Goal: Task Accomplishment & Management: Manage account settings

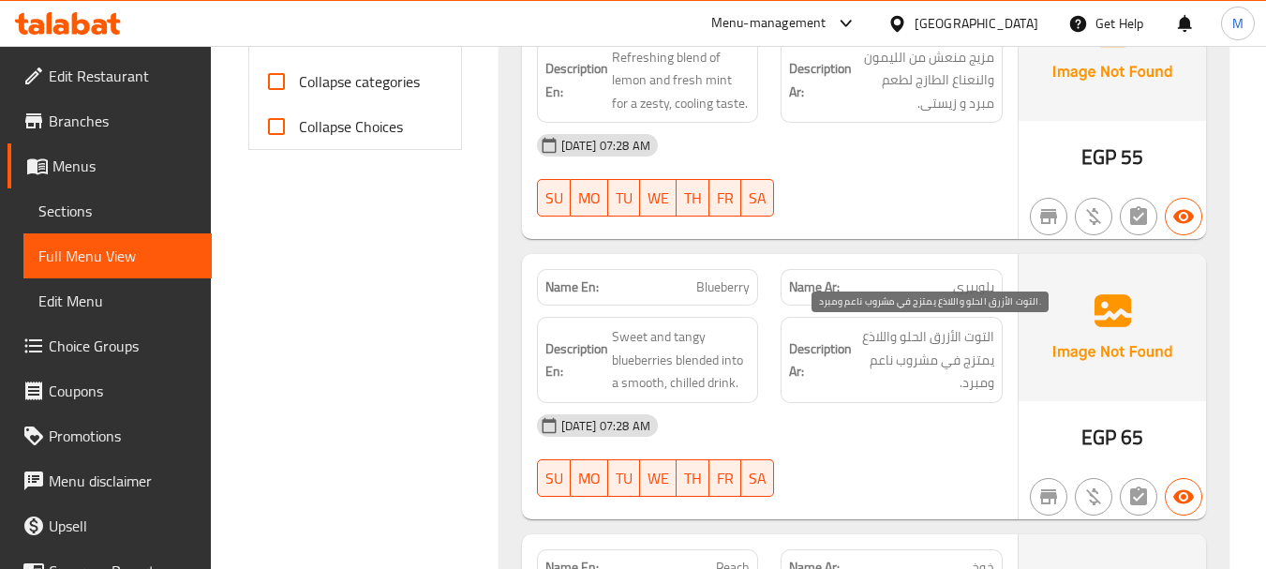
scroll to position [843, 0]
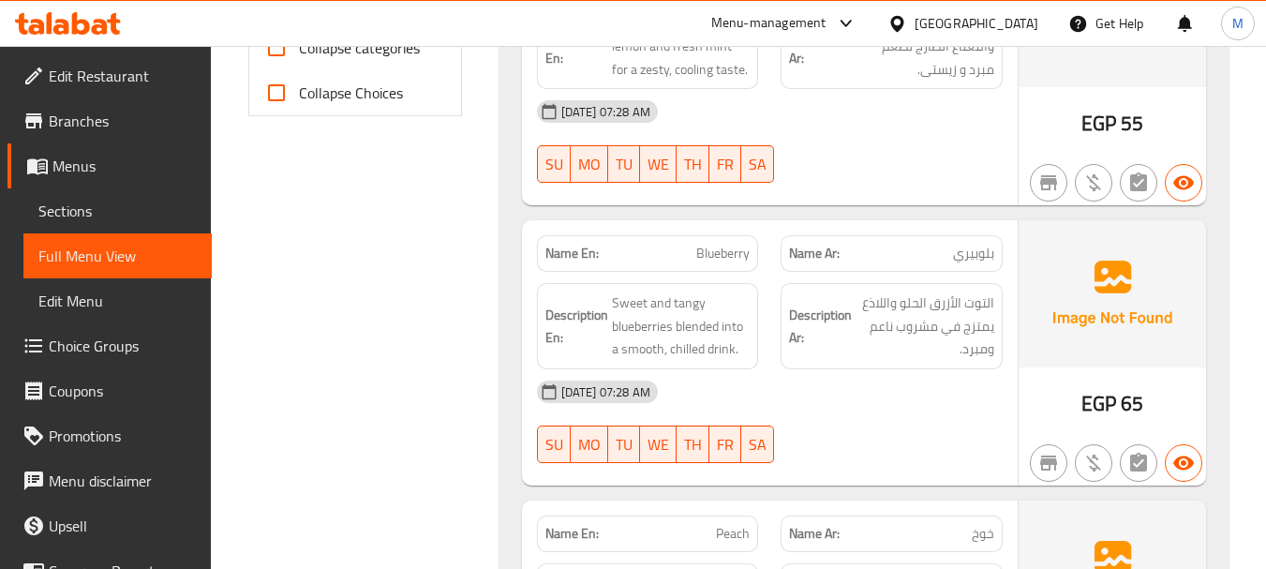
click at [866, 396] on div "19-08-2025 07:28 AM" at bounding box center [770, 391] width 488 height 45
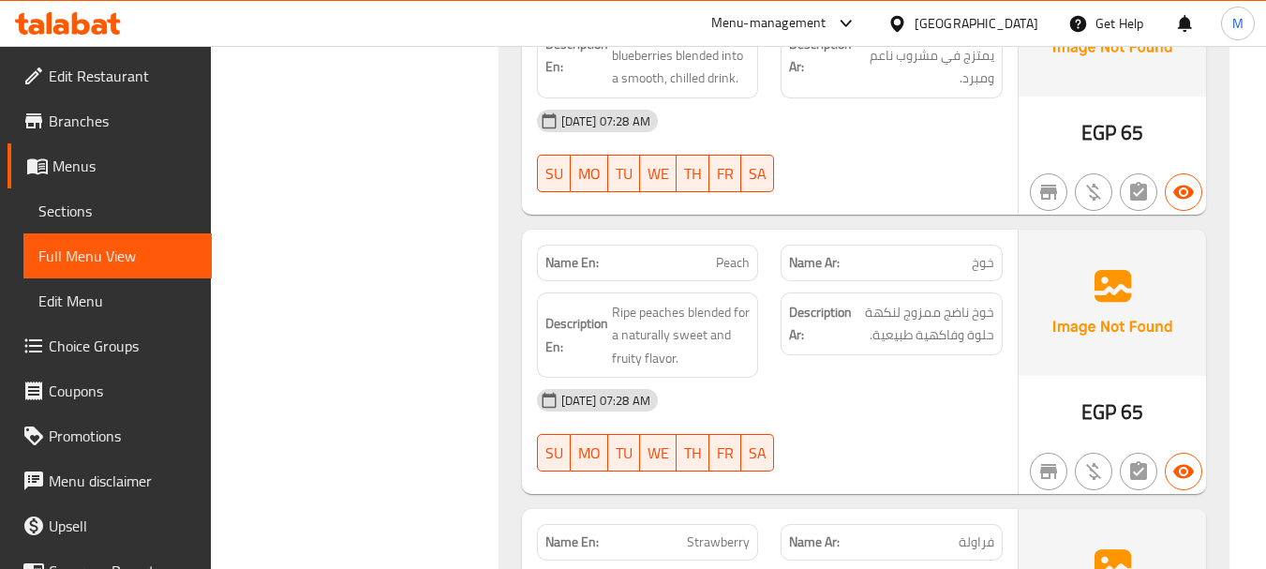
scroll to position [1218, 0]
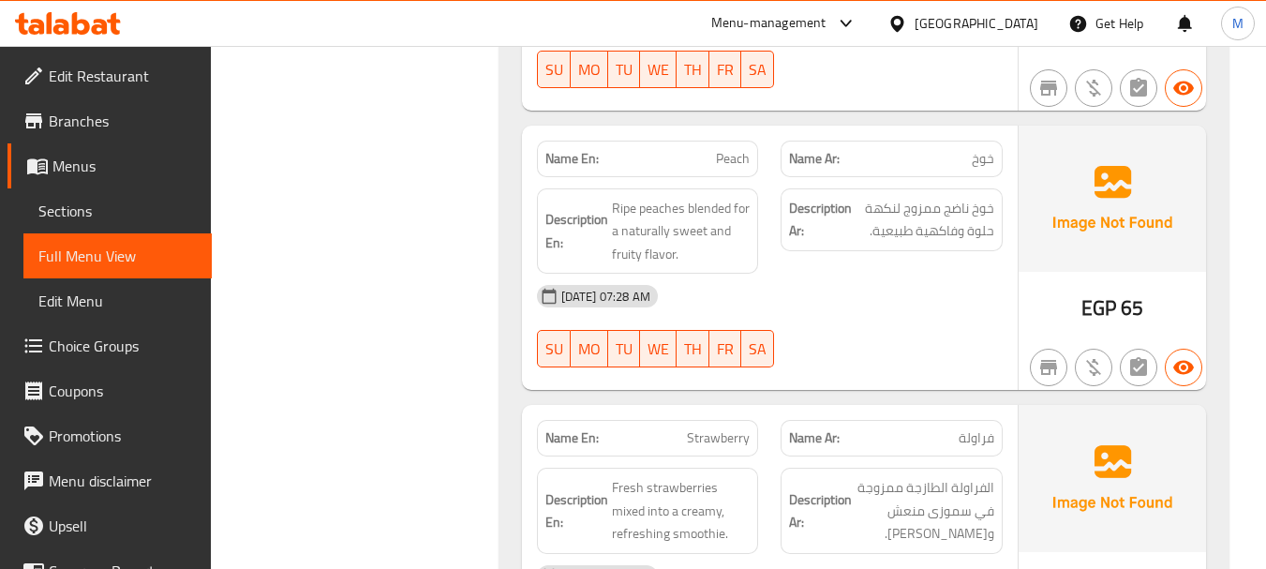
click at [825, 291] on div "19-08-2025 07:28 AM" at bounding box center [770, 296] width 488 height 45
click at [735, 299] on div "19-08-2025 07:28 AM" at bounding box center [770, 296] width 488 height 45
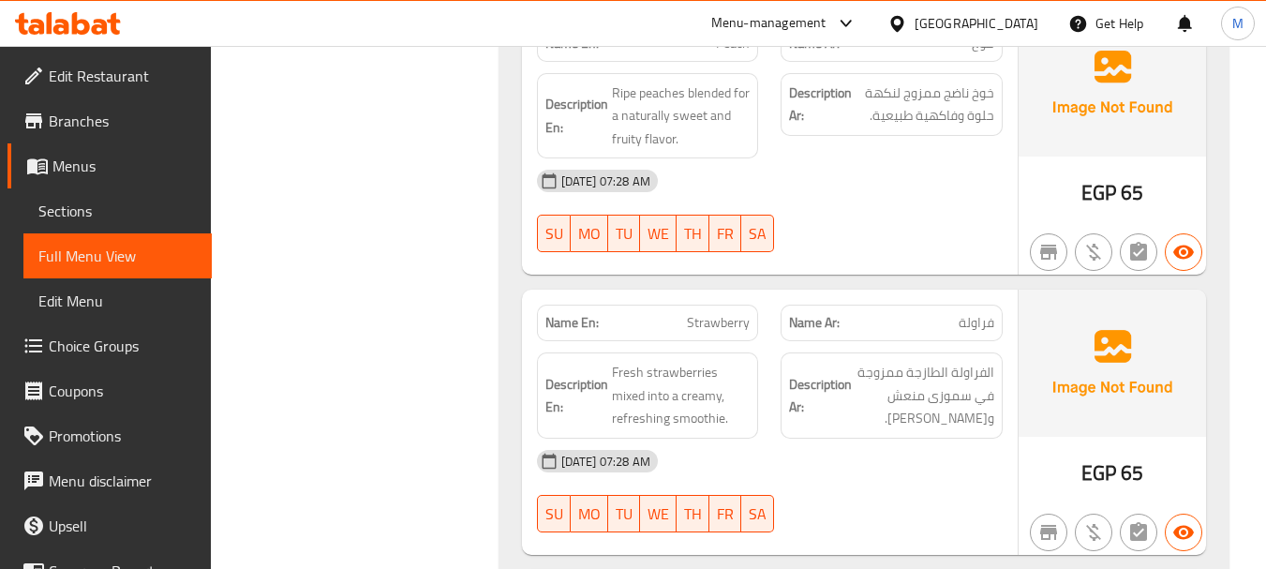
scroll to position [1406, 0]
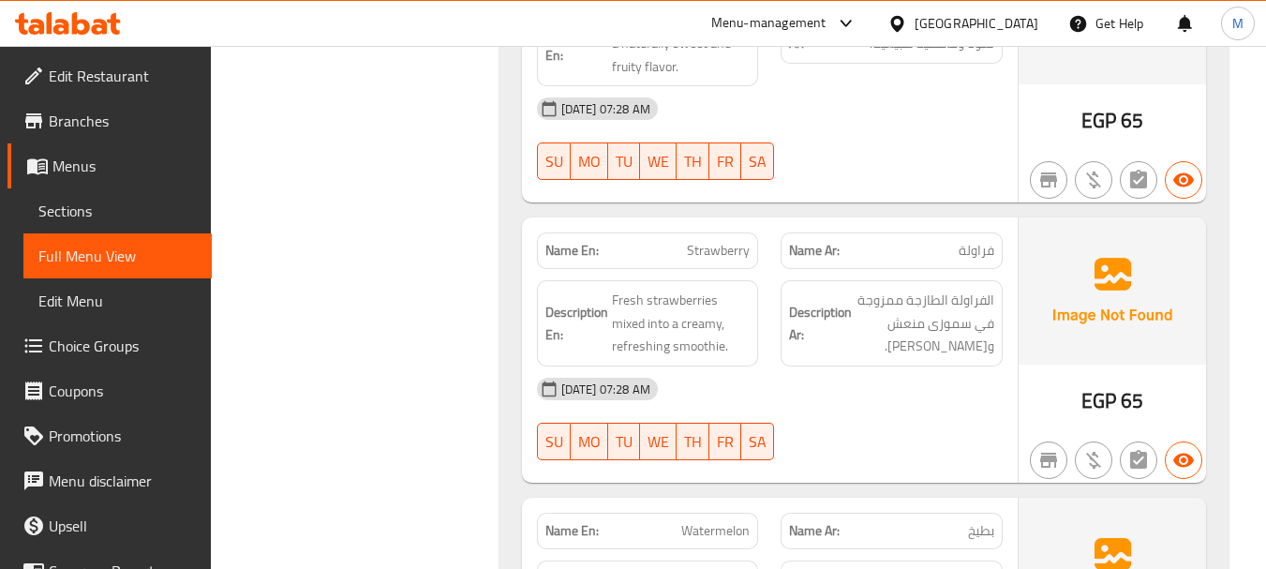
click at [805, 393] on div "19-08-2025 07:28 AM" at bounding box center [770, 388] width 488 height 45
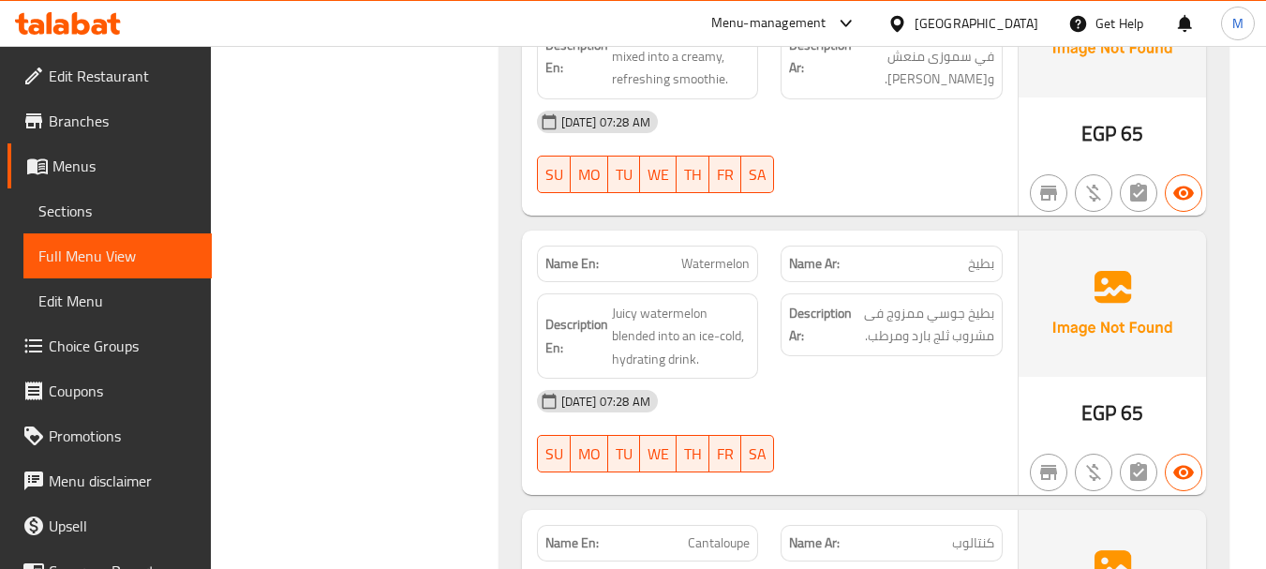
scroll to position [1781, 0]
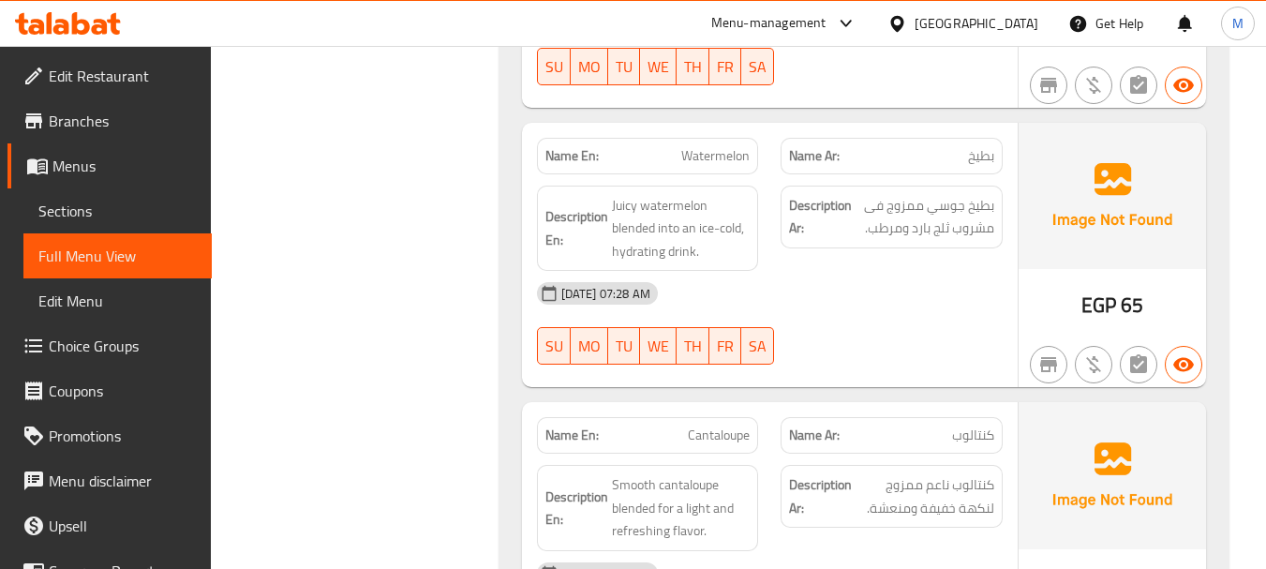
click at [864, 322] on div "19-08-2025 07:28 AM SU MO TU WE TH FR SA" at bounding box center [770, 323] width 488 height 105
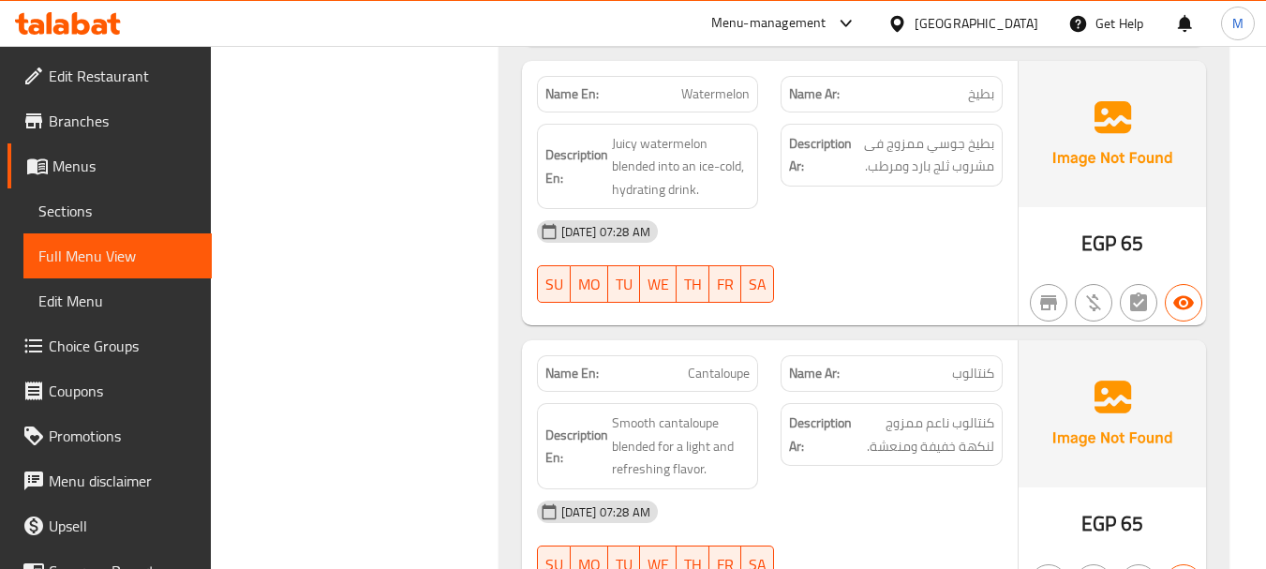
scroll to position [1874, 0]
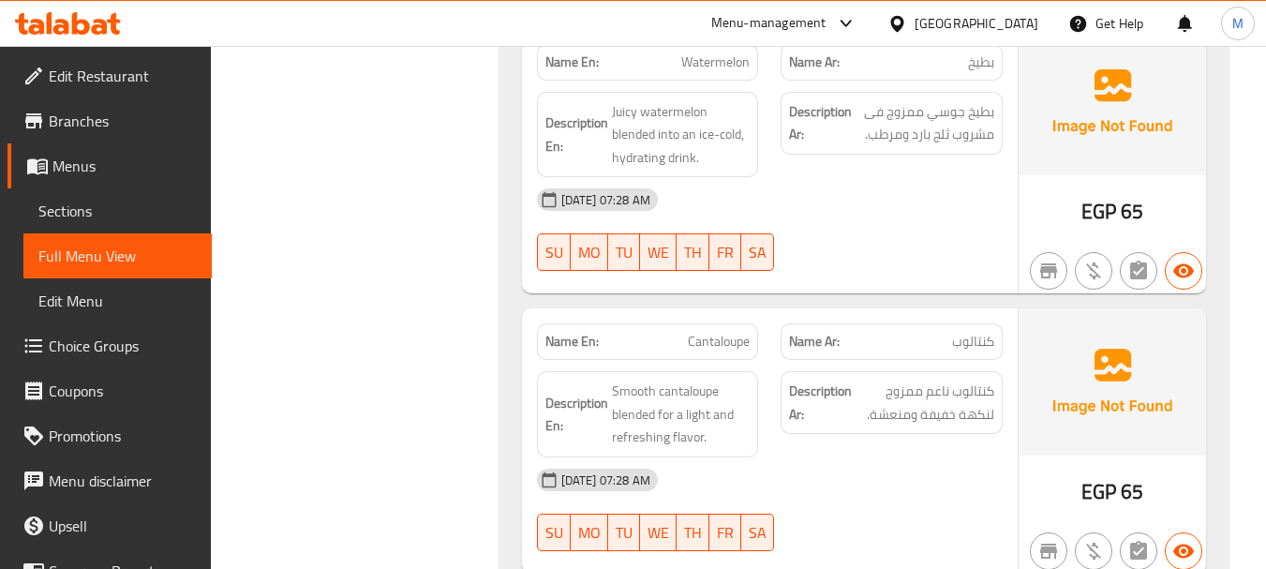
click at [813, 455] on div "Description Ar: كنتالوب ناعم ممزوج لنكهة خفيفة ومنعشة." at bounding box center [891, 414] width 245 height 109
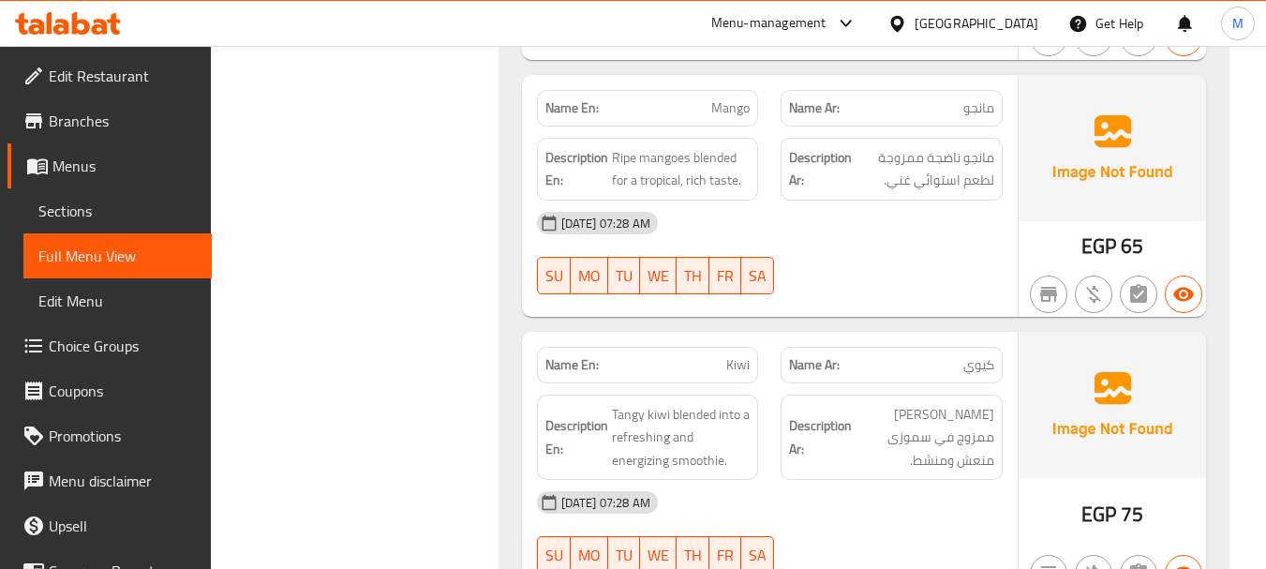
scroll to position [2343, 0]
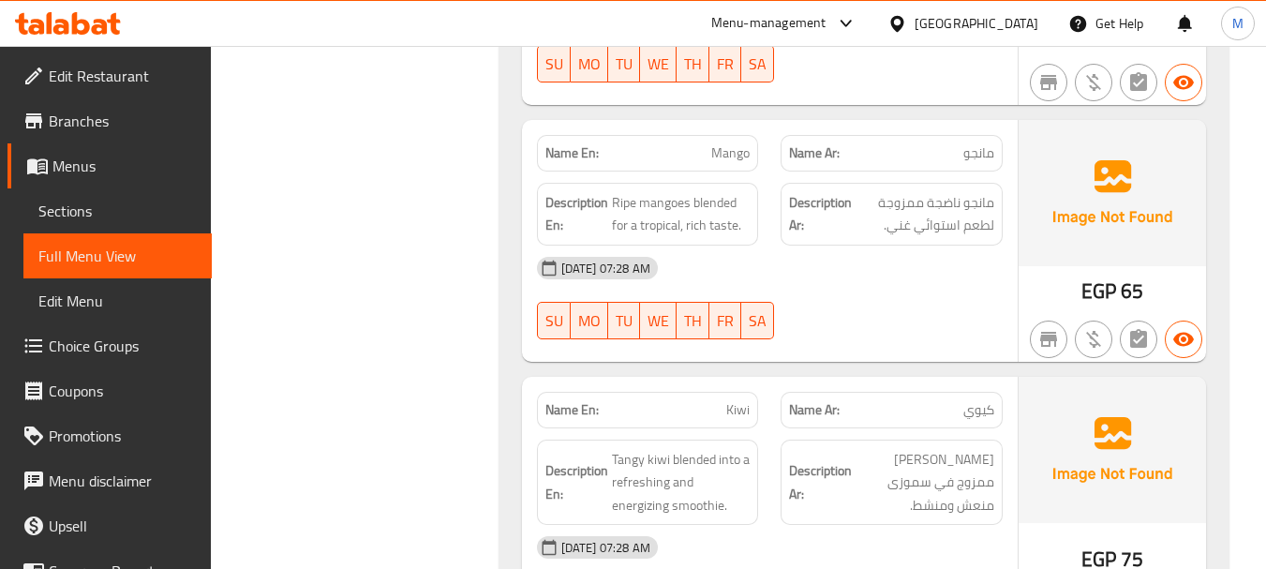
click at [843, 310] on div "19-08-2025 07:28 AM SU MO TU WE TH FR SA" at bounding box center [770, 298] width 488 height 105
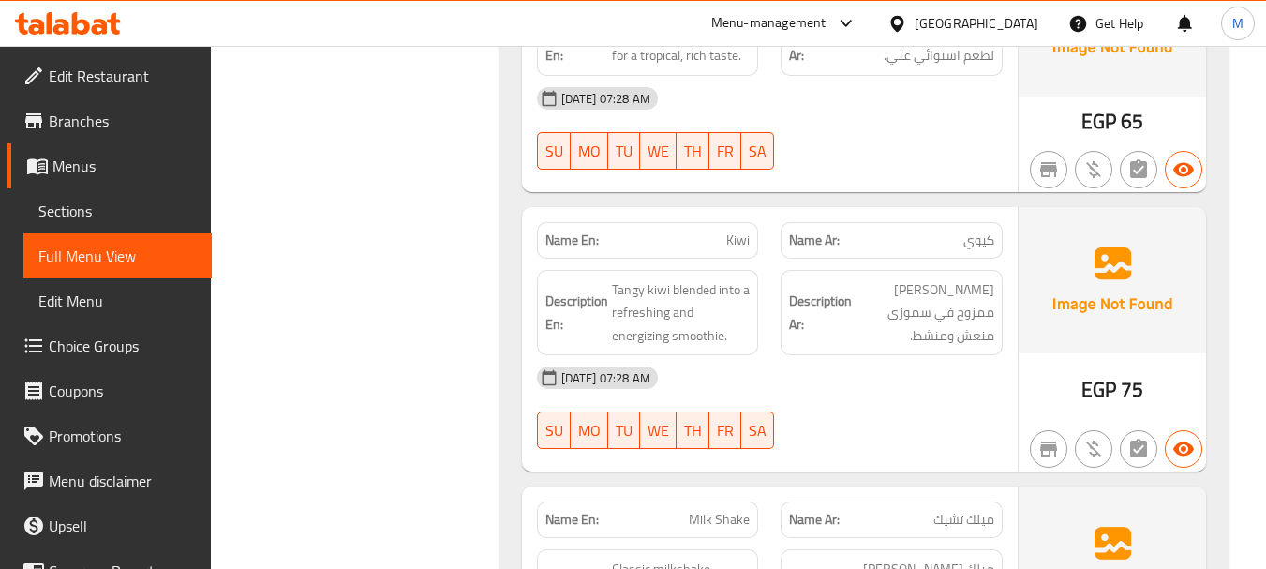
scroll to position [2530, 0]
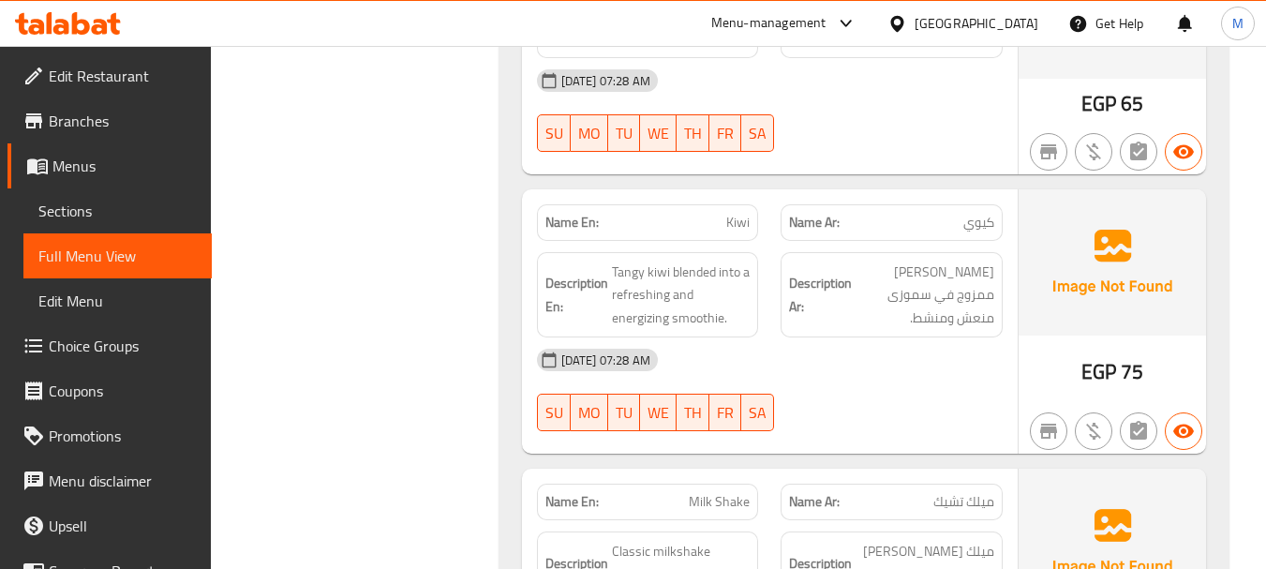
click at [811, 388] on div "19-08-2025 07:28 AM SU MO TU WE TH FR SA" at bounding box center [770, 389] width 488 height 105
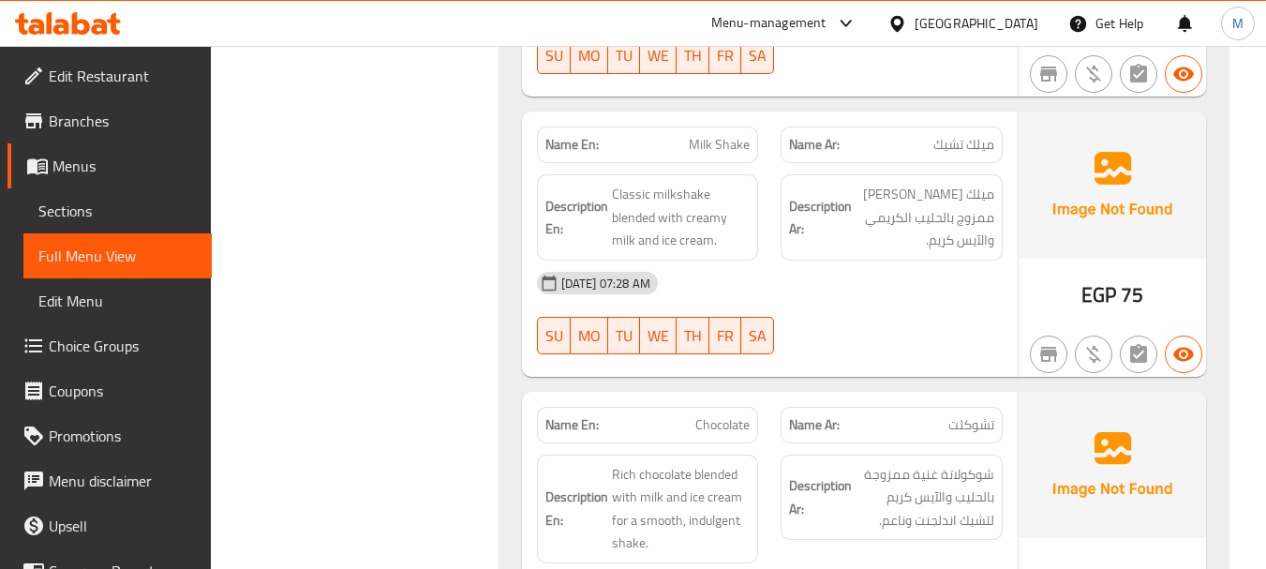
scroll to position [2905, 0]
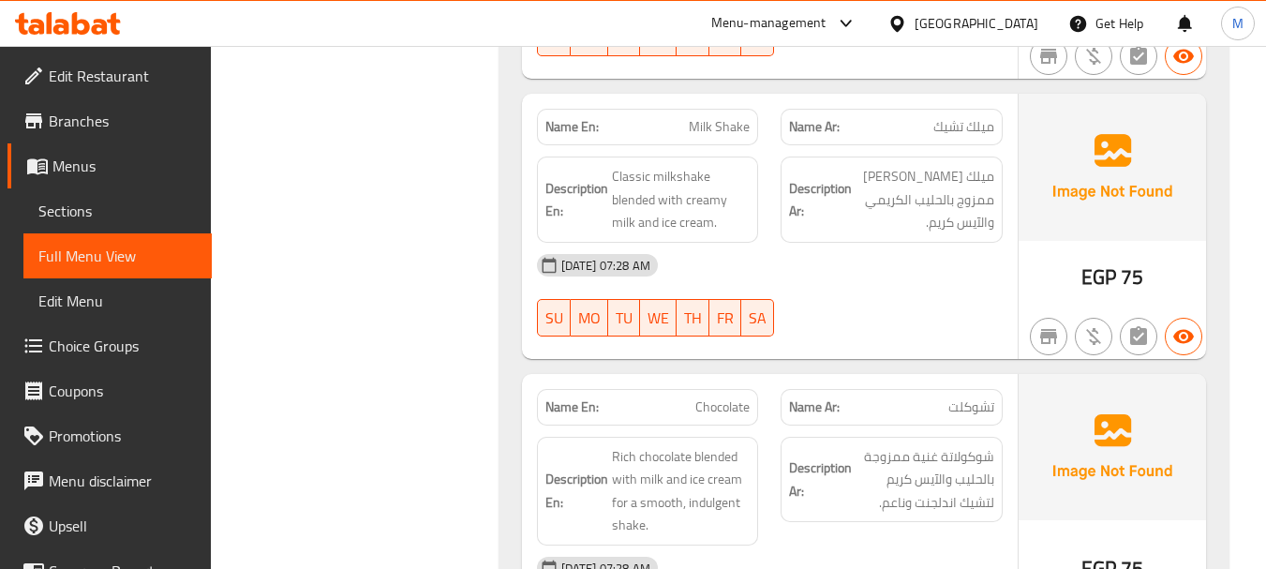
click at [836, 279] on div "19-08-2025 07:28 AM" at bounding box center [770, 265] width 488 height 45
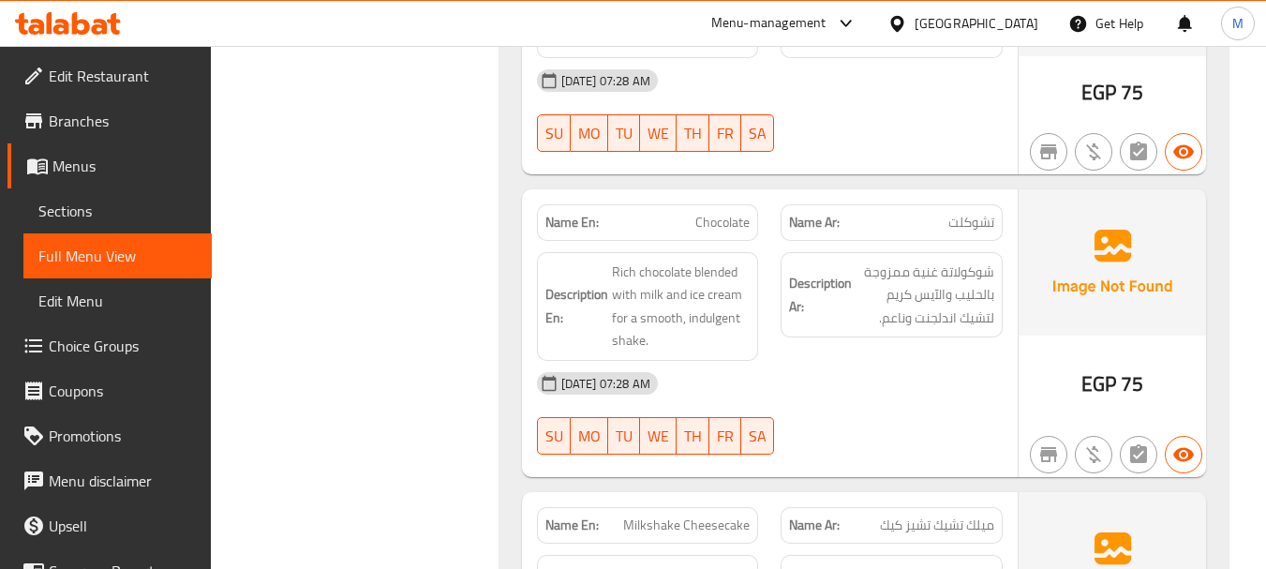
scroll to position [3093, 0]
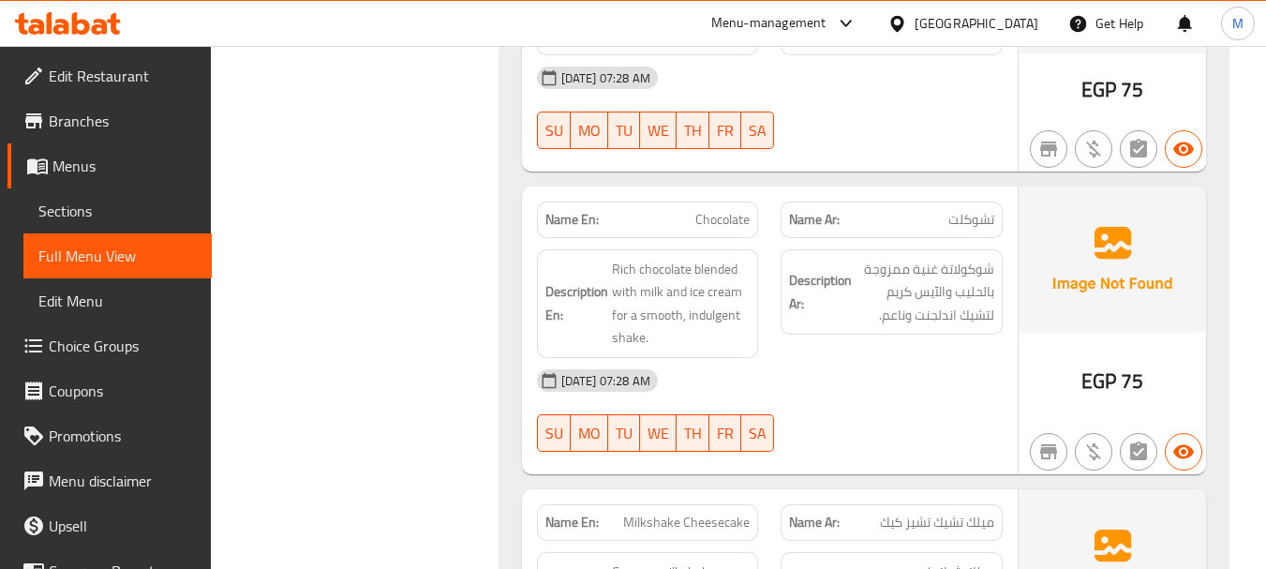
click at [833, 369] on div "19-08-2025 07:28 AM" at bounding box center [770, 380] width 488 height 45
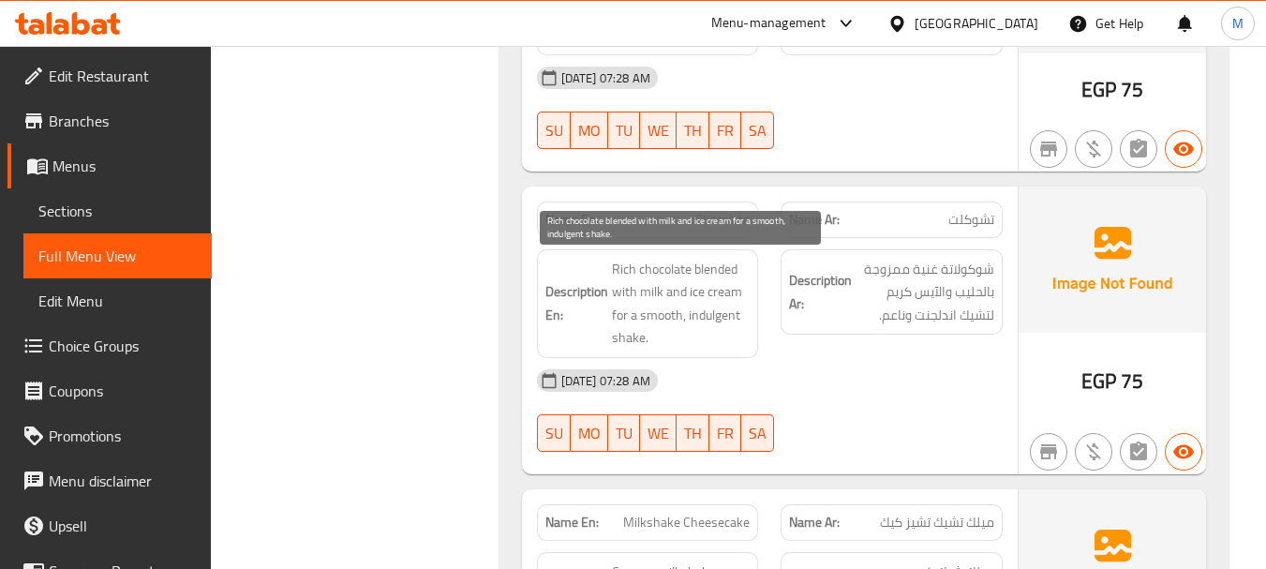
click at [715, 315] on span "Rich chocolate blended with milk and ice cream for a smooth, indulgent shake." at bounding box center [681, 304] width 139 height 92
copy span "indulgent"
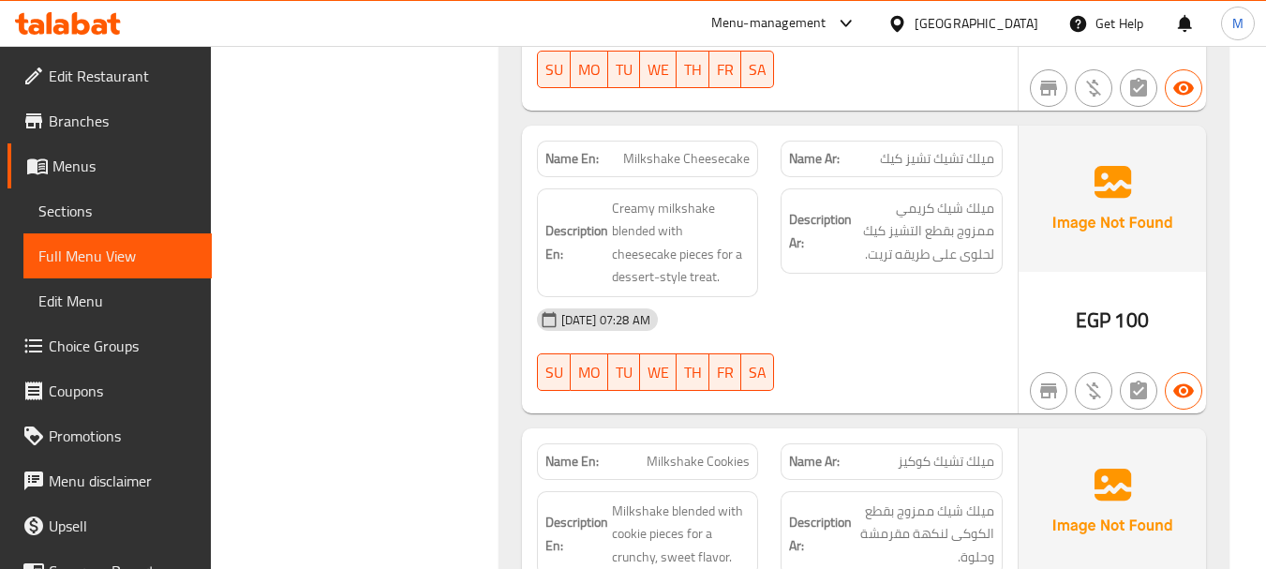
scroll to position [3468, 0]
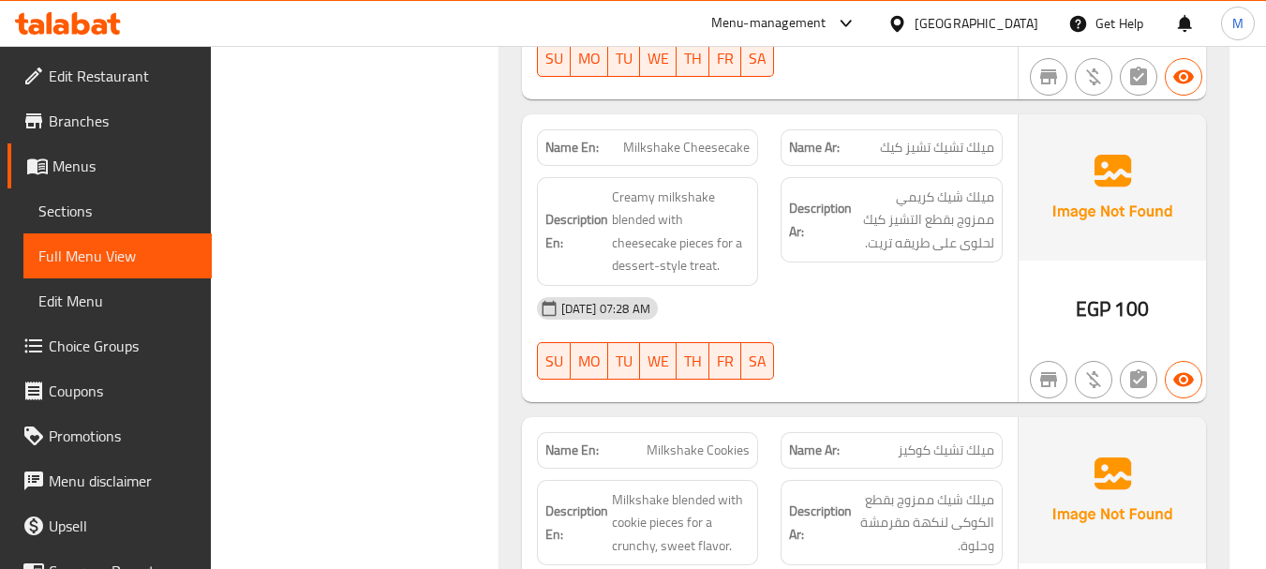
click at [835, 313] on div "19-08-2025 07:28 AM" at bounding box center [770, 308] width 488 height 45
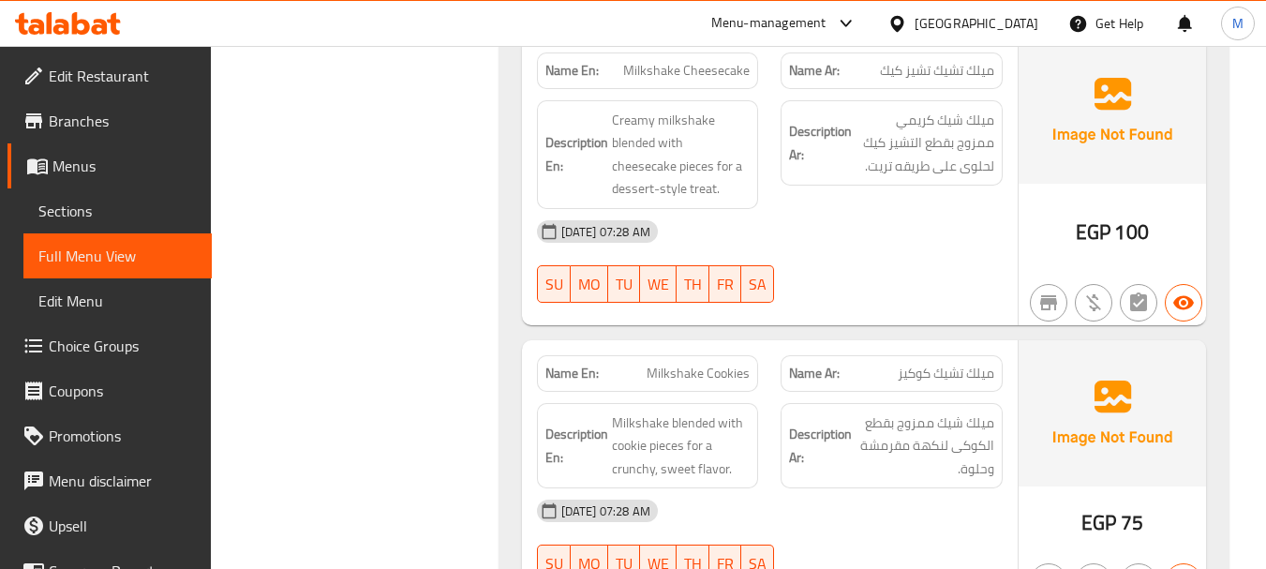
scroll to position [3655, 0]
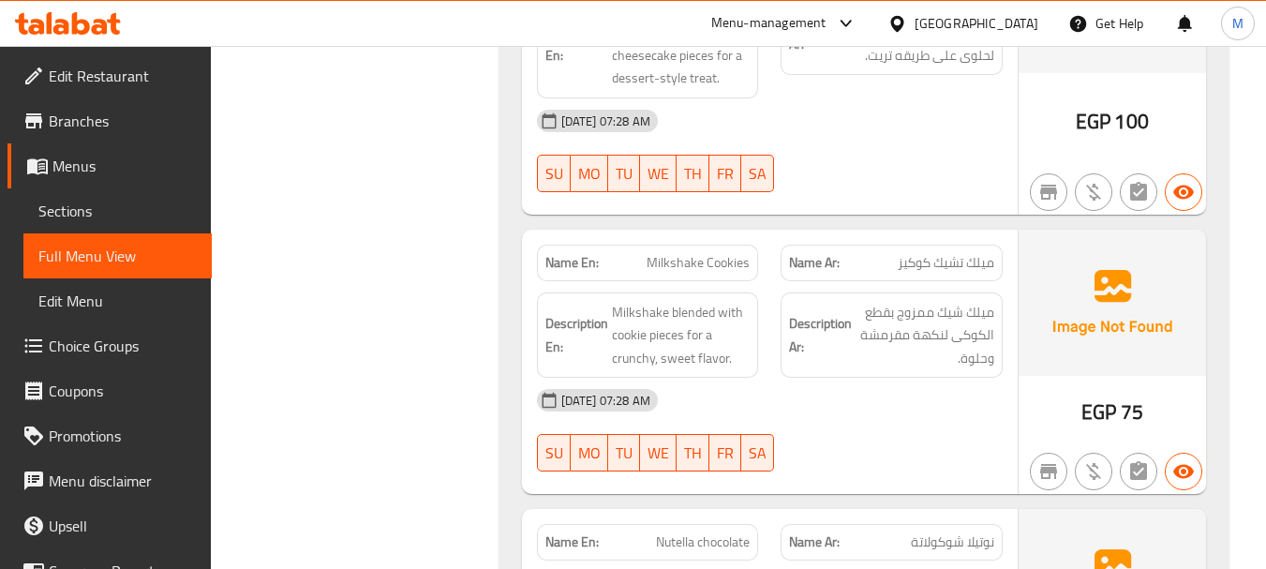
click at [845, 403] on div "19-08-2025 07:28 AM" at bounding box center [770, 400] width 488 height 45
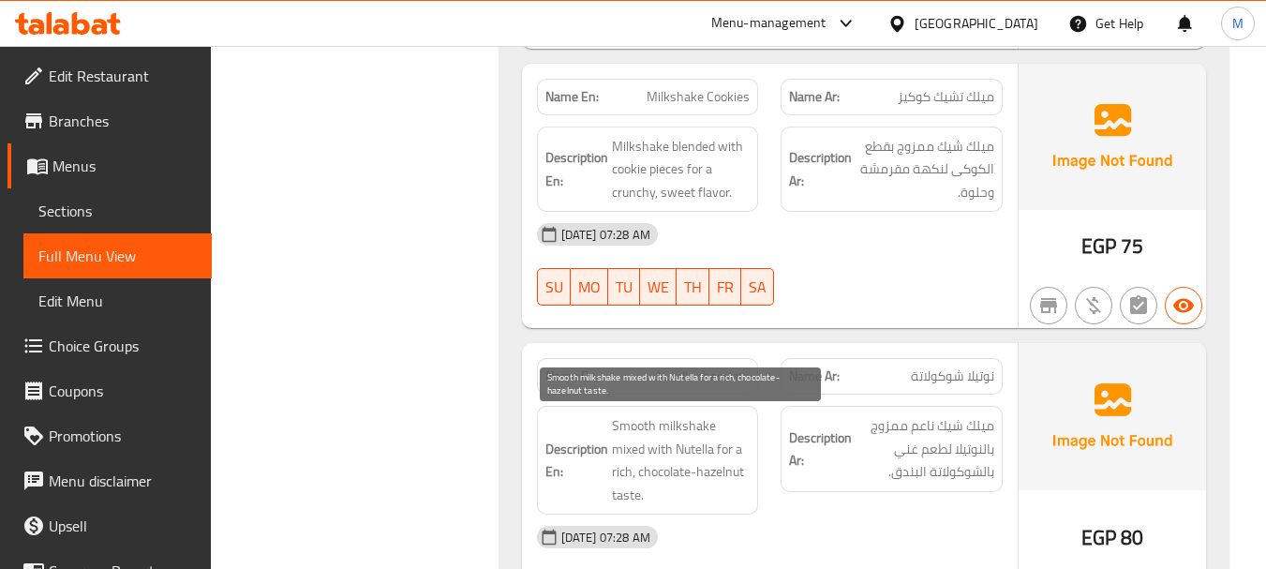
scroll to position [3936, 0]
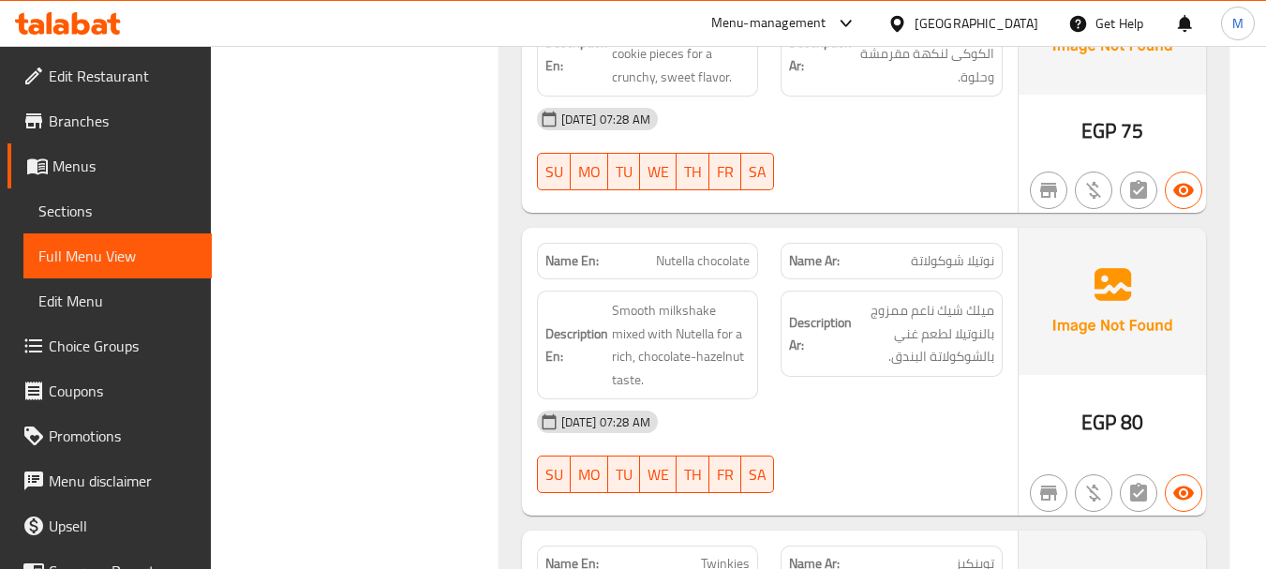
click at [769, 388] on div "Description En: Smooth milkshake mixed with Nutella for a rich, chocolate-hazel…" at bounding box center [648, 344] width 245 height 131
click at [801, 401] on div "19-08-2025 07:28 AM" at bounding box center [770, 421] width 488 height 45
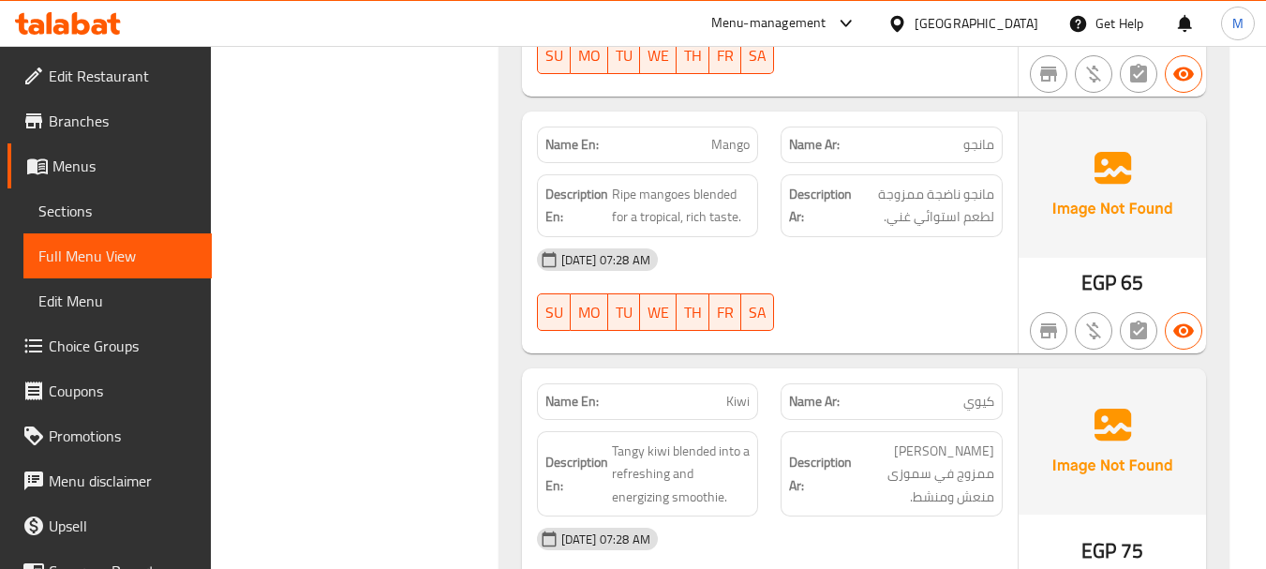
scroll to position [2547, 0]
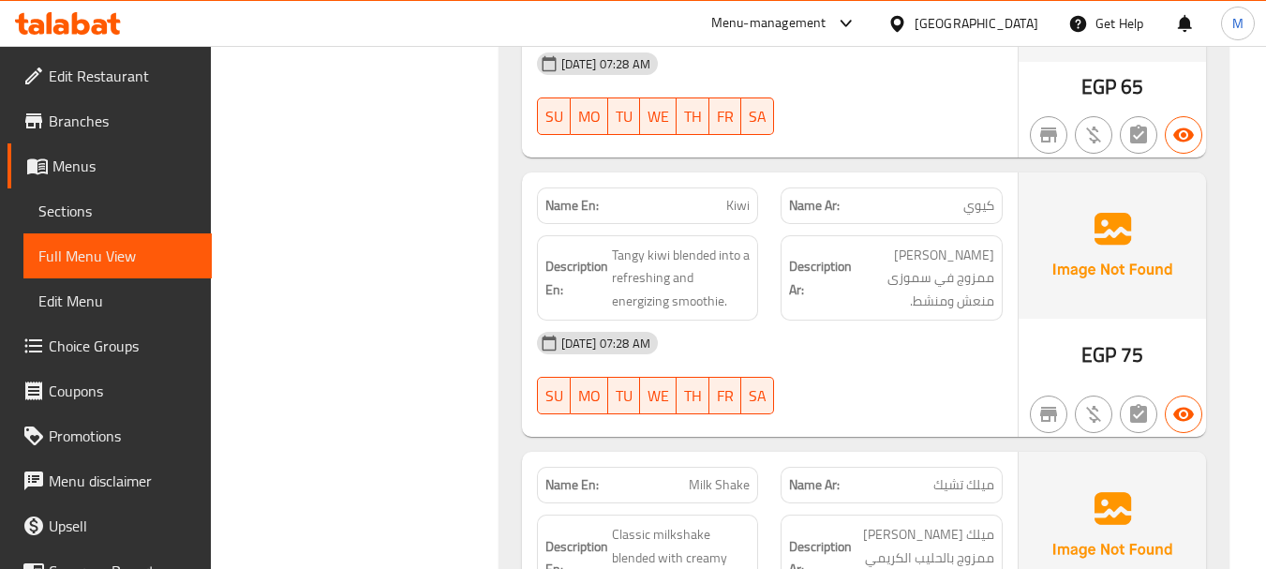
click at [851, 382] on div "19-08-2025 07:28 AM SU MO TU WE TH FR SA" at bounding box center [770, 373] width 488 height 105
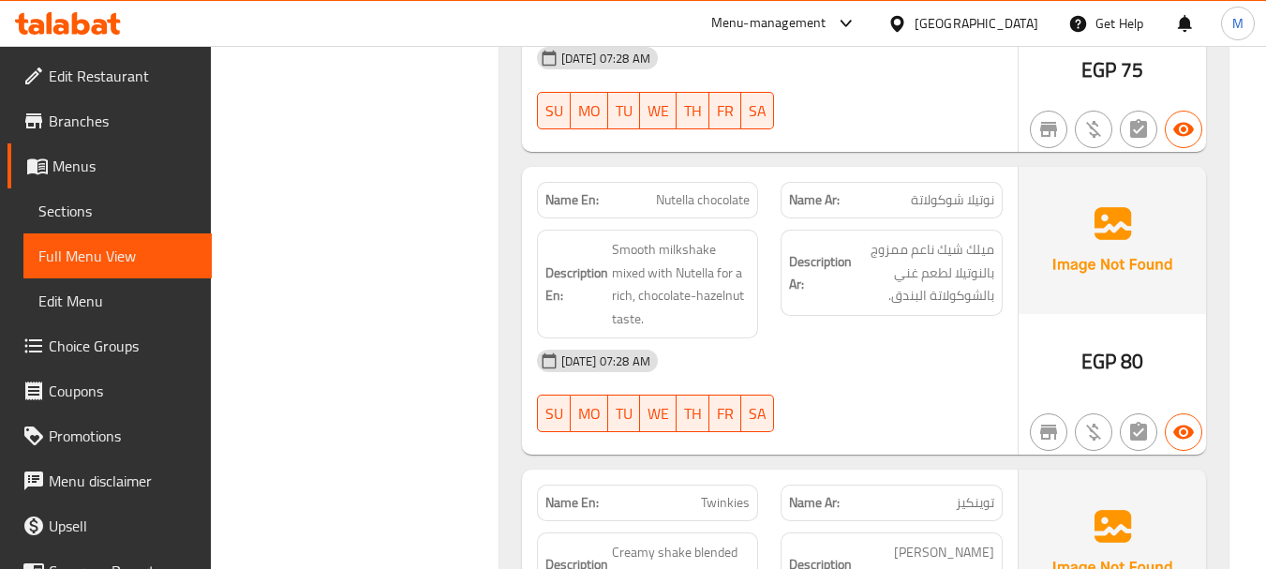
click at [841, 343] on div "19-08-2025 07:28 AM" at bounding box center [770, 360] width 488 height 45
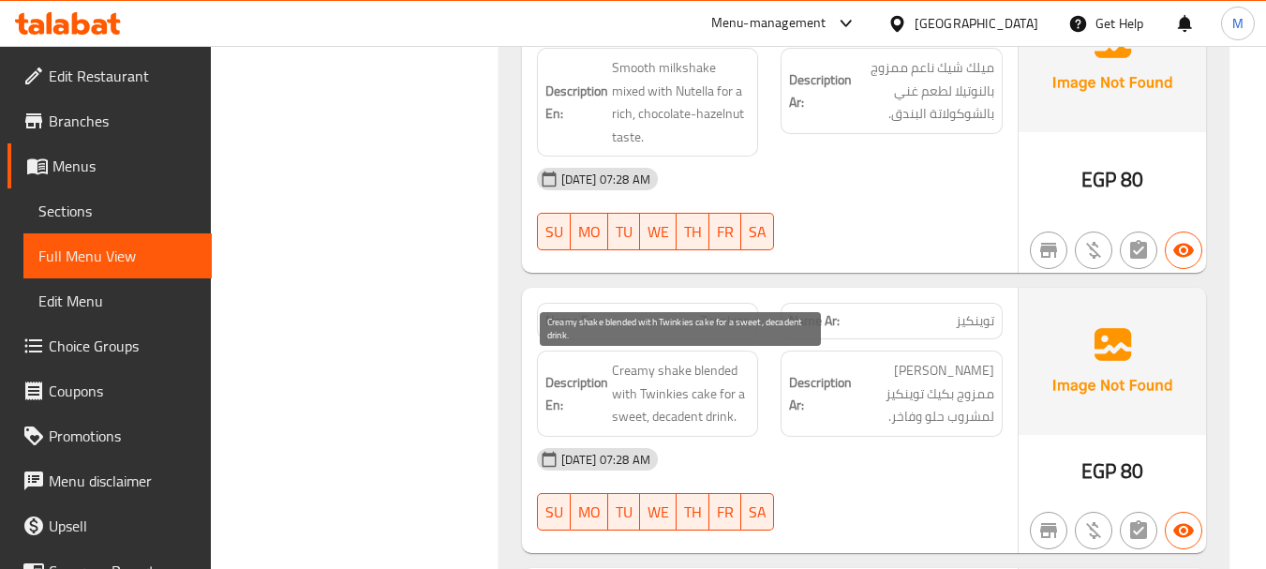
scroll to position [4278, 0]
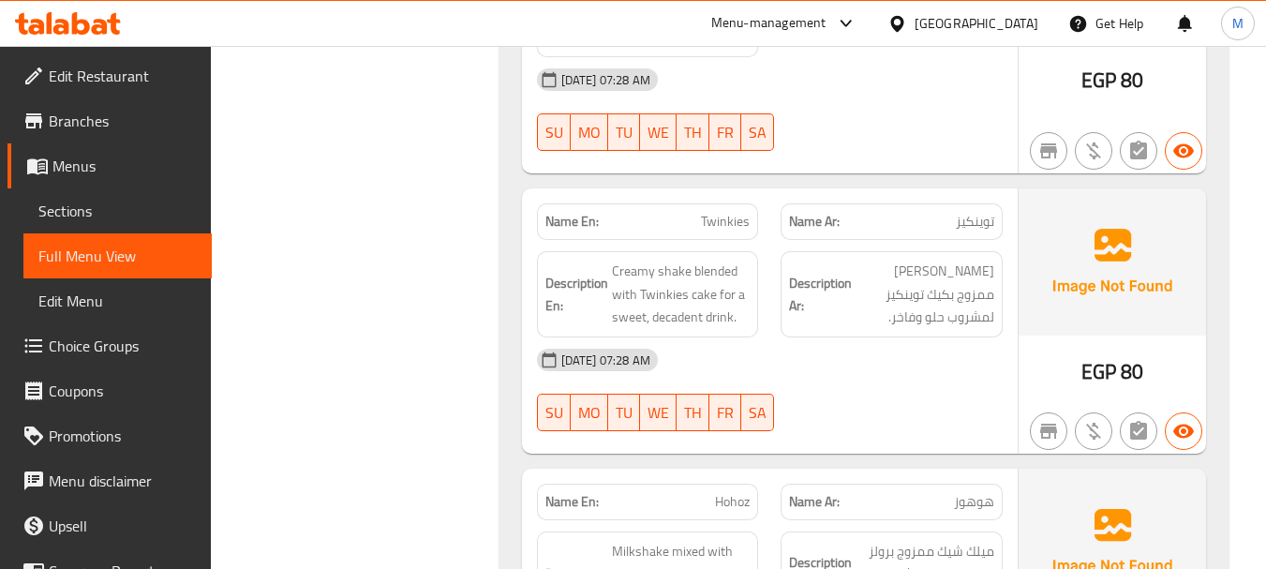
click at [808, 368] on div "19-08-2025 07:28 AM" at bounding box center [770, 359] width 488 height 45
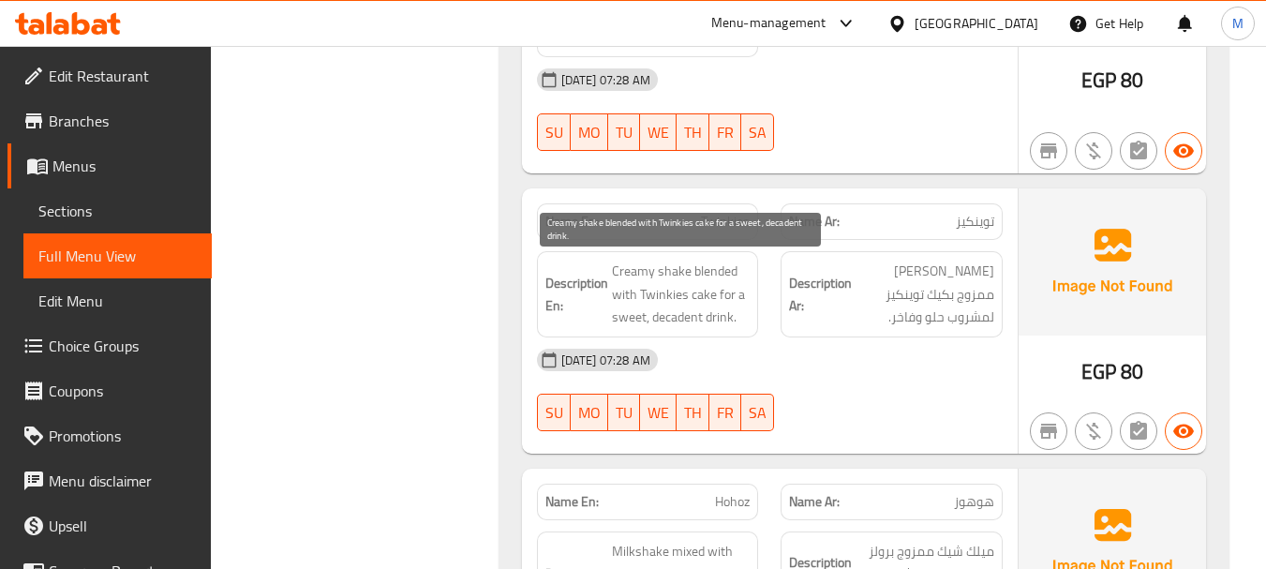
click at [684, 316] on span "Creamy shake blended with Twinkies cake for a sweet, decadent drink." at bounding box center [681, 294] width 139 height 69
copy span "decadent"
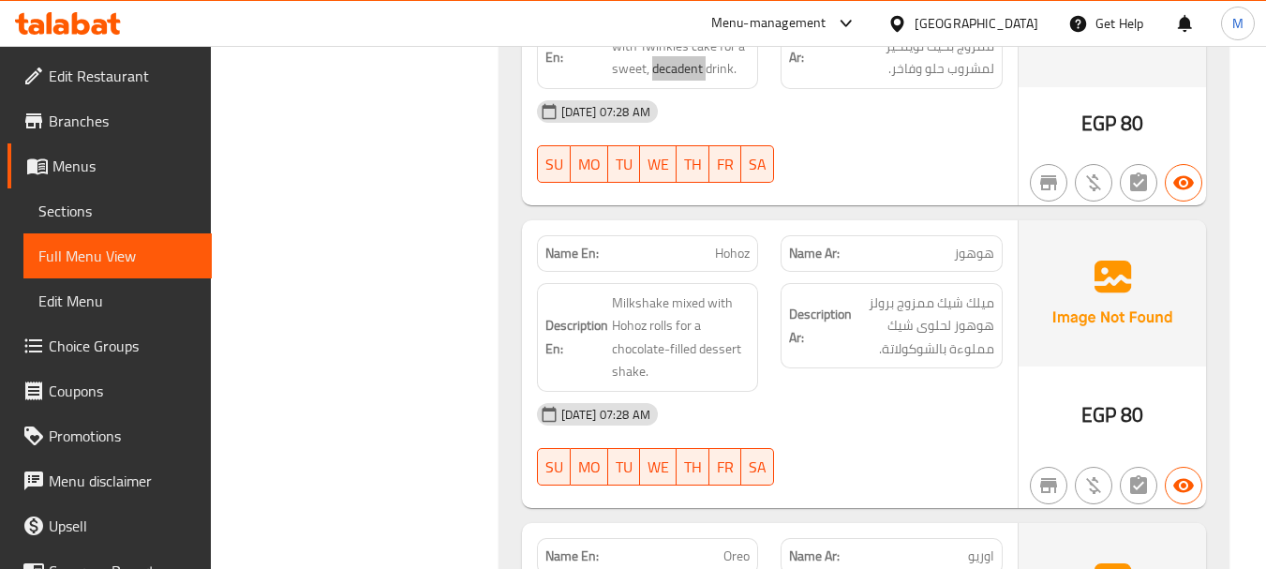
scroll to position [4560, 0]
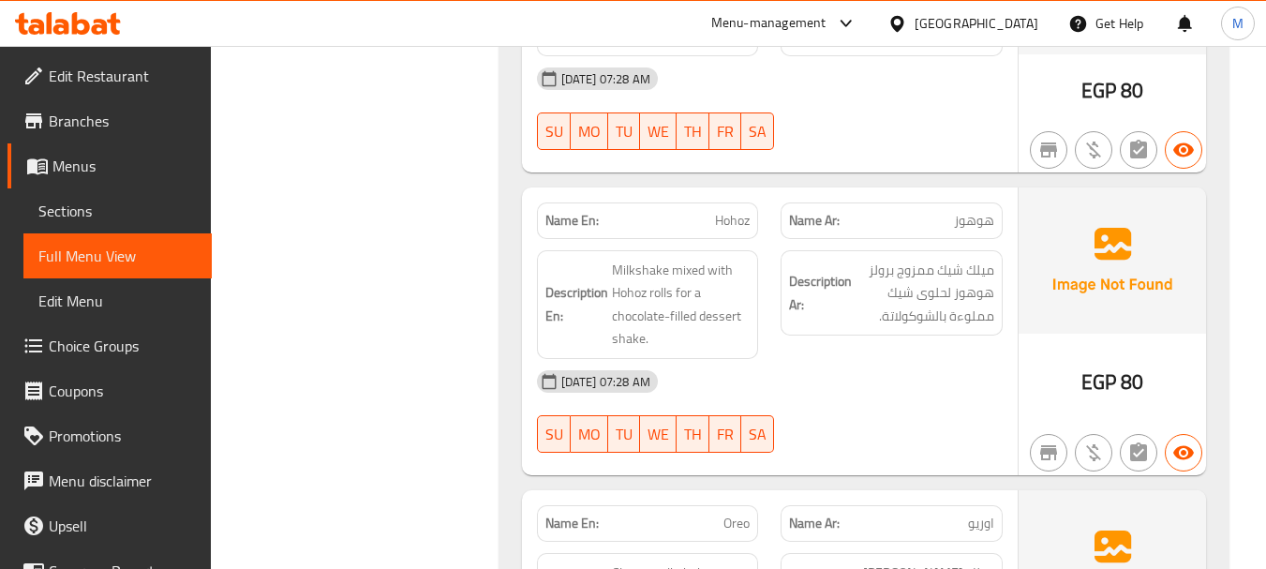
click at [838, 404] on div "19-08-2025 07:28 AM SU MO TU WE TH FR SA" at bounding box center [770, 411] width 488 height 105
click at [970, 217] on span "هوهوز" at bounding box center [974, 221] width 40 height 20
copy span "هوهوز"
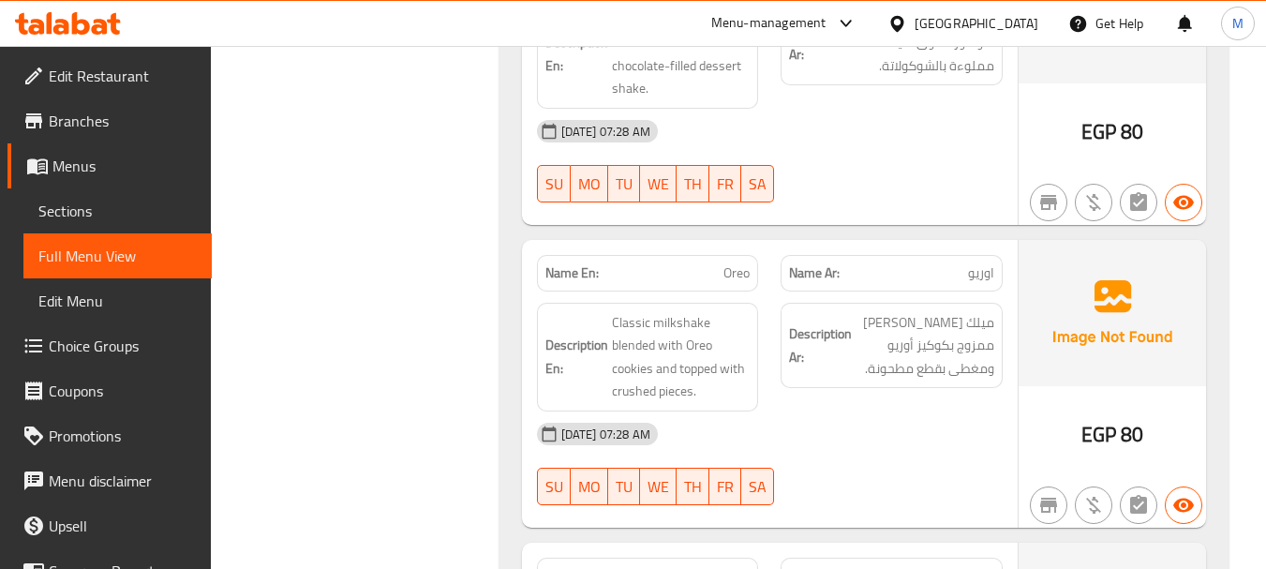
scroll to position [4841, 0]
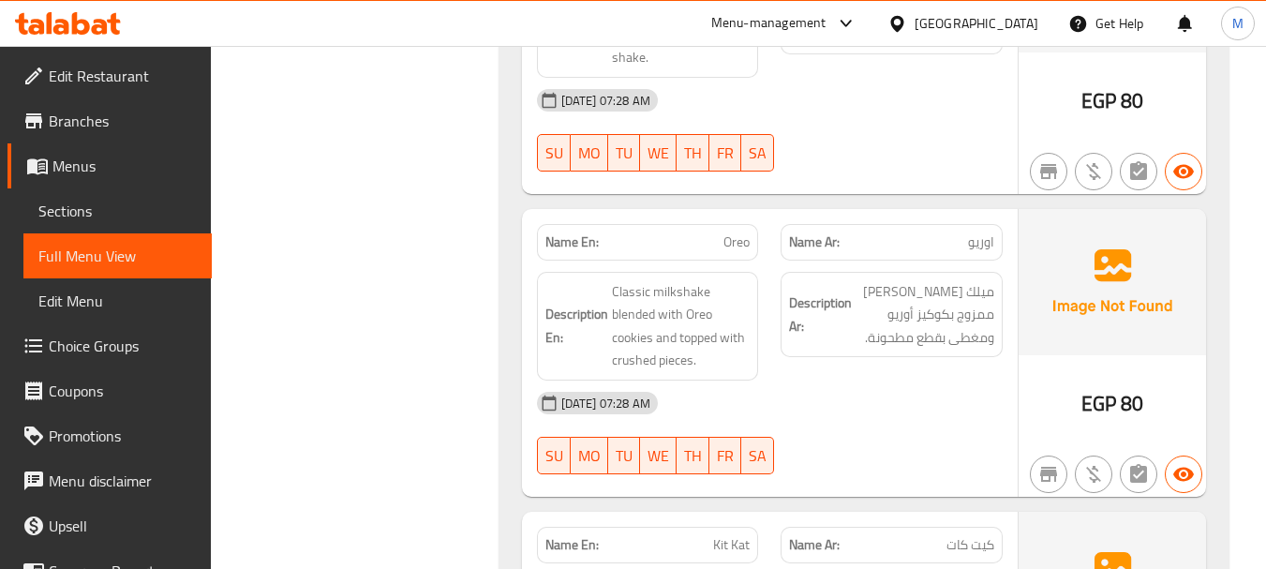
click at [789, 398] on div "19-08-2025 07:28 AM" at bounding box center [770, 403] width 488 height 45
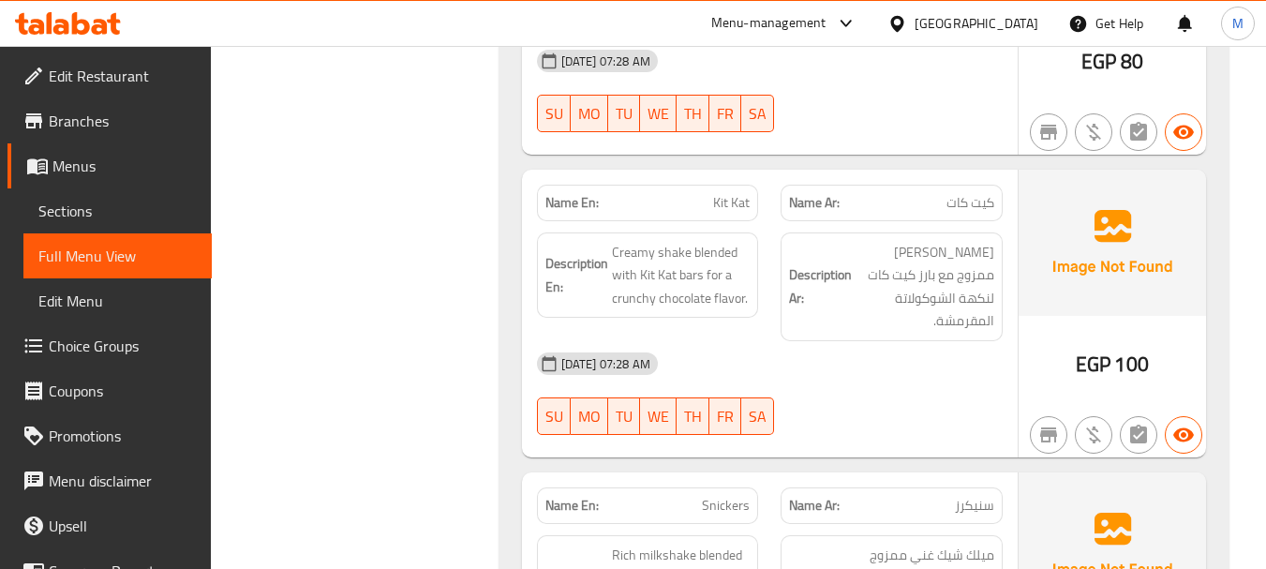
scroll to position [5216, 0]
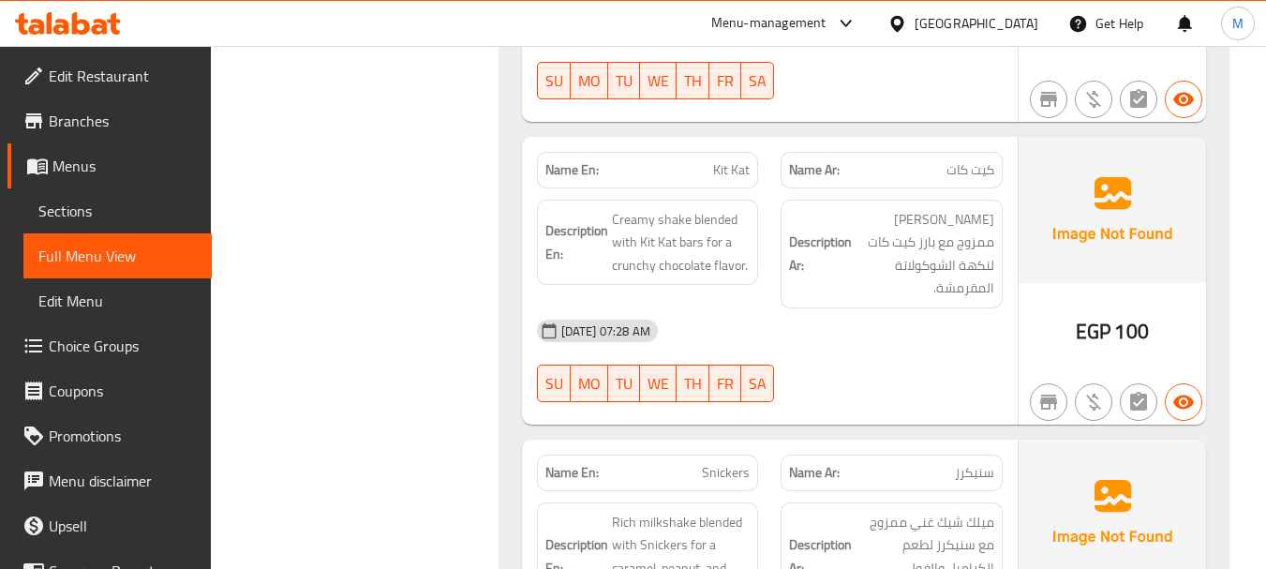
click at [858, 323] on div "19-08-2025 07:28 AM" at bounding box center [770, 330] width 488 height 45
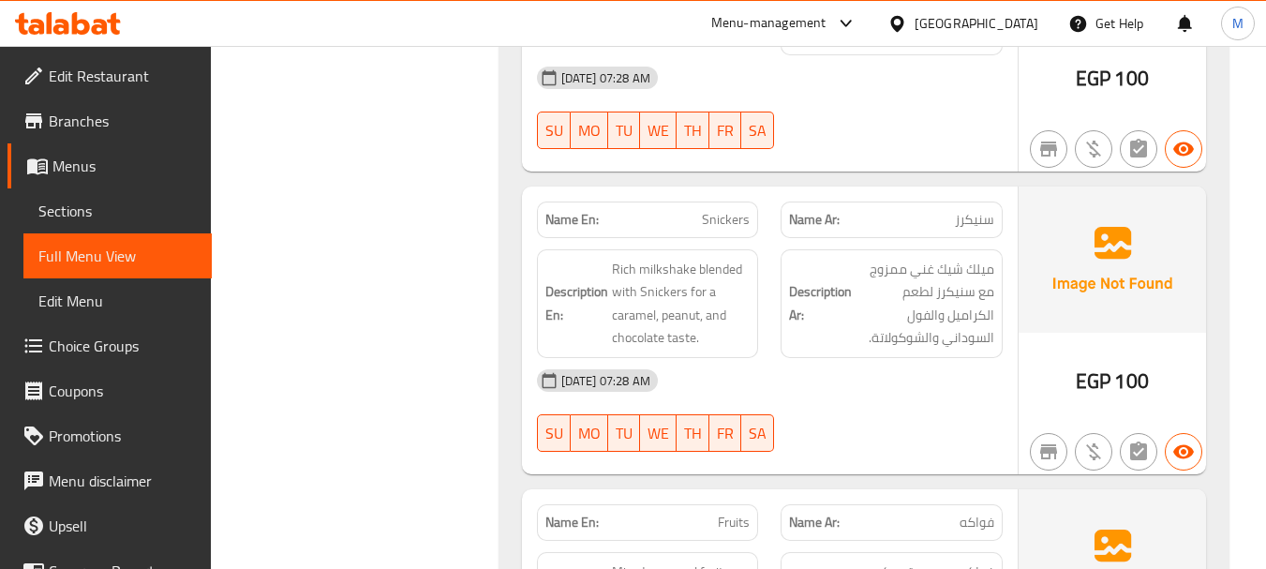
scroll to position [5497, 0]
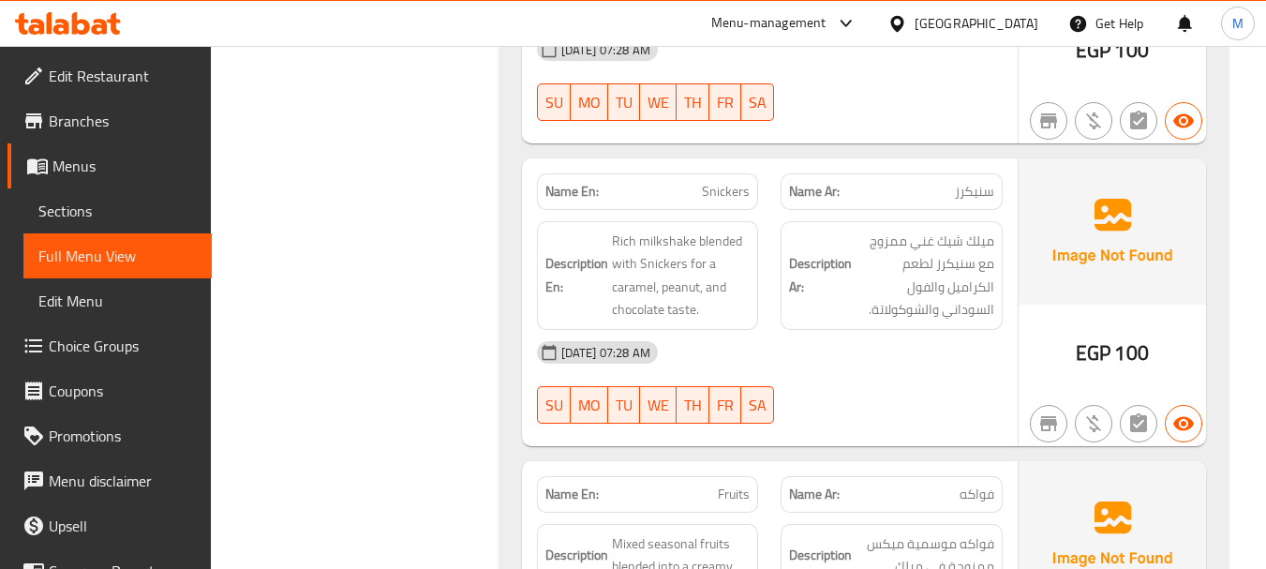
click at [829, 342] on div "19-08-2025 07:28 AM" at bounding box center [770, 352] width 488 height 45
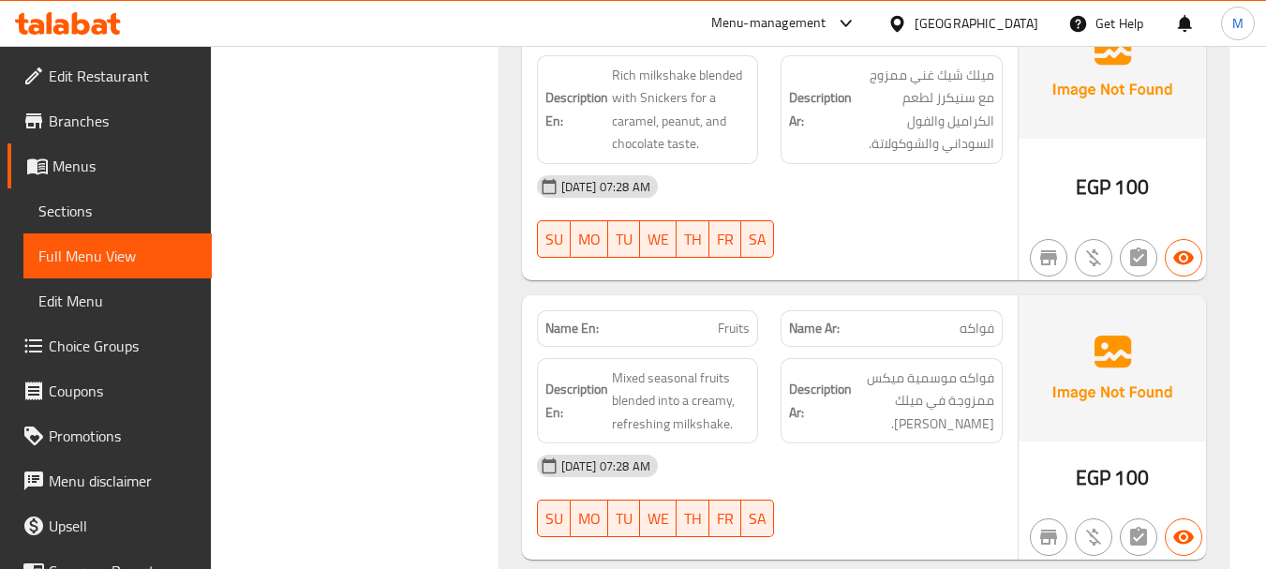
scroll to position [5684, 0]
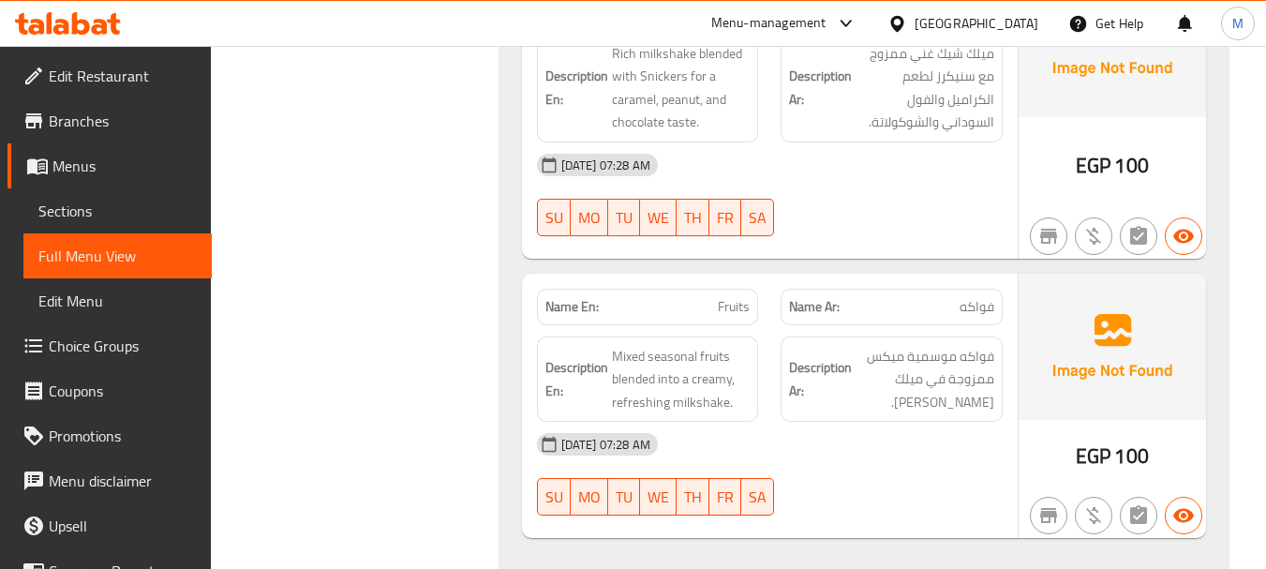
click at [827, 422] on div "19-08-2025 07:28 AM" at bounding box center [770, 444] width 488 height 45
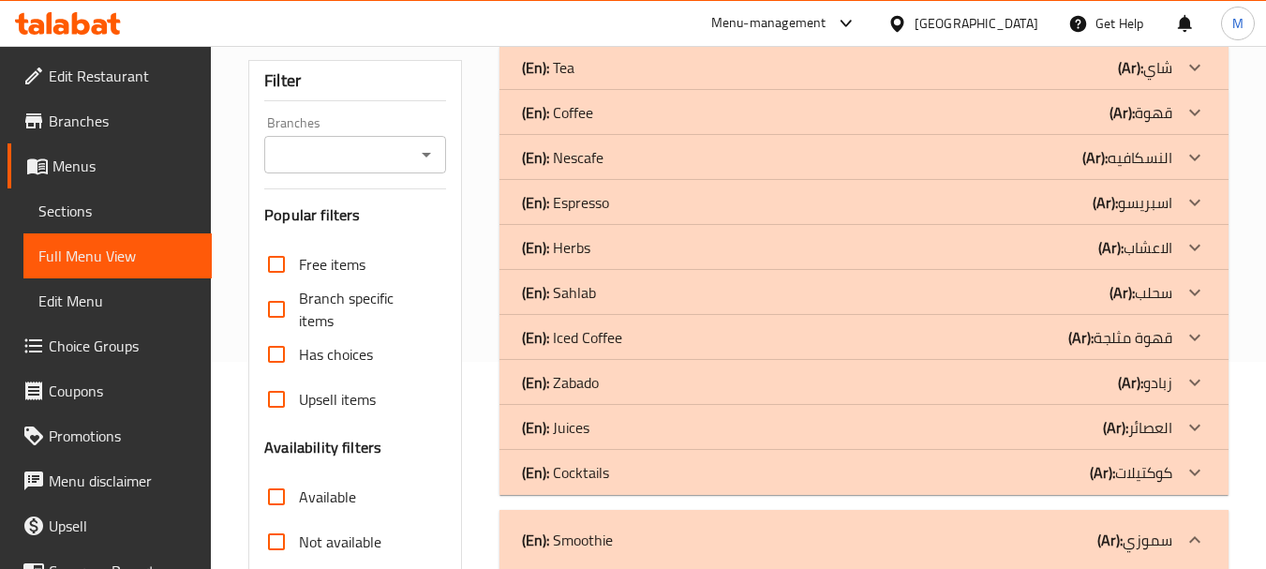
scroll to position [436, 0]
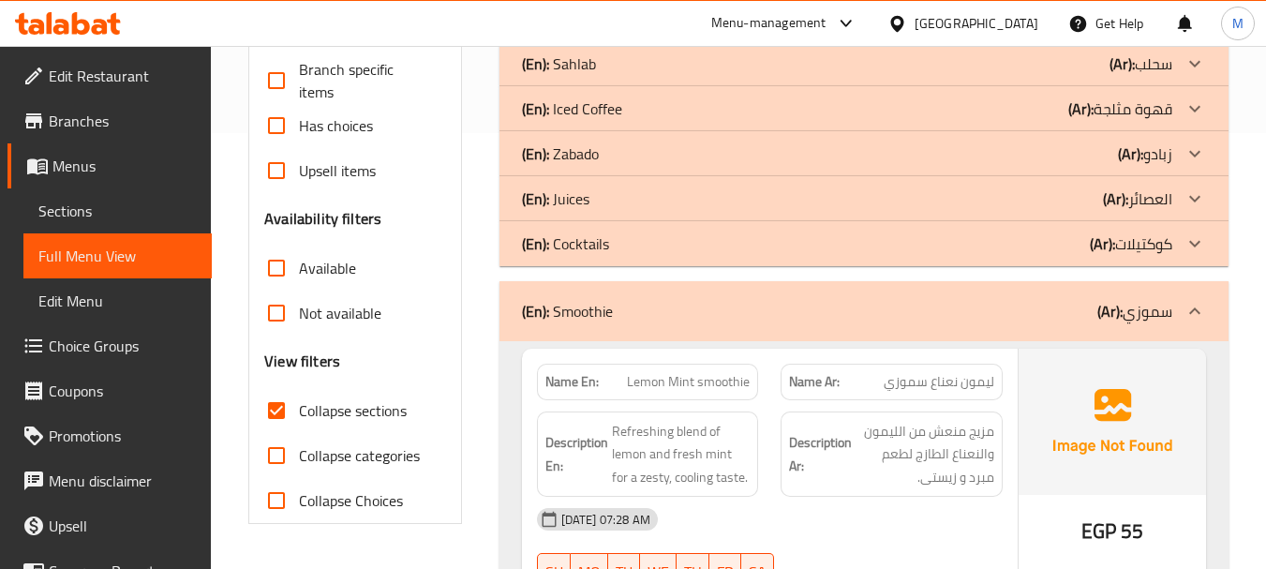
click at [682, 301] on div "(En): Smoothie (Ar): سموزي" at bounding box center [847, 311] width 650 height 22
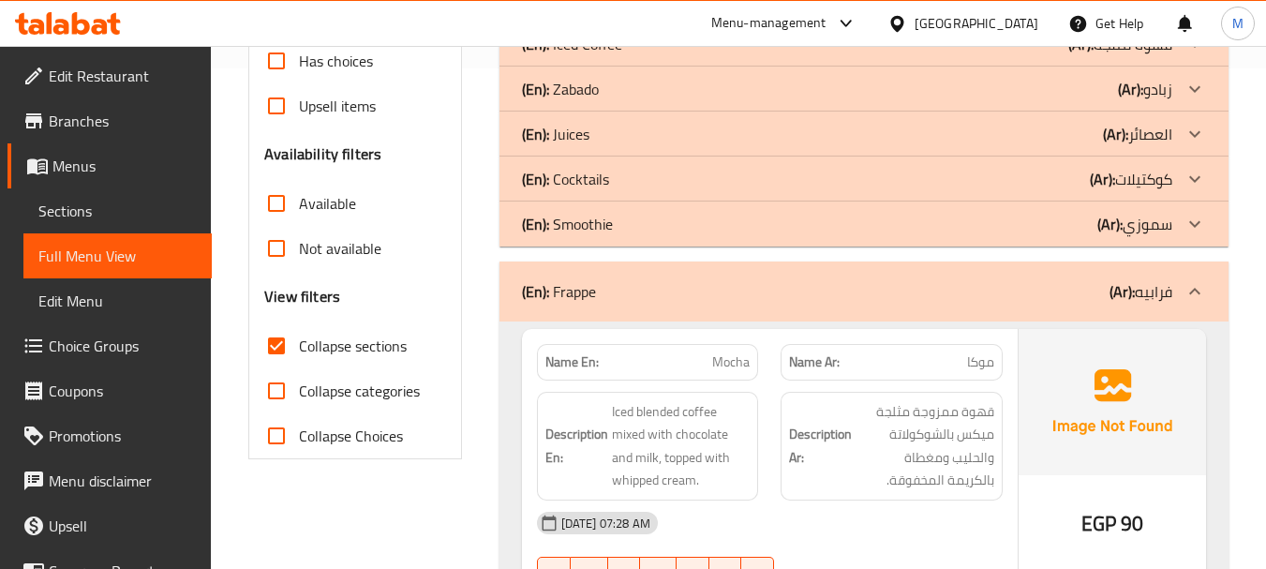
scroll to position [623, 0]
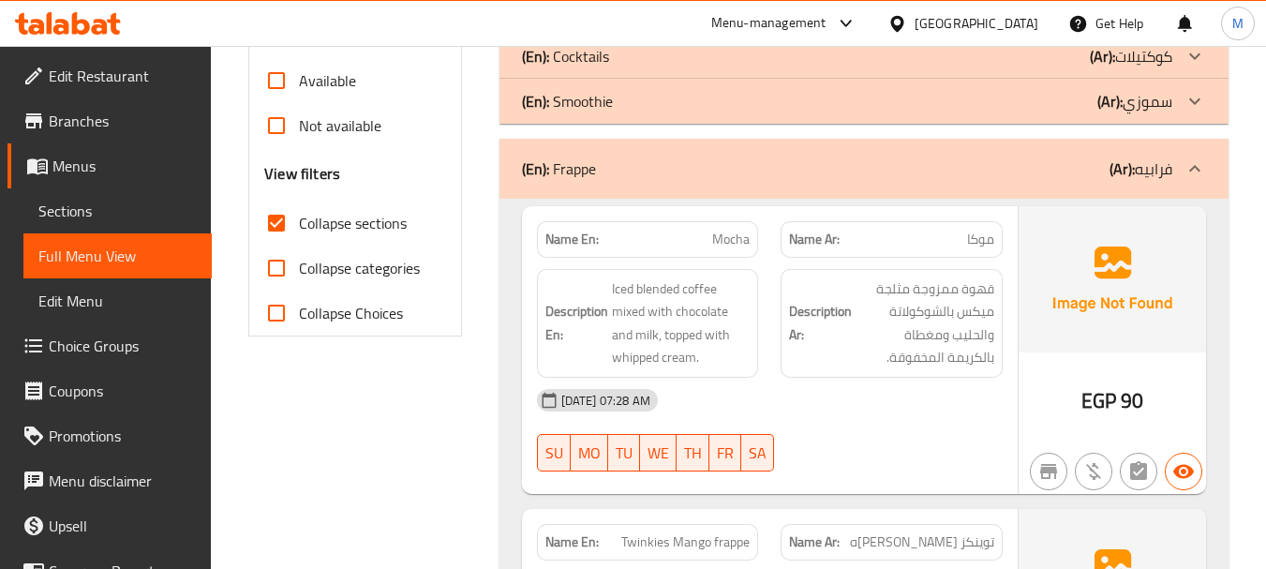
click at [721, 235] on span "Mocha" at bounding box center [730, 240] width 37 height 20
copy span "Mocha"
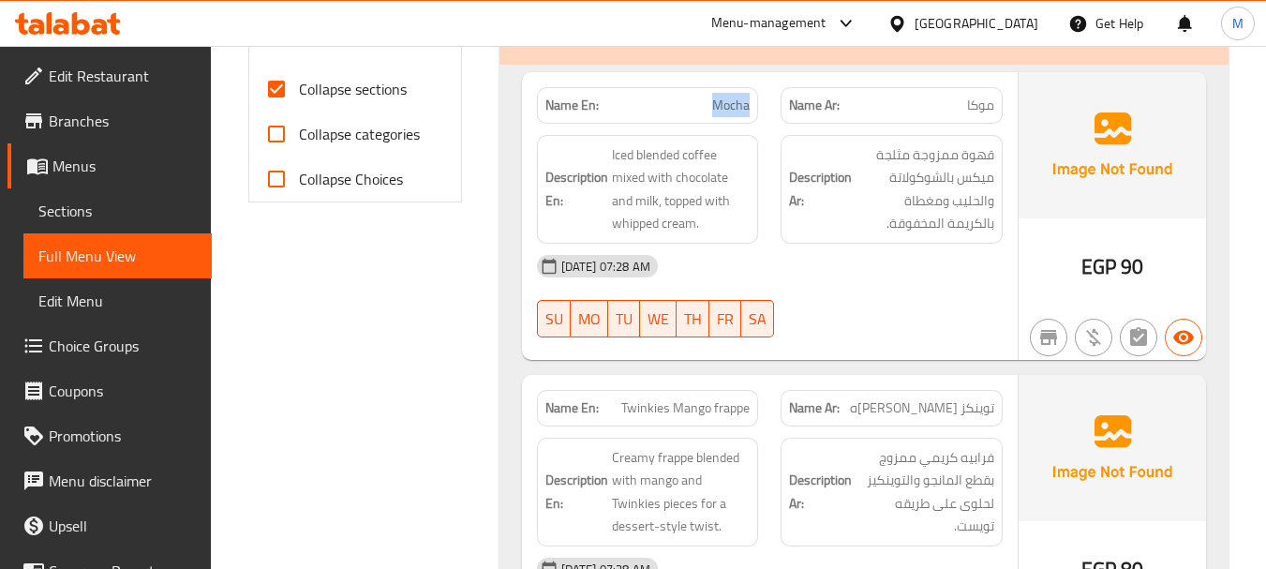
scroll to position [762, 0]
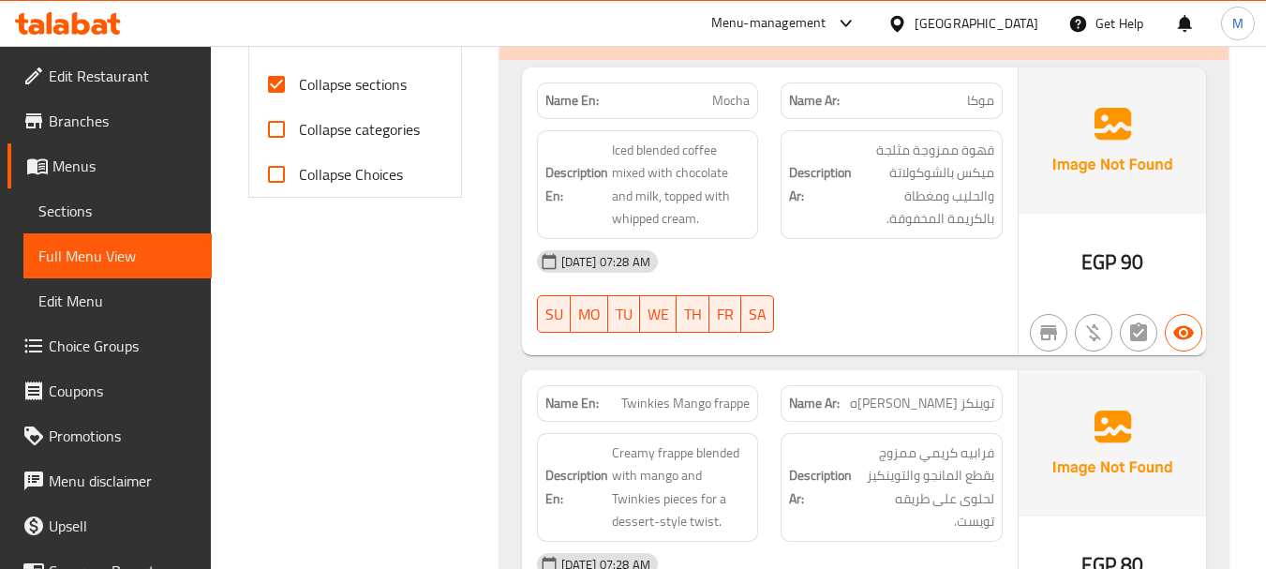
click at [853, 303] on div "19-08-2025 07:28 AM SU MO TU WE TH FR SA" at bounding box center [770, 291] width 488 height 105
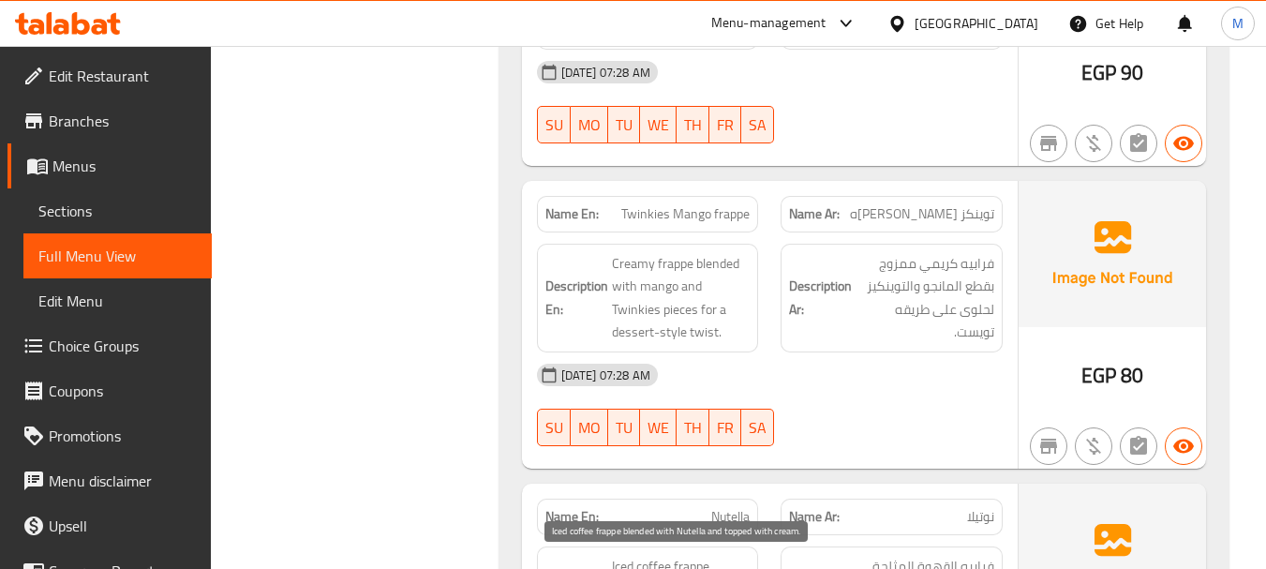
scroll to position [949, 0]
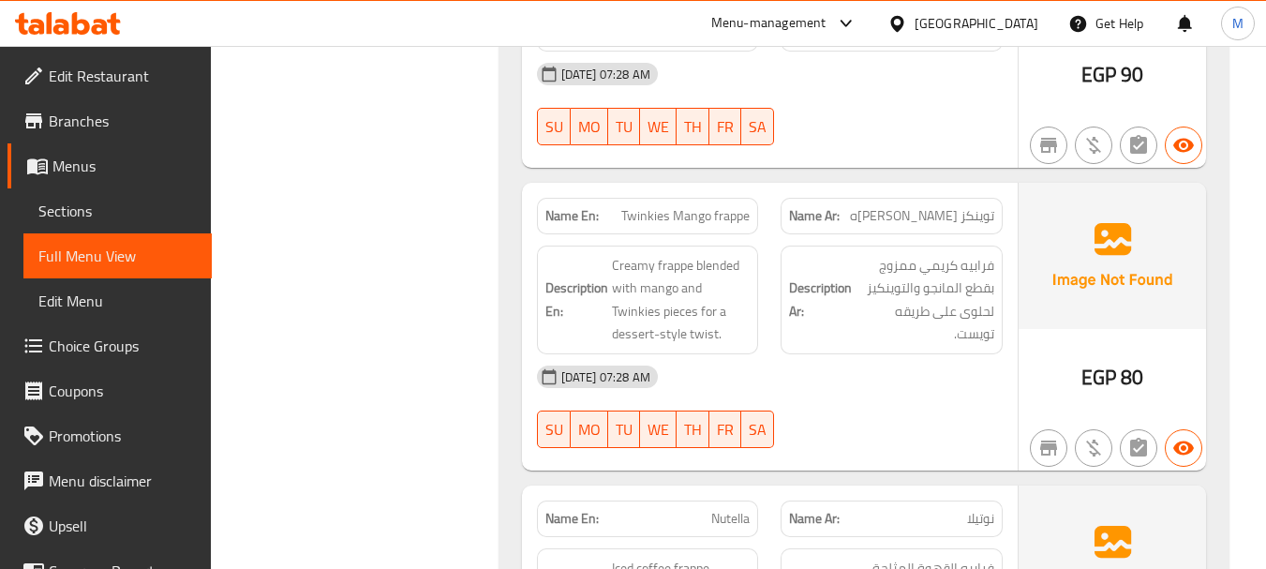
click at [769, 383] on div "19-08-2025 07:28 AM" at bounding box center [770, 376] width 488 height 45
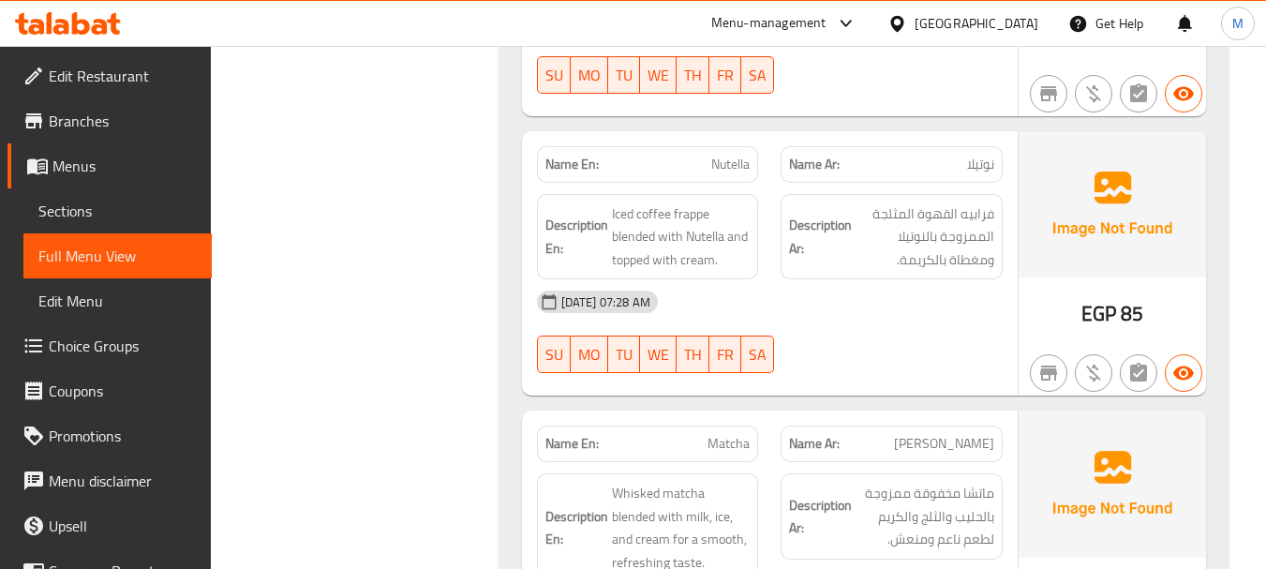
scroll to position [1324, 0]
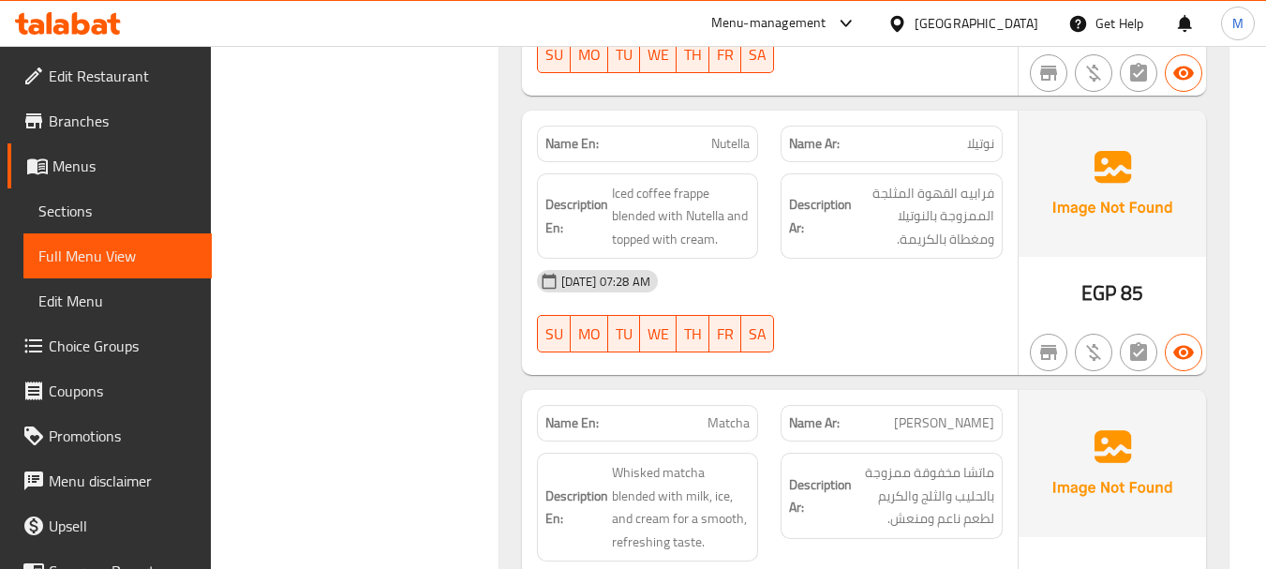
click at [832, 321] on div "19-08-2025 07:28 AM SU MO TU WE TH FR SA" at bounding box center [770, 311] width 488 height 105
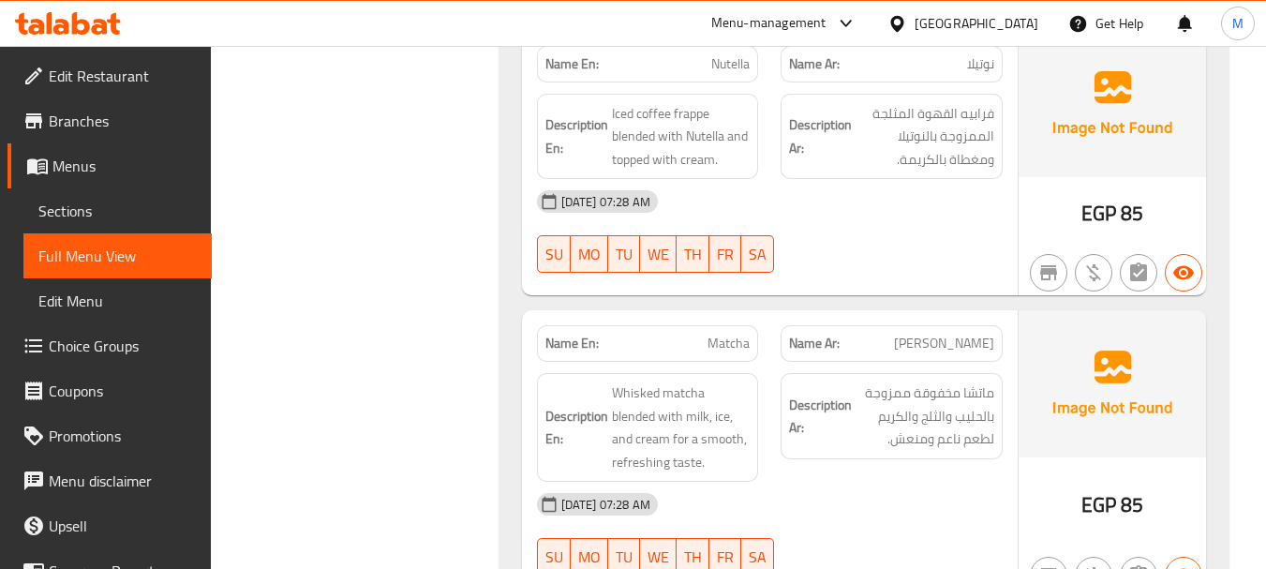
scroll to position [1512, 0]
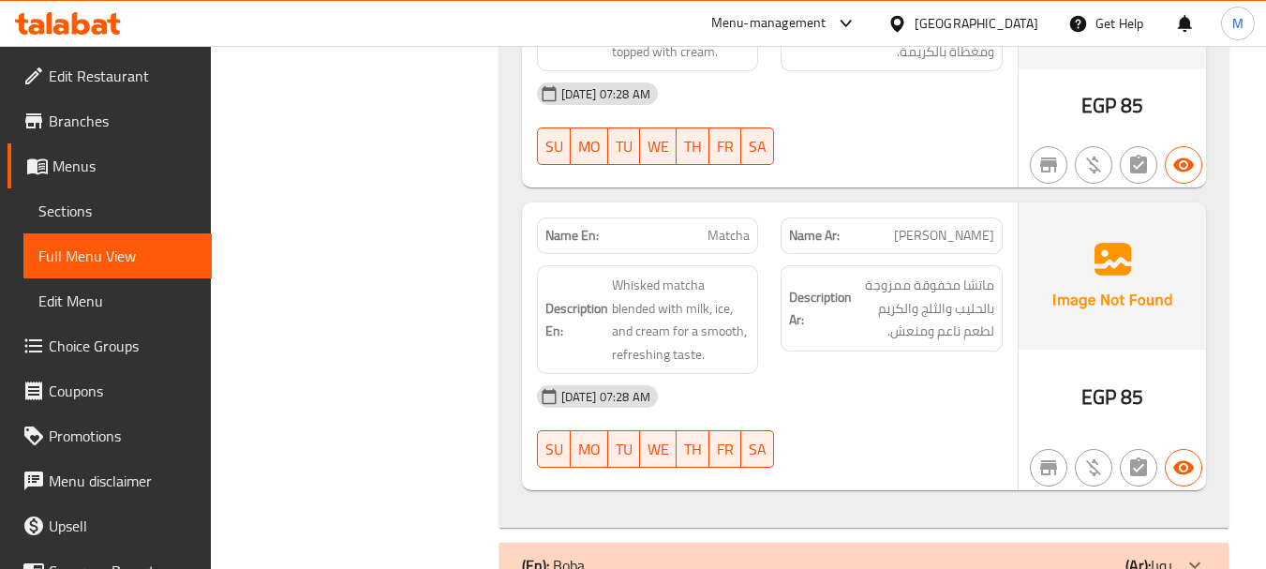
click at [790, 424] on div "19-08-2025 07:28 AM SU MO TU WE TH FR SA" at bounding box center [770, 426] width 488 height 105
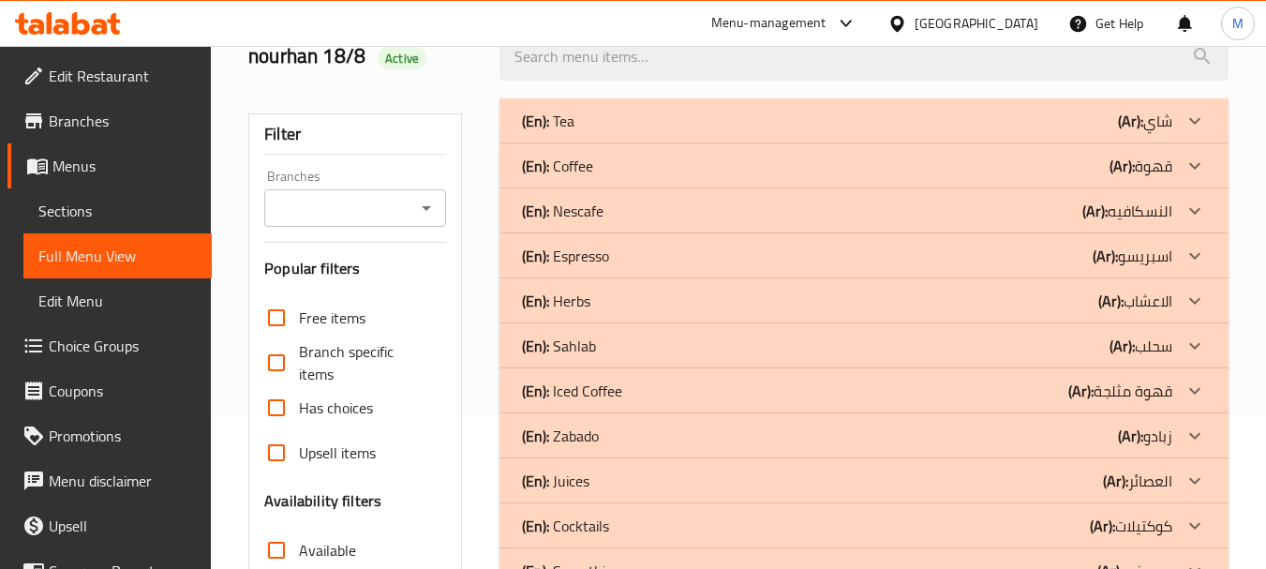
scroll to position [387, 0]
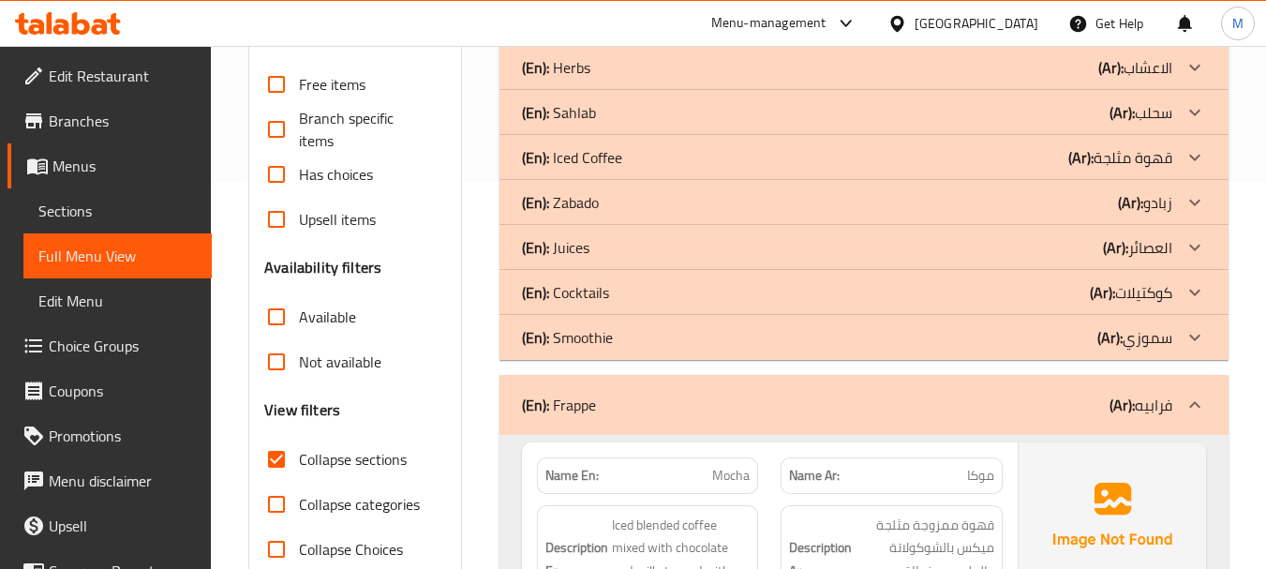
click at [584, 403] on p "(En): Frappe" at bounding box center [559, 405] width 74 height 22
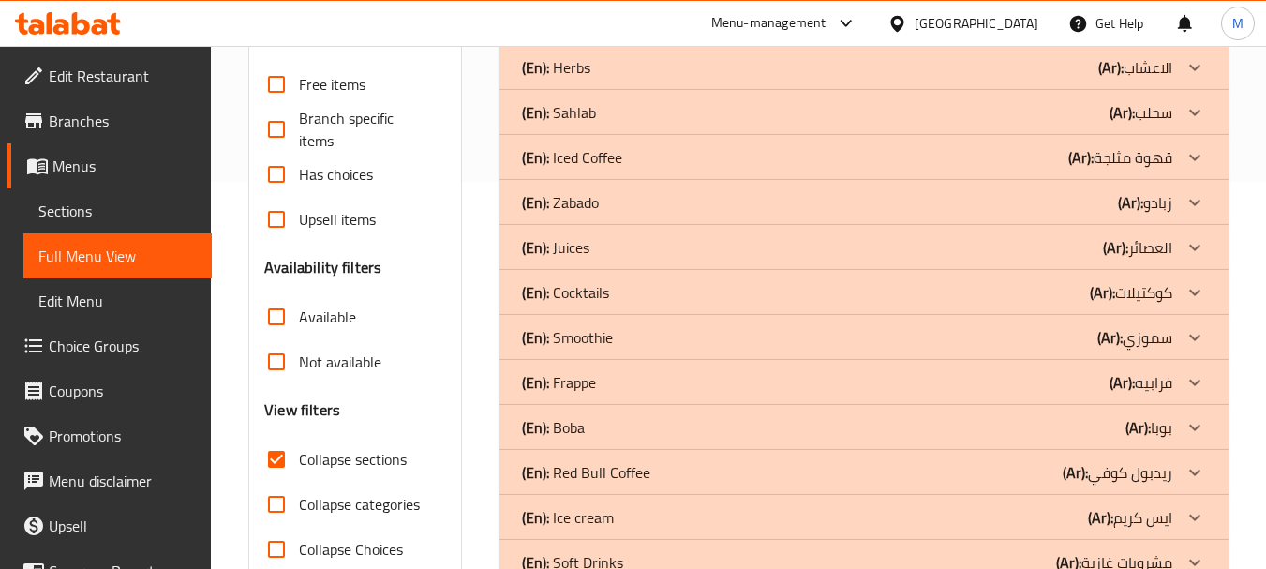
scroll to position [481, 0]
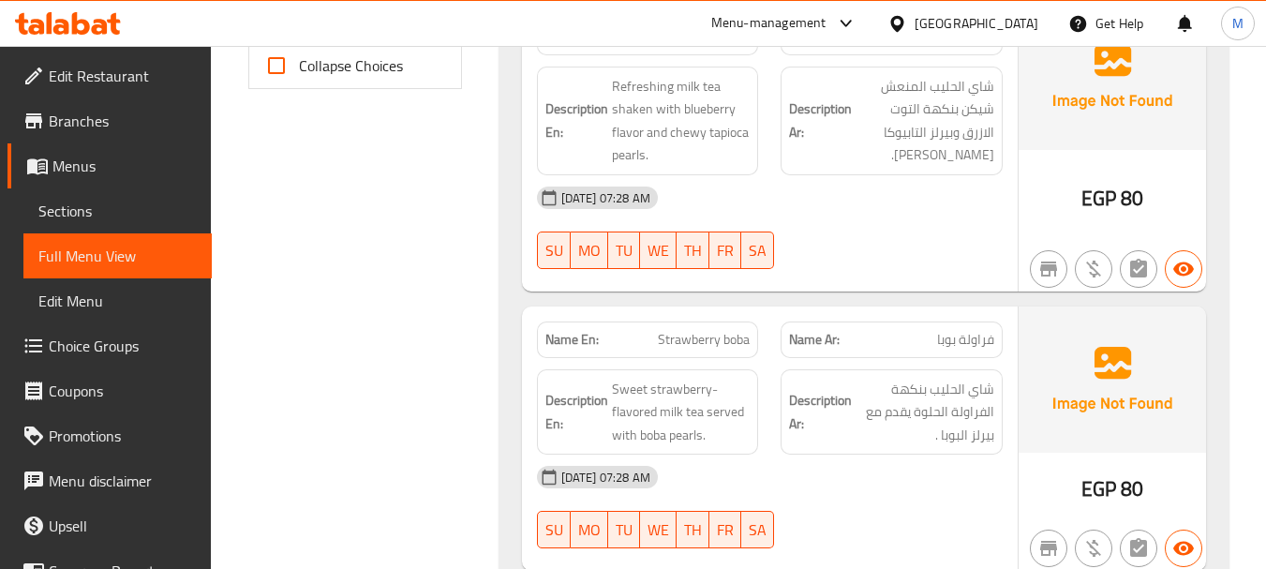
scroll to position [762, 0]
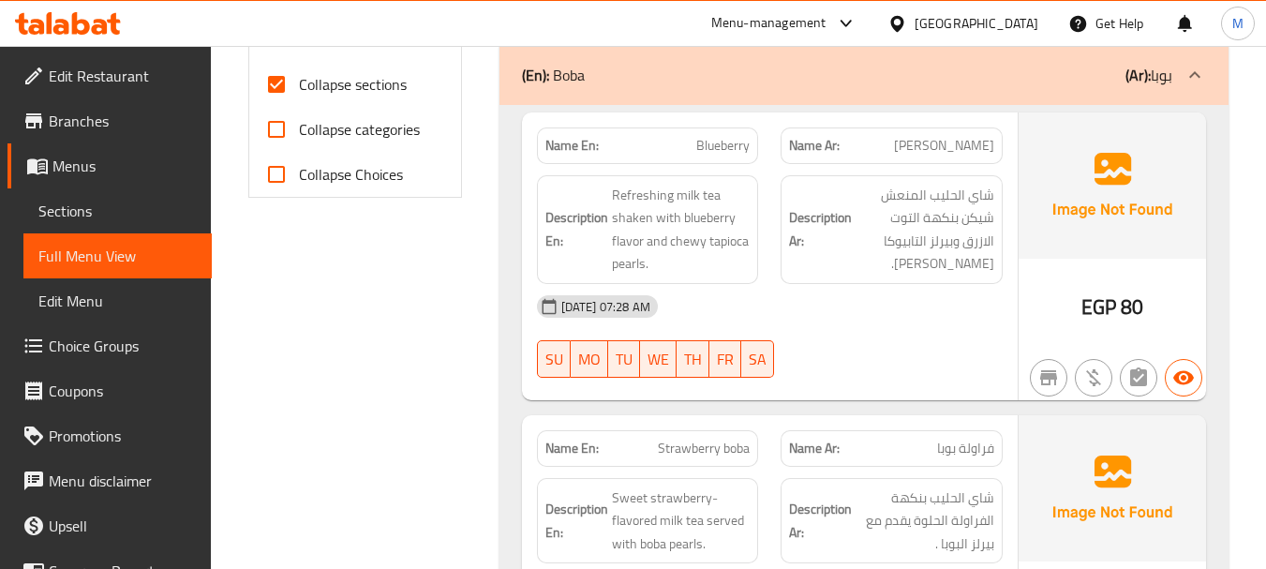
click at [806, 325] on div "19-08-2025 07:28 AM" at bounding box center [770, 306] width 488 height 45
click at [870, 315] on div "19-08-2025 07:28 AM" at bounding box center [770, 306] width 488 height 45
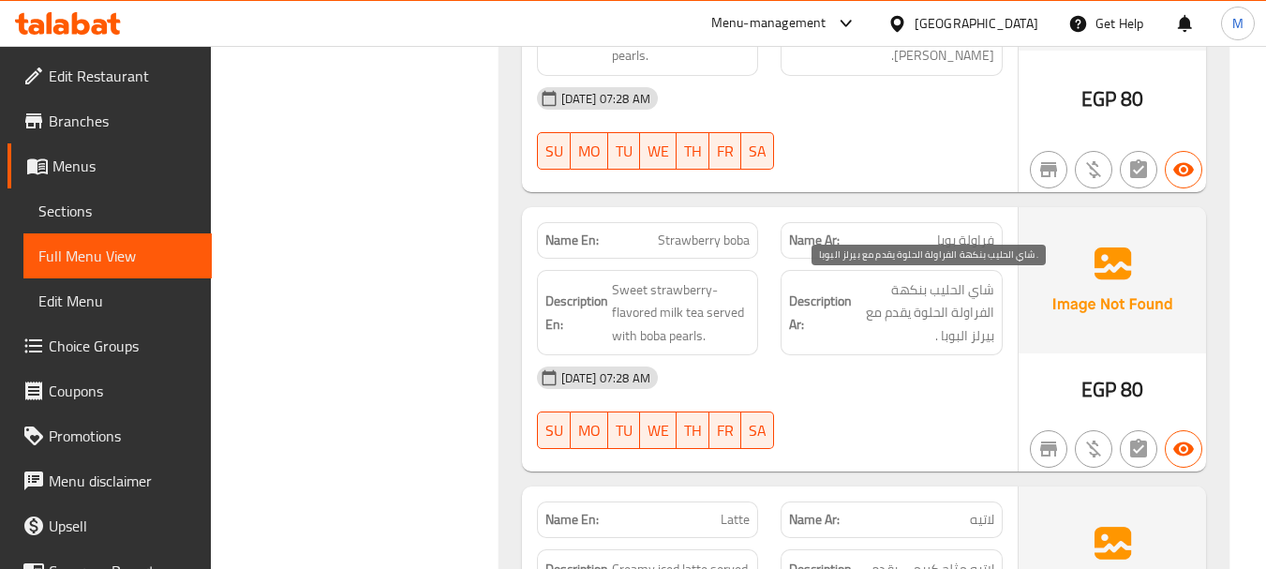
scroll to position [1043, 0]
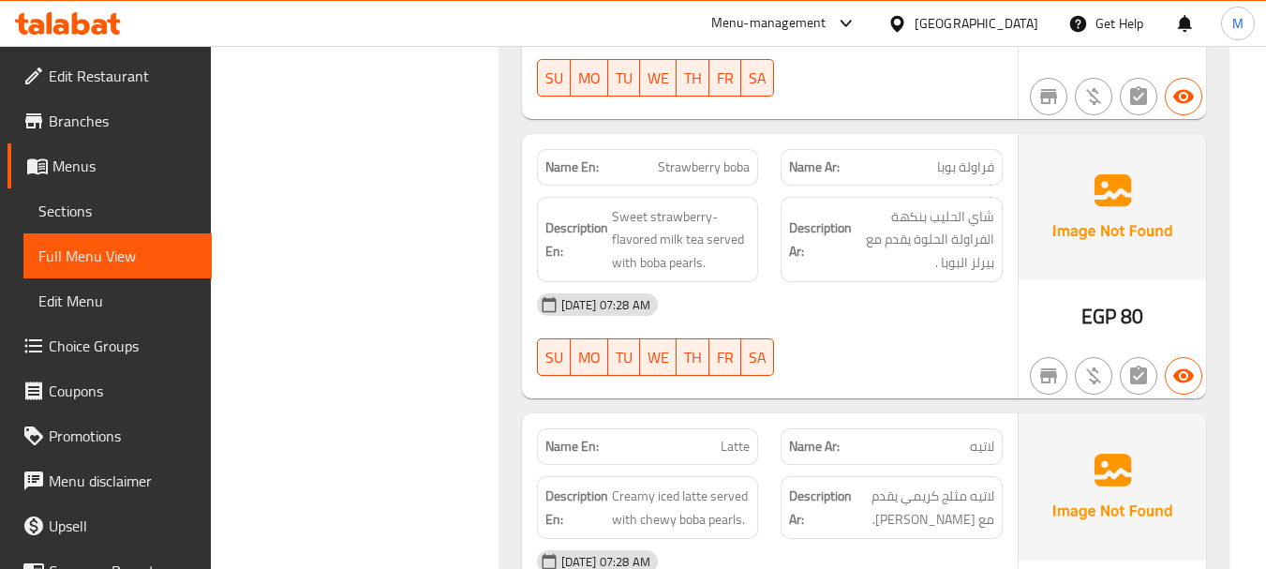
click at [876, 350] on div "19-08-2025 07:28 AM SU MO TU WE TH FR SA" at bounding box center [770, 334] width 488 height 105
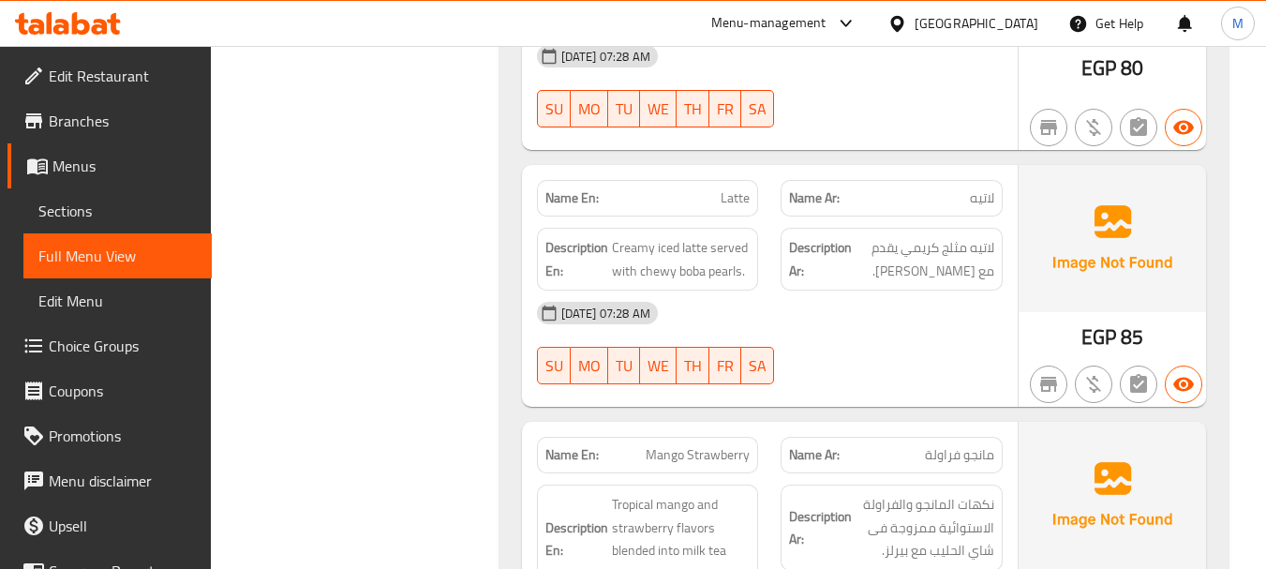
scroll to position [1324, 0]
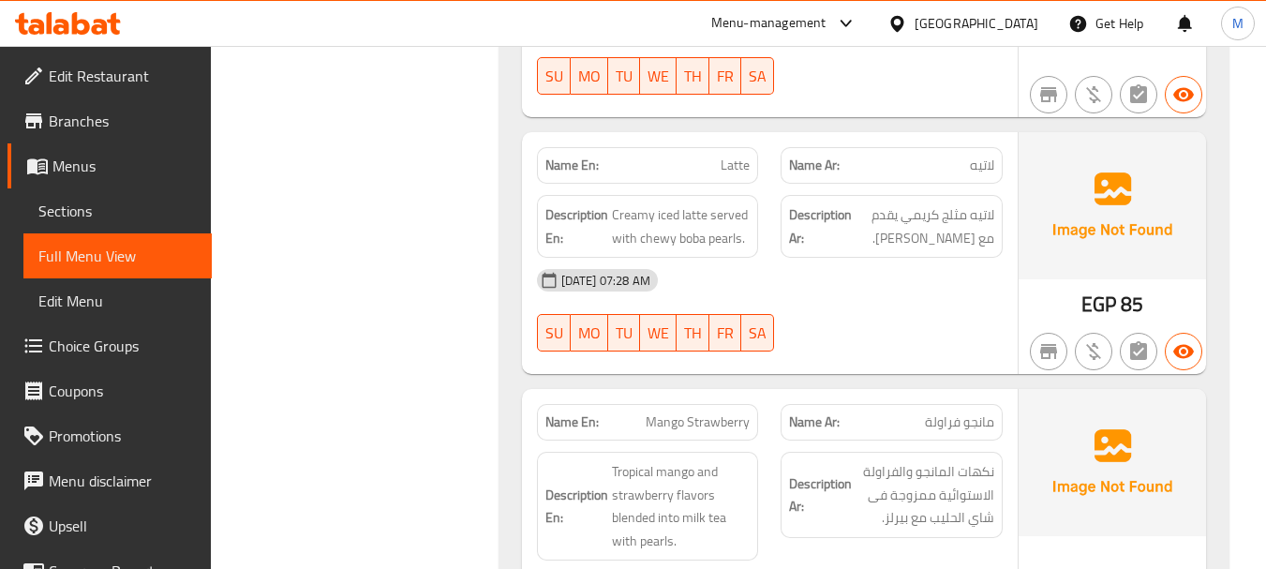
click at [827, 315] on div "19-08-2025 07:28 AM SU MO TU WE TH FR SA" at bounding box center [770, 310] width 488 height 105
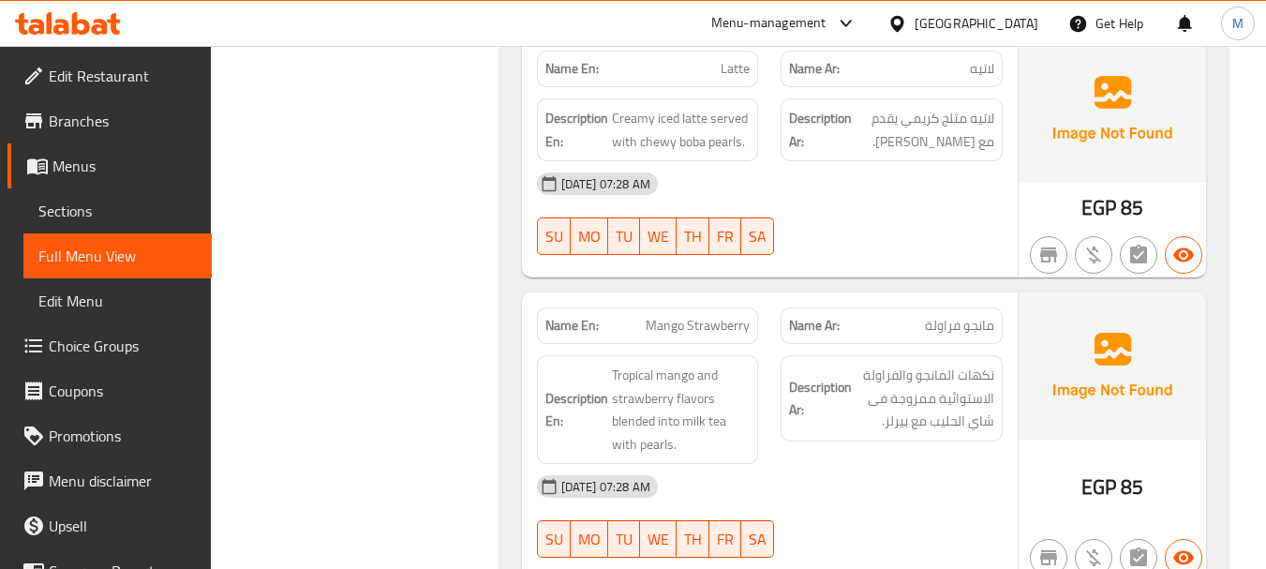
scroll to position [1512, 0]
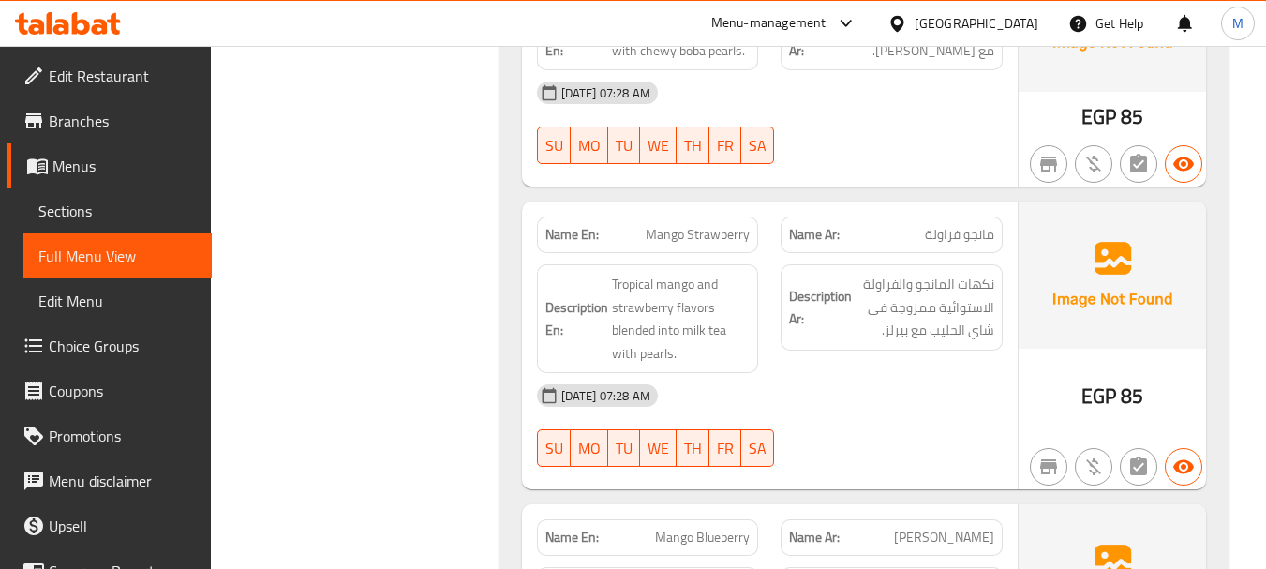
click at [856, 397] on div "19-08-2025 07:28 AM" at bounding box center [770, 395] width 488 height 45
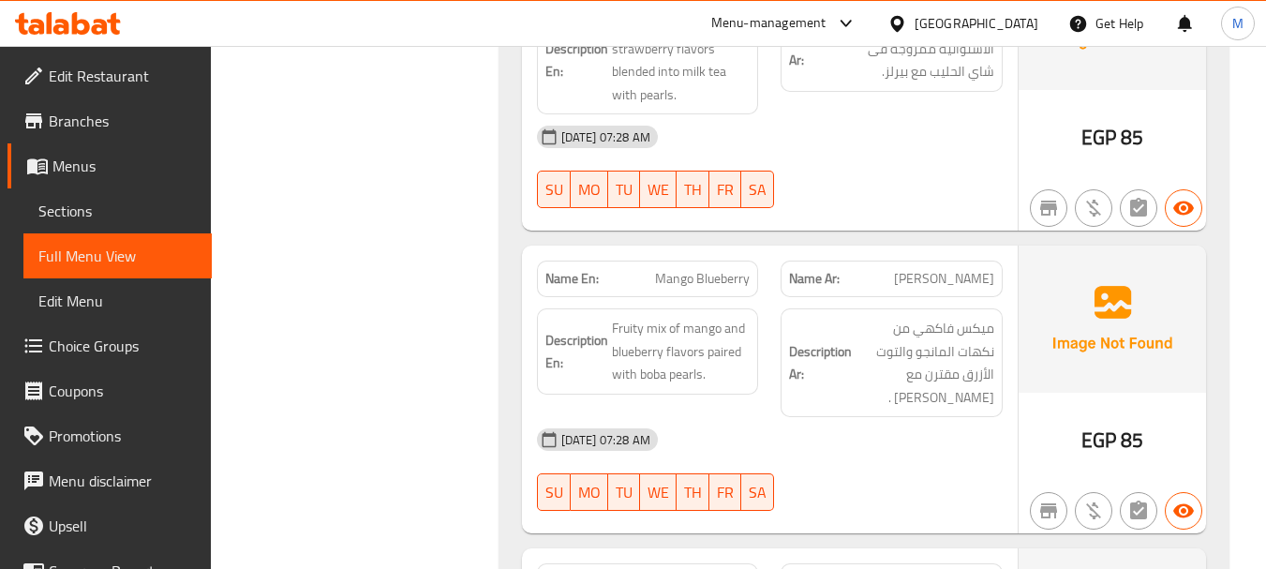
scroll to position [1887, 0]
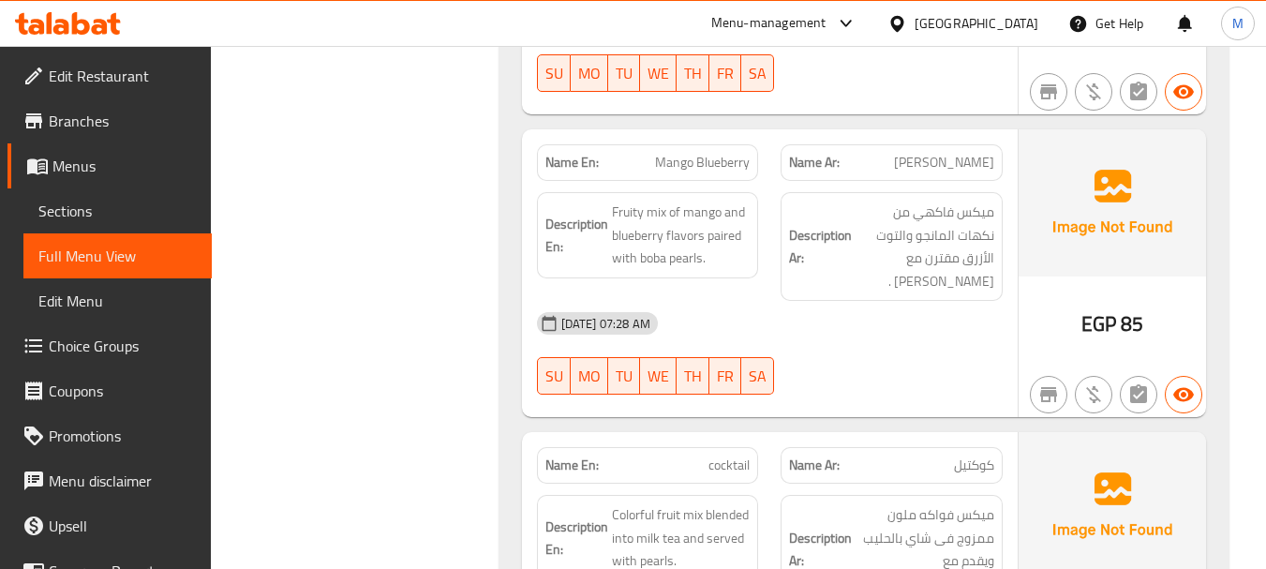
click at [823, 321] on div "19-08-2025 07:28 AM" at bounding box center [770, 323] width 488 height 45
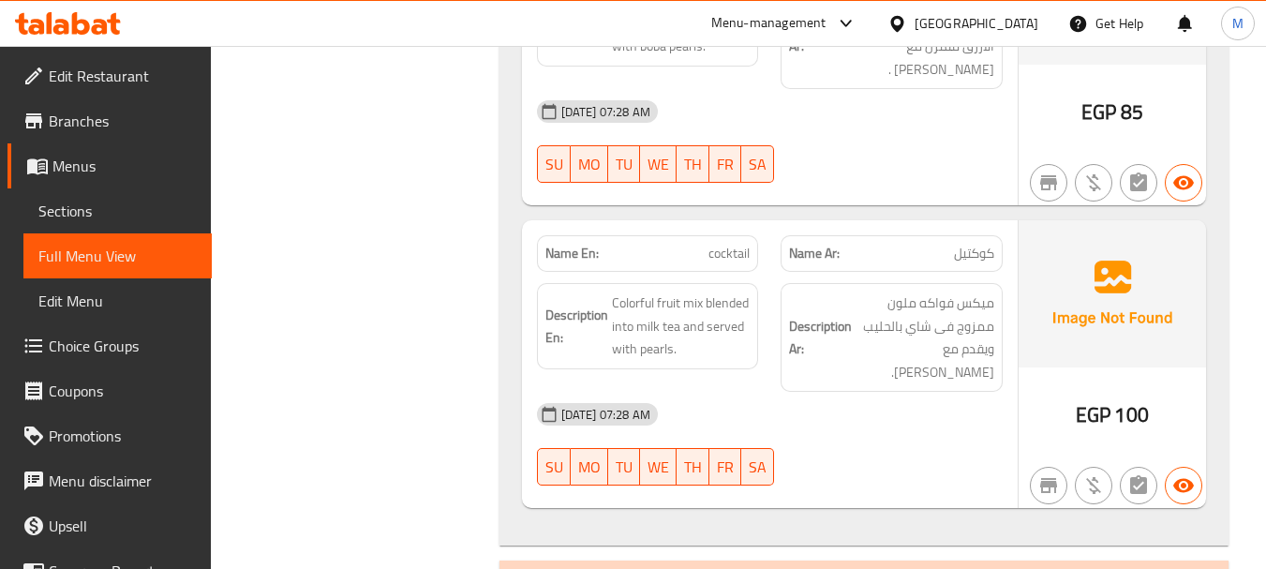
scroll to position [2168, 0]
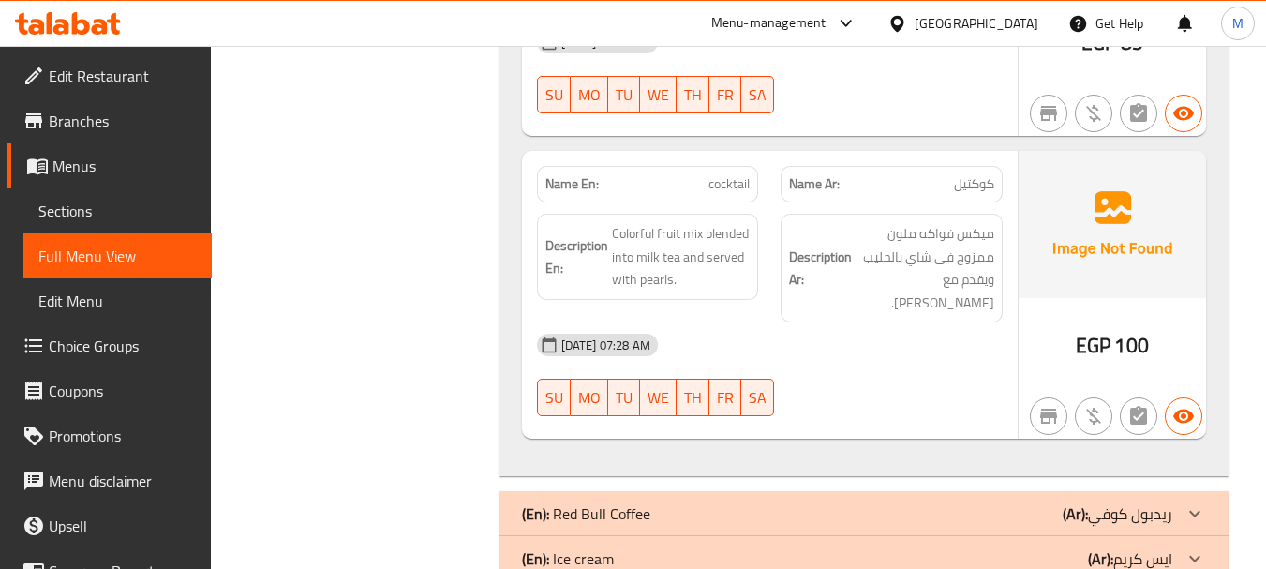
click at [817, 342] on div "19-08-2025 07:28 AM" at bounding box center [770, 344] width 488 height 45
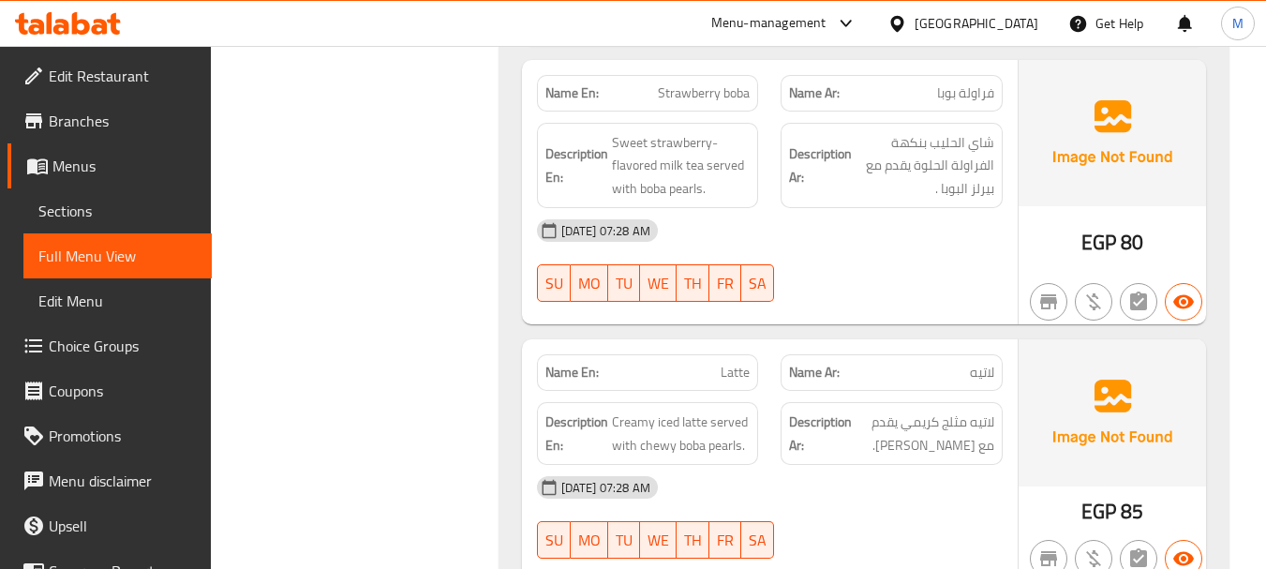
scroll to position [668, 0]
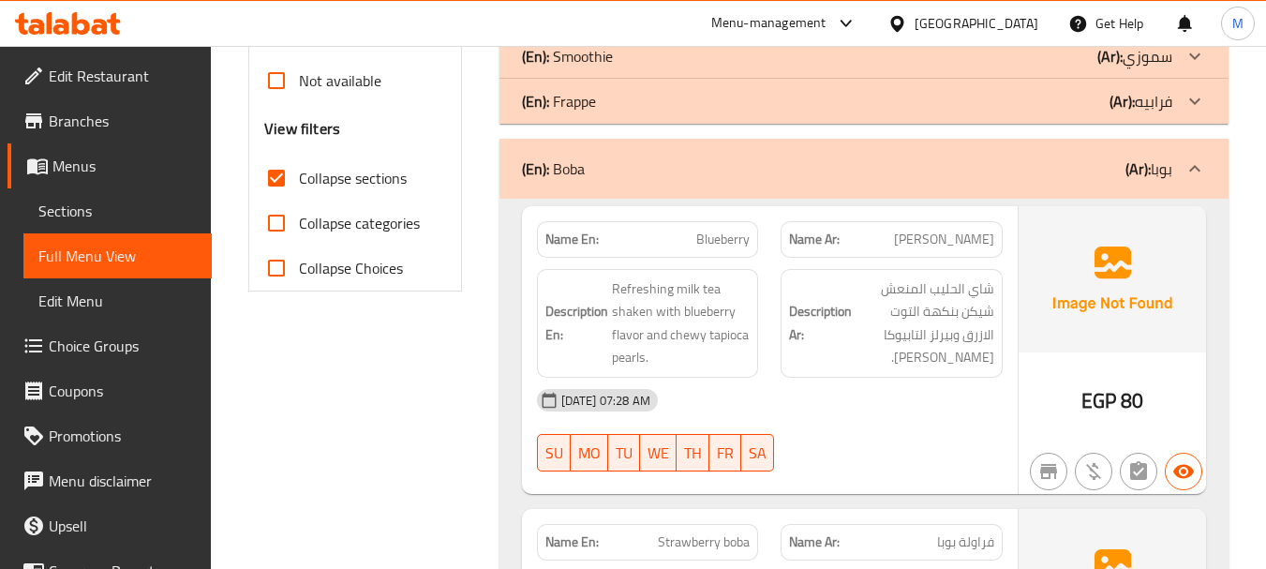
click at [728, 190] on div "(En): Boba (Ar): بوبا" at bounding box center [864, 169] width 729 height 60
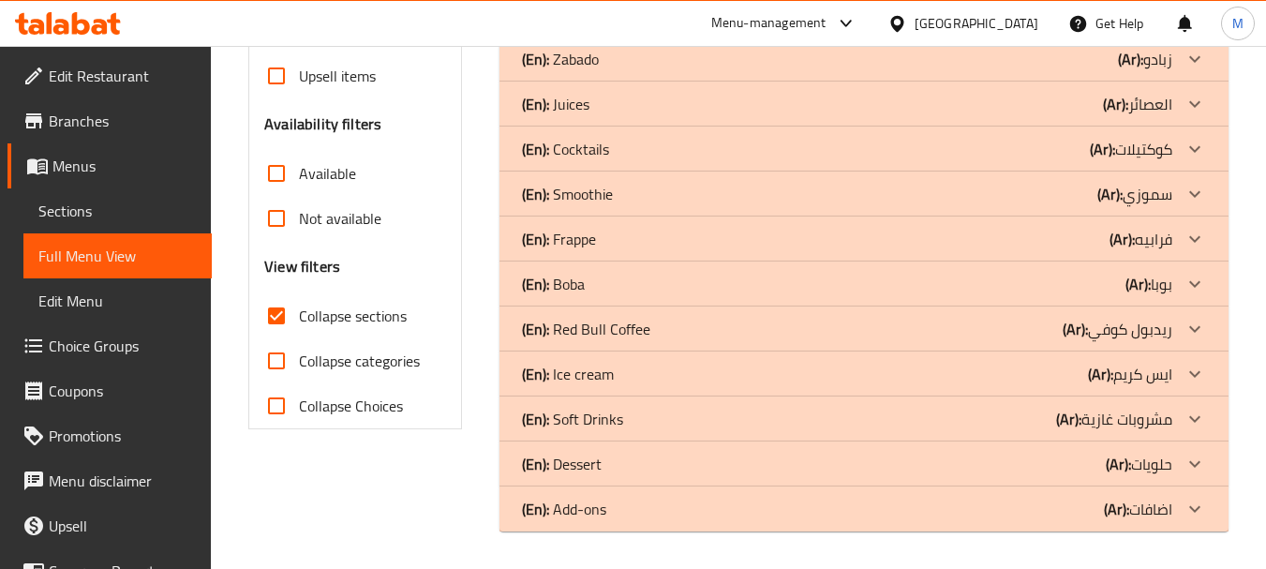
scroll to position [530, 0]
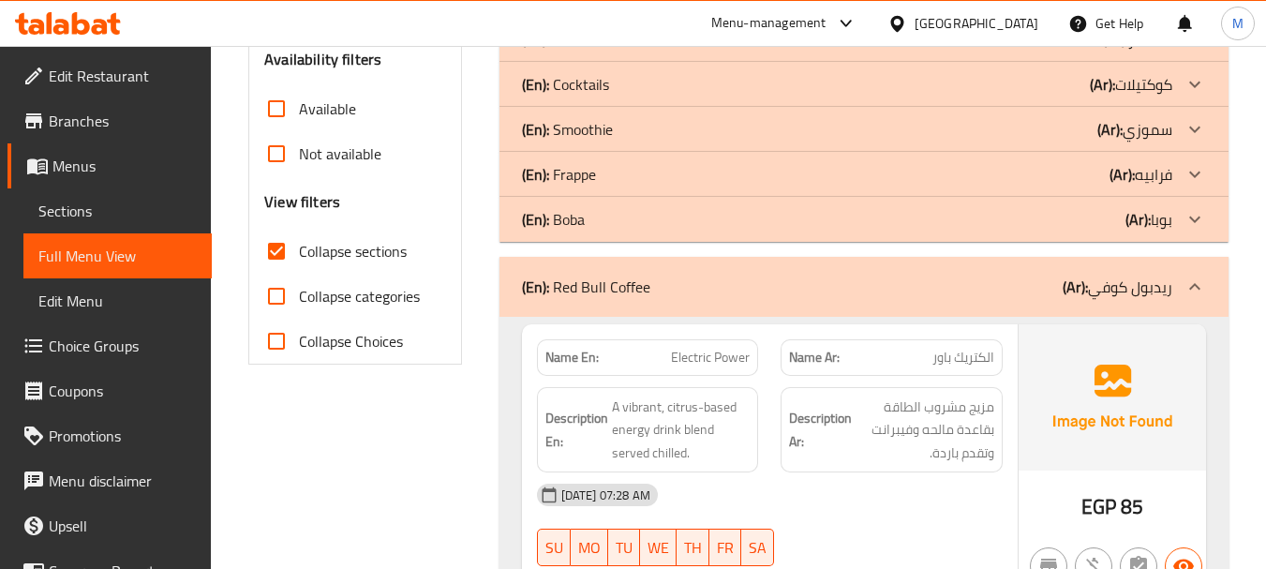
scroll to position [628, 0]
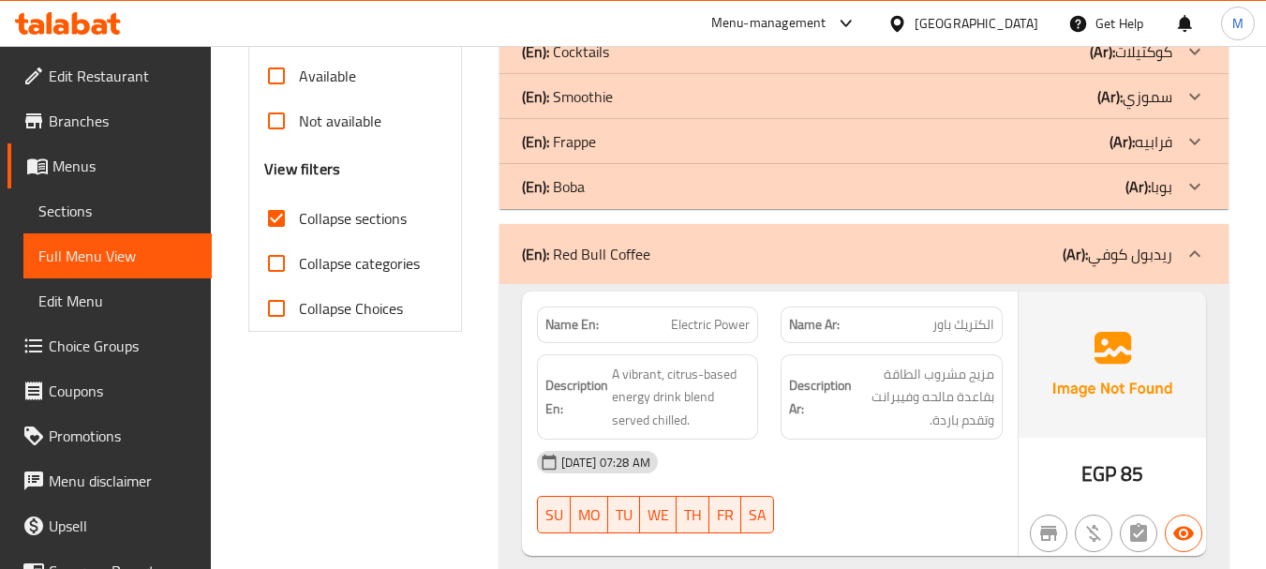
click at [690, 257] on div "(En): Red Bull Coffee (Ar): ريدبول كوفي" at bounding box center [847, 254] width 650 height 22
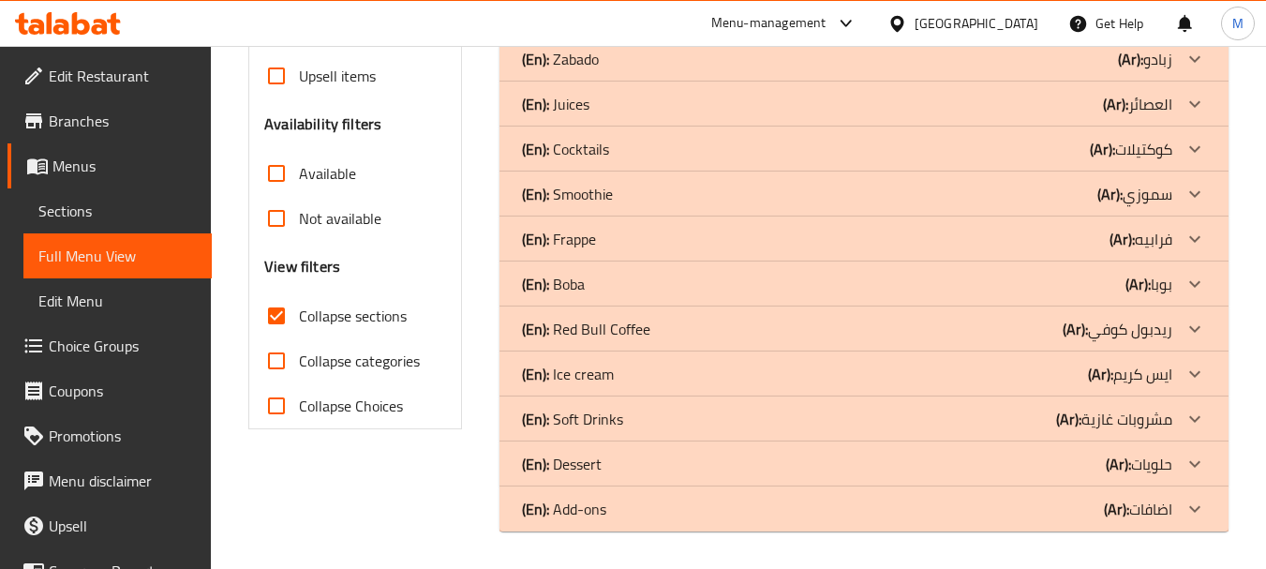
scroll to position [530, 0]
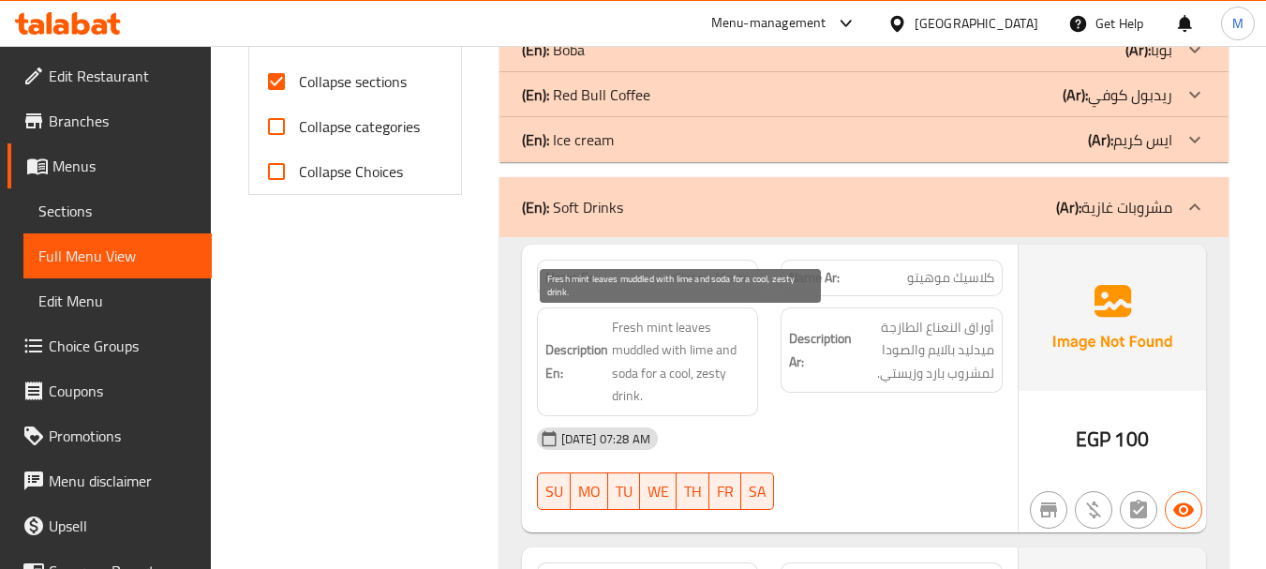
scroll to position [812, 0]
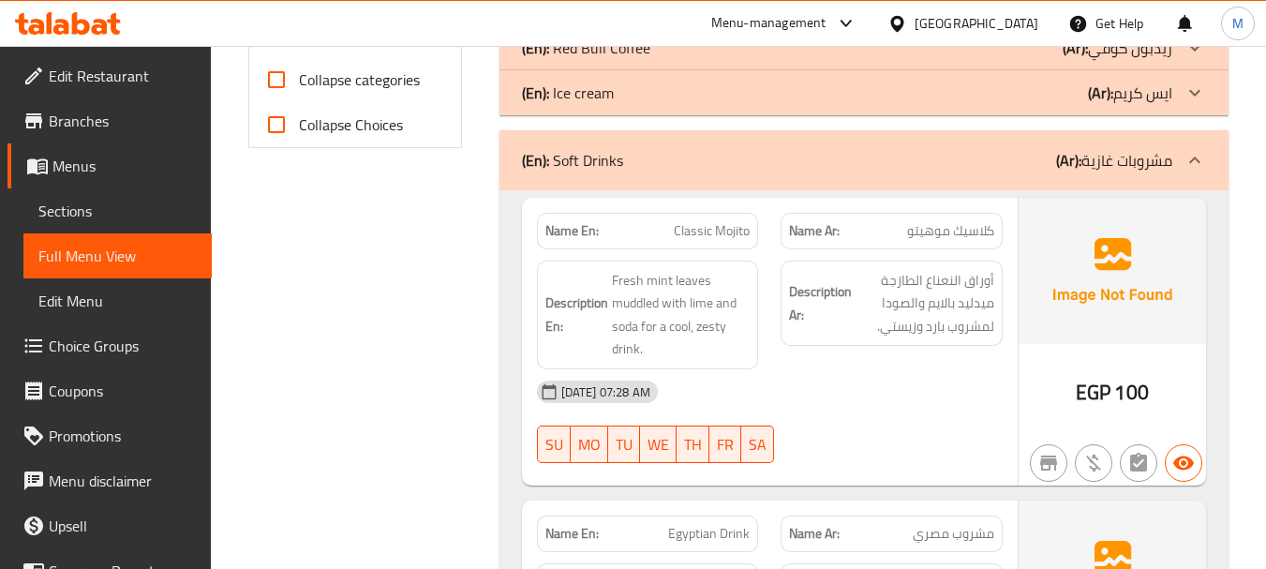
click at [810, 383] on div "19-08-2025 07:28 AM" at bounding box center [770, 391] width 488 height 45
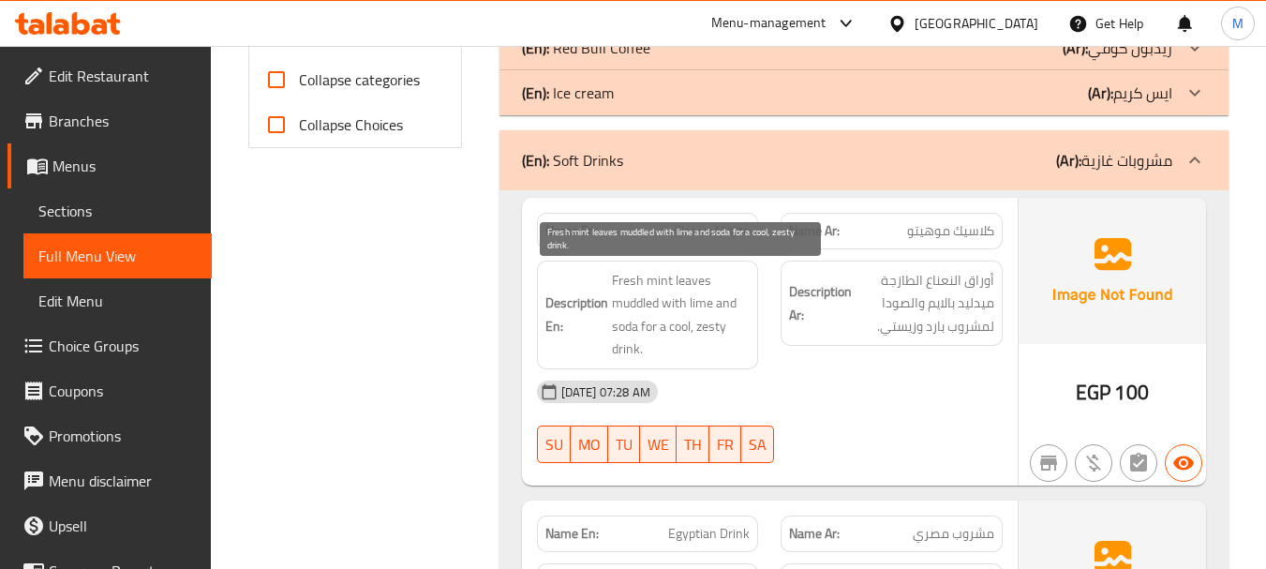
click at [642, 311] on span "Fresh mint leaves muddled with lime and soda for a cool, zesty drink." at bounding box center [681, 315] width 139 height 92
copy span "muddled"
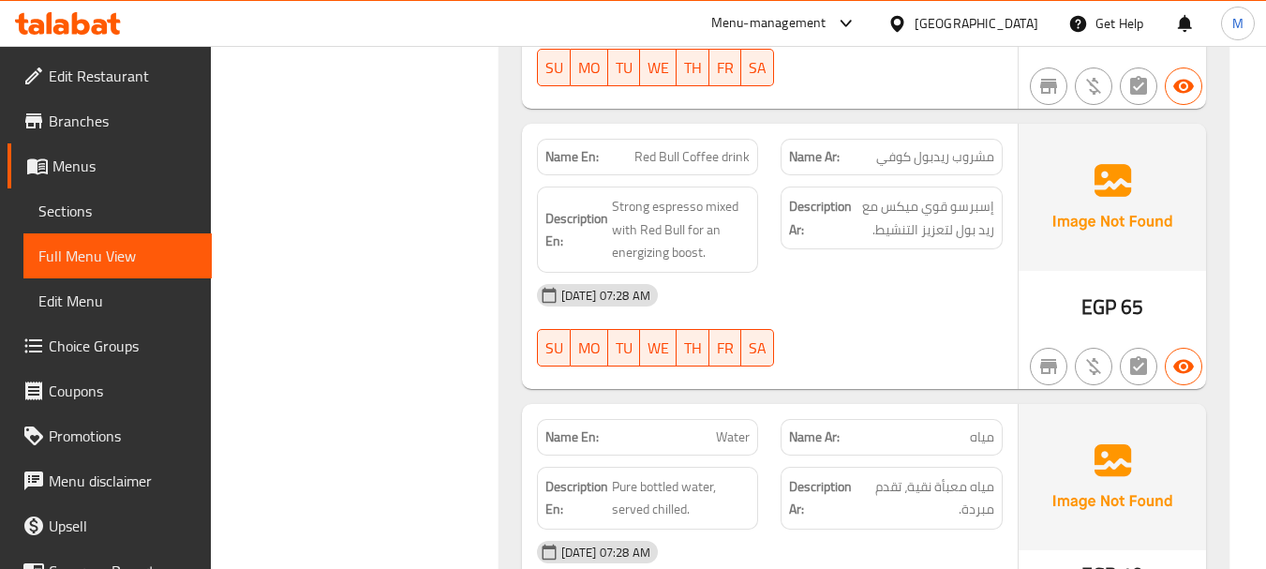
scroll to position [1374, 0]
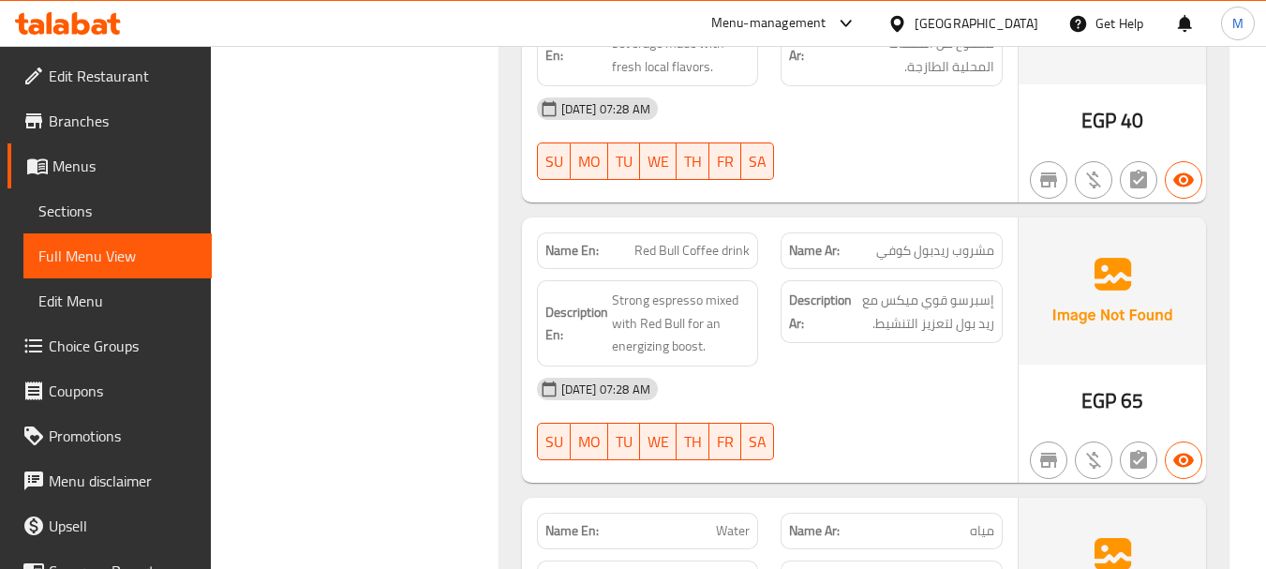
click at [657, 247] on span "Red Bull Coffee drink" at bounding box center [691, 251] width 115 height 20
copy span "Red Bull Coffee drink"
click at [671, 251] on span "Red Bull Coffee drink" at bounding box center [691, 251] width 115 height 20
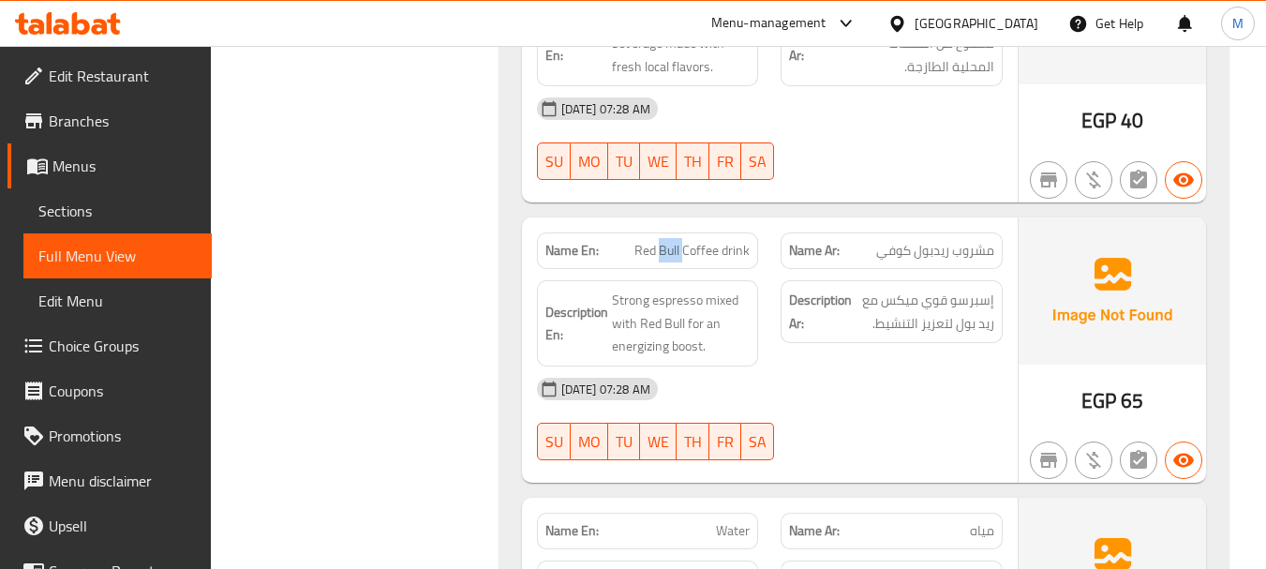
click at [670, 251] on span "Red Bull Coffee drink" at bounding box center [691, 251] width 115 height 20
click at [649, 249] on span "Red Bull Coffee drink" at bounding box center [691, 251] width 115 height 20
drag, startPoint x: 635, startPoint y: 249, endPoint x: 717, endPoint y: 246, distance: 81.6
click at [717, 246] on span "Red Bull Coffee drink" at bounding box center [691, 251] width 115 height 20
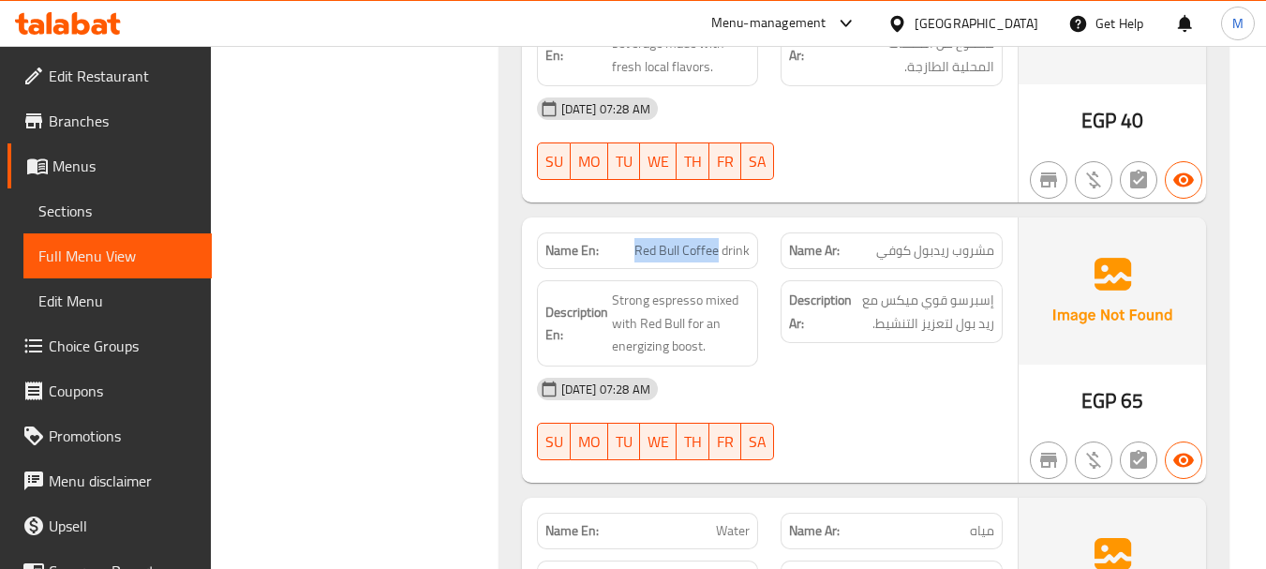
copy span "Red Bull Coffee"
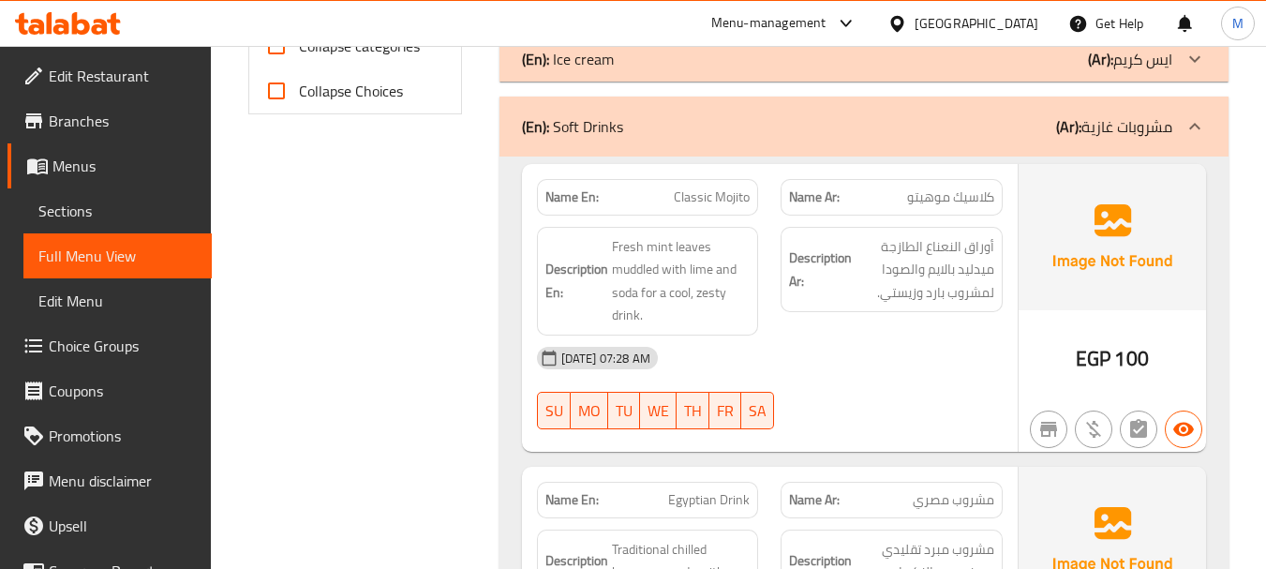
scroll to position [812, 0]
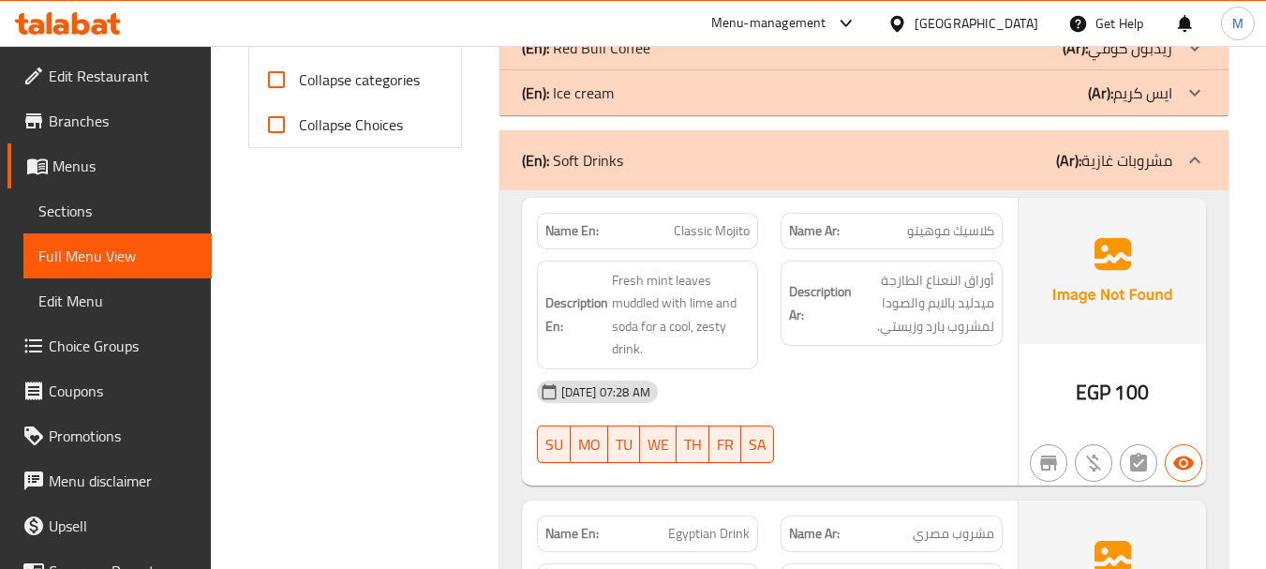
click at [556, 158] on p "(En): Soft Drinks" at bounding box center [572, 160] width 101 height 22
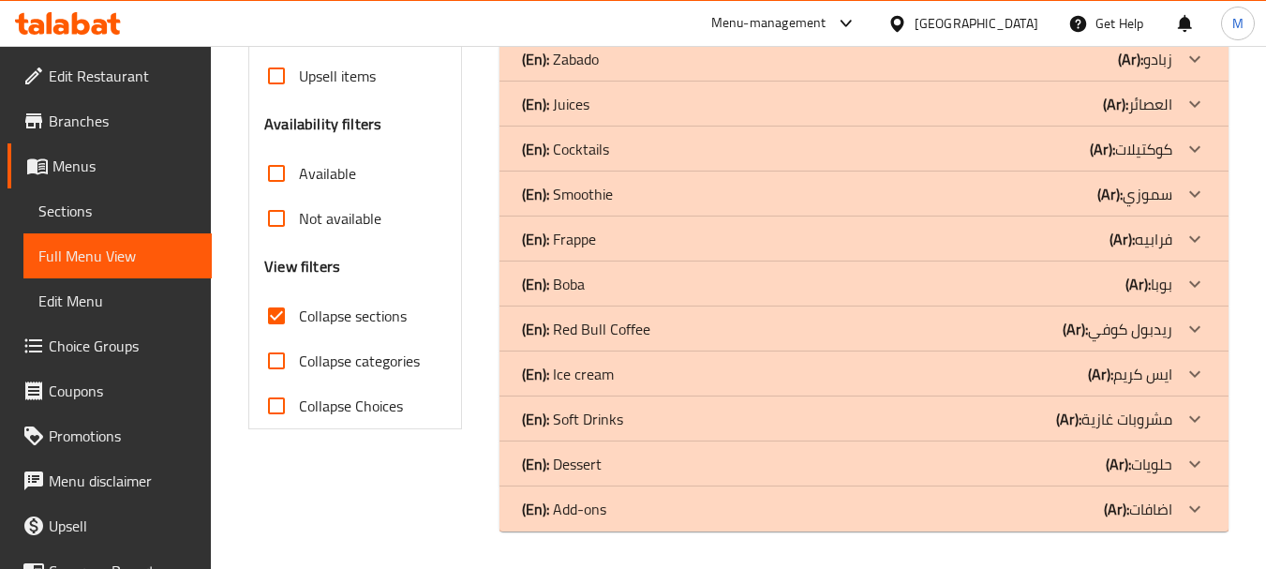
scroll to position [530, 0]
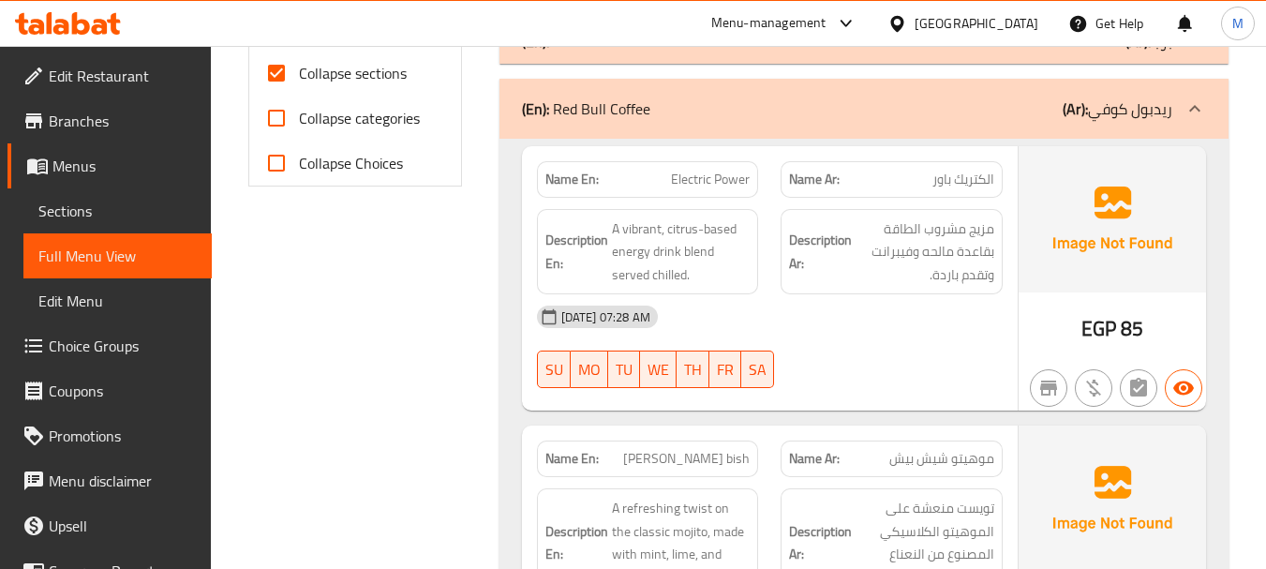
scroll to position [812, 0]
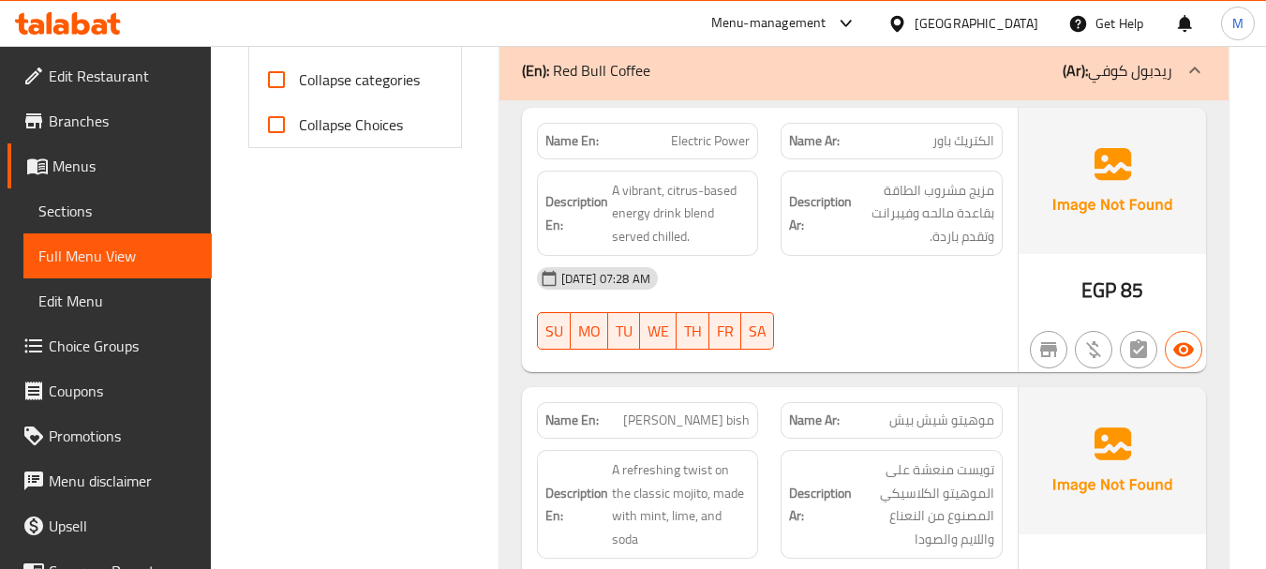
click at [782, 274] on div "19-08-2025 07:28 AM" at bounding box center [770, 278] width 488 height 45
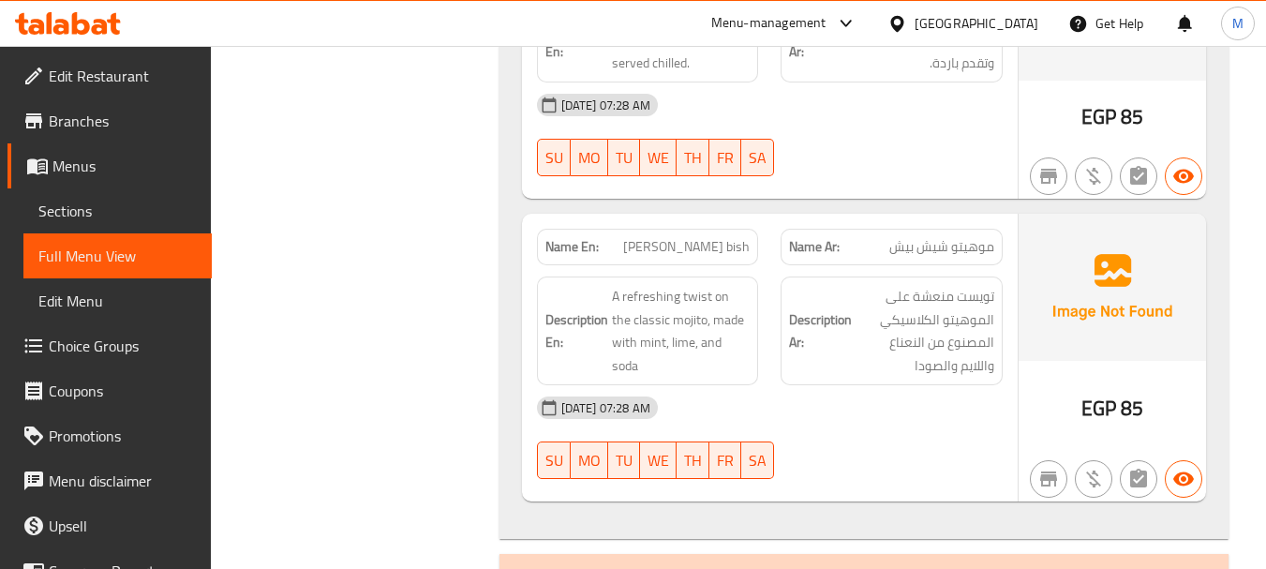
scroll to position [999, 0]
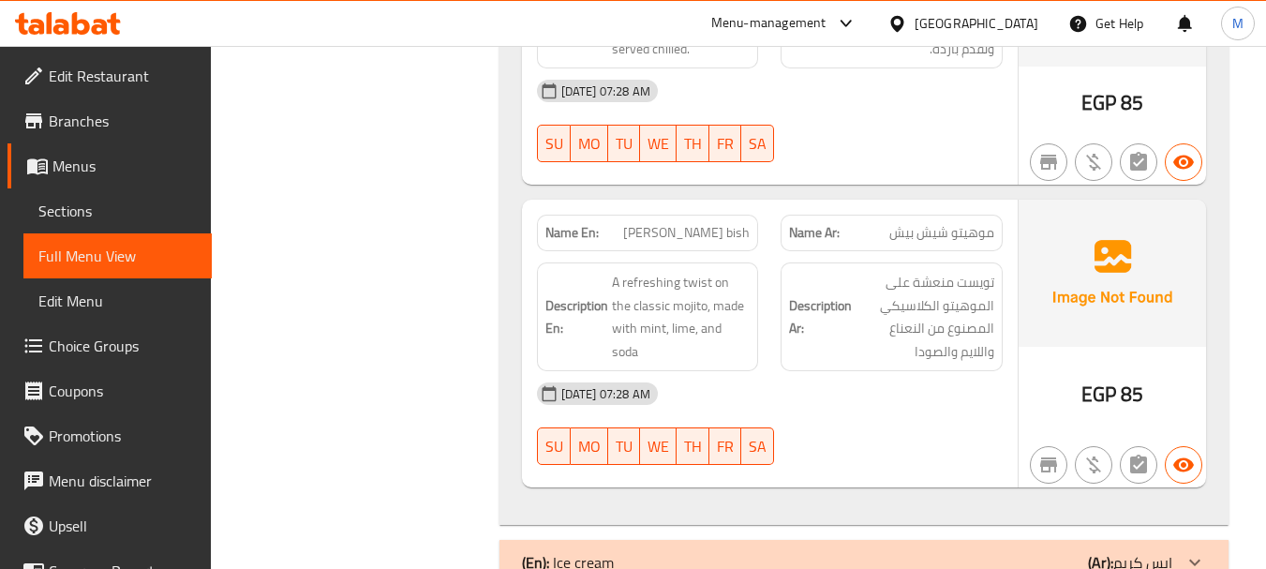
click at [822, 387] on div "19-08-2025 07:28 AM" at bounding box center [770, 393] width 488 height 45
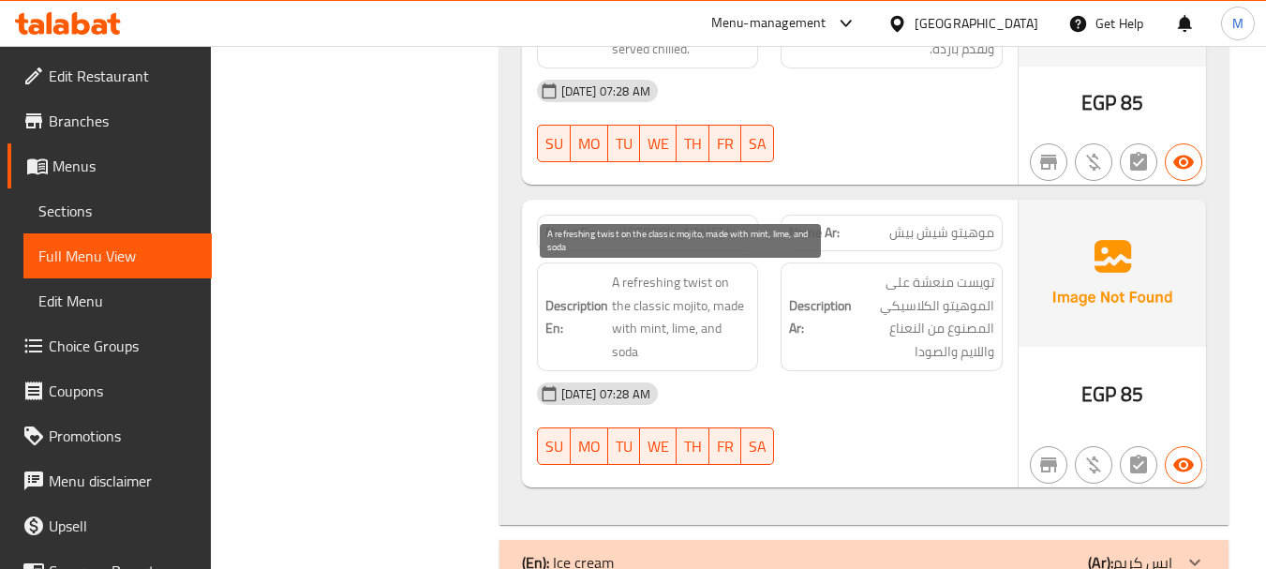
click at [655, 325] on span "A refreshing twist on the classic mojito, made with mint, lime, and soda" at bounding box center [681, 317] width 139 height 92
copy span "lime"
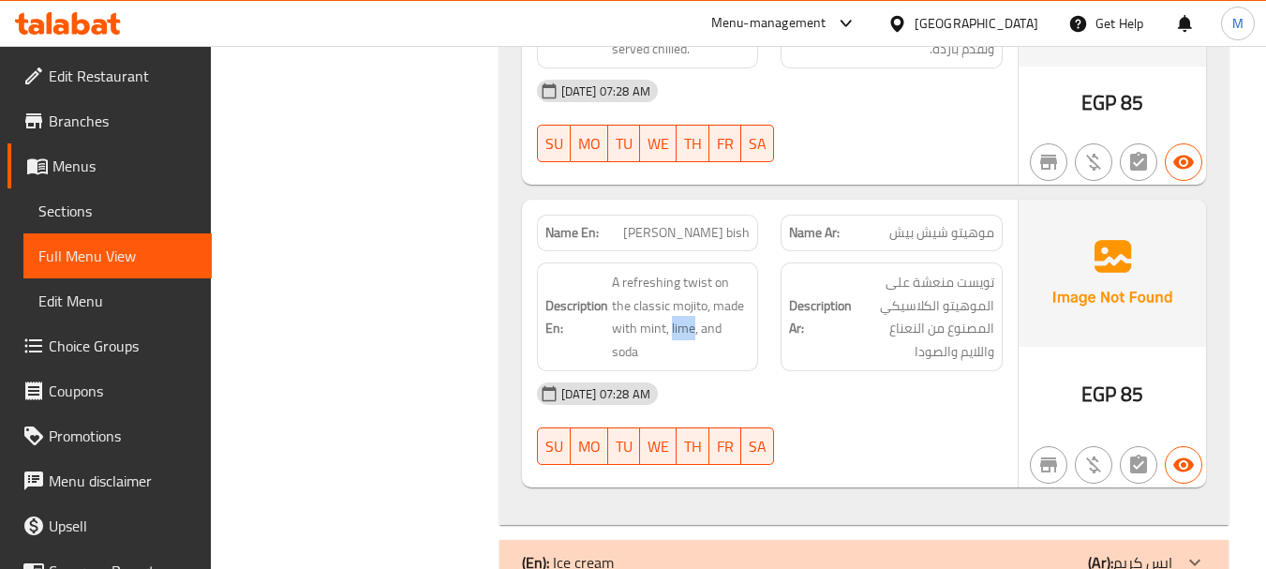
drag, startPoint x: 462, startPoint y: 292, endPoint x: 566, endPoint y: 306, distance: 104.9
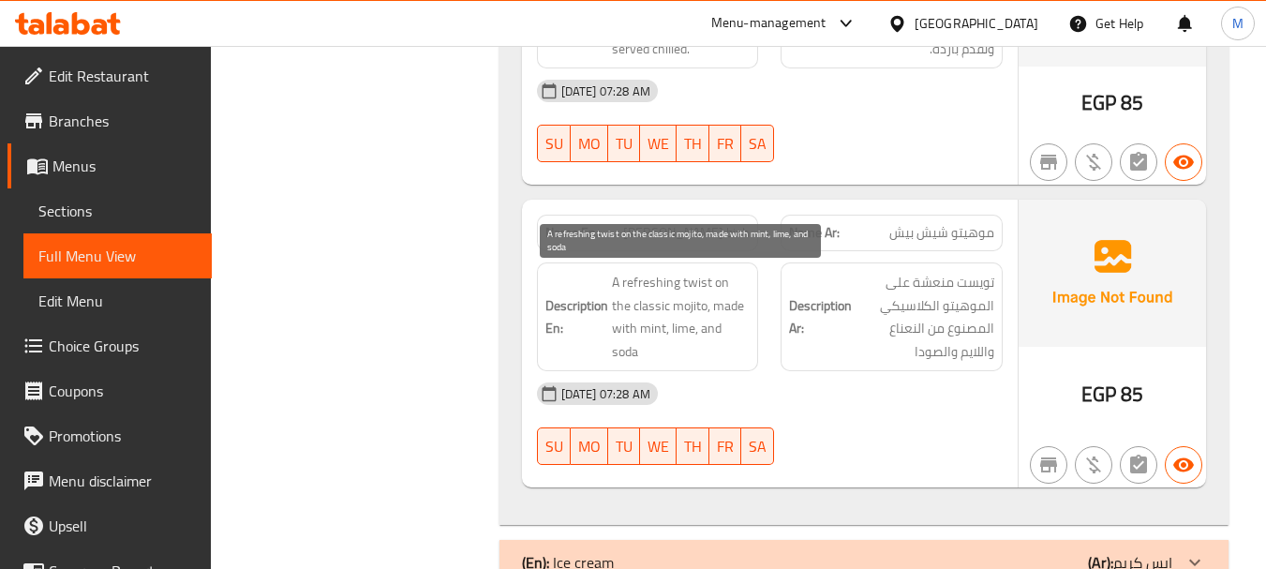
click at [687, 306] on span "A refreshing twist on the classic mojito, made with mint, lime, and soda" at bounding box center [681, 317] width 139 height 92
click at [688, 306] on span "A refreshing twist on the classic mojito, made with mint, lime, and soda" at bounding box center [681, 317] width 139 height 92
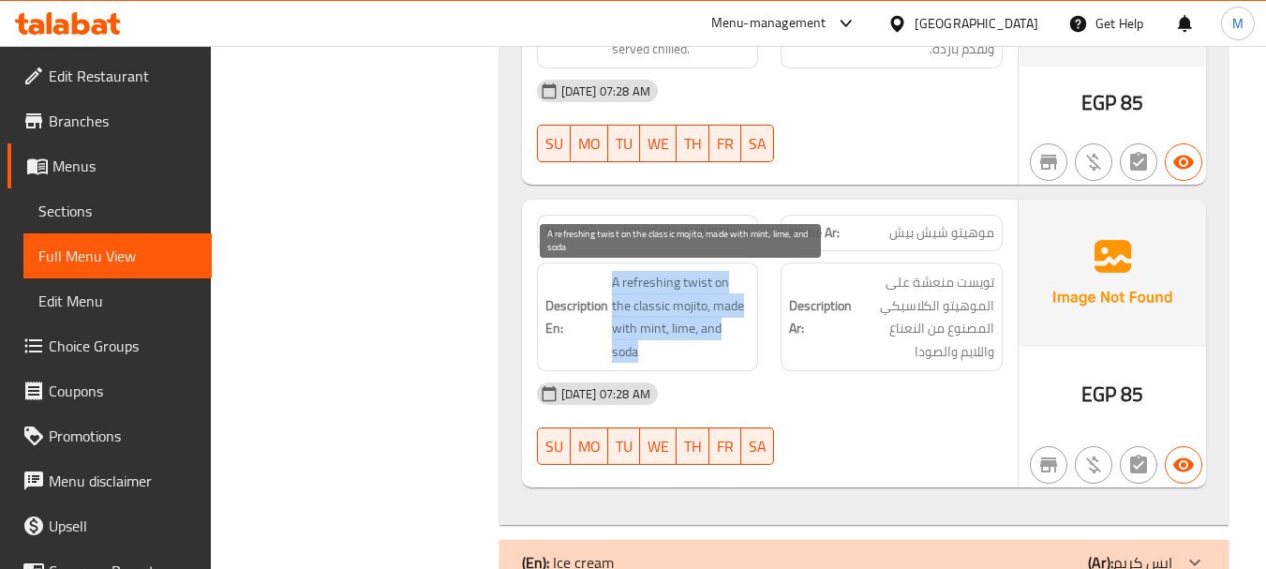
drag, startPoint x: 688, startPoint y: 306, endPoint x: 679, endPoint y: 296, distance: 13.9
click at [689, 306] on span "A refreshing twist on the classic mojito, made with mint, lime, and soda" at bounding box center [681, 317] width 139 height 92
copy span "A refreshing twist on the classic mojito, made with mint, lime, and soda"
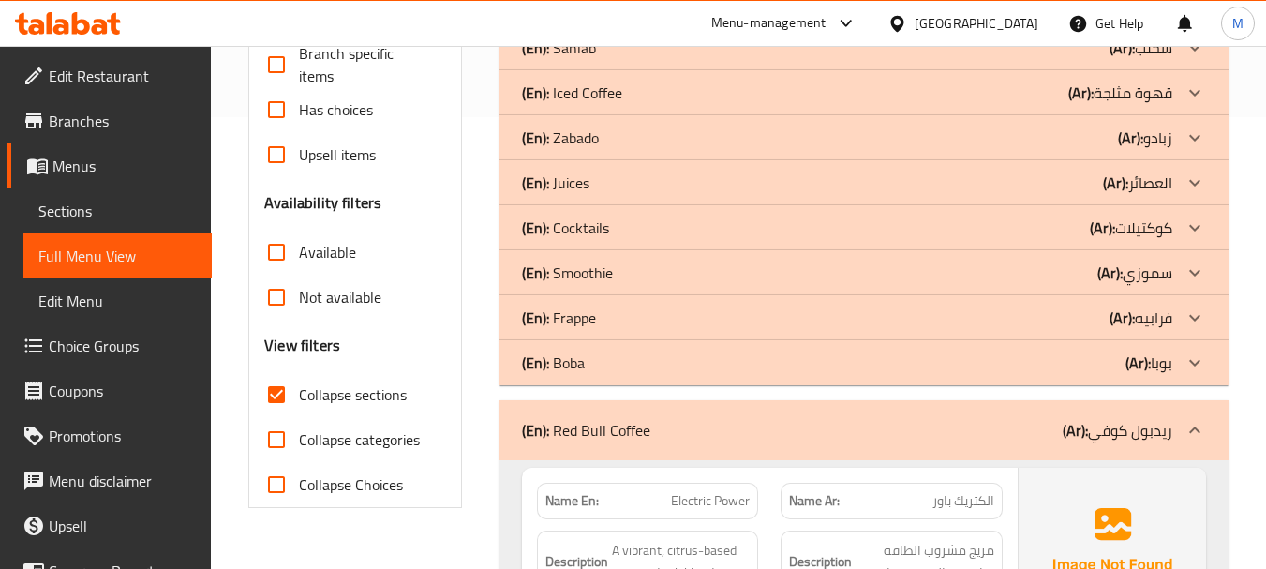
scroll to position [624, 0]
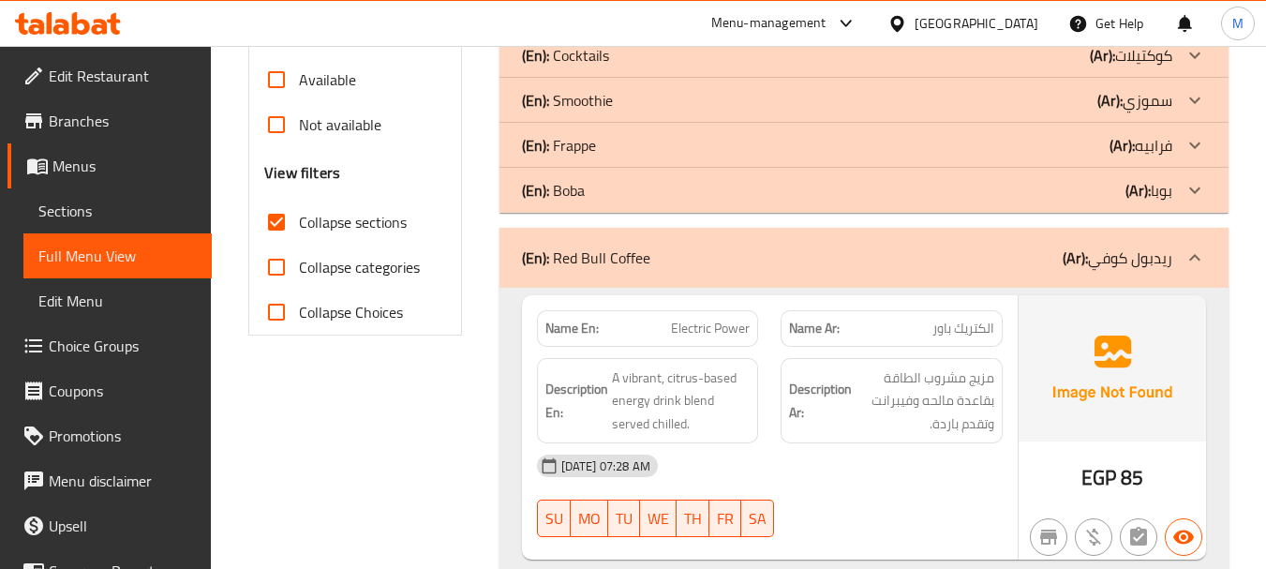
click at [604, 282] on div "(En): Red Bull Coffee (Ar): ريدبول كوفي" at bounding box center [864, 258] width 729 height 60
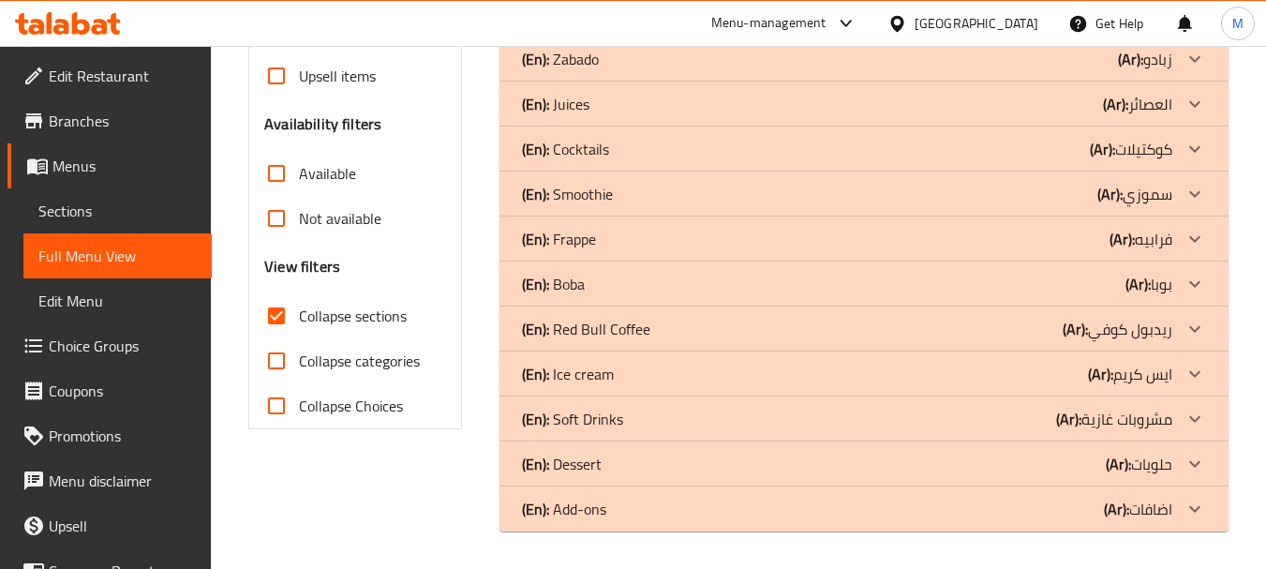
scroll to position [530, 0]
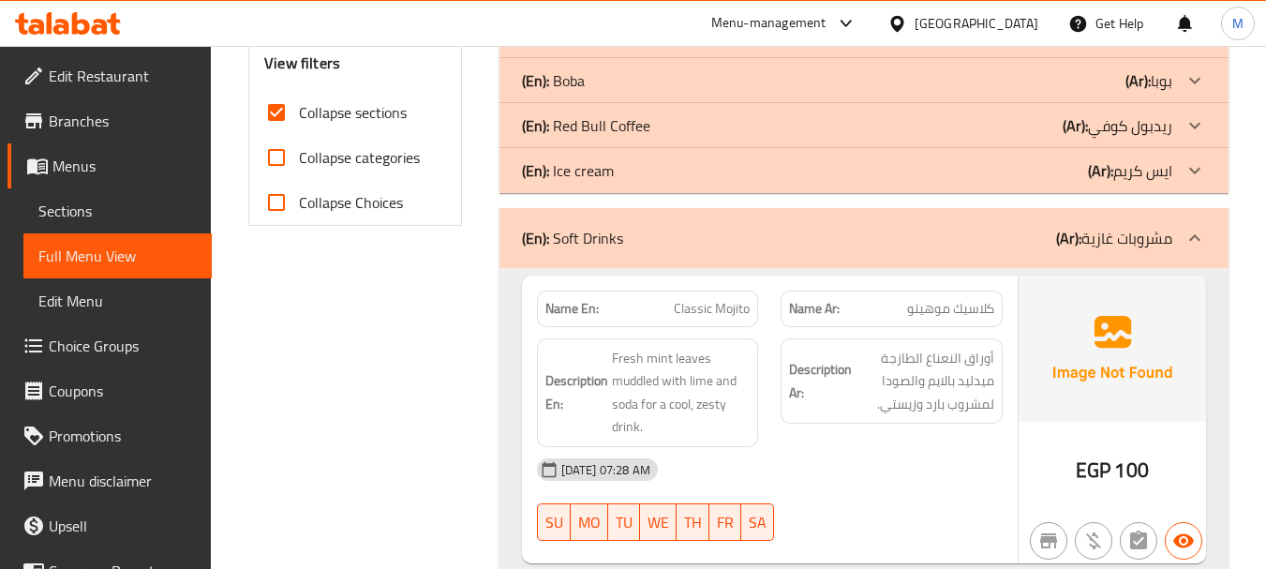
scroll to position [812, 0]
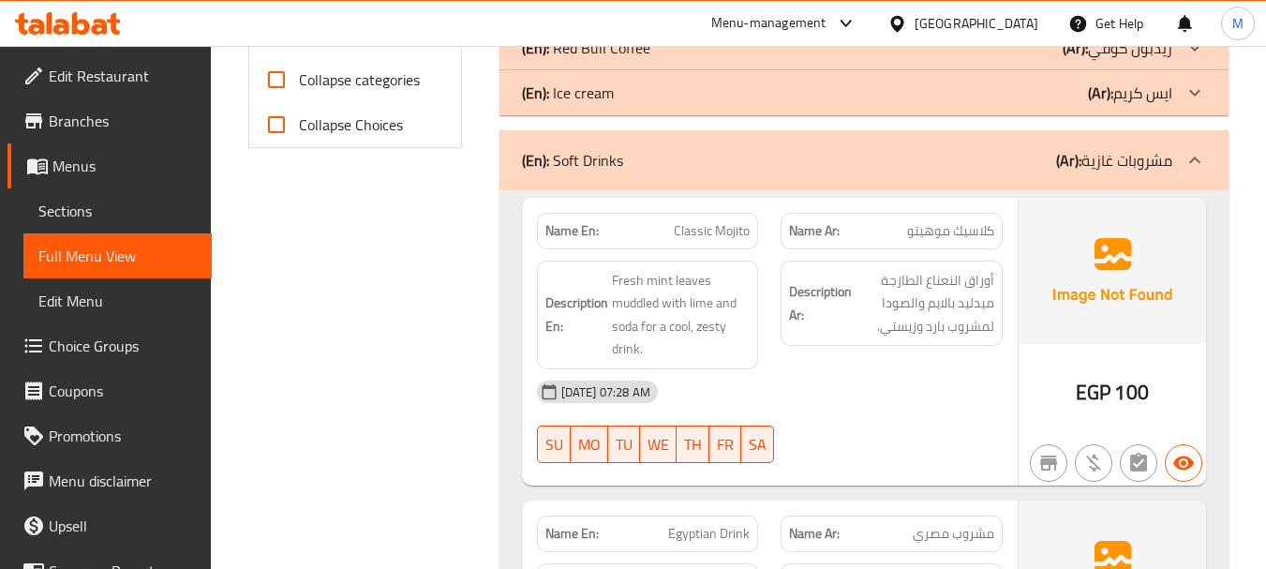
click at [794, 398] on div "19-08-2025 07:28 AM" at bounding box center [770, 391] width 488 height 45
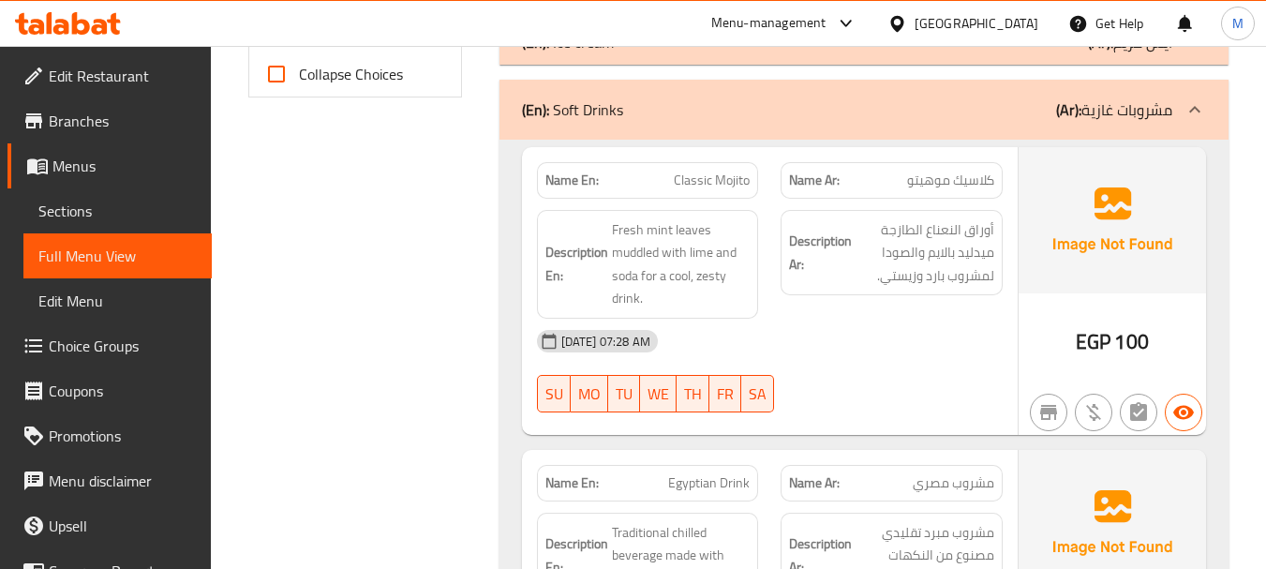
scroll to position [905, 0]
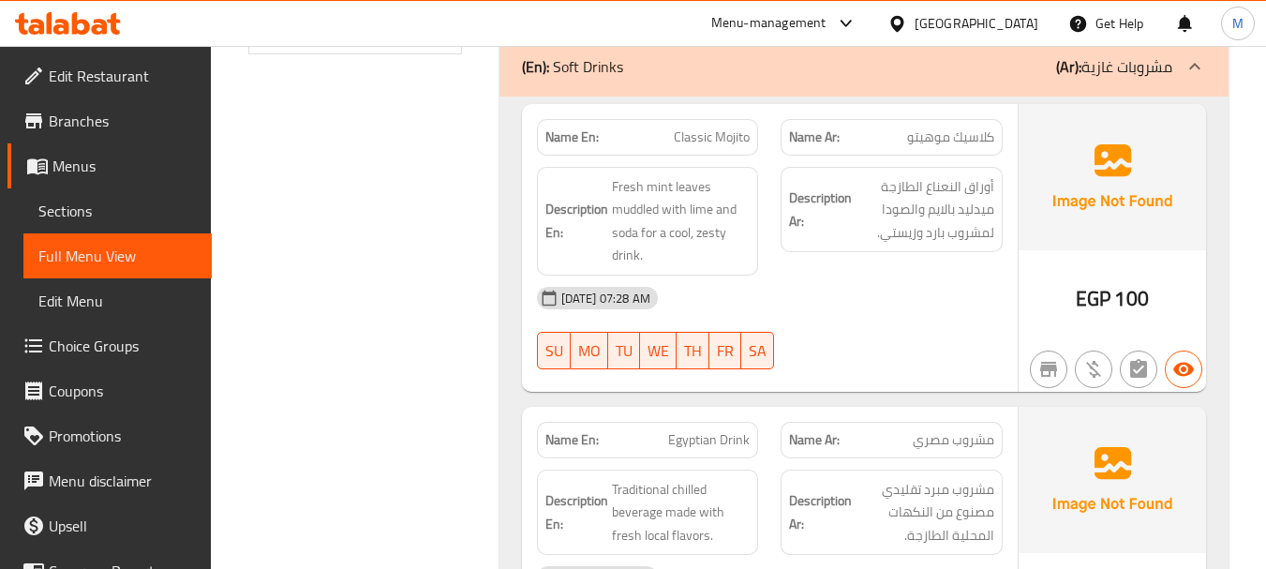
click at [603, 66] on p "(En): Soft Drinks" at bounding box center [572, 66] width 101 height 22
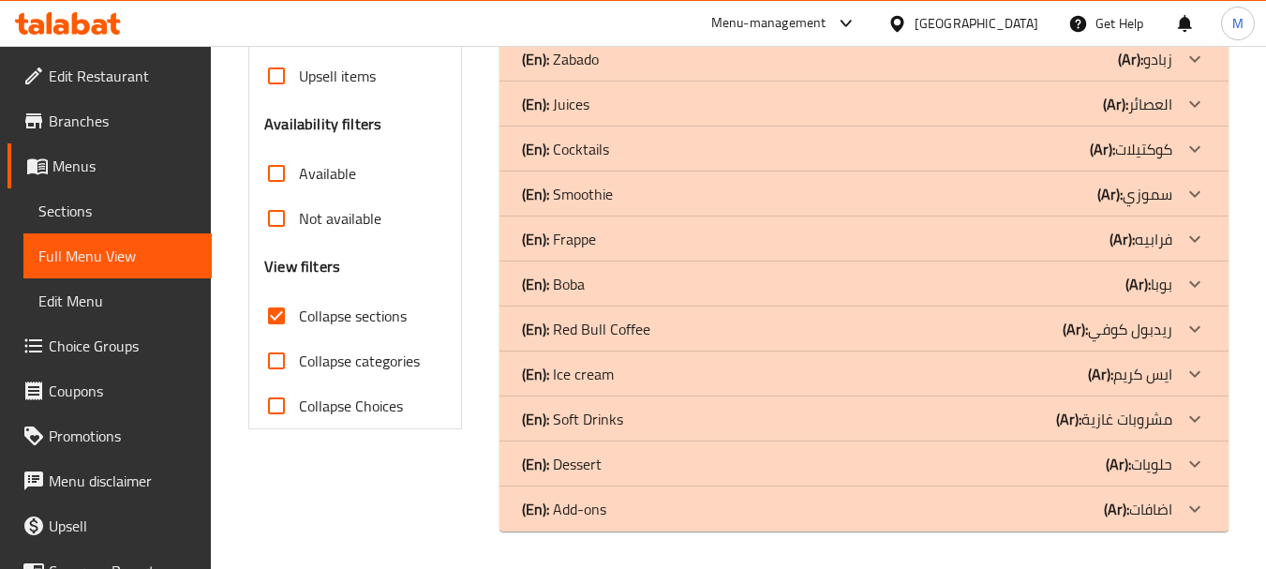
scroll to position [530, 0]
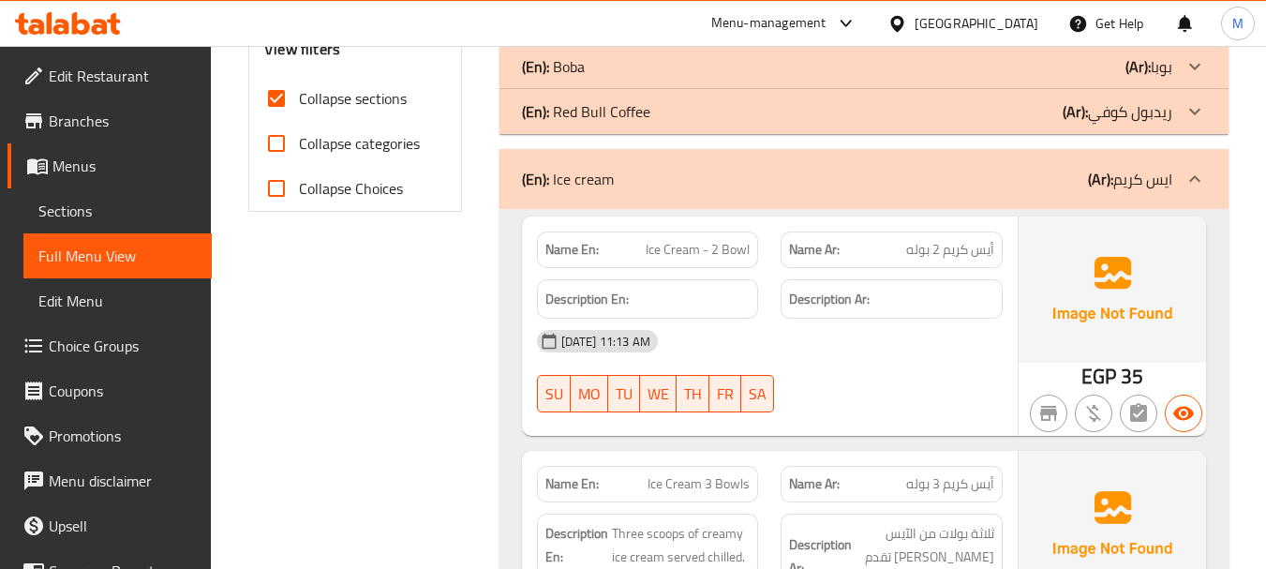
scroll to position [812, 0]
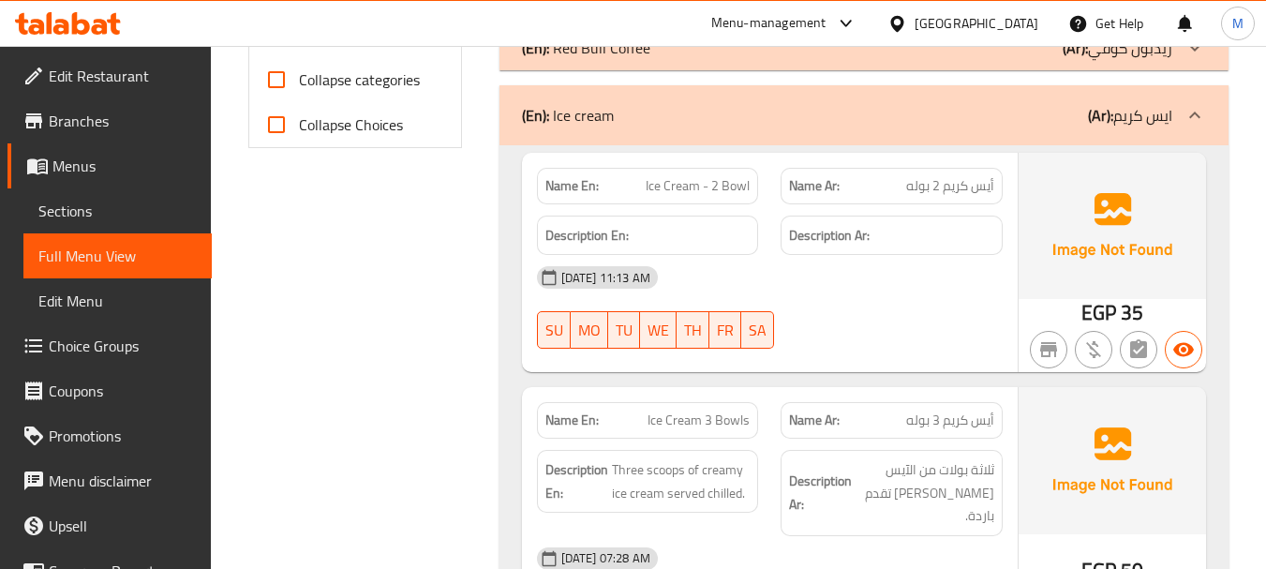
click at [814, 312] on div "19-08-2025 11:13 AM SU MO TU WE TH FR SA" at bounding box center [770, 307] width 488 height 105
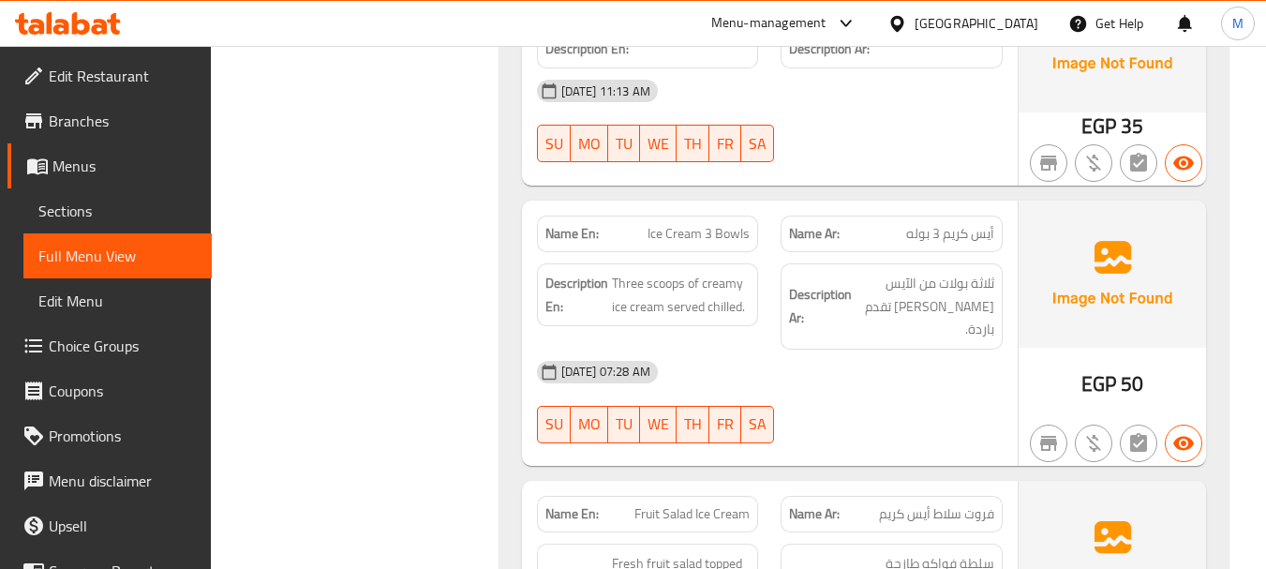
scroll to position [999, 0]
click at [881, 358] on div "19-08-2025 07:28 AM" at bounding box center [770, 371] width 488 height 45
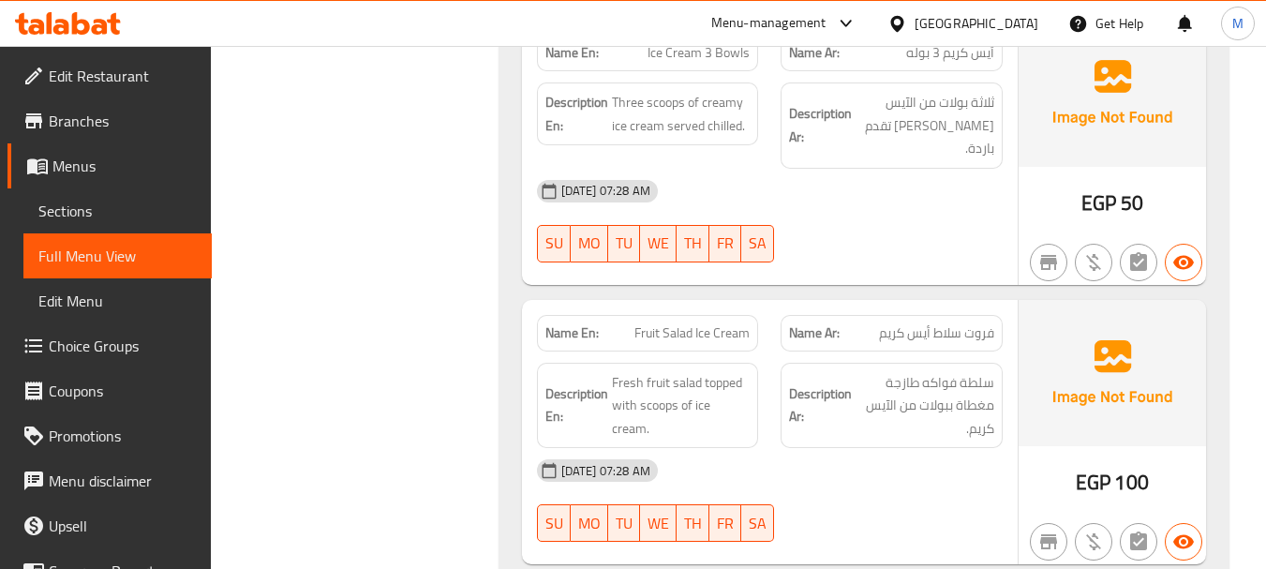
scroll to position [1187, 0]
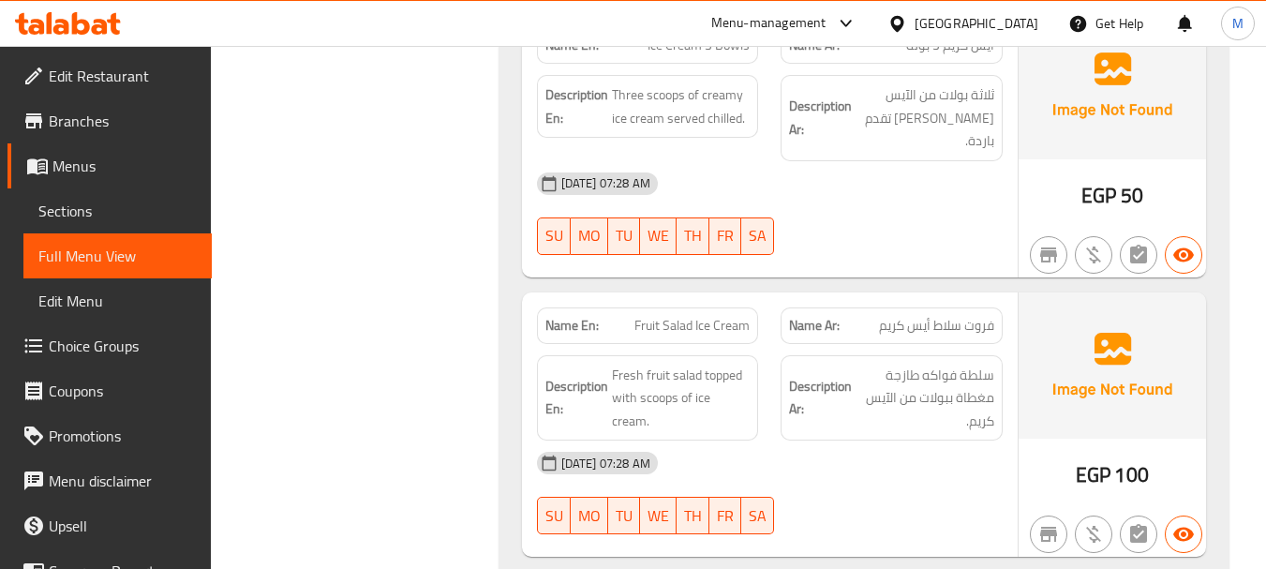
click at [795, 440] on div "19-08-2025 07:28 AM" at bounding box center [770, 462] width 488 height 45
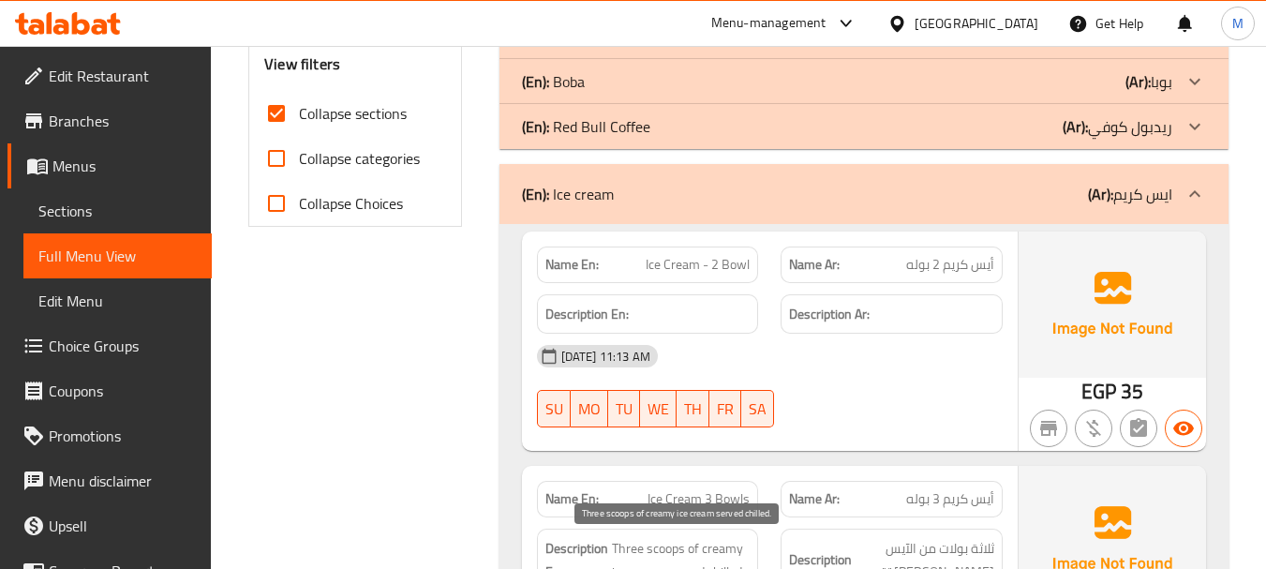
scroll to position [718, 0]
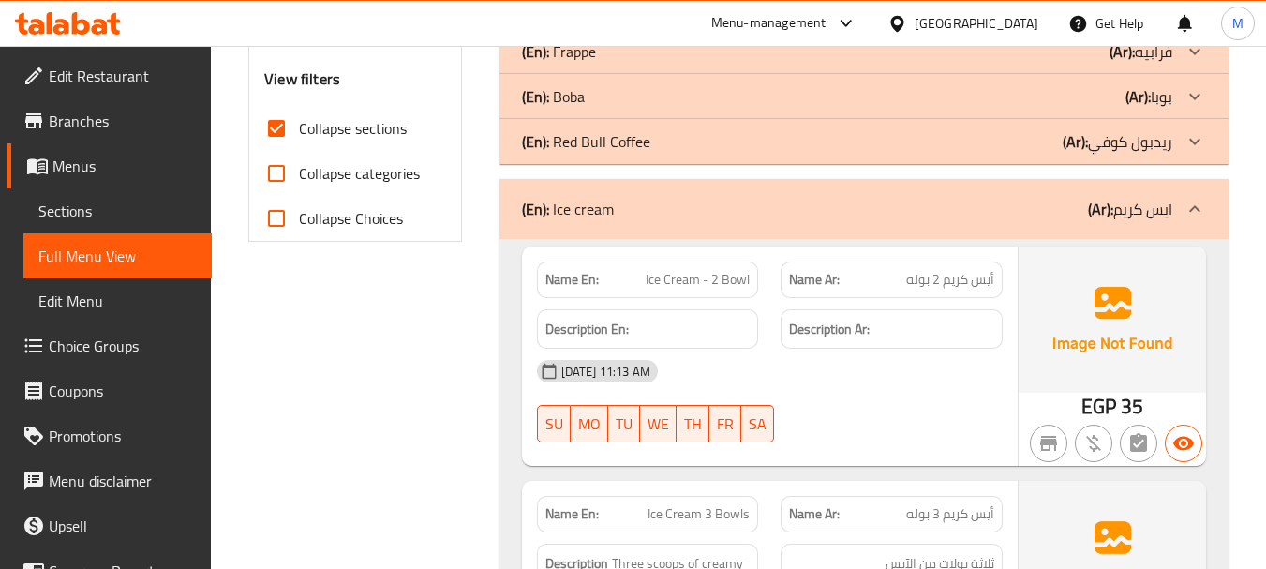
click at [737, 279] on span "Ice Cream - 2 Bowl" at bounding box center [698, 280] width 104 height 20
copy span "Ice Cream - 2 Bowl"
click at [912, 282] on span "أيس كريم 2 بوله" at bounding box center [950, 280] width 88 height 20
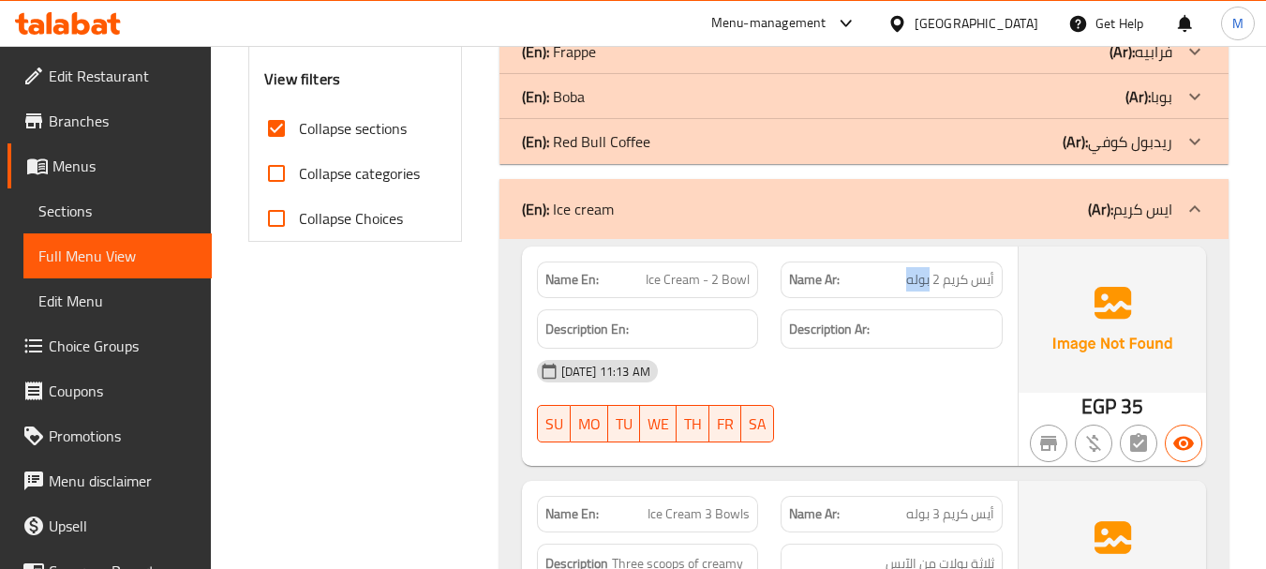
click at [912, 282] on span "أيس كريم 2 بوله" at bounding box center [950, 280] width 88 height 20
click at [725, 270] on span "Ice Cream - 2 Bowl" at bounding box center [698, 280] width 104 height 20
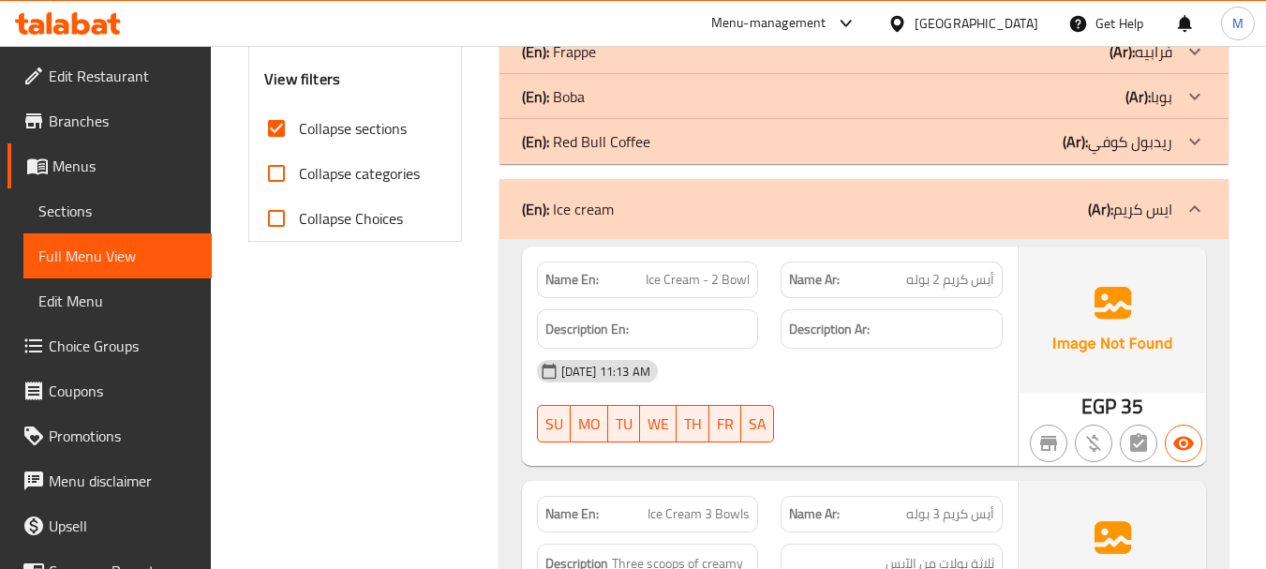
click at [943, 274] on span "أيس كريم 2 بوله" at bounding box center [950, 280] width 88 height 20
drag, startPoint x: 943, startPoint y: 274, endPoint x: 920, endPoint y: 291, distance: 28.7
click at [943, 273] on span "أيس كريم 2 بوله" at bounding box center [950, 280] width 88 height 20
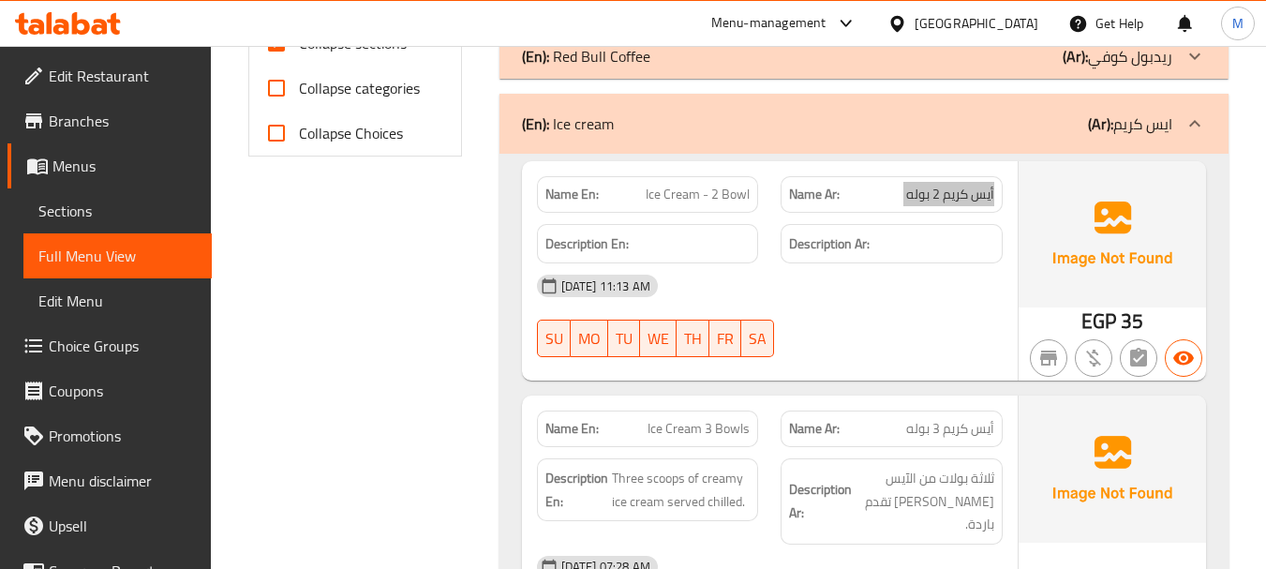
scroll to position [905, 0]
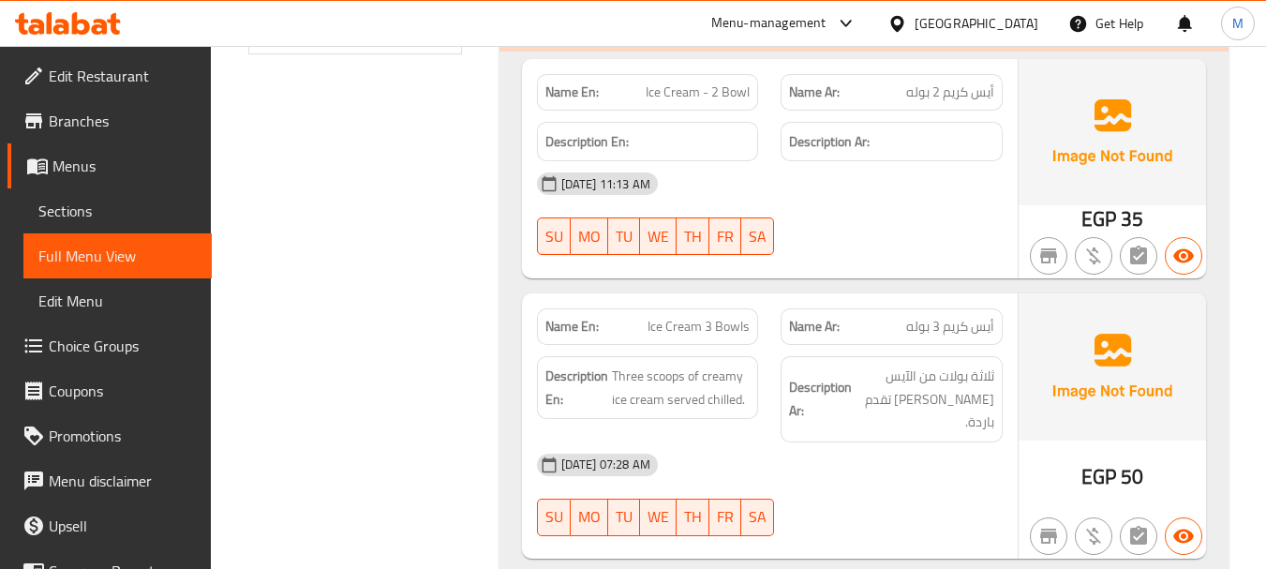
click at [706, 325] on span "Ice Cream 3 Bowls" at bounding box center [699, 327] width 102 height 20
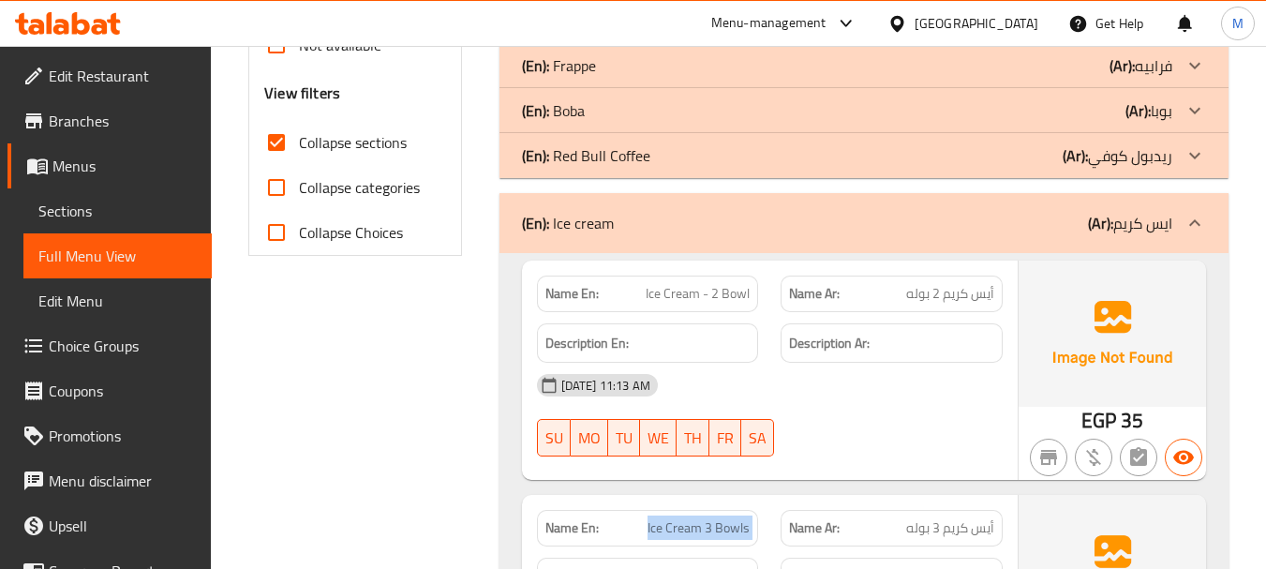
scroll to position [718, 0]
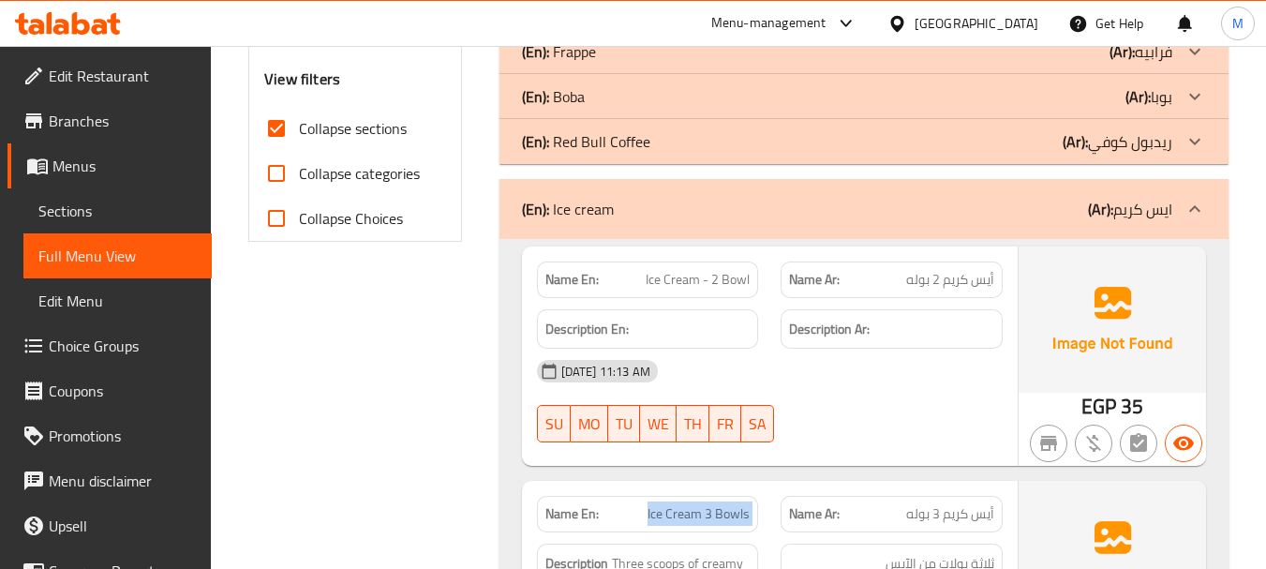
click at [565, 206] on p "(En): Ice cream" at bounding box center [568, 209] width 92 height 22
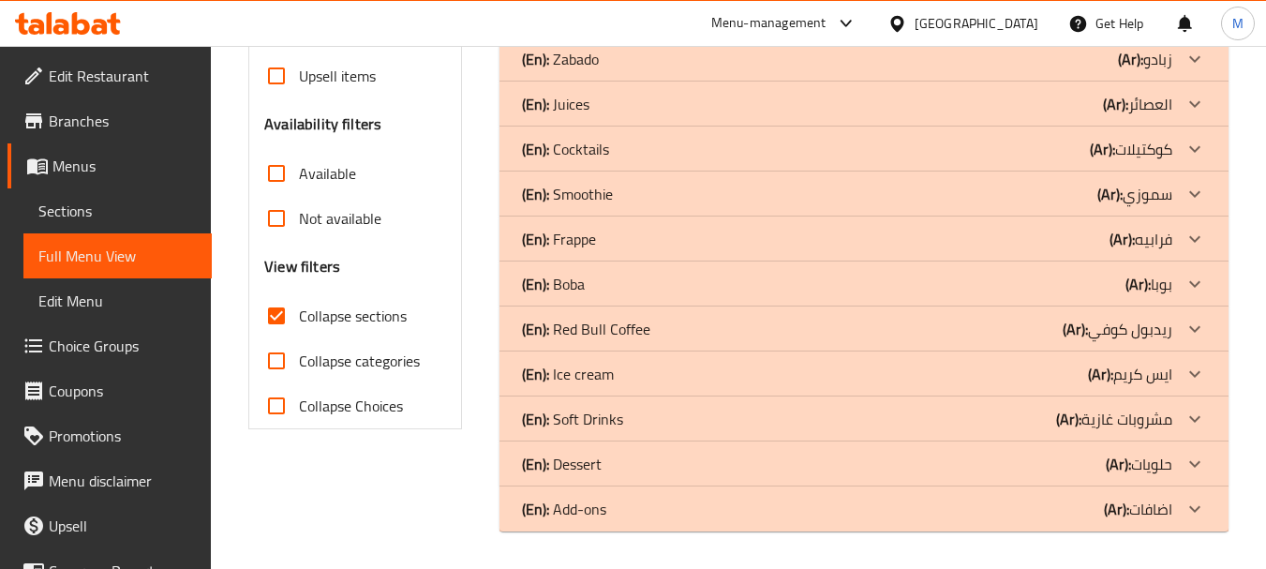
scroll to position [530, 0]
drag, startPoint x: 592, startPoint y: 421, endPoint x: 552, endPoint y: 505, distance: 93.5
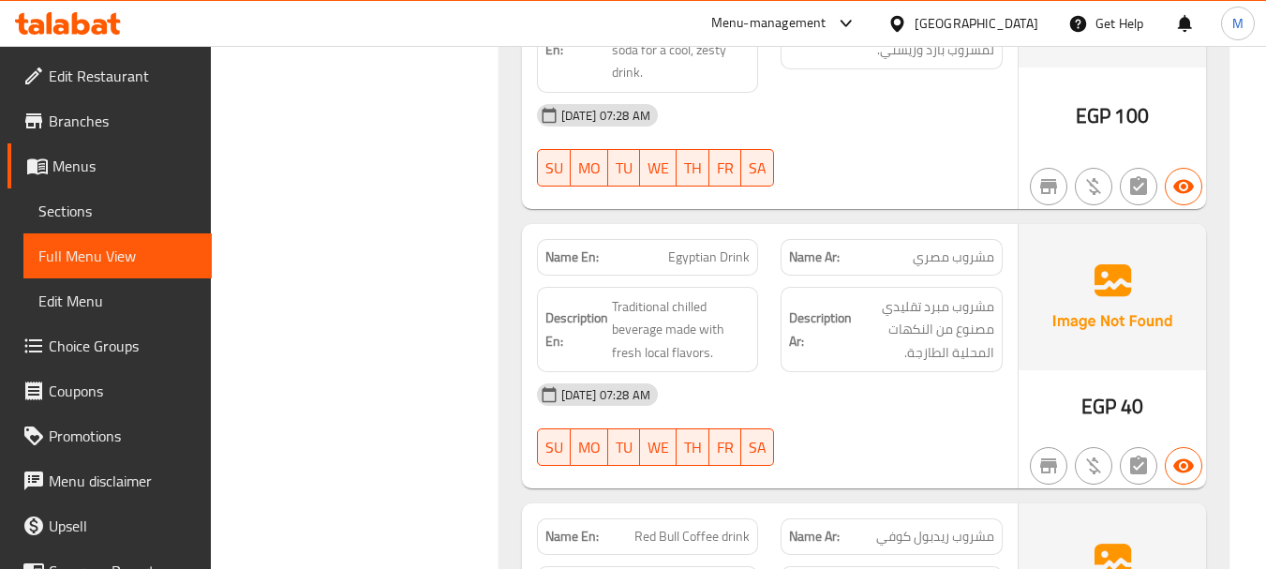
scroll to position [1093, 0]
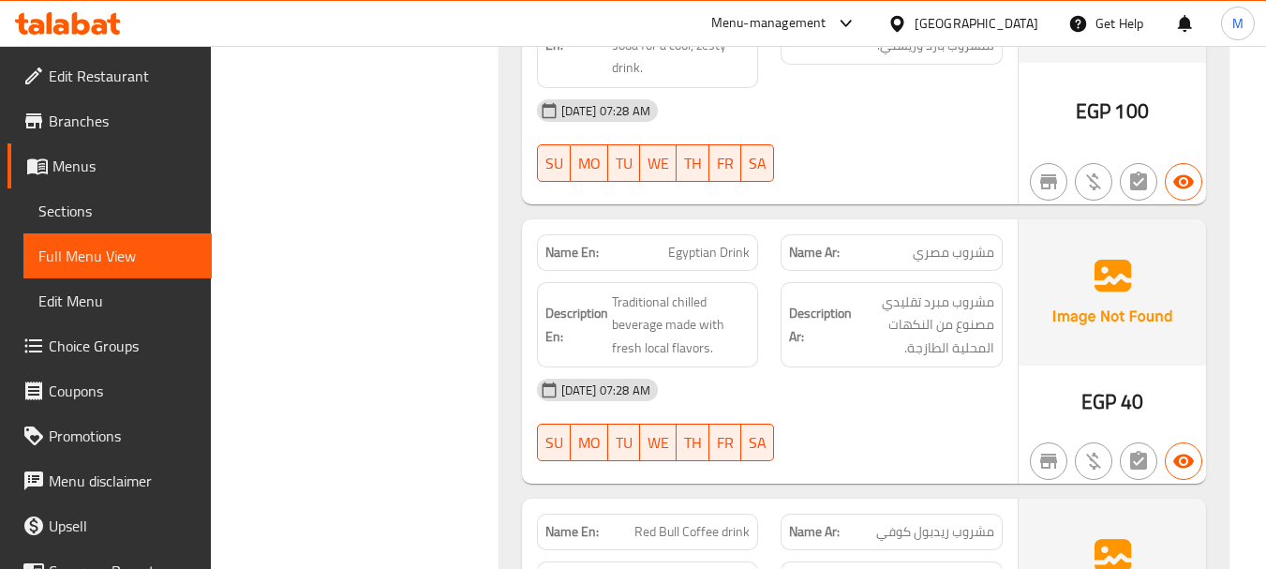
click at [804, 390] on div "19-08-2025 07:28 AM" at bounding box center [770, 389] width 488 height 45
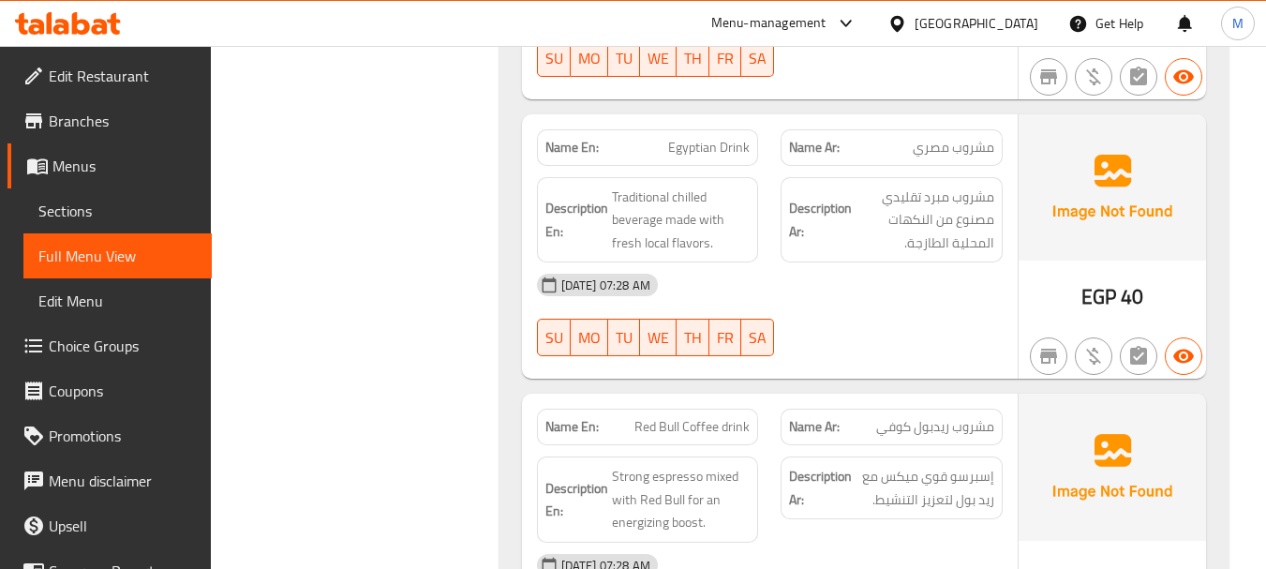
scroll to position [1374, 0]
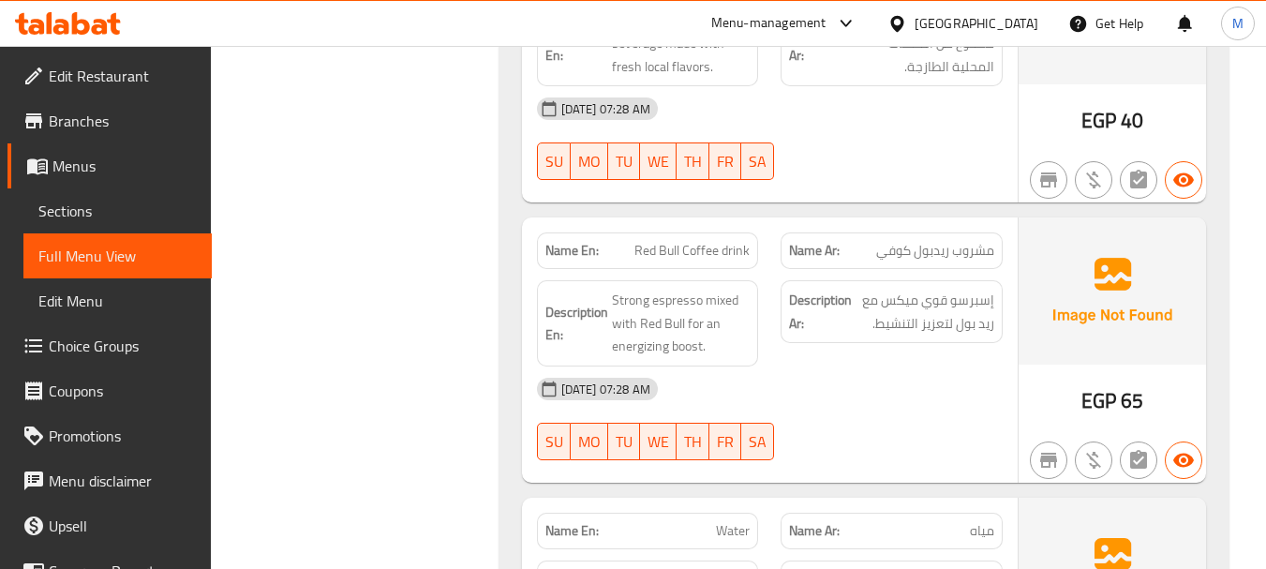
click at [786, 386] on div "19-08-2025 07:28 AM" at bounding box center [770, 388] width 488 height 45
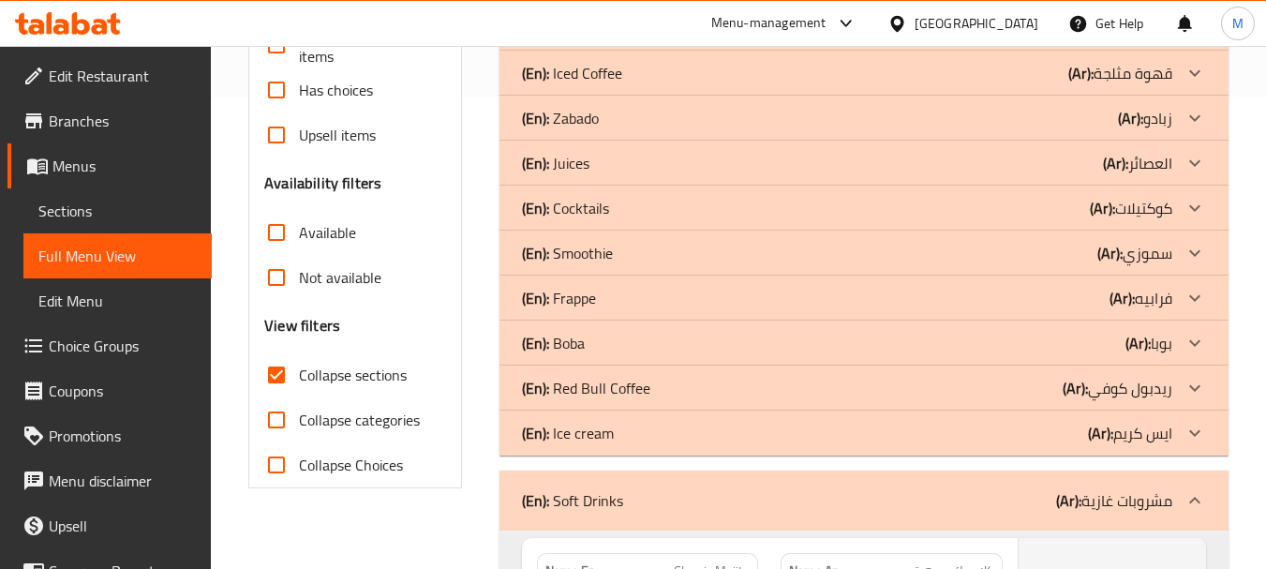
scroll to position [718, 0]
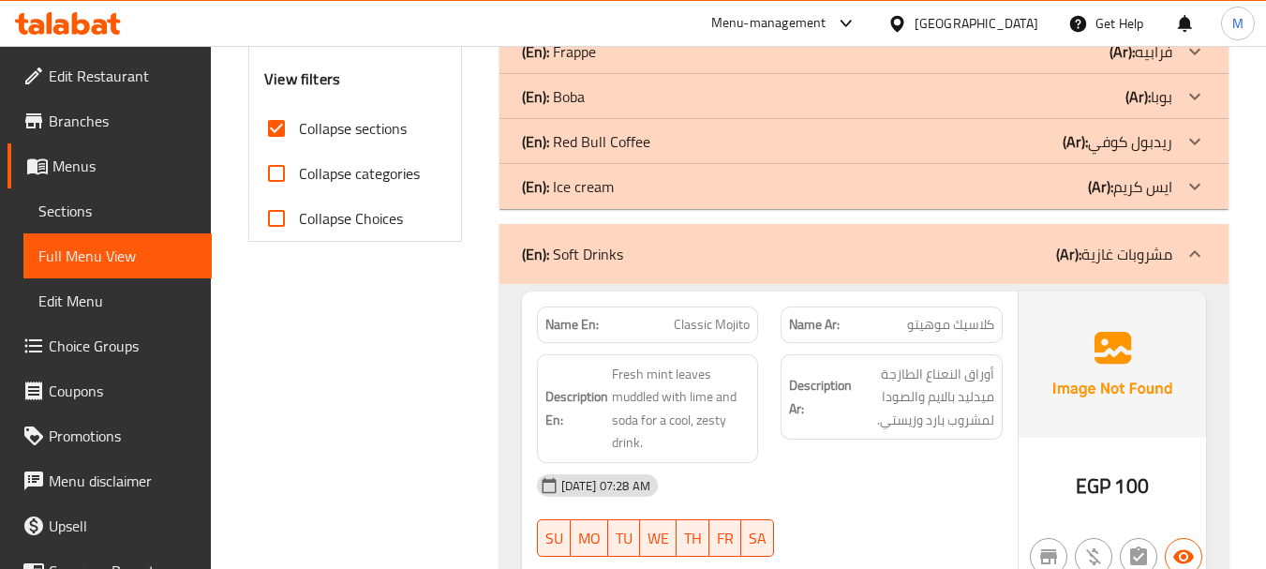
click at [741, 263] on div "(En): Soft Drinks (Ar): مشروبات غازية" at bounding box center [847, 254] width 650 height 22
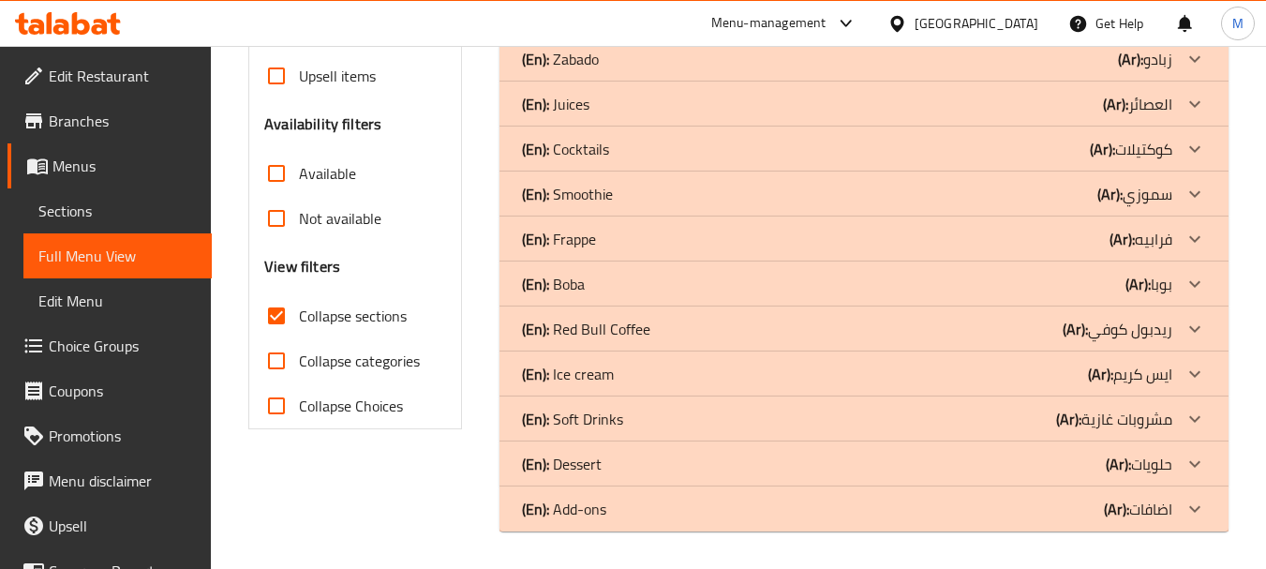
scroll to position [530, 0]
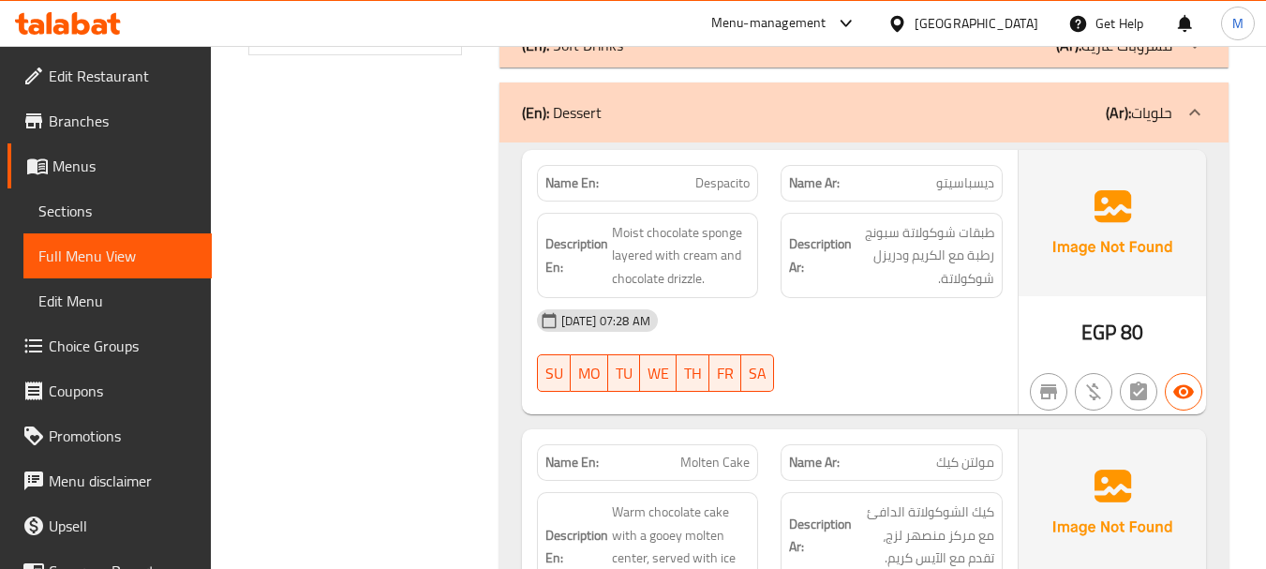
scroll to position [905, 0]
click at [833, 336] on div "19-08-2025 07:28 AM" at bounding box center [770, 319] width 488 height 45
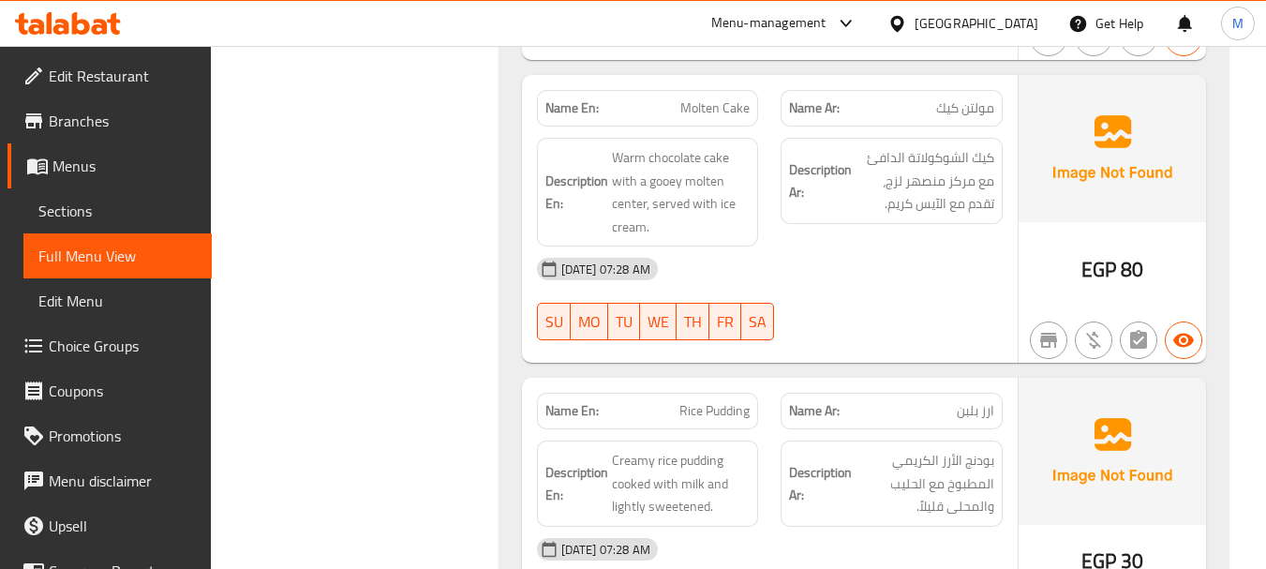
scroll to position [1280, 0]
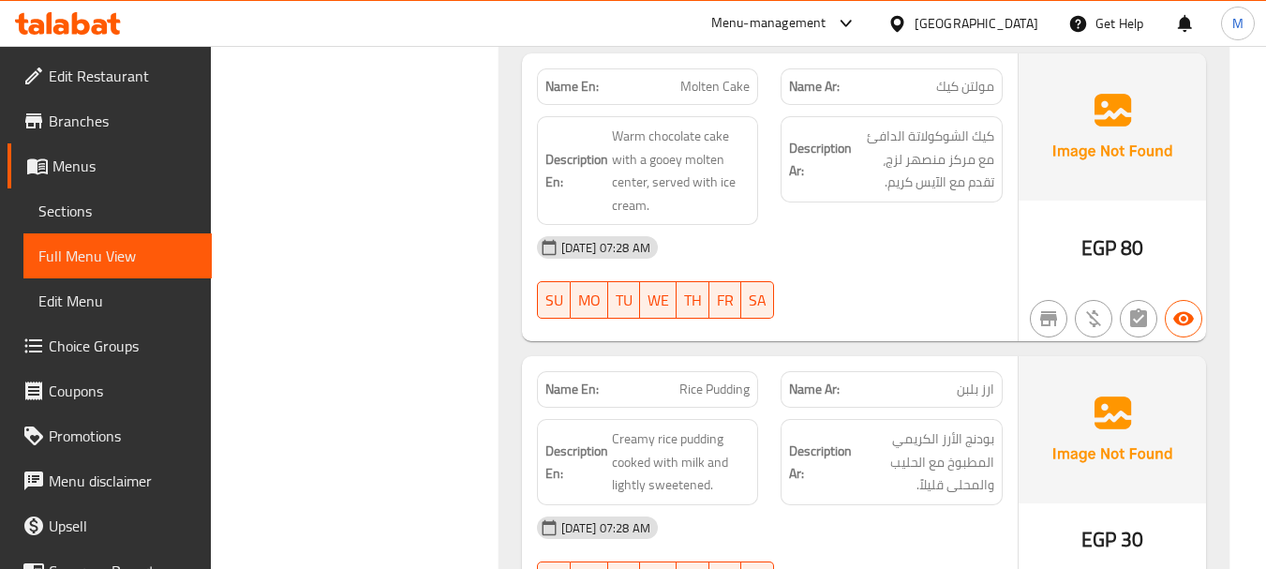
click at [843, 285] on div "19-08-2025 07:28 AM SU MO TU WE TH FR SA" at bounding box center [770, 277] width 488 height 105
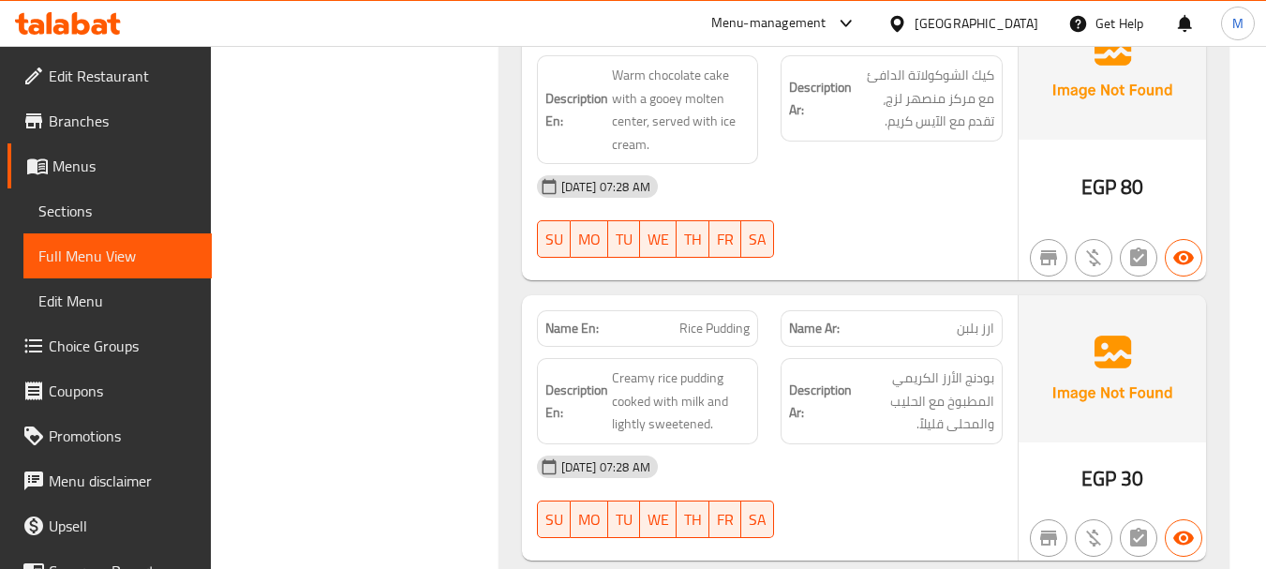
scroll to position [1374, 0]
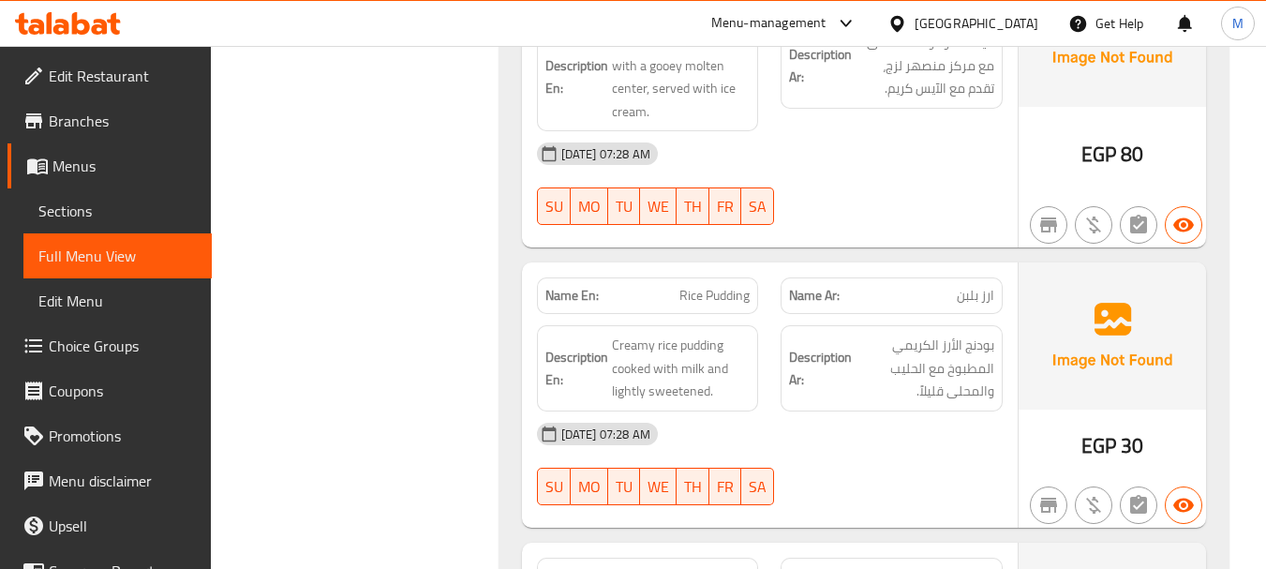
click at [815, 421] on div "19-08-2025 07:28 AM" at bounding box center [770, 433] width 488 height 45
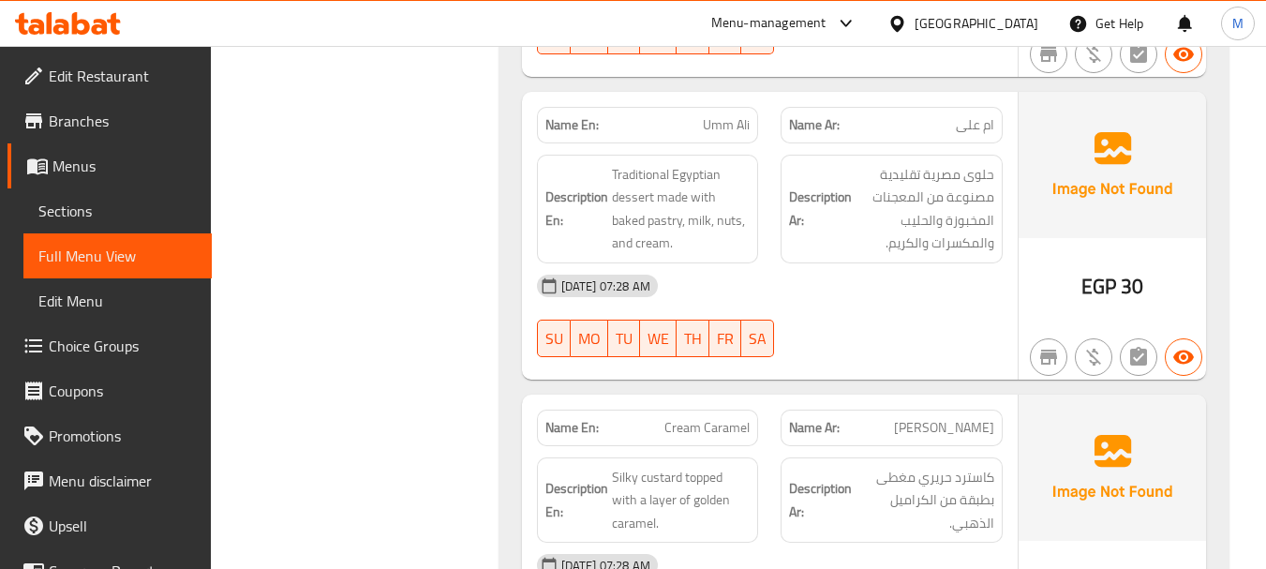
scroll to position [1843, 0]
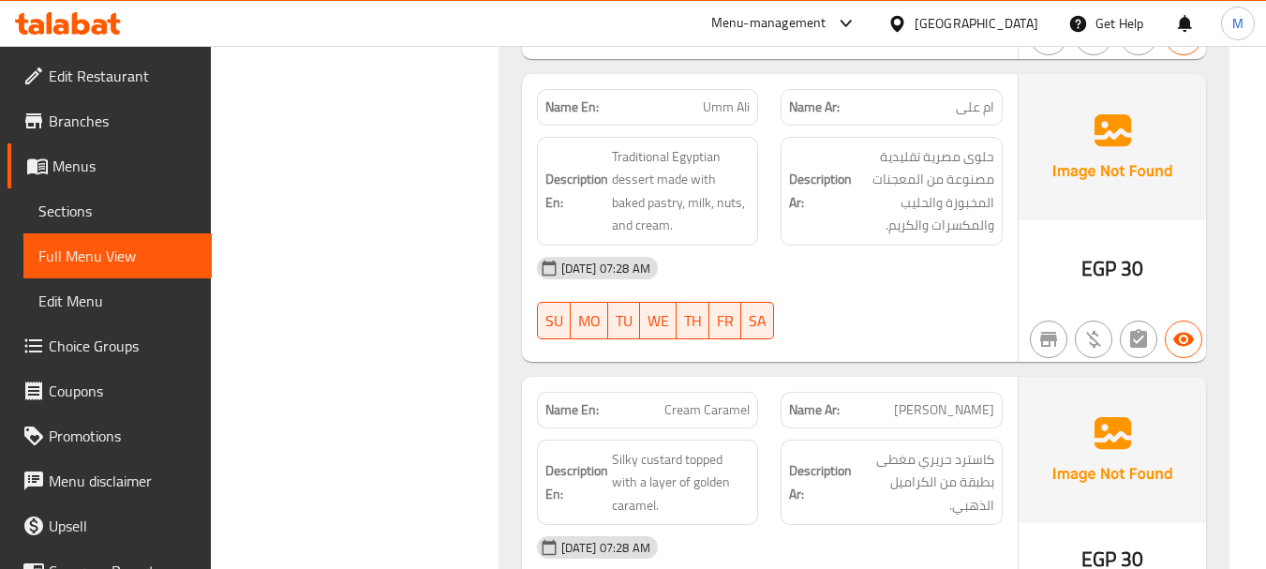
click at [825, 310] on div "19-08-2025 07:28 AM SU MO TU WE TH FR SA" at bounding box center [770, 298] width 488 height 105
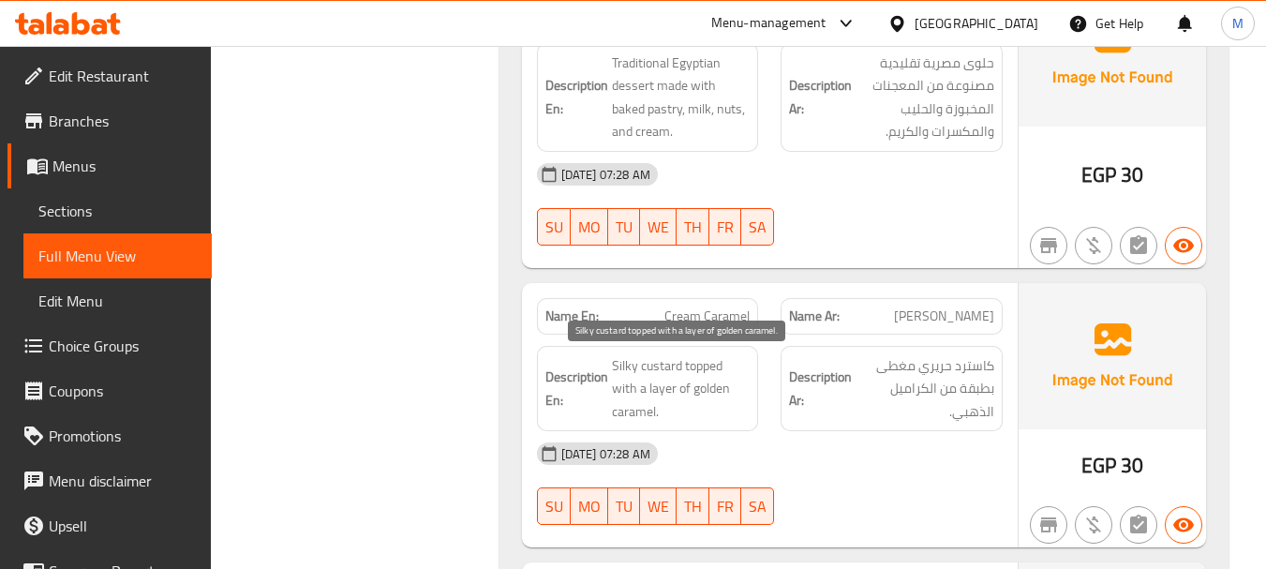
scroll to position [2030, 0]
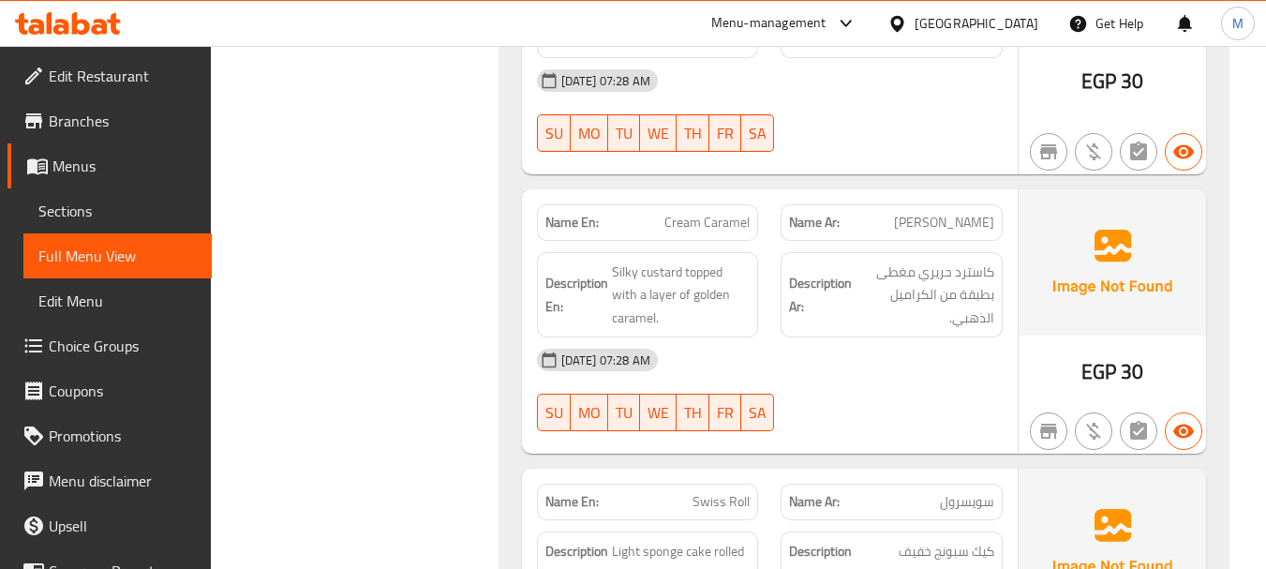
click at [770, 382] on div "19-08-2025 07:28 AM" at bounding box center [770, 359] width 488 height 45
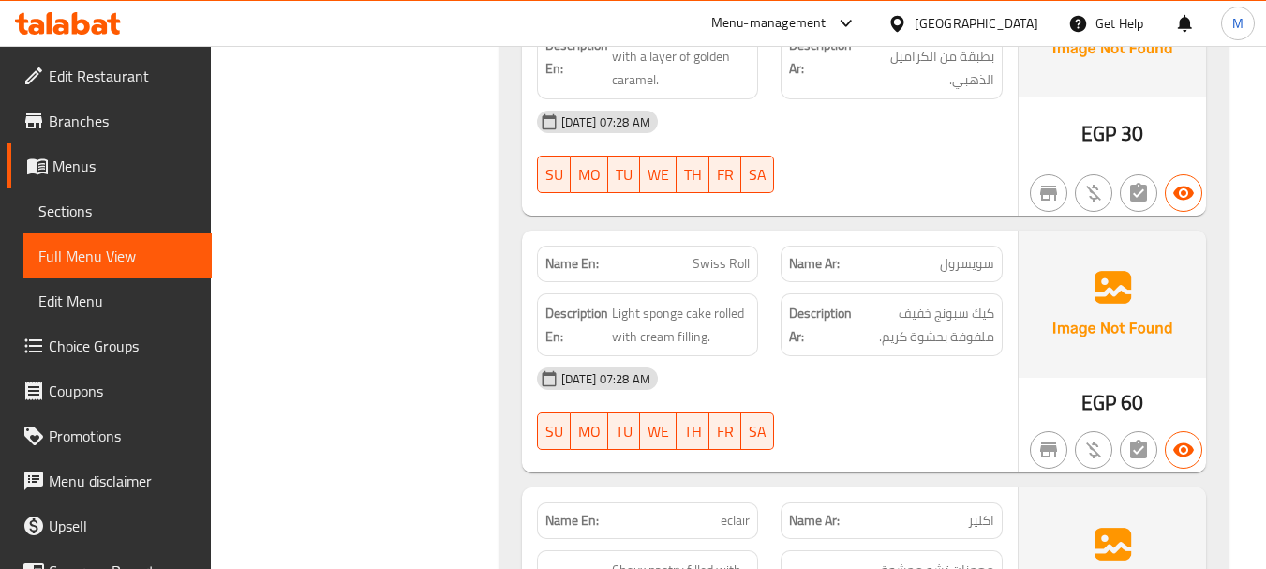
scroll to position [2311, 0]
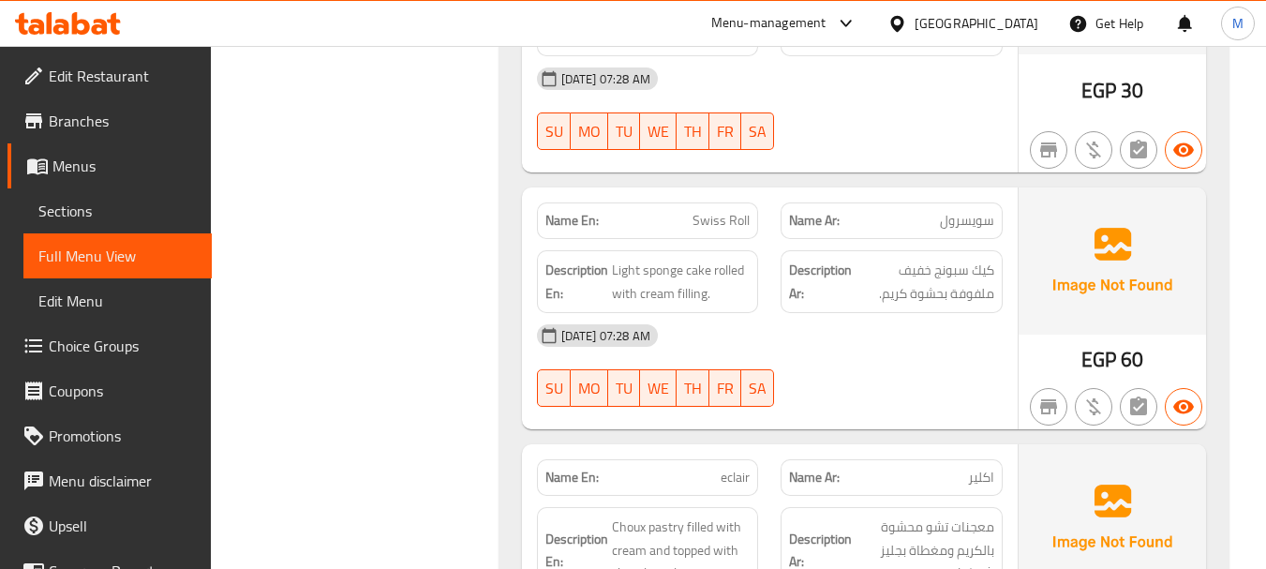
click at [835, 374] on div "19-08-2025 07:28 AM SU MO TU WE TH FR SA" at bounding box center [770, 365] width 488 height 105
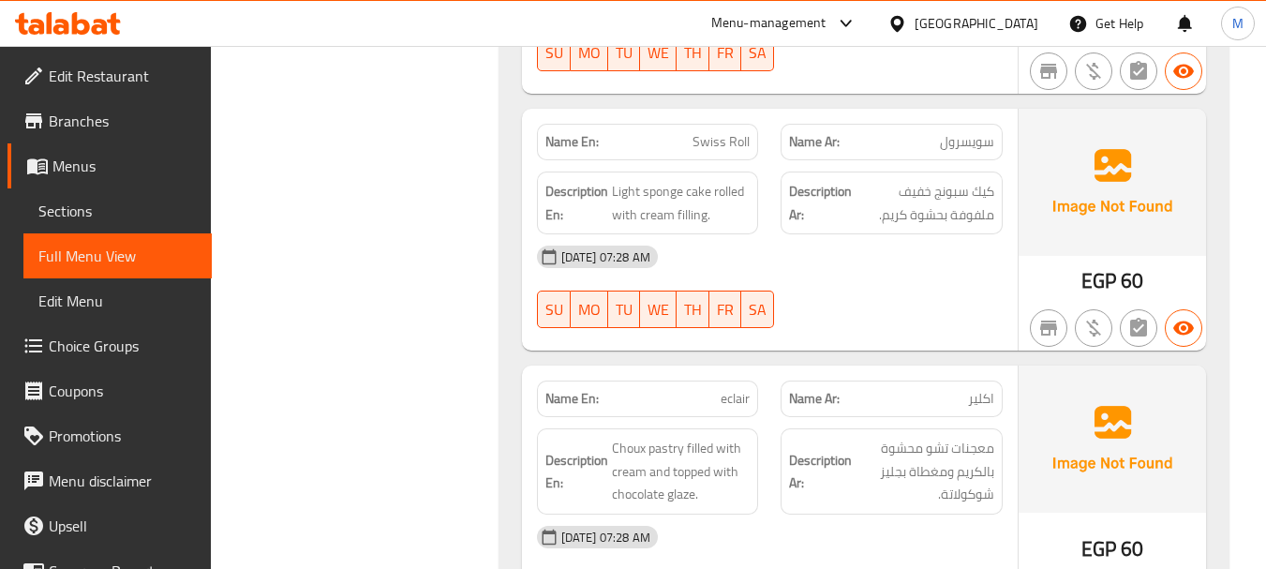
scroll to position [2499, 0]
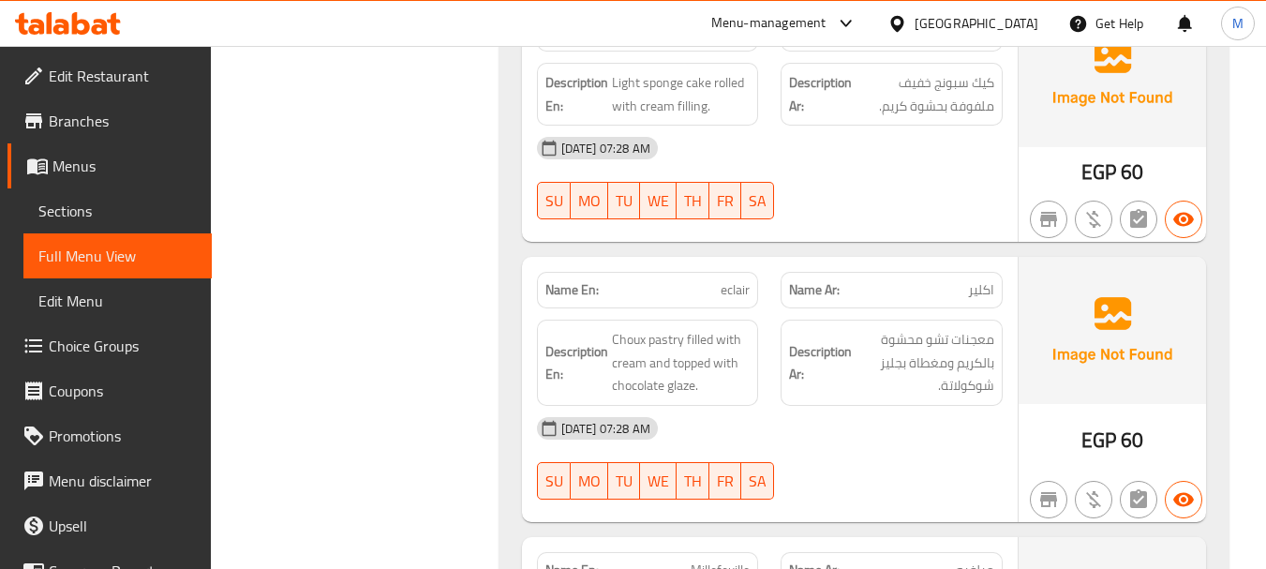
click at [819, 435] on div "19-08-2025 07:28 AM" at bounding box center [770, 428] width 488 height 45
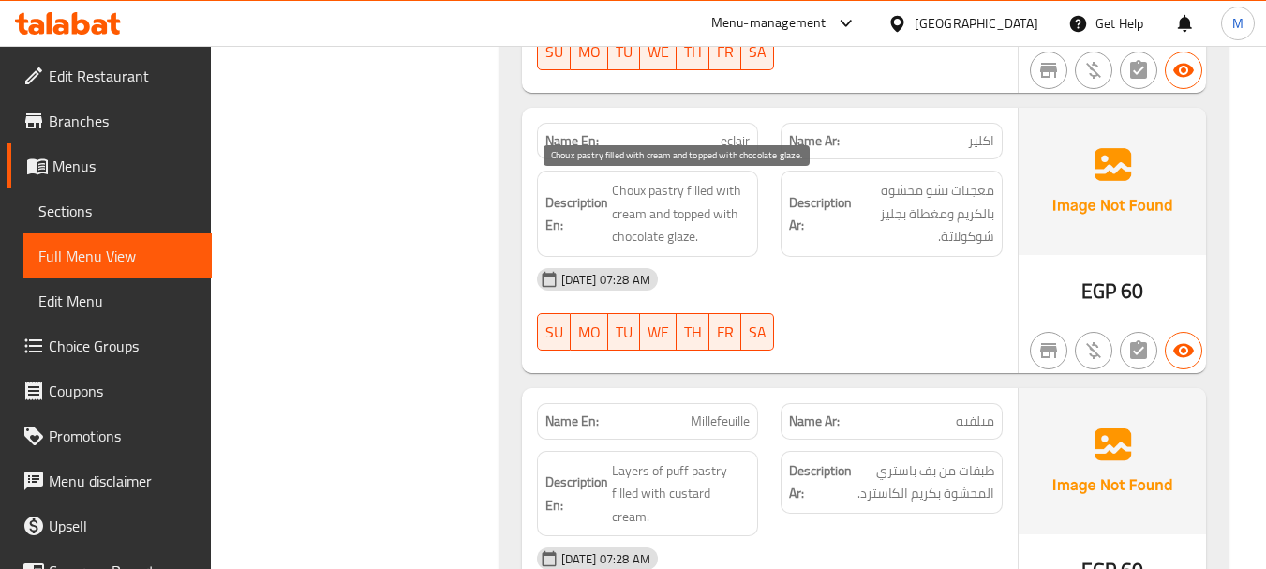
scroll to position [2780, 0]
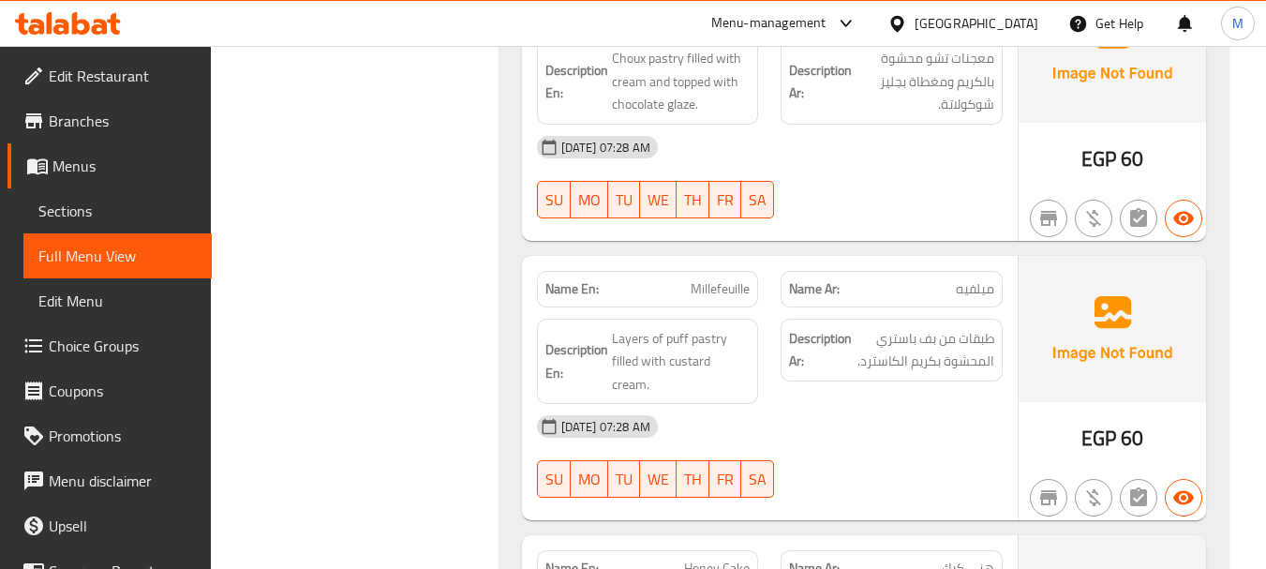
click at [858, 441] on div "19-08-2025 07:28 AM SU MO TU WE TH FR SA" at bounding box center [770, 456] width 488 height 105
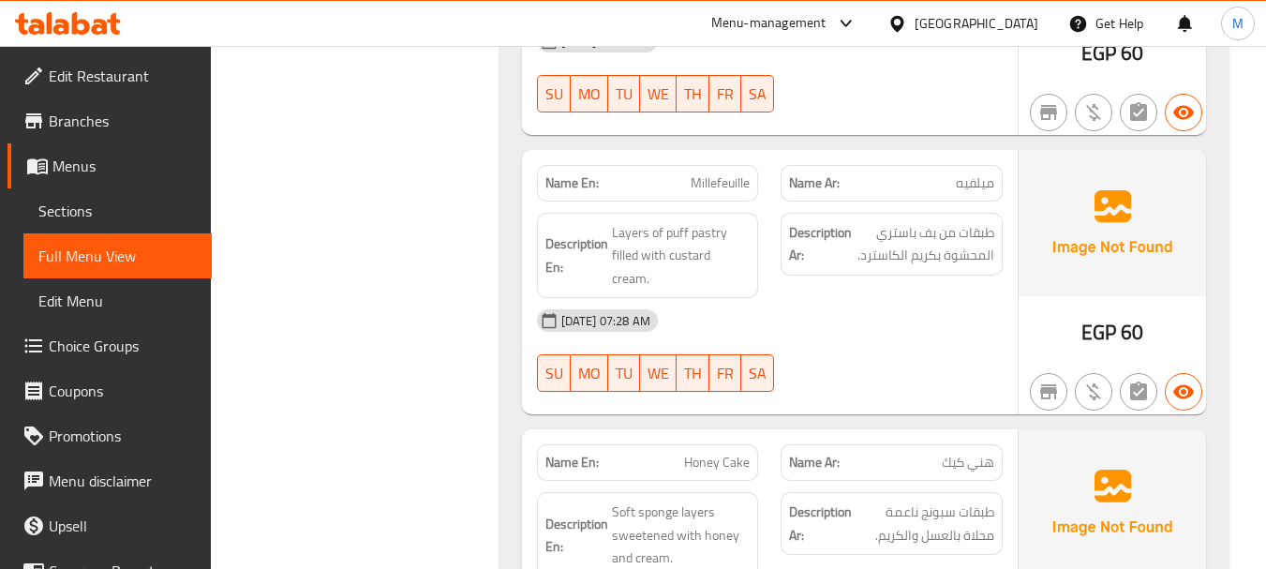
scroll to position [3061, 0]
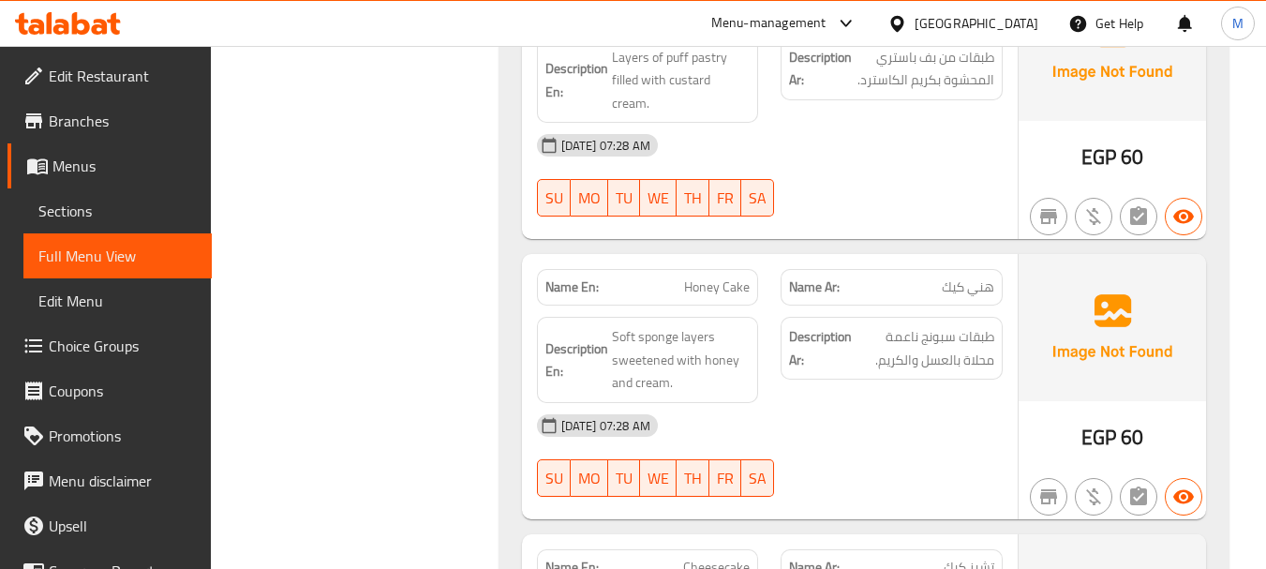
click at [821, 428] on div "19-08-2025 07:28 AM SU MO TU WE TH FR SA" at bounding box center [770, 455] width 488 height 105
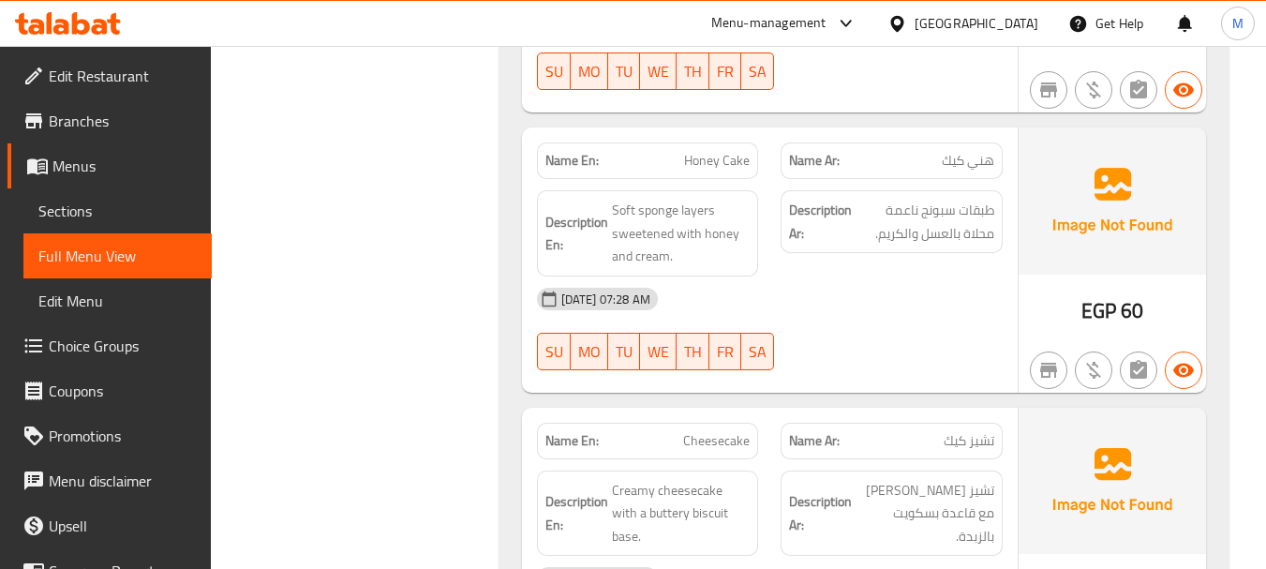
scroll to position [3342, 0]
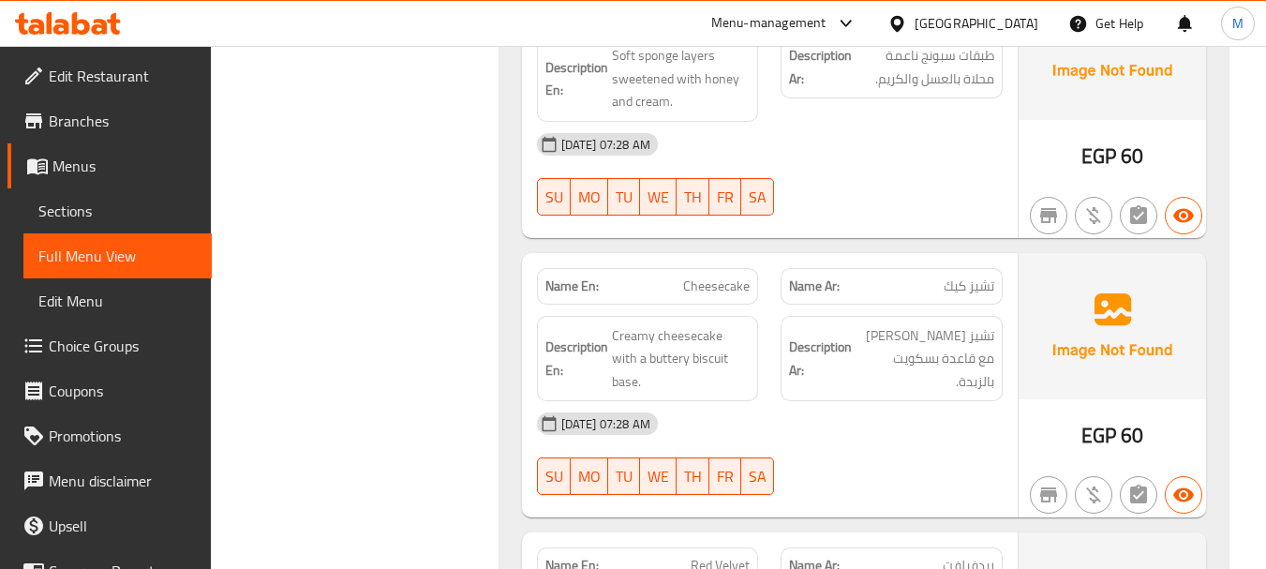
click at [847, 426] on div "19-08-2025 07:28 AM SU MO TU WE TH FR SA" at bounding box center [770, 453] width 488 height 105
click at [806, 411] on div "19-08-2025 07:28 AM SU MO TU WE TH FR SA" at bounding box center [770, 453] width 488 height 105
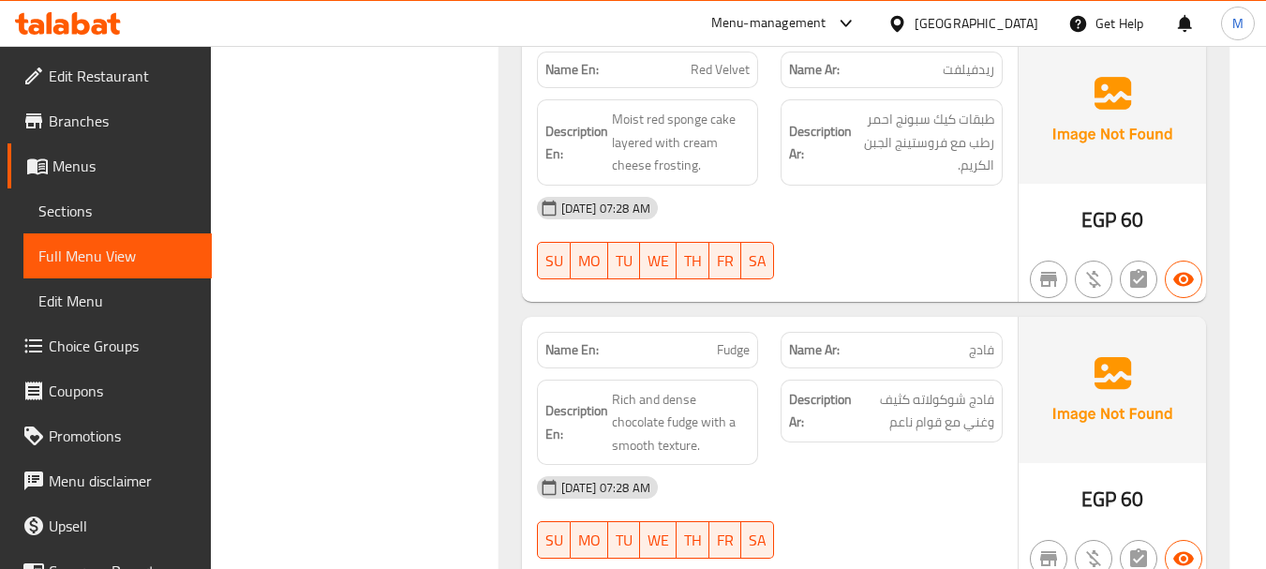
scroll to position [3869, 0]
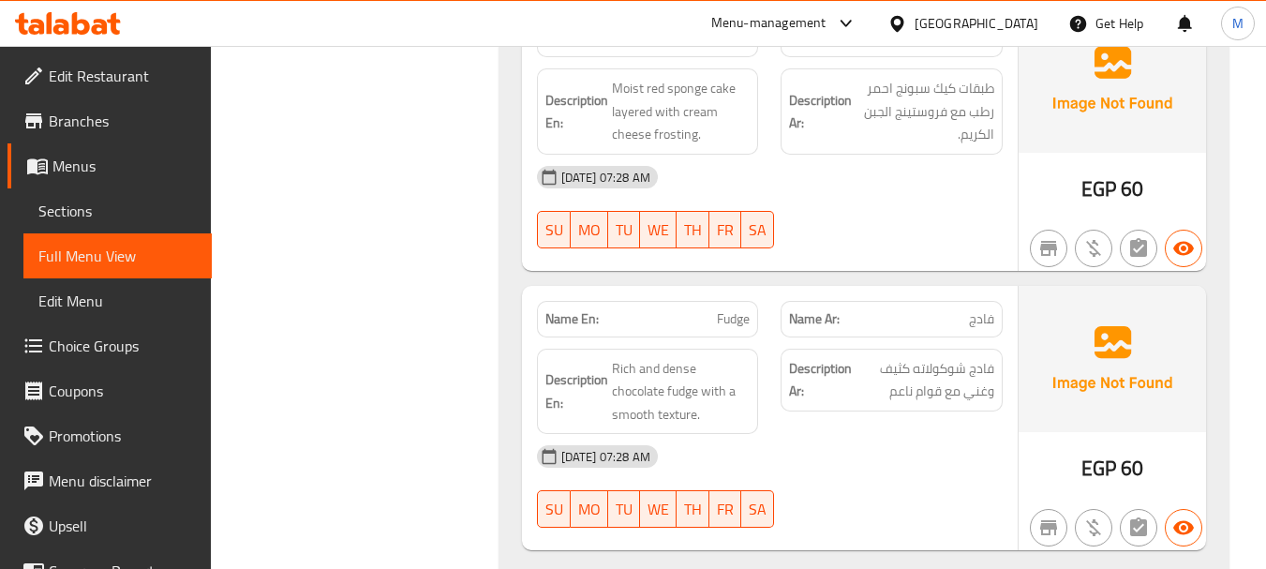
click at [801, 434] on div "19-08-2025 07:28 AM" at bounding box center [770, 456] width 488 height 45
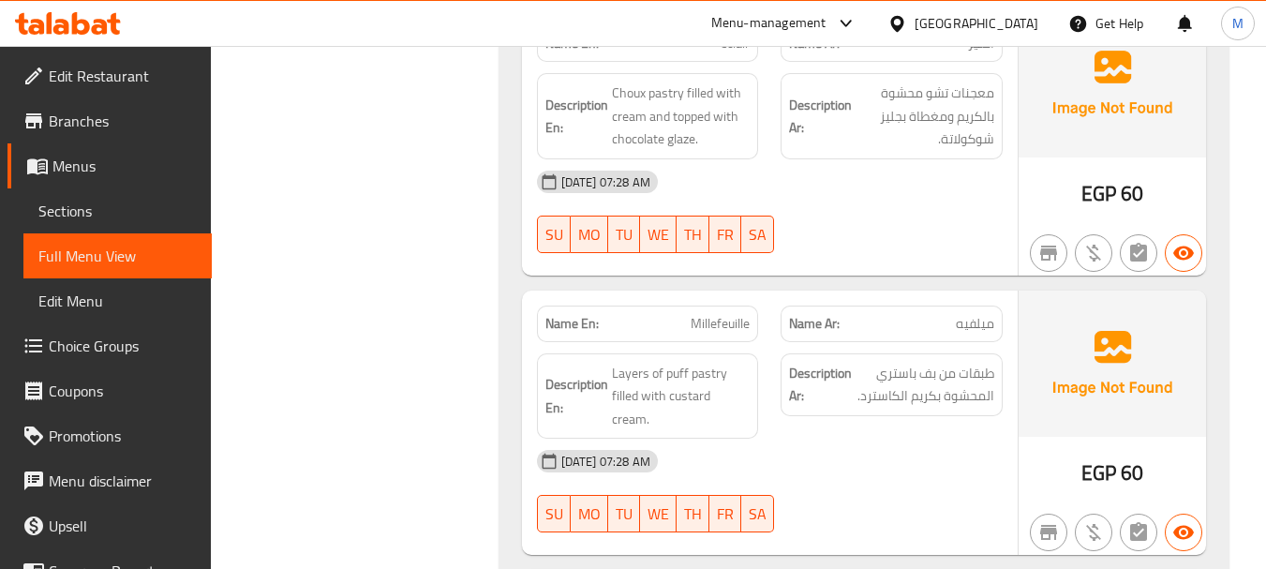
scroll to position [2744, 0]
click at [726, 328] on span "Millefeuille" at bounding box center [720, 325] width 59 height 20
click at [727, 327] on span "Millefeuille" at bounding box center [720, 325] width 59 height 20
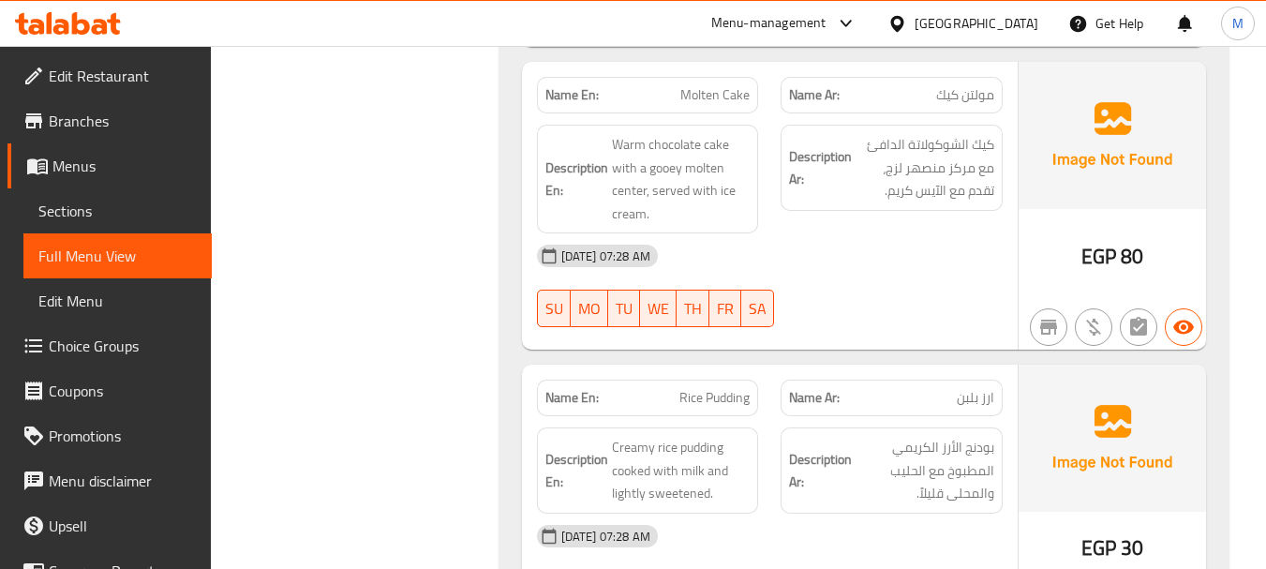
scroll to position [870, 0]
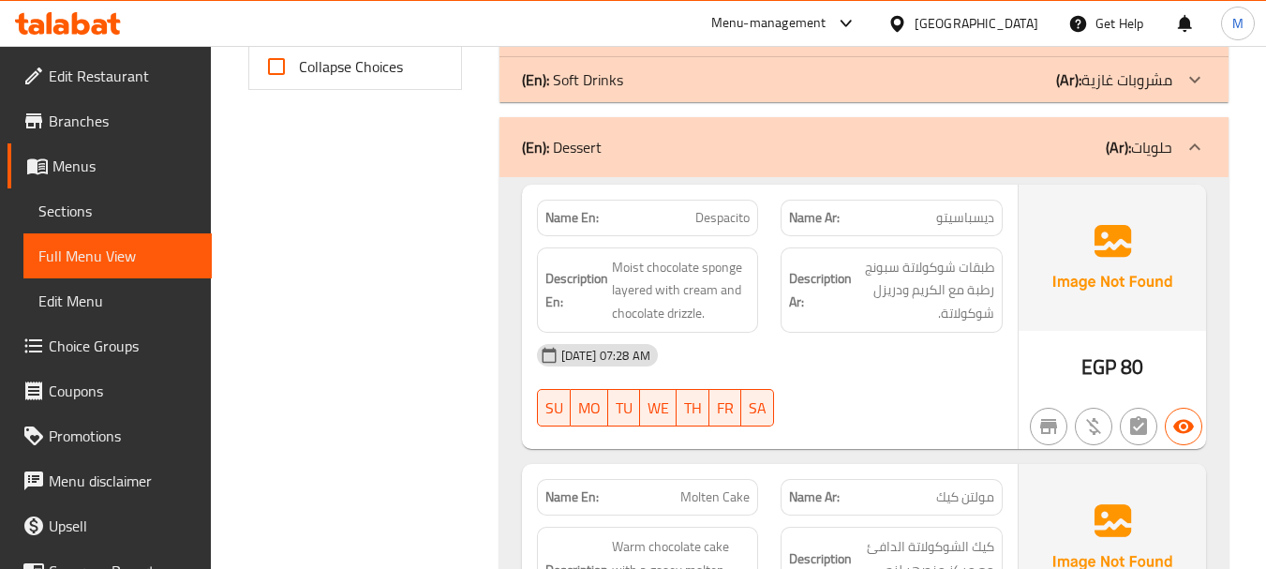
click at [640, 143] on div "(En): Dessert (Ar): حلويات" at bounding box center [847, 147] width 650 height 22
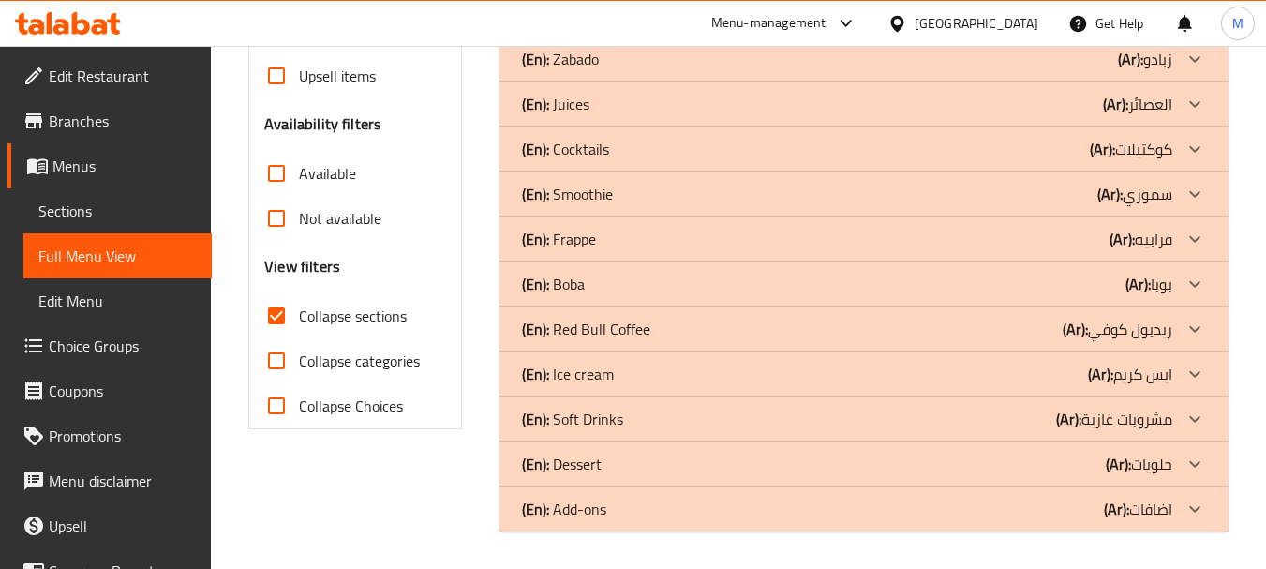
scroll to position [530, 0]
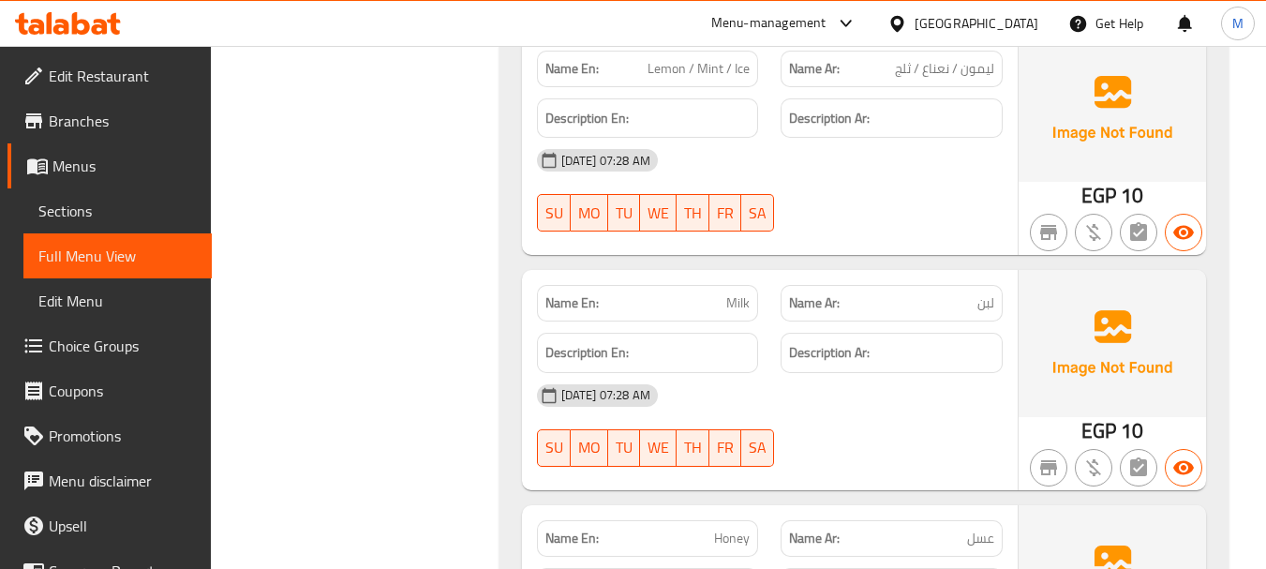
scroll to position [909, 0]
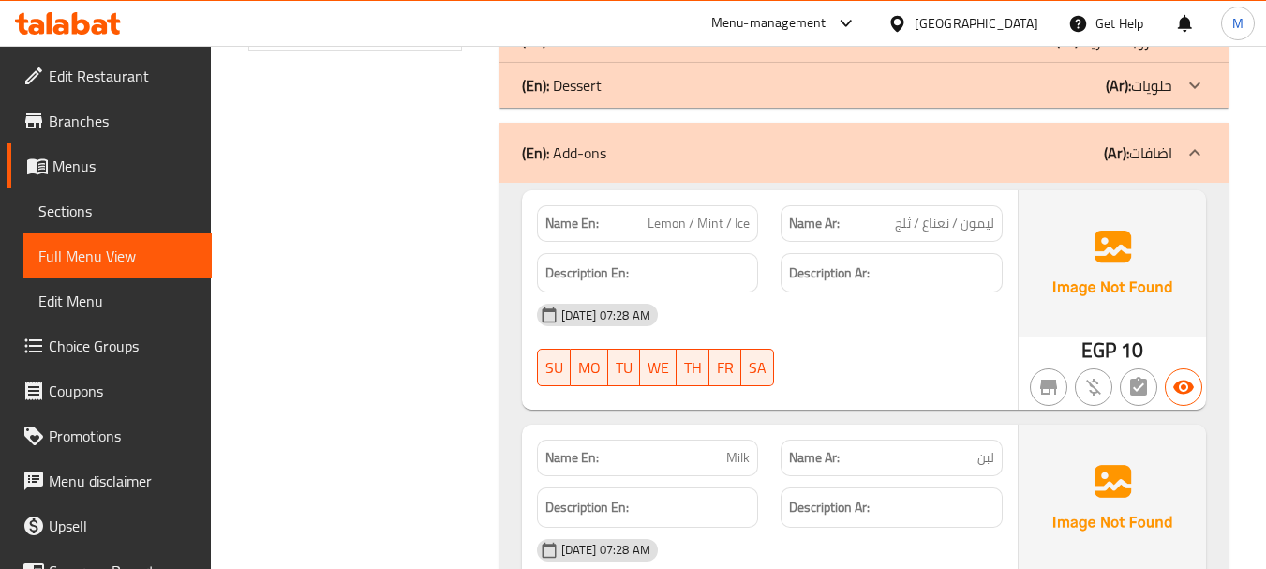
click at [710, 229] on span "Lemon / Mint / Ice" at bounding box center [699, 224] width 102 height 20
click at [836, 332] on div "19-08-2025 07:28 AM" at bounding box center [770, 314] width 488 height 45
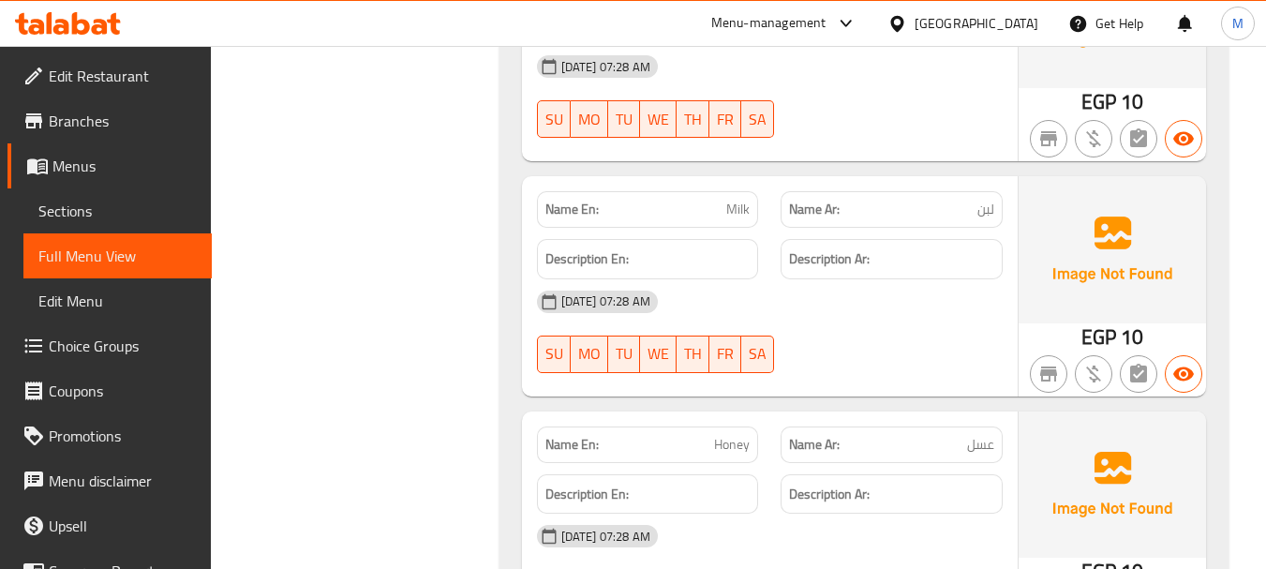
scroll to position [1190, 0]
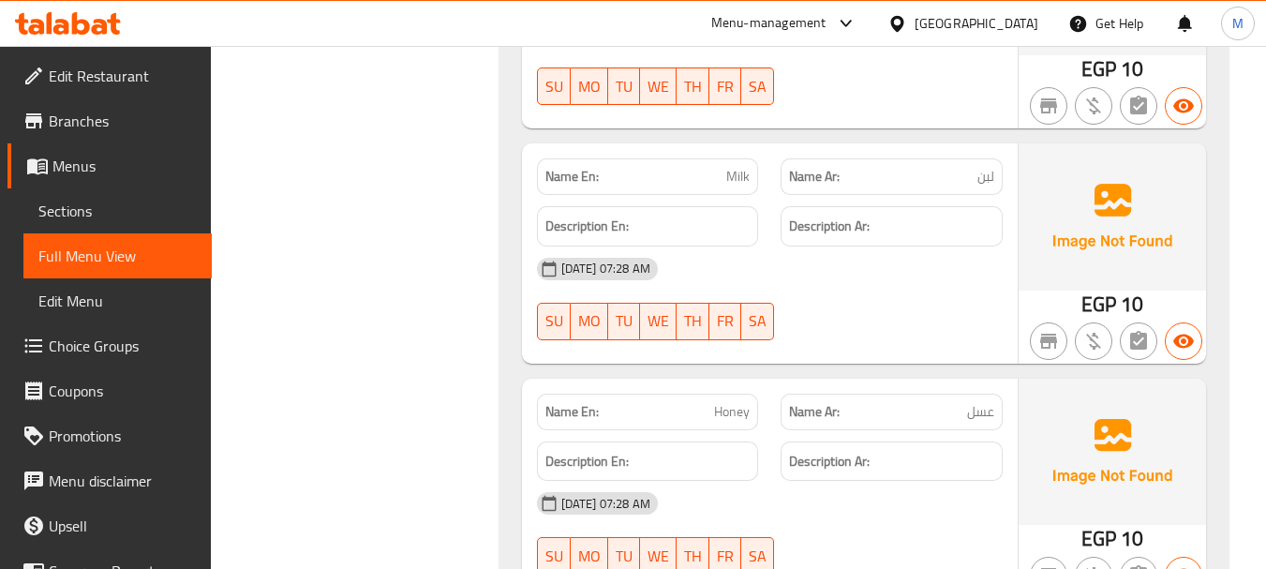
click at [863, 306] on div "19-08-2025 07:28 AM SU MO TU WE TH FR SA" at bounding box center [770, 298] width 488 height 105
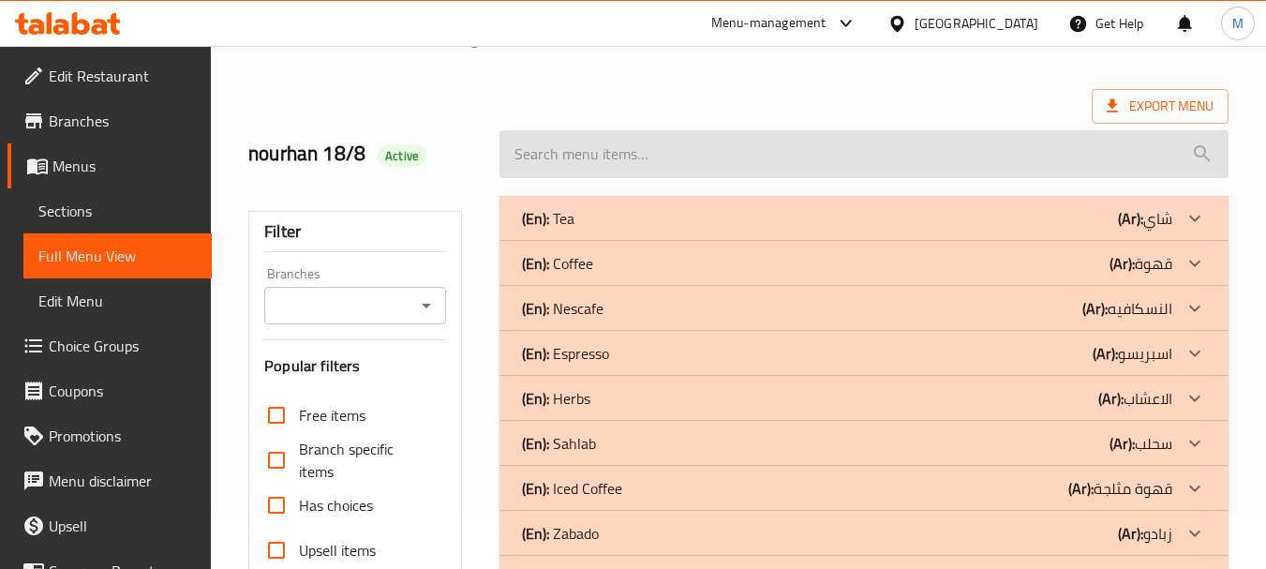
scroll to position [0, 0]
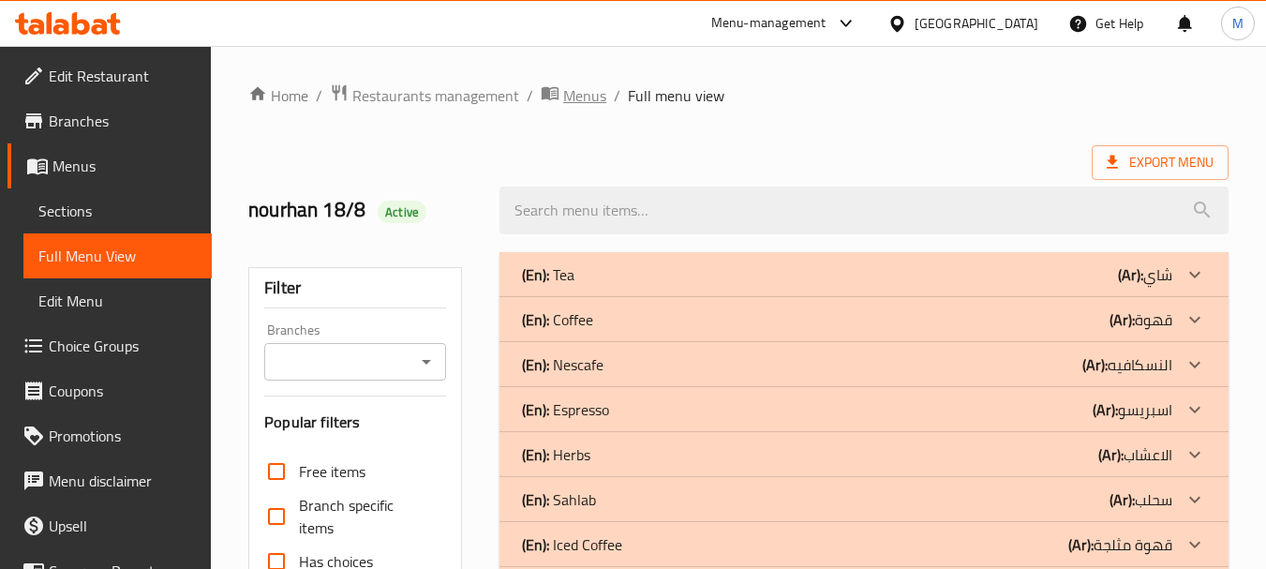
click at [584, 87] on span "Menus" at bounding box center [584, 95] width 43 height 22
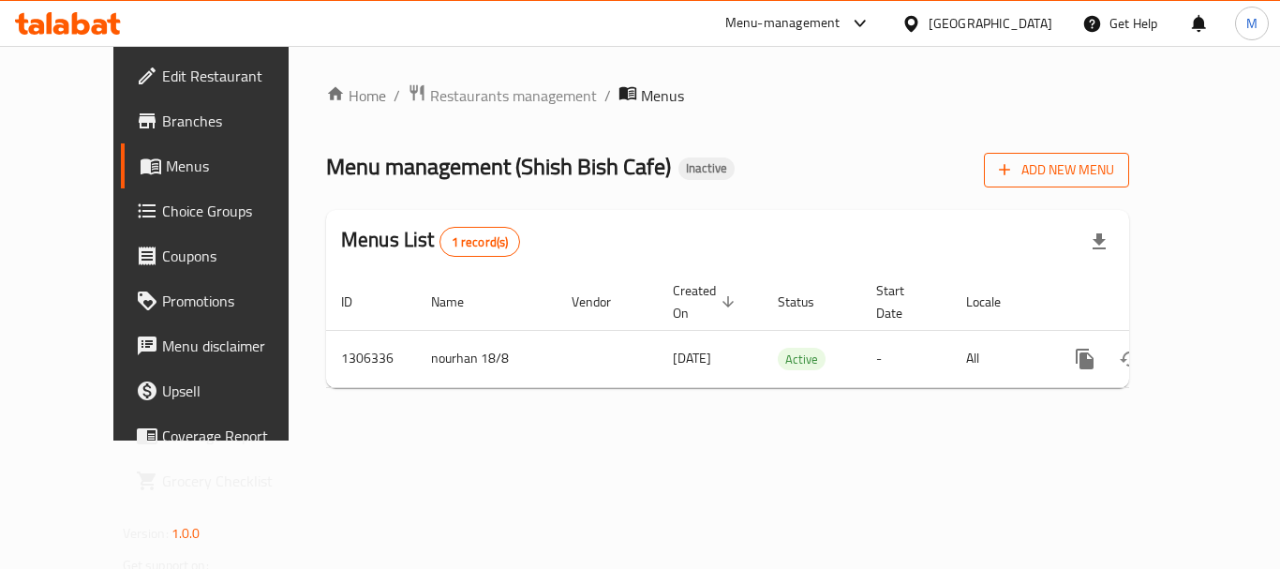
click at [1114, 178] on span "Add New Menu" at bounding box center [1056, 169] width 115 height 23
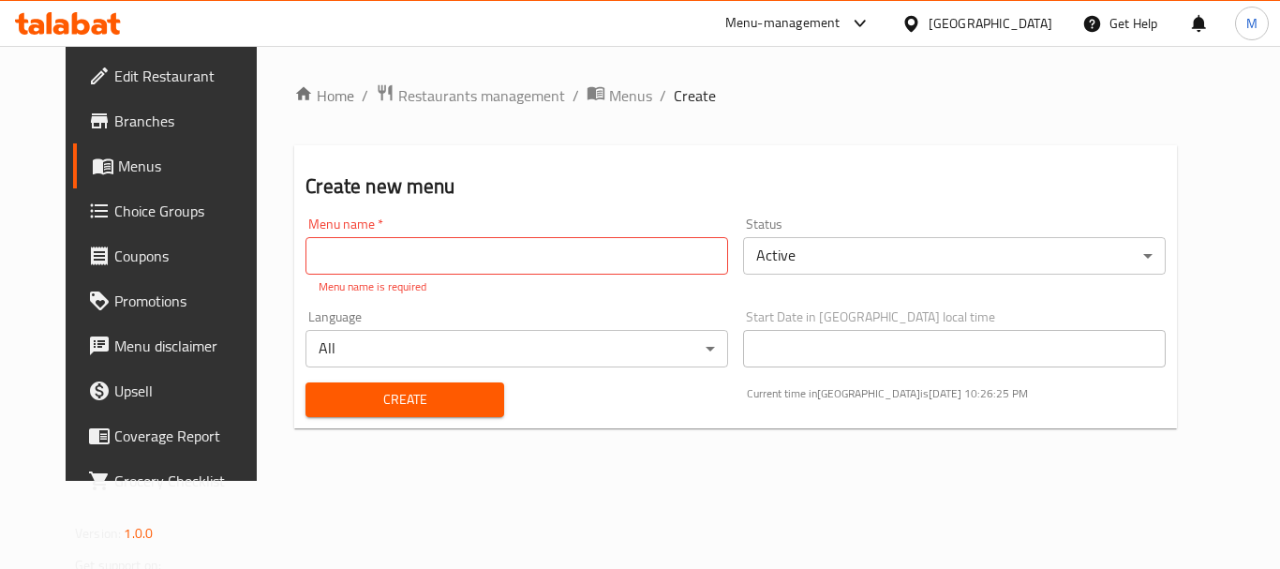
click at [619, 254] on input "text" at bounding box center [517, 255] width 423 height 37
paste input "340843290"
type input "340843290"
click at [345, 389] on span "Create" at bounding box center [405, 399] width 168 height 23
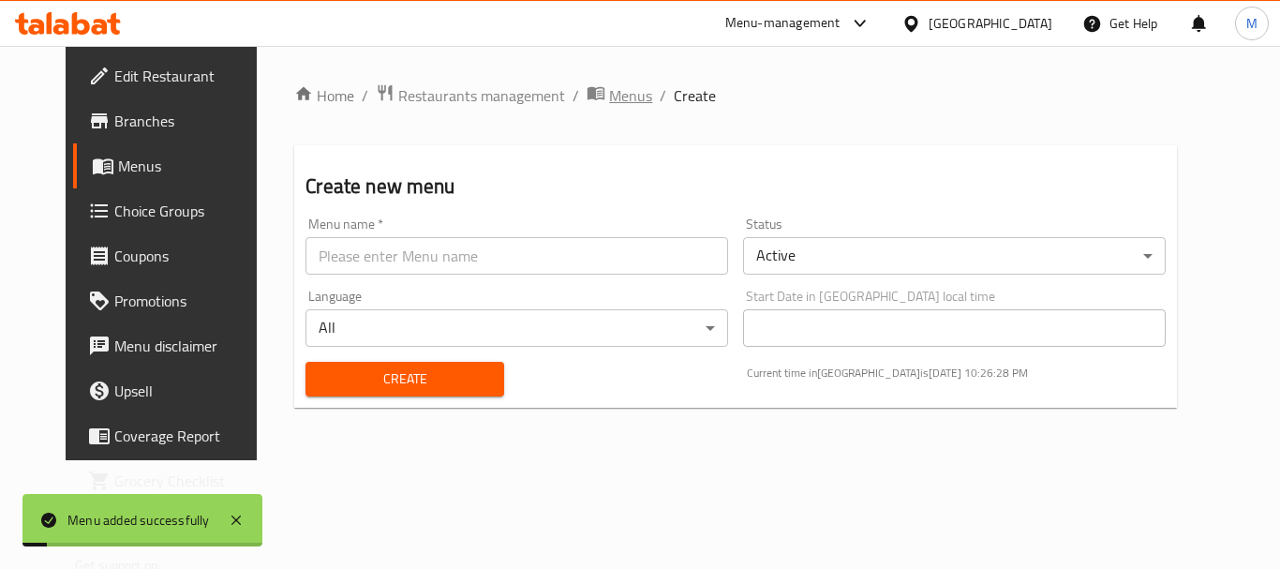
click at [609, 95] on span "Menus" at bounding box center [630, 95] width 43 height 22
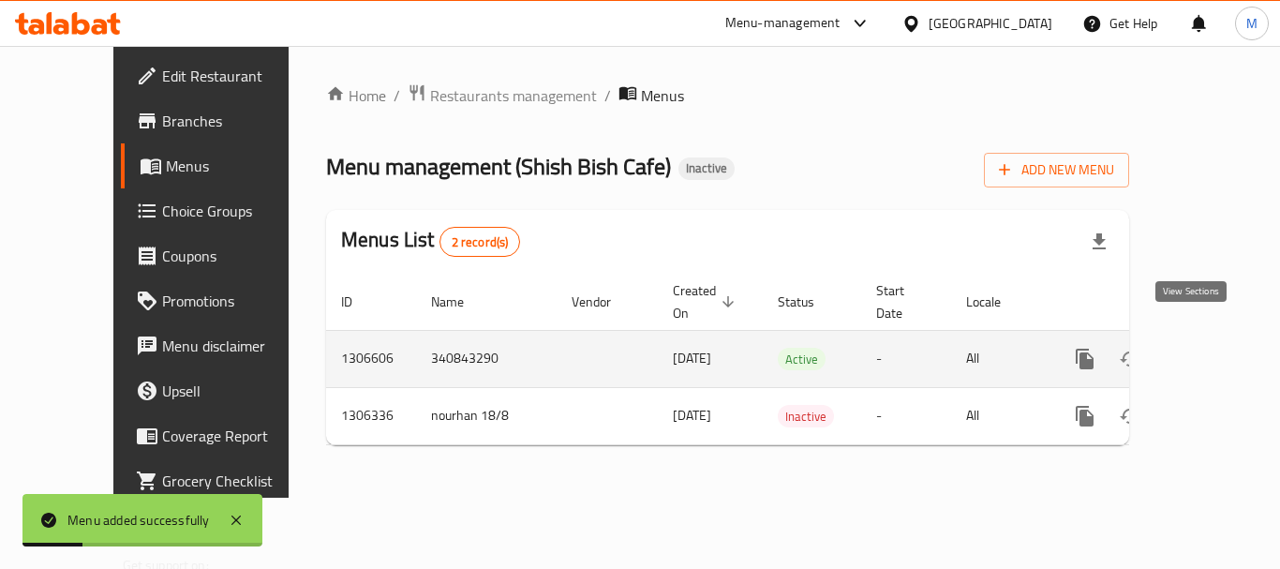
click at [1209, 348] on icon "enhanced table" at bounding box center [1220, 359] width 22 height 22
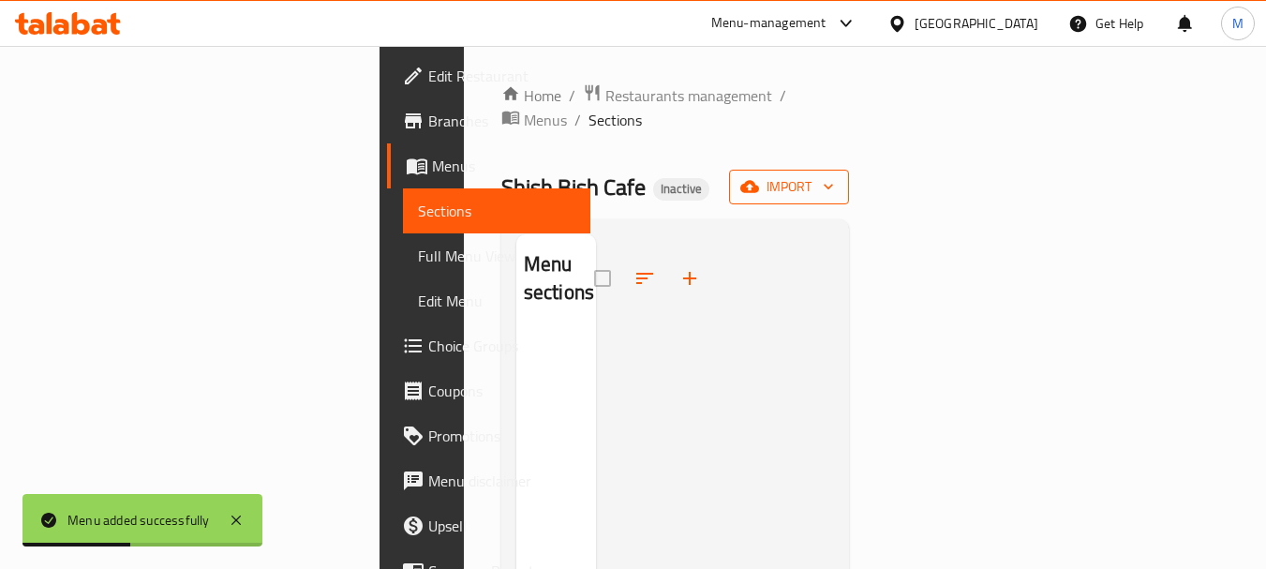
click at [834, 175] on span "import" at bounding box center [789, 186] width 90 height 23
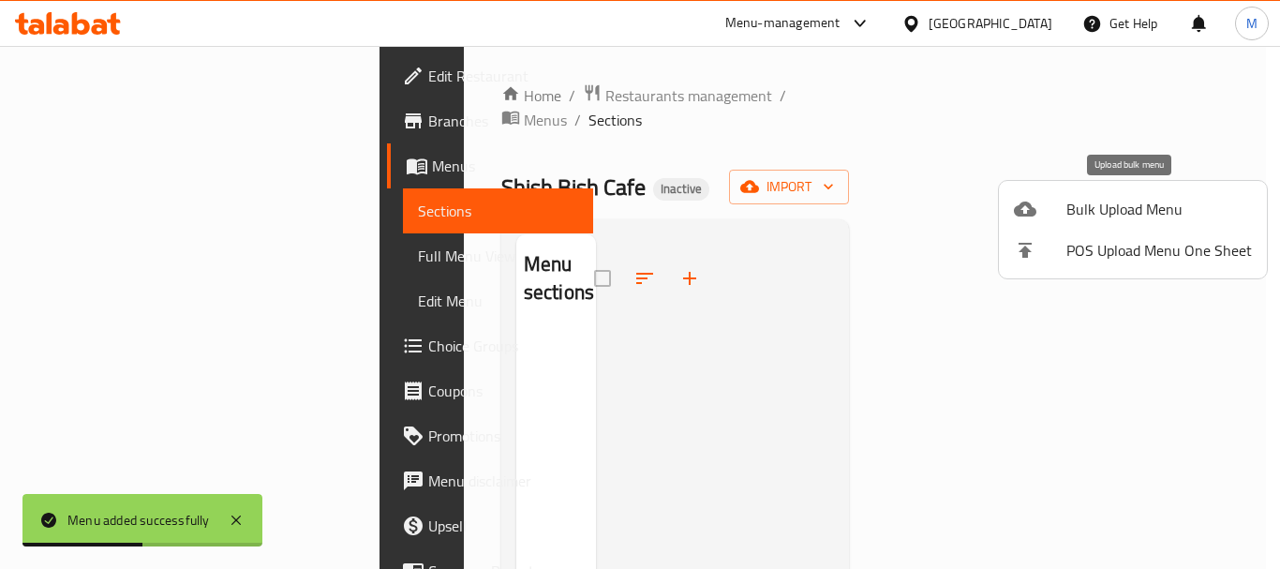
click at [1143, 201] on span "Bulk Upload Menu" at bounding box center [1160, 209] width 186 height 22
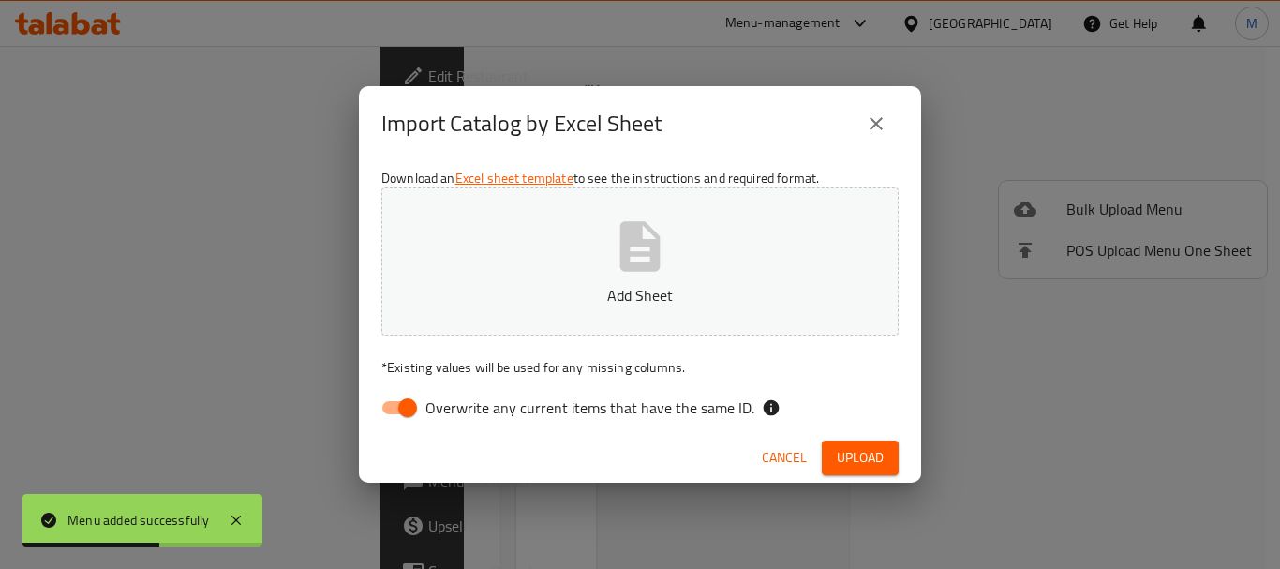
click at [565, 409] on span "Overwrite any current items that have the same ID." at bounding box center [589, 407] width 329 height 22
click at [461, 409] on input "Overwrite any current items that have the same ID." at bounding box center [407, 408] width 107 height 36
checkbox input "false"
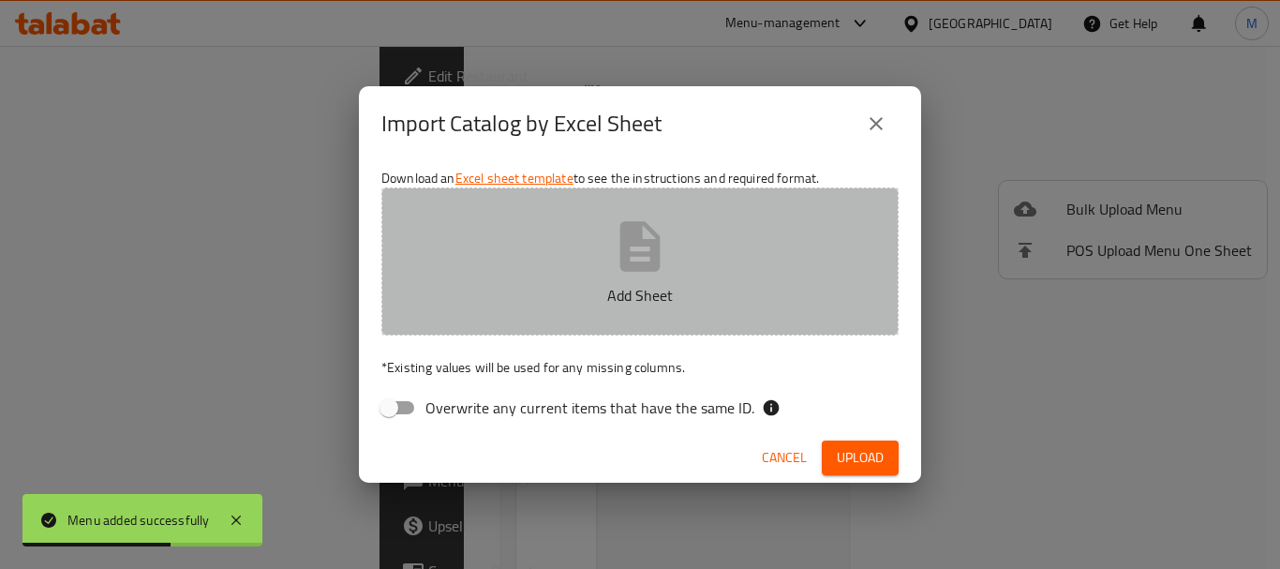
click at [547, 271] on button "Add Sheet" at bounding box center [639, 261] width 517 height 148
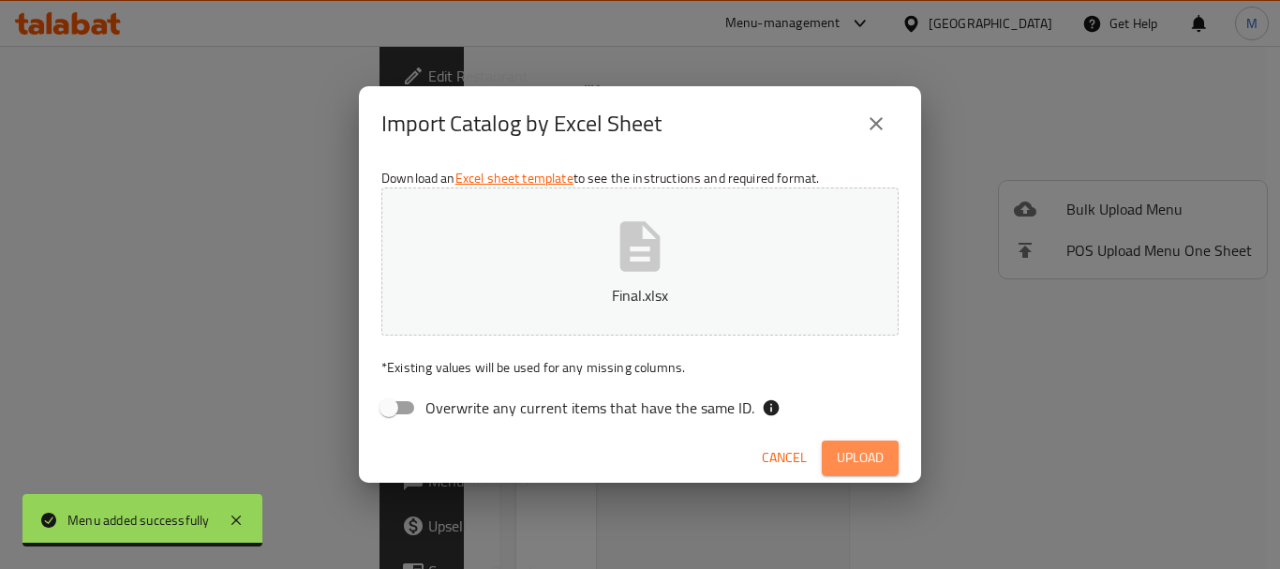
click at [846, 452] on span "Upload" at bounding box center [860, 457] width 47 height 23
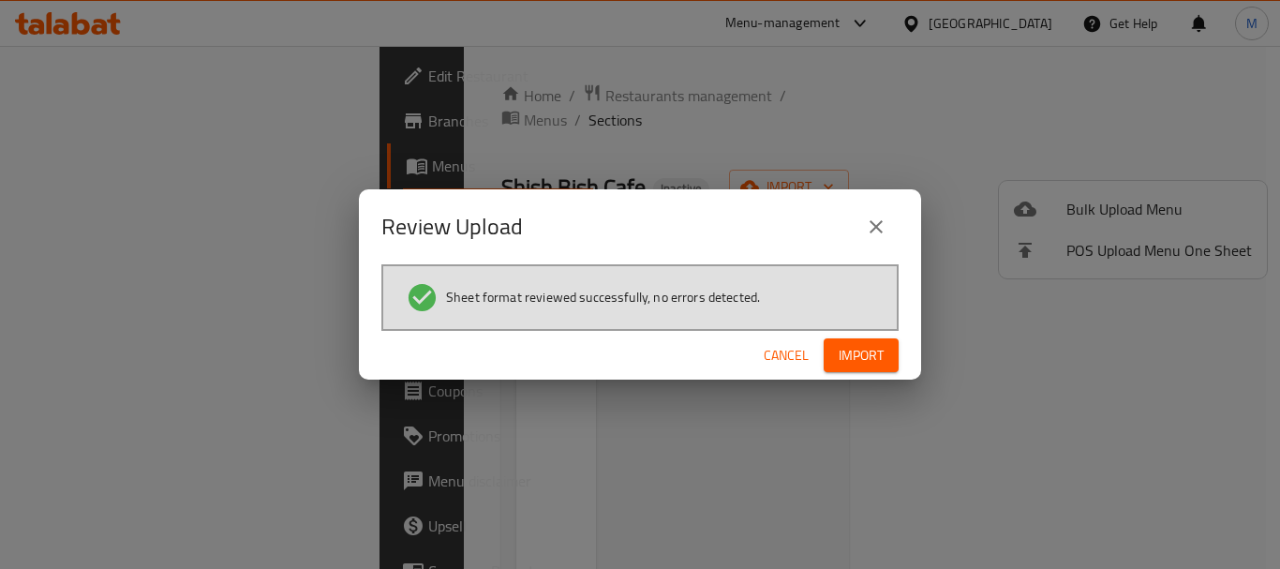
click at [845, 362] on span "Import" at bounding box center [861, 355] width 45 height 23
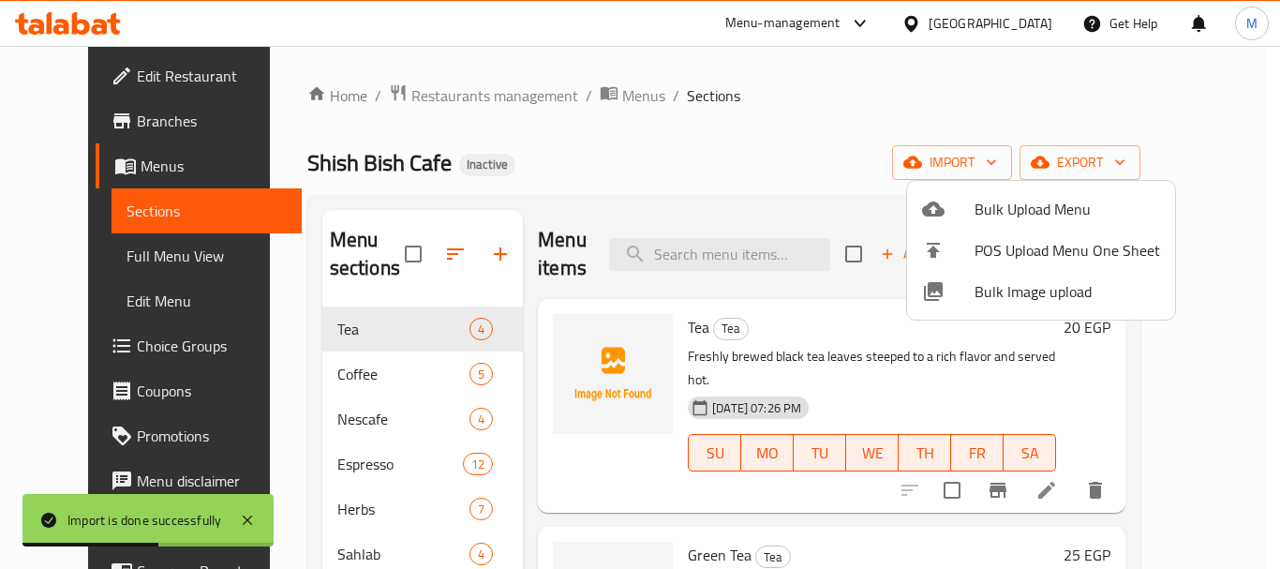
click at [659, 174] on div at bounding box center [640, 284] width 1280 height 569
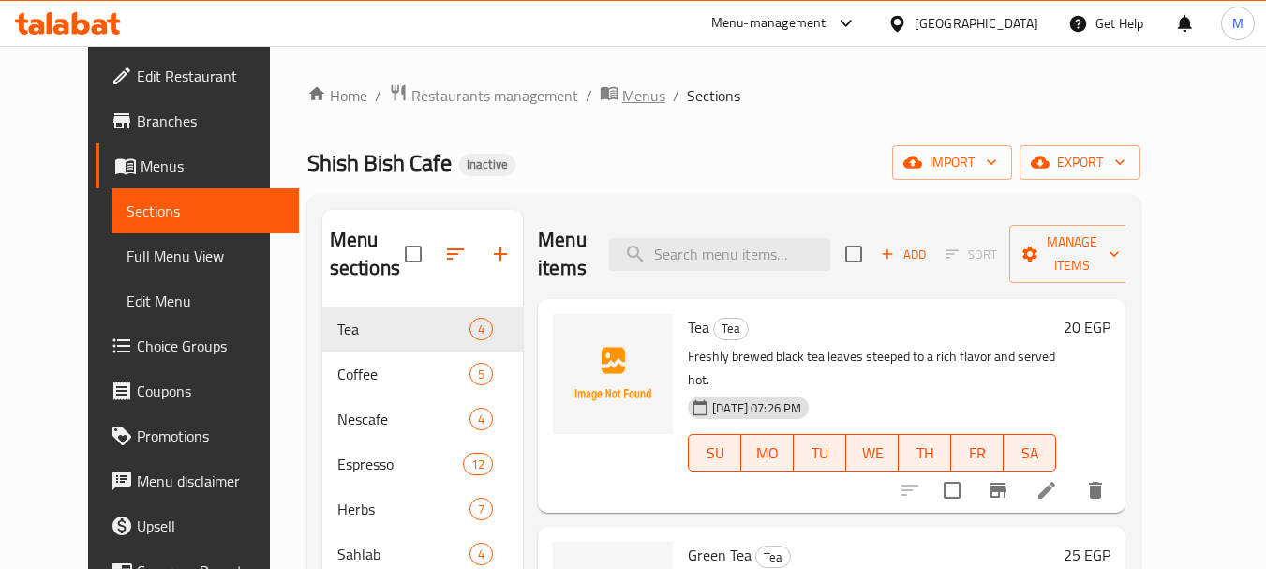
click at [622, 92] on span "Menus" at bounding box center [643, 95] width 43 height 22
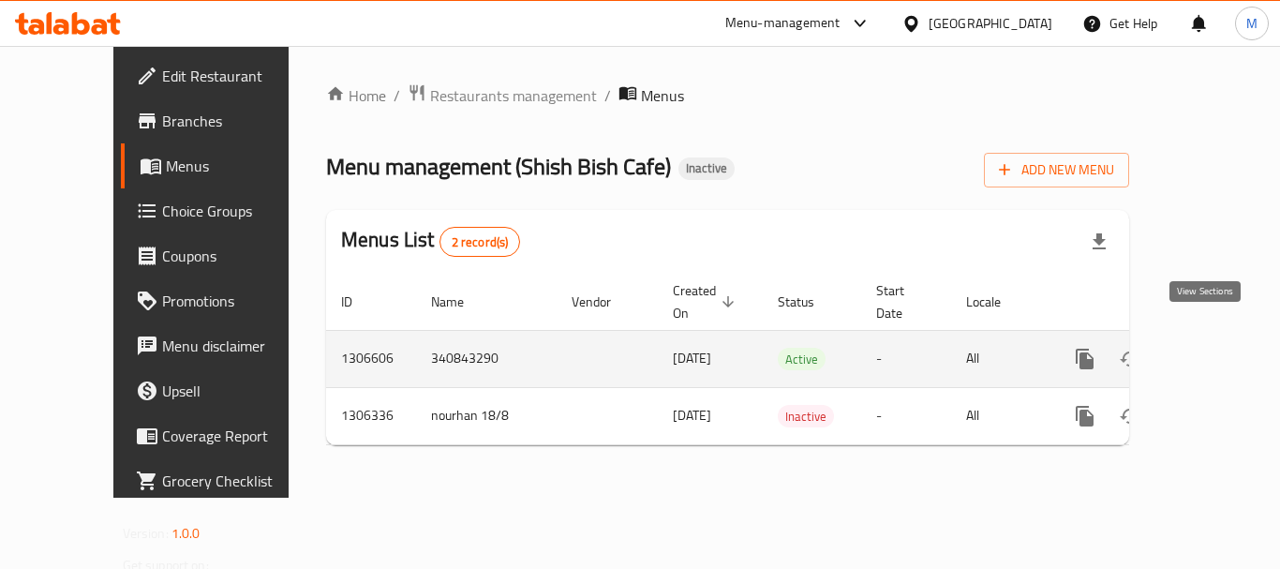
click at [1209, 348] on icon "enhanced table" at bounding box center [1220, 359] width 22 height 22
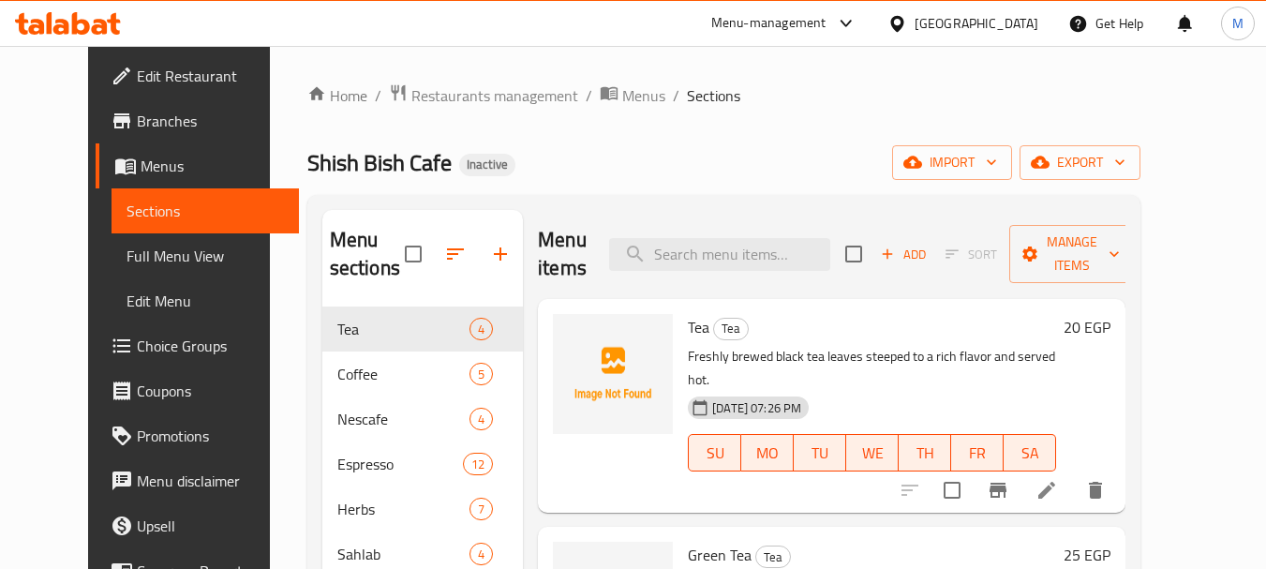
drag, startPoint x: 718, startPoint y: 138, endPoint x: 696, endPoint y: 155, distance: 27.4
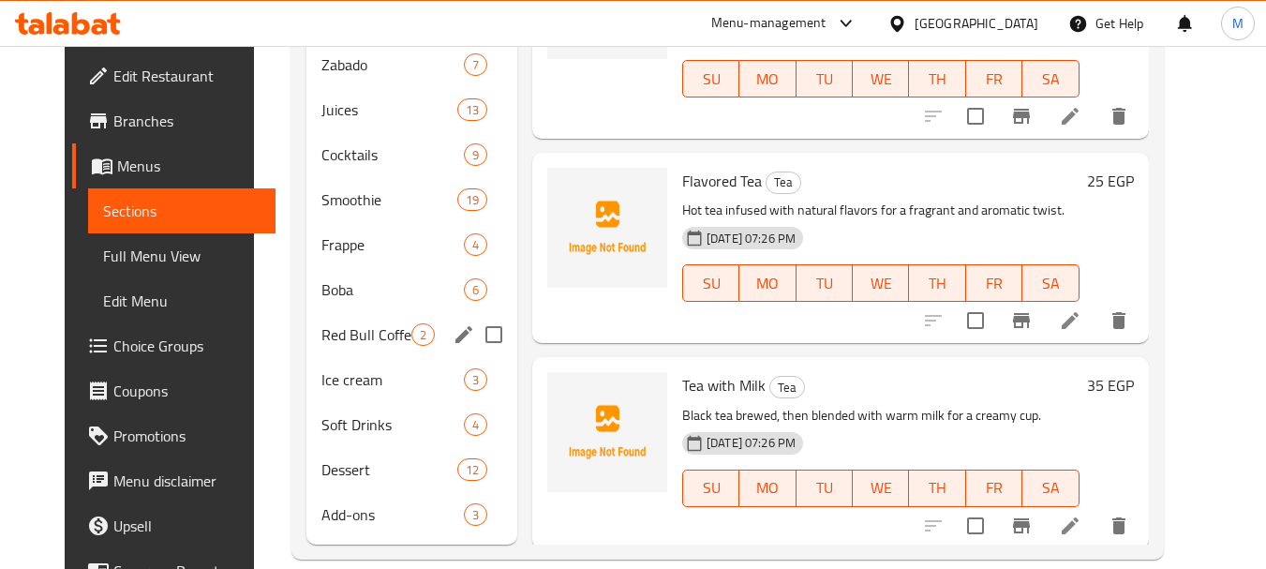
scroll to position [607, 0]
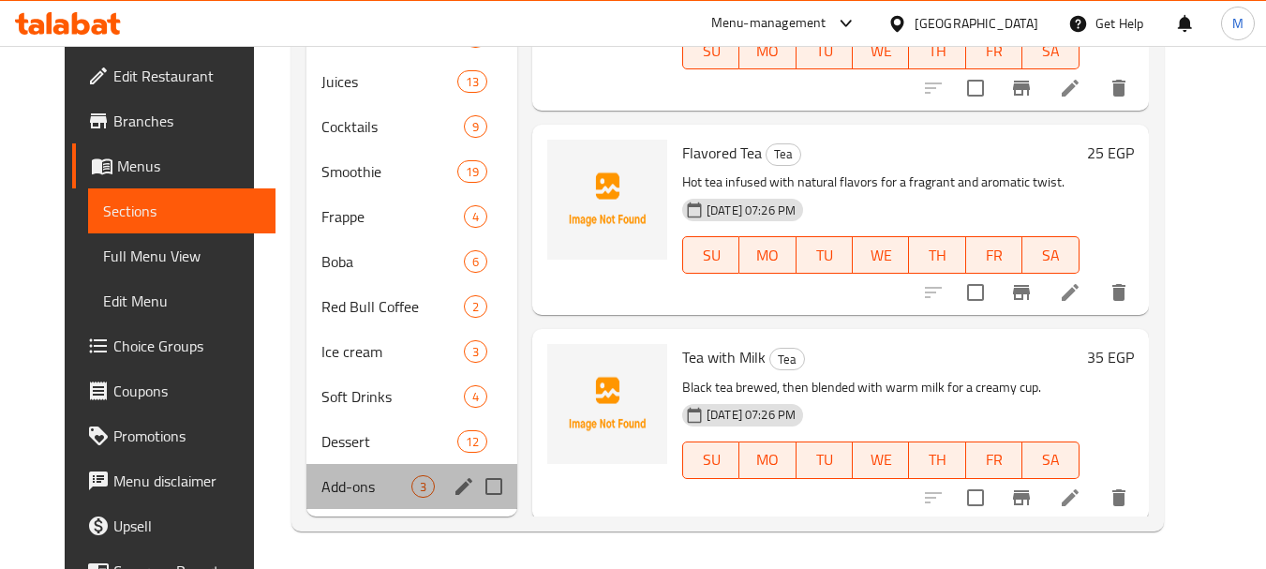
click at [316, 501] on div "Add-ons 3" at bounding box center [411, 486] width 211 height 45
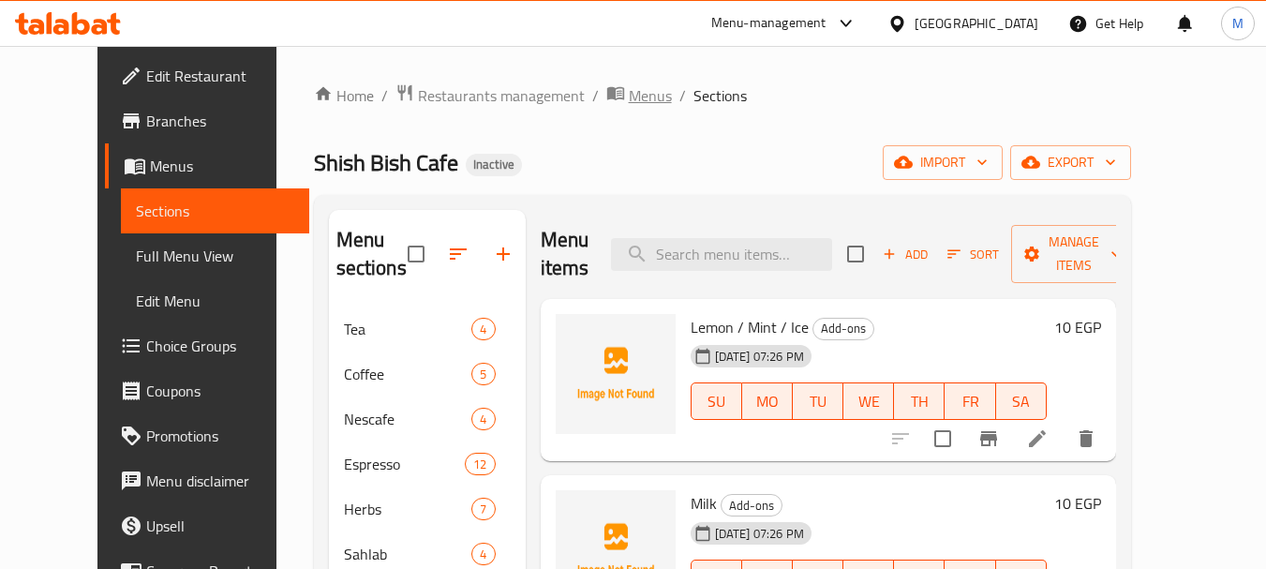
click at [629, 100] on span "Menus" at bounding box center [650, 95] width 43 height 22
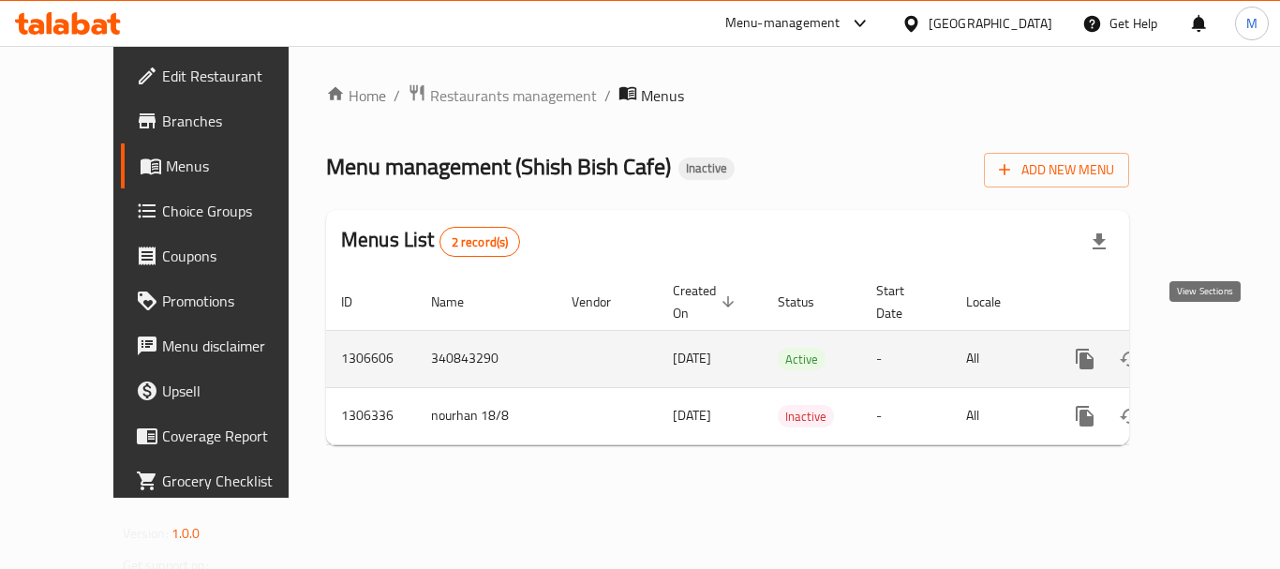
click at [1217, 336] on link "enhanced table" at bounding box center [1220, 358] width 45 height 45
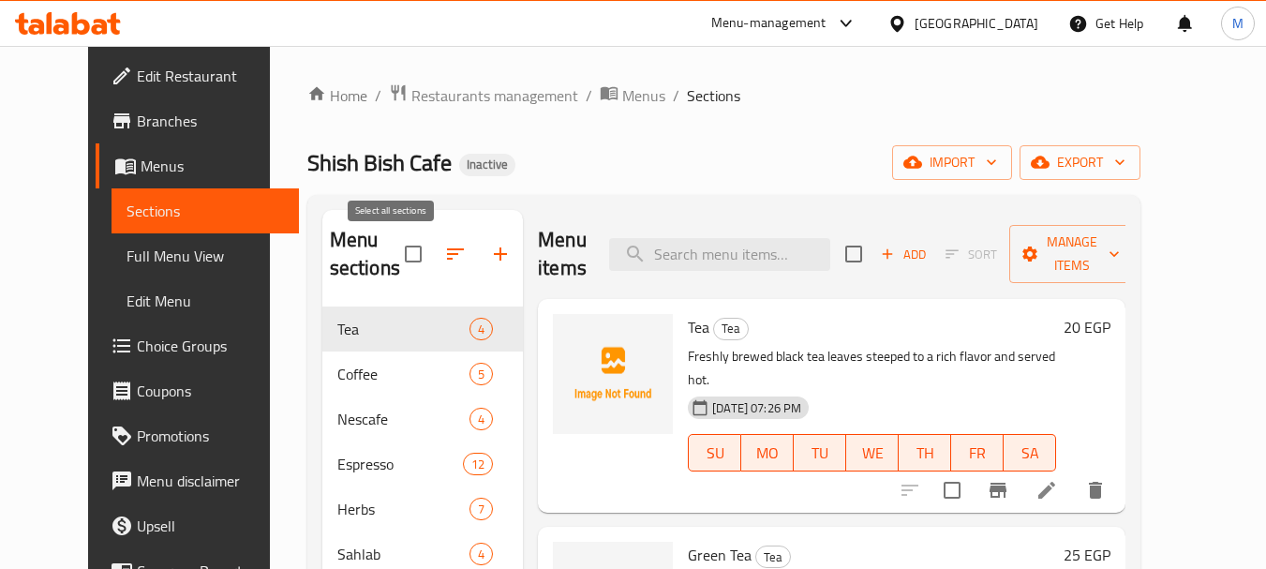
click at [394, 259] on input "checkbox" at bounding box center [413, 253] width 39 height 39
checkbox input "true"
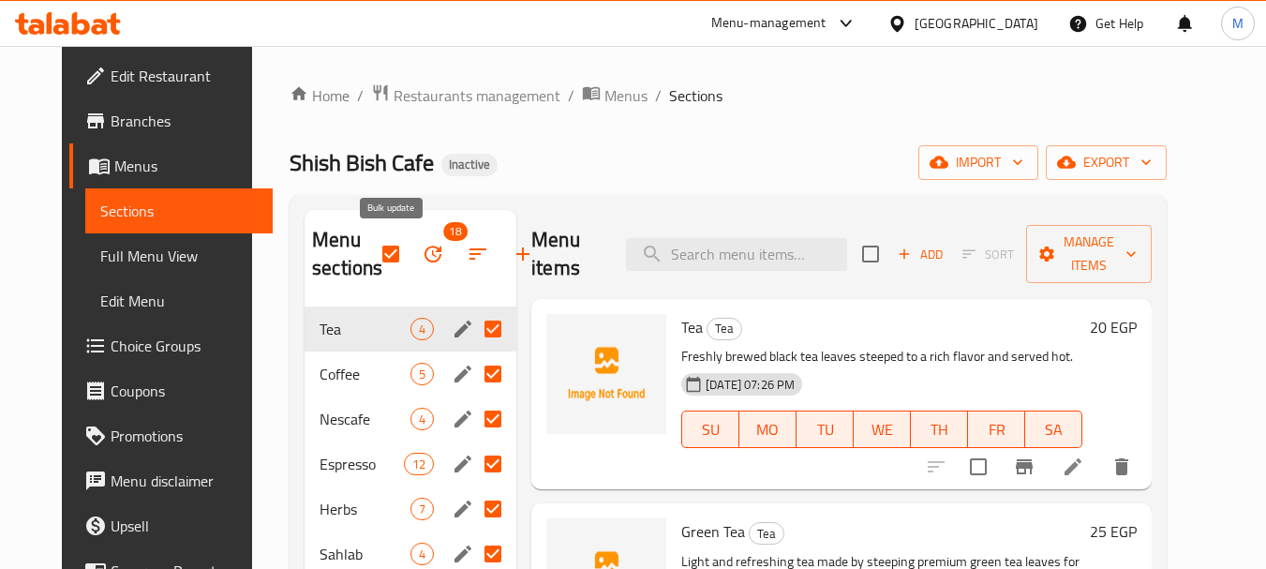
click at [422, 254] on icon "button" at bounding box center [433, 254] width 22 height 22
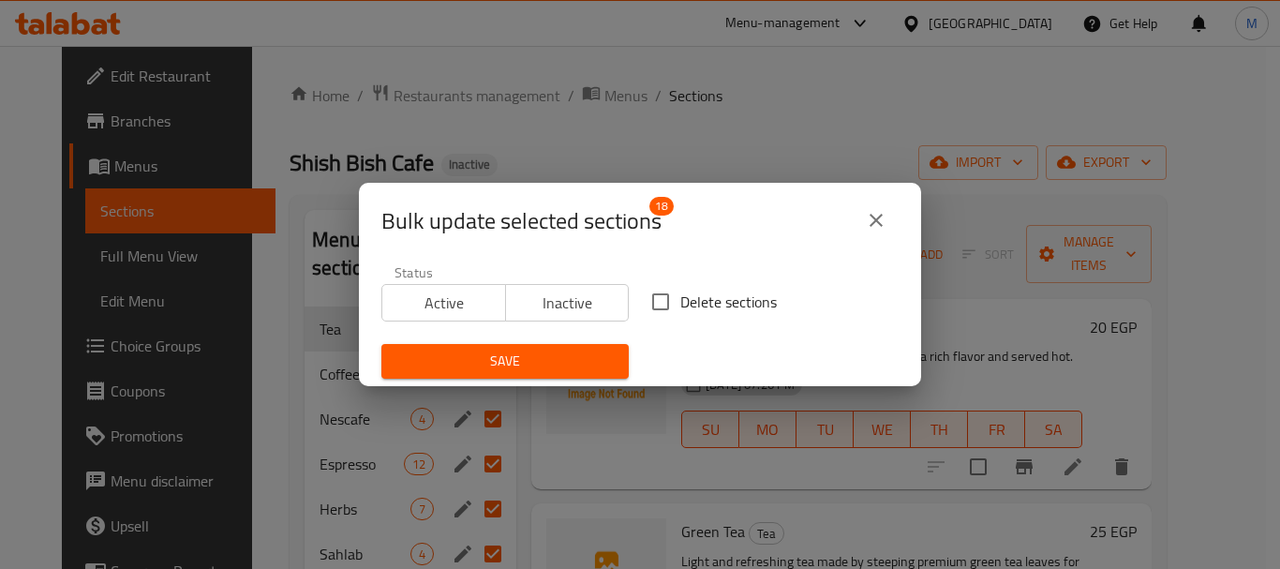
click at [660, 301] on input "Delete sections" at bounding box center [660, 301] width 39 height 39
checkbox input "true"
click at [571, 364] on span "Save" at bounding box center [504, 361] width 217 height 23
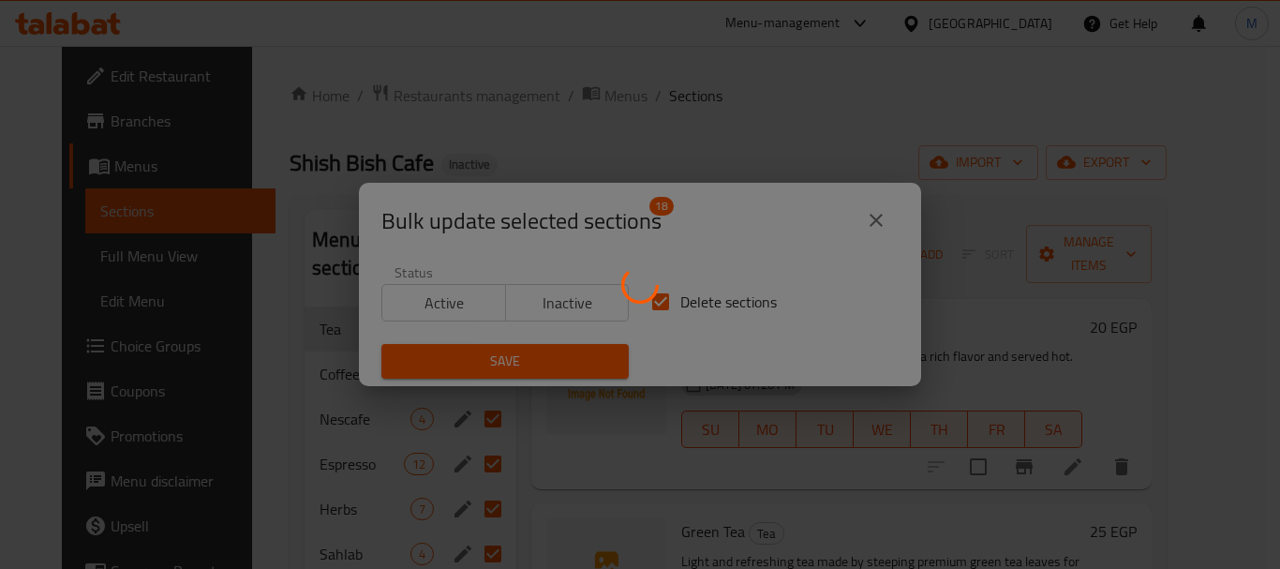
checkbox input "false"
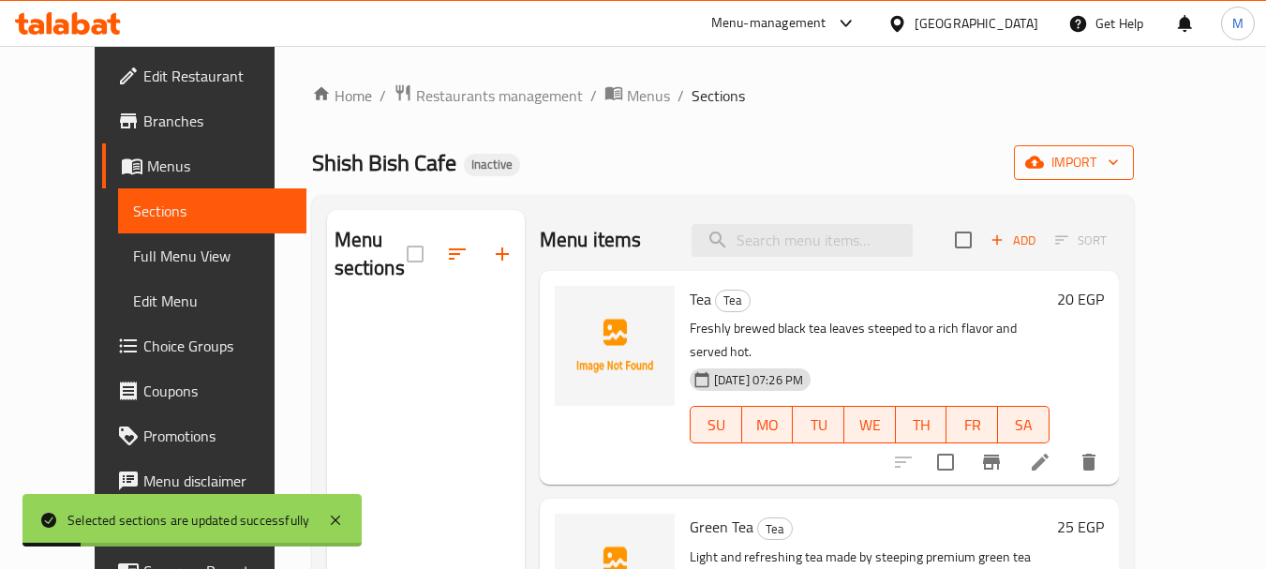
click at [1119, 173] on span "import" at bounding box center [1074, 162] width 90 height 23
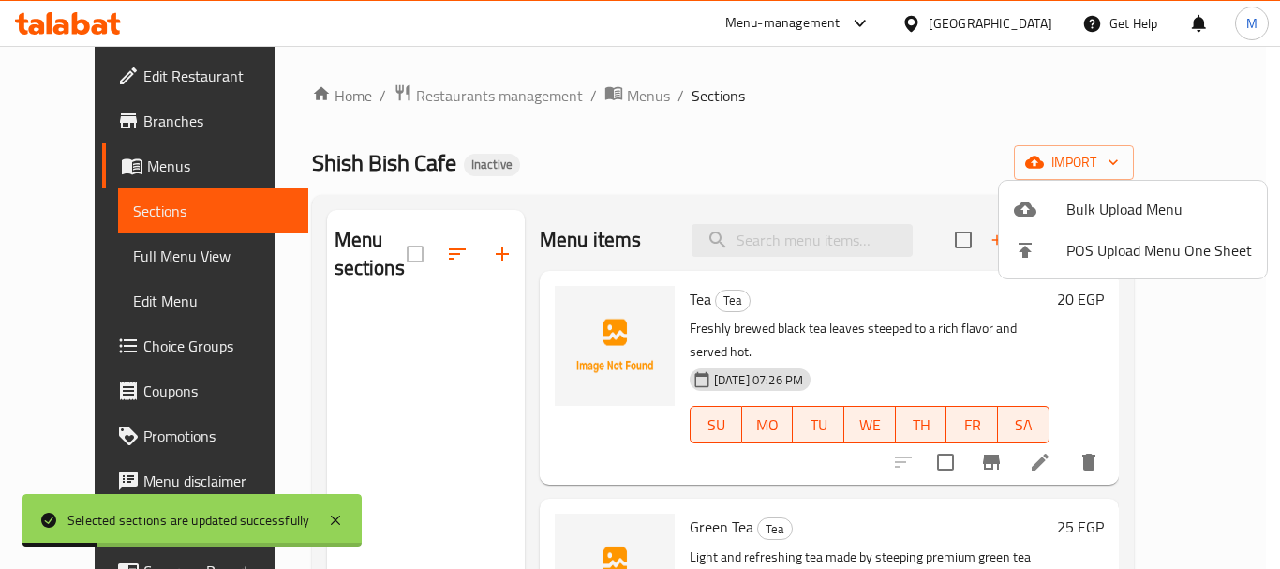
click at [1126, 217] on span "Bulk Upload Menu" at bounding box center [1160, 209] width 186 height 22
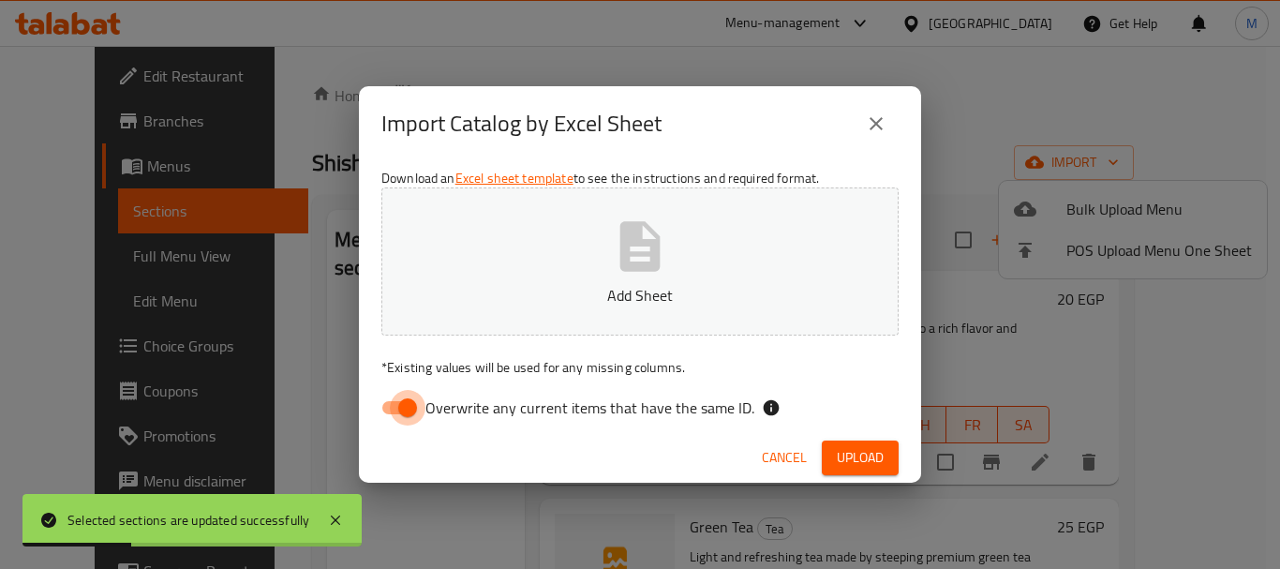
click at [396, 416] on input "Overwrite any current items that have the same ID." at bounding box center [407, 408] width 107 height 36
checkbox input "false"
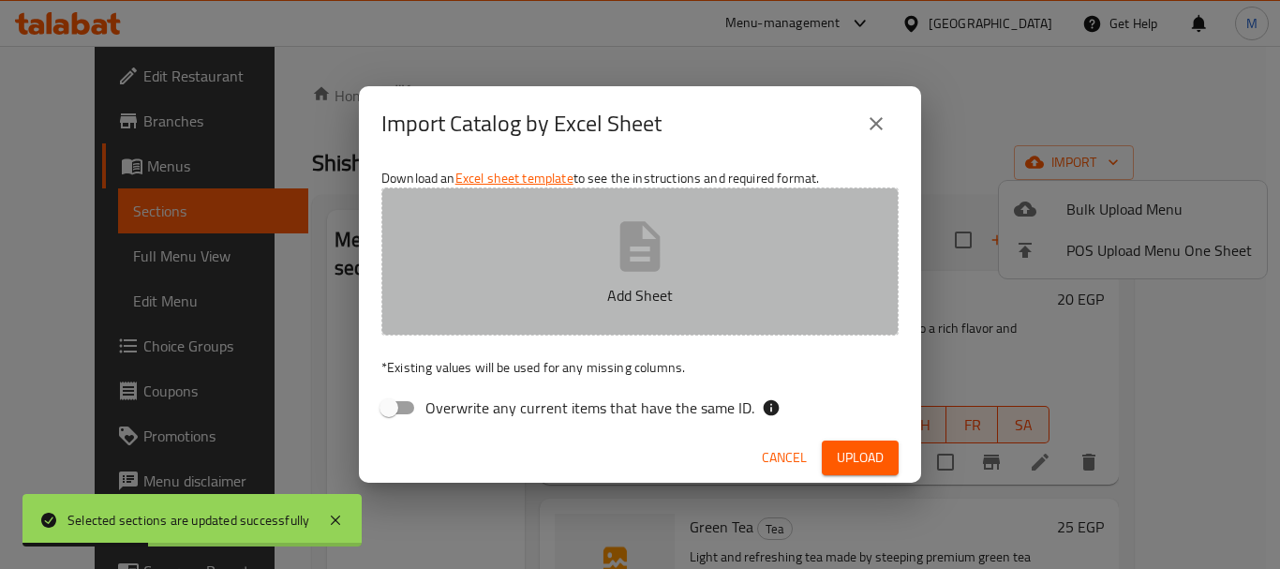
click at [544, 293] on p "Add Sheet" at bounding box center [640, 295] width 459 height 22
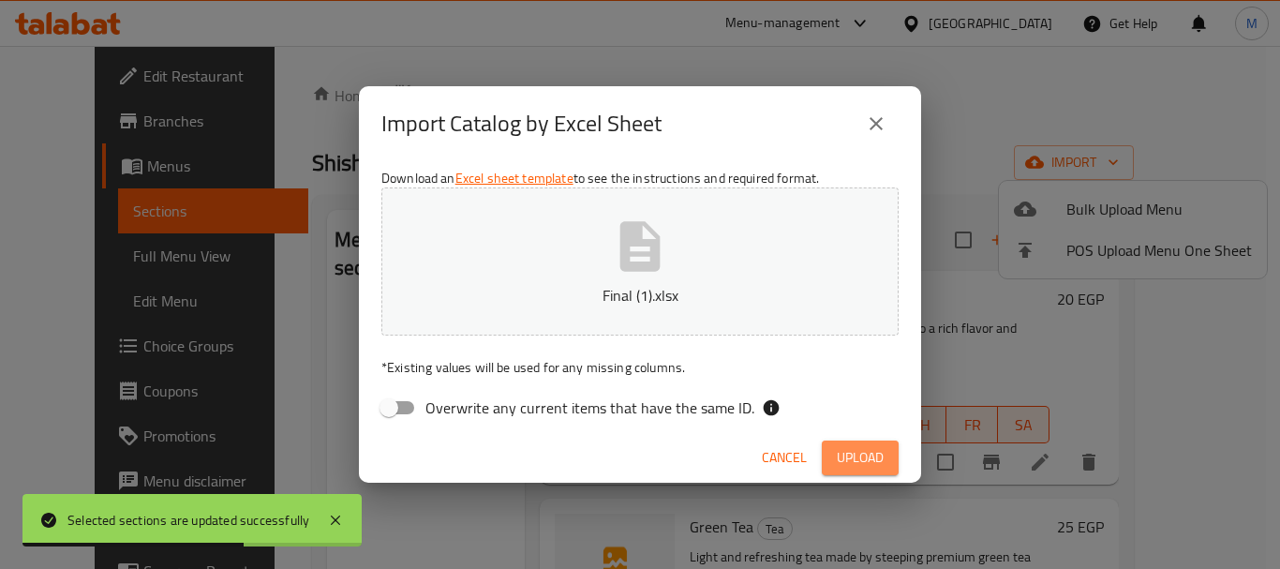
click at [843, 452] on span "Upload" at bounding box center [860, 457] width 47 height 23
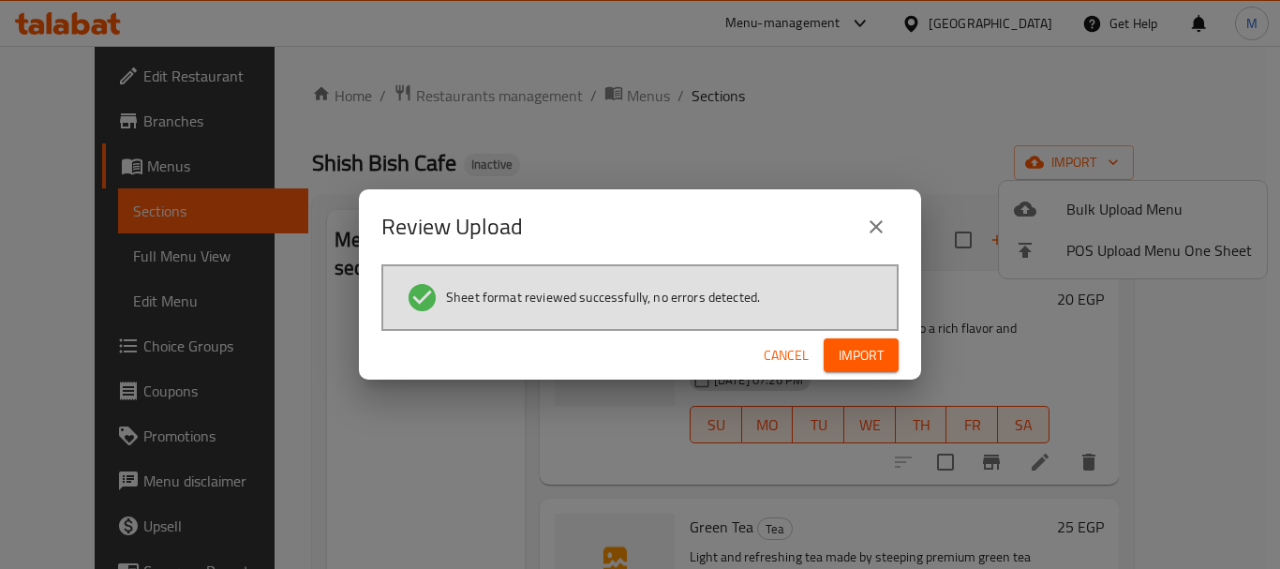
click at [852, 351] on span "Import" at bounding box center [861, 355] width 45 height 23
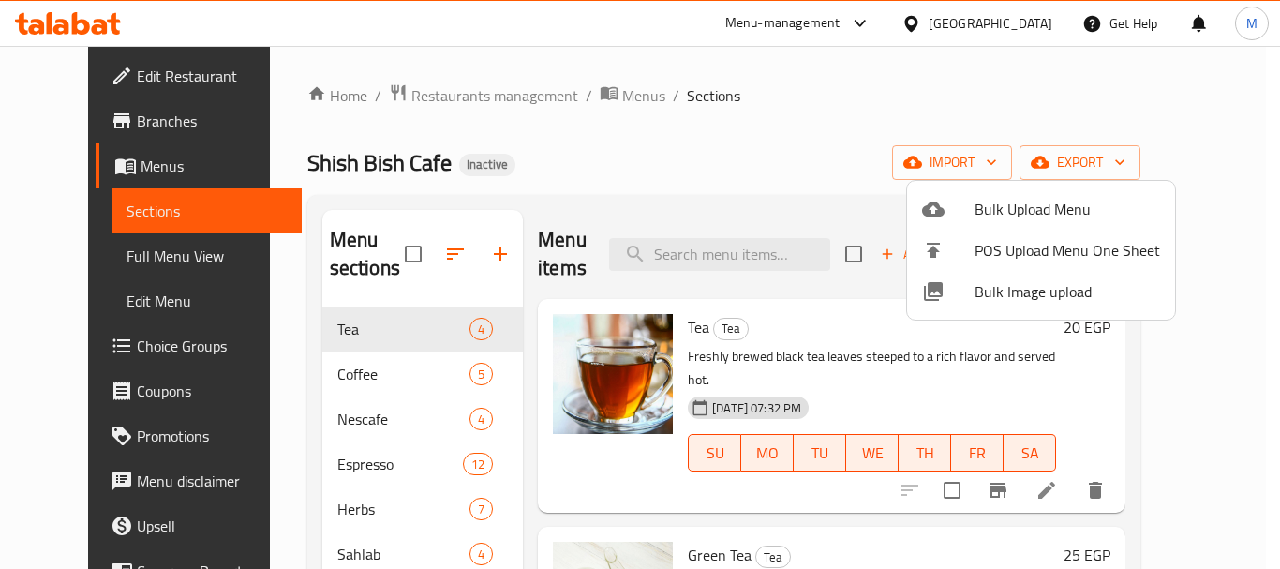
click at [164, 246] on div at bounding box center [640, 284] width 1280 height 569
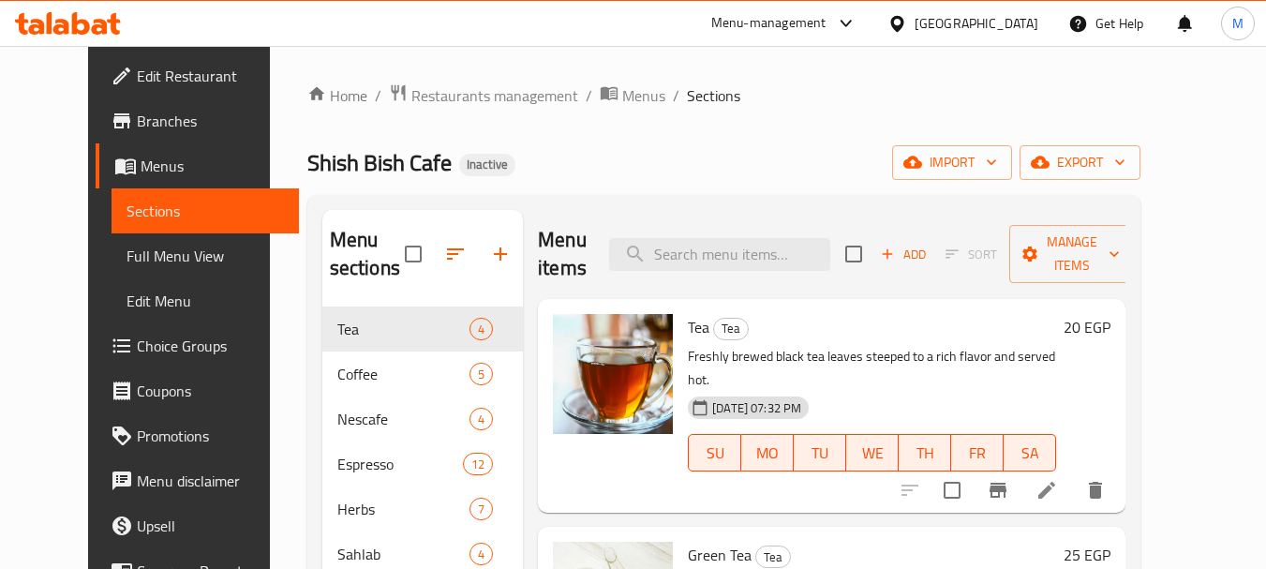
click at [130, 260] on span "Full Menu View" at bounding box center [206, 256] width 158 height 22
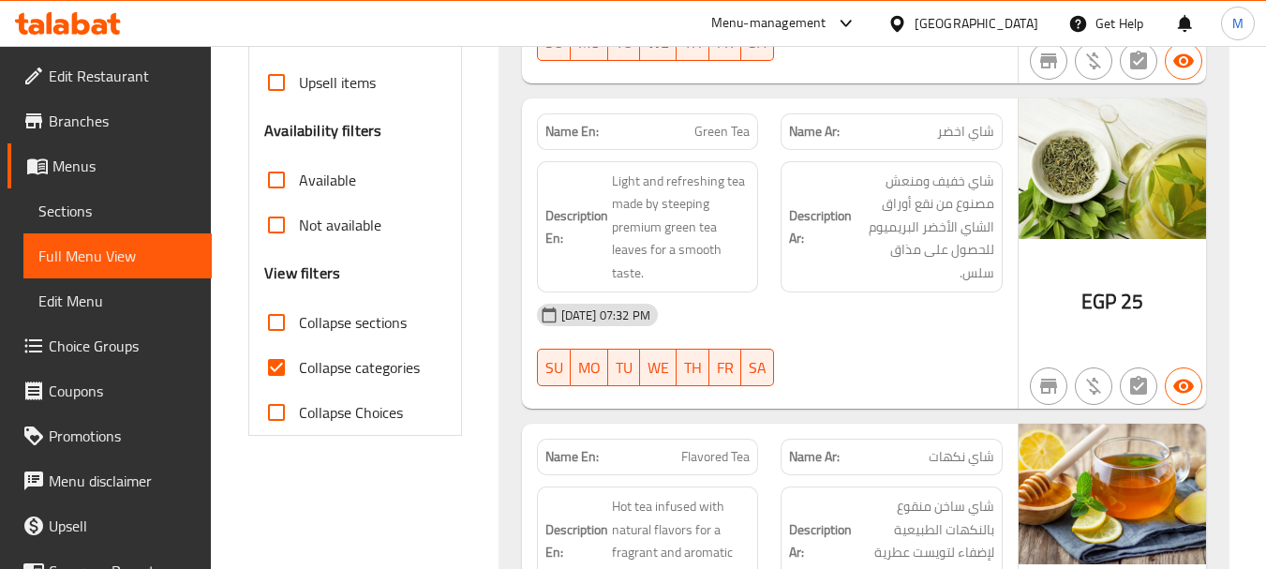
scroll to position [562, 0]
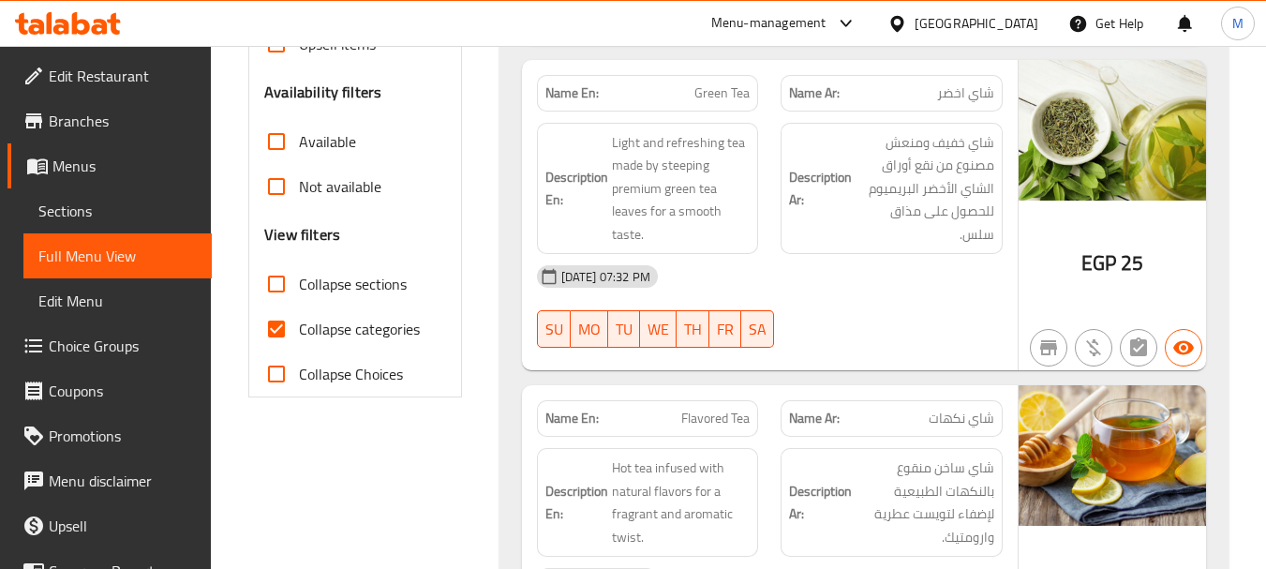
click at [289, 330] on input "Collapse categories" at bounding box center [276, 328] width 45 height 45
checkbox input "false"
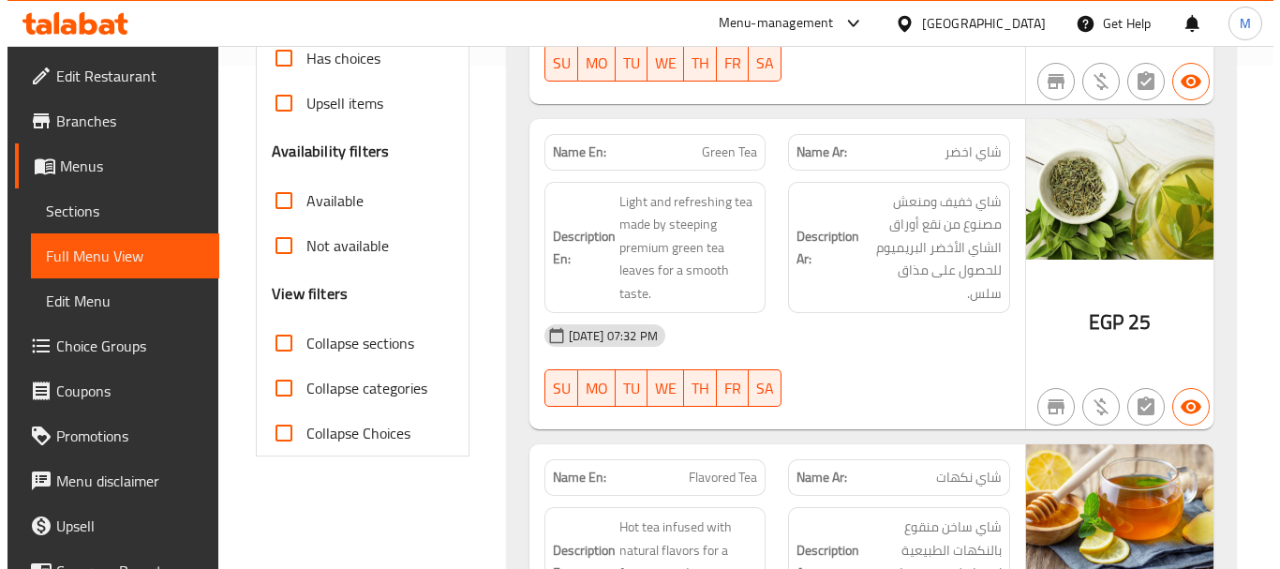
scroll to position [0, 0]
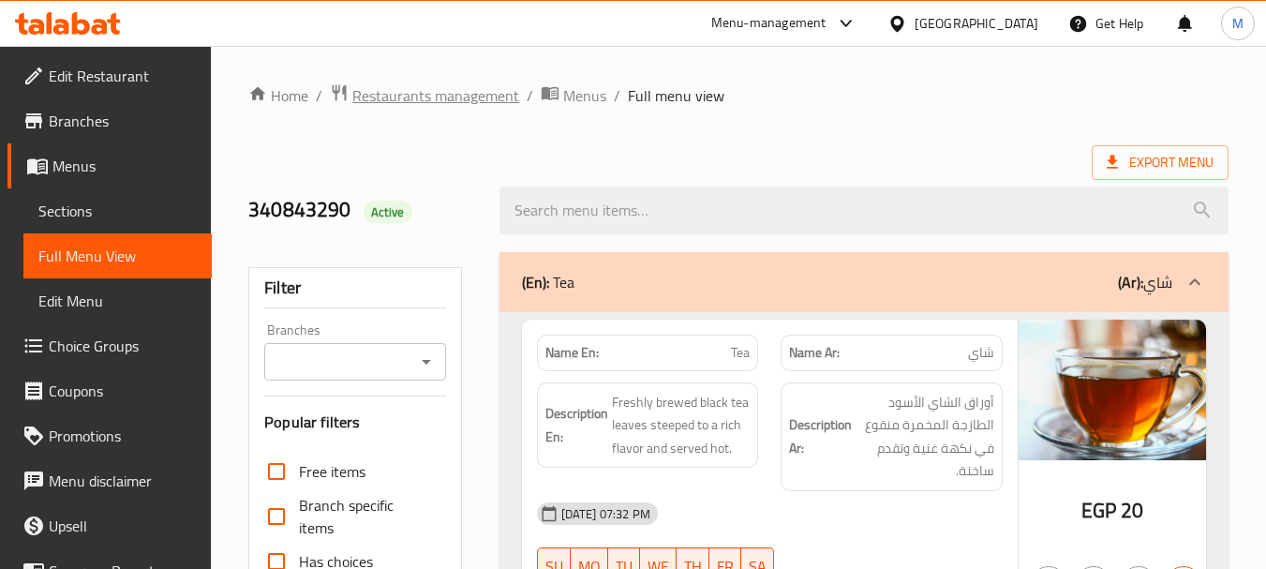
click at [505, 84] on span "Restaurants management" at bounding box center [435, 95] width 167 height 22
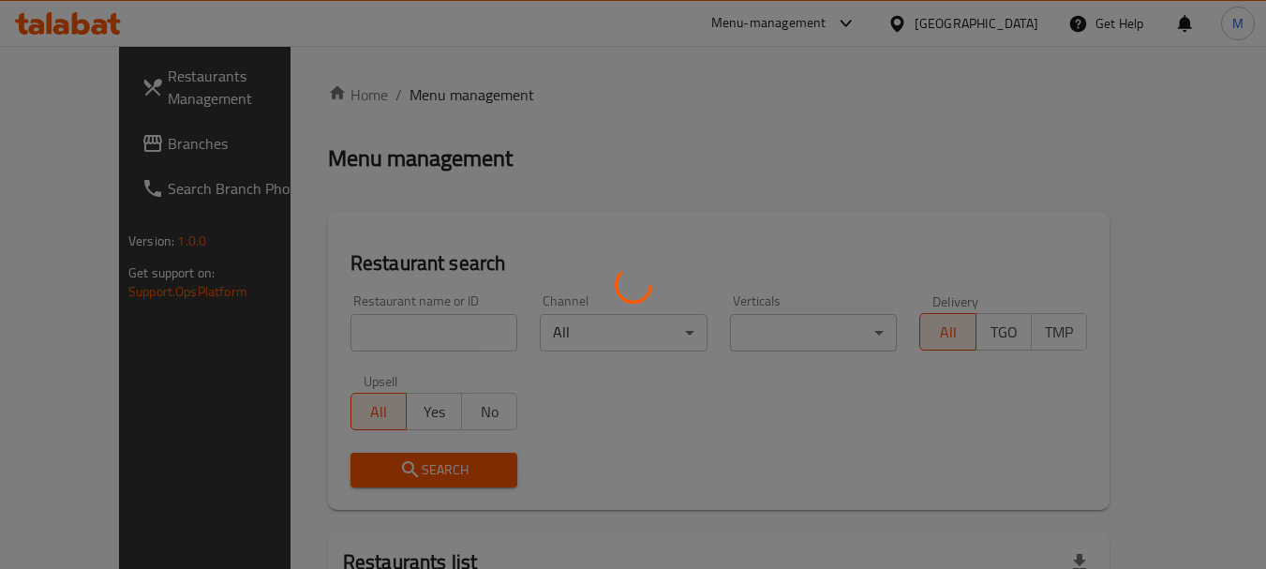
click at [571, 85] on div at bounding box center [633, 284] width 1266 height 569
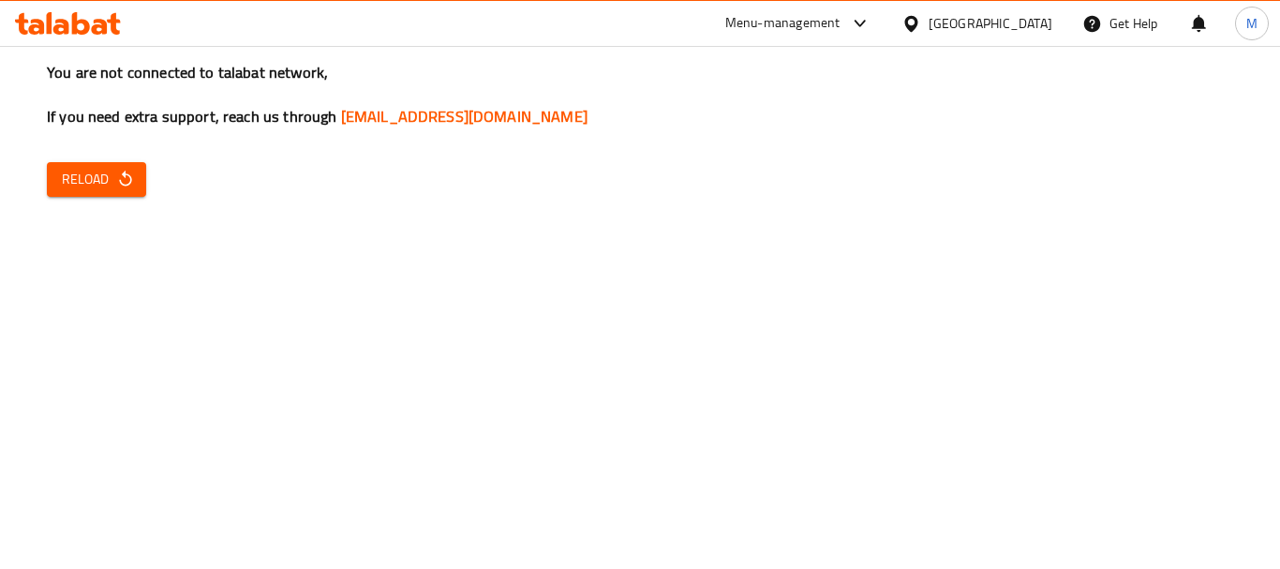
click at [109, 165] on button "Reload" at bounding box center [96, 179] width 99 height 35
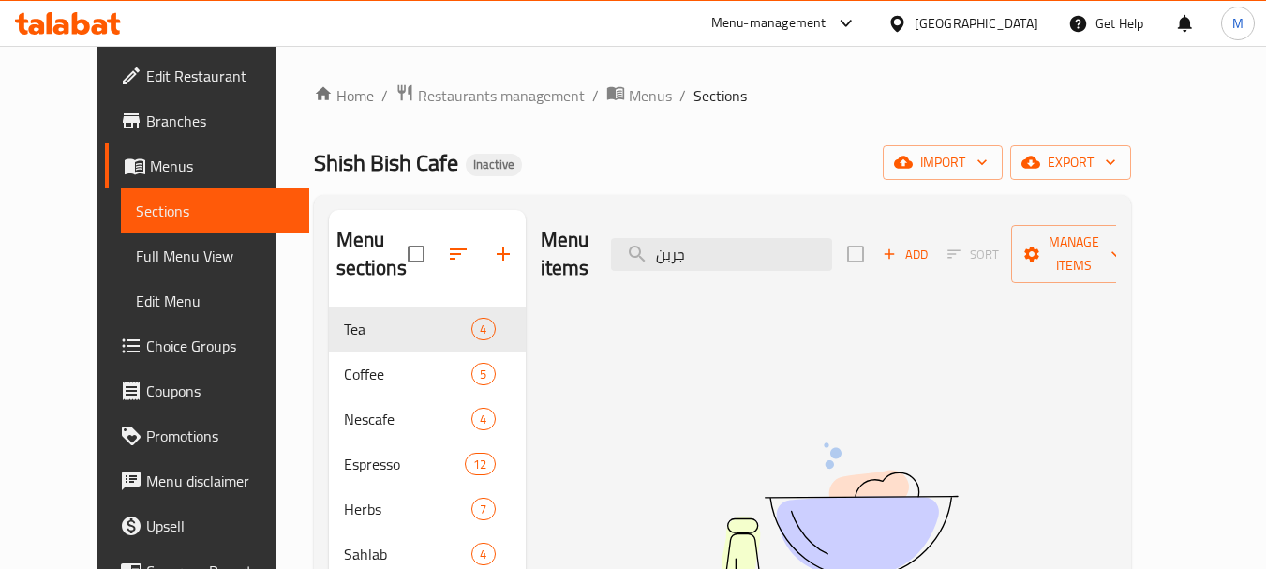
type input "جربن"
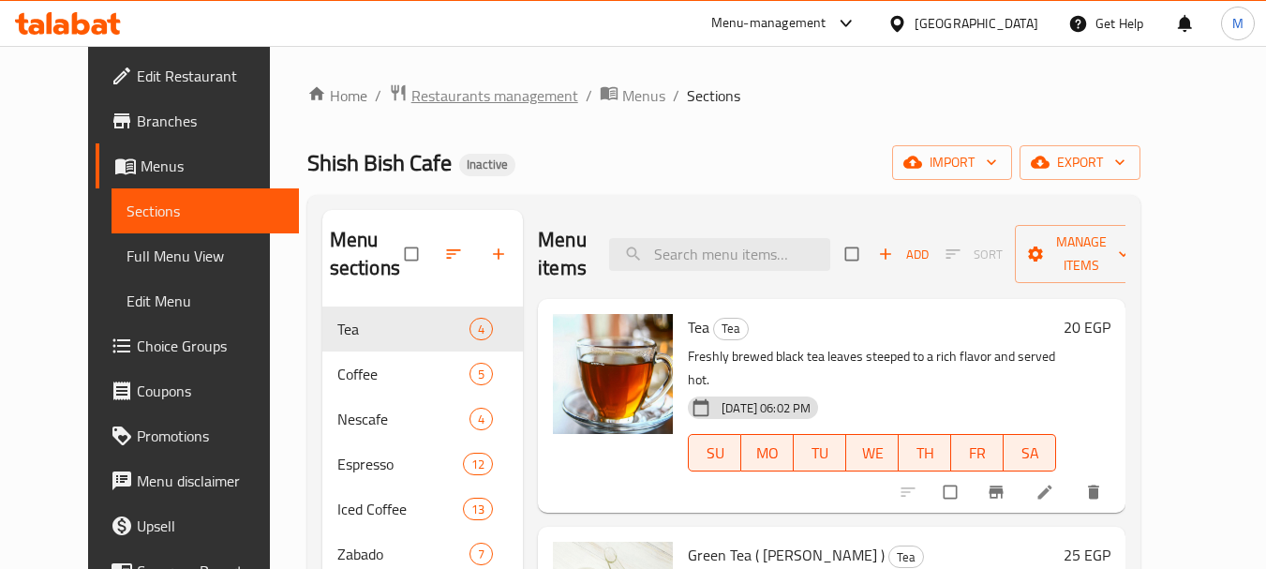
click at [428, 91] on span "Restaurants management" at bounding box center [494, 95] width 167 height 22
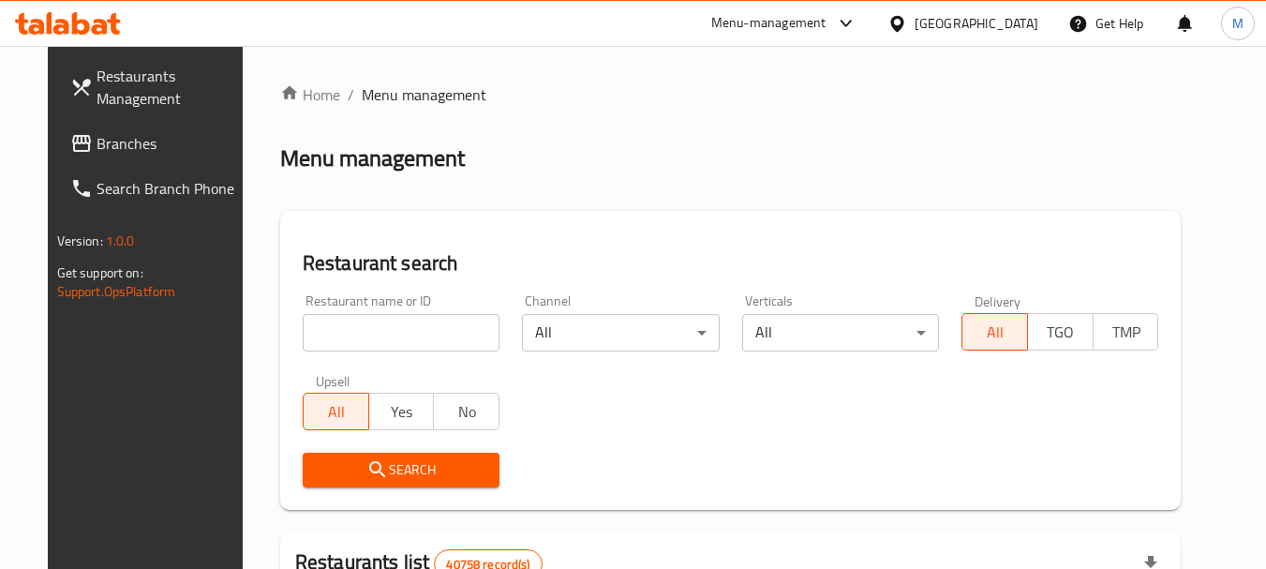
click at [101, 148] on span "Branches" at bounding box center [171, 143] width 148 height 22
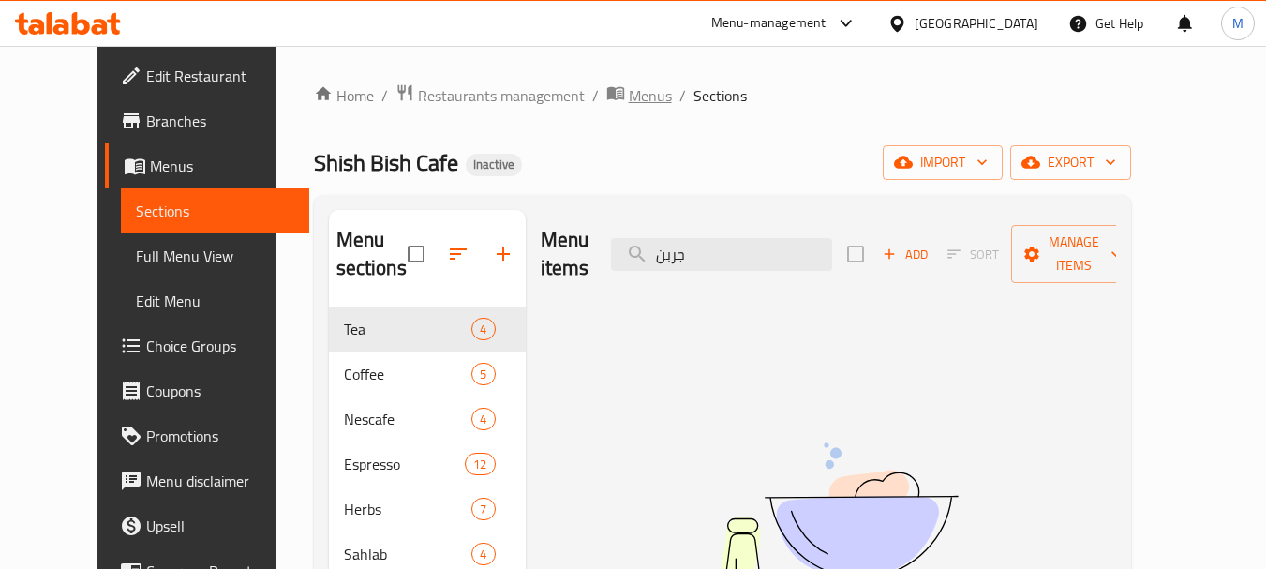
click at [629, 94] on span "Menus" at bounding box center [650, 95] width 43 height 22
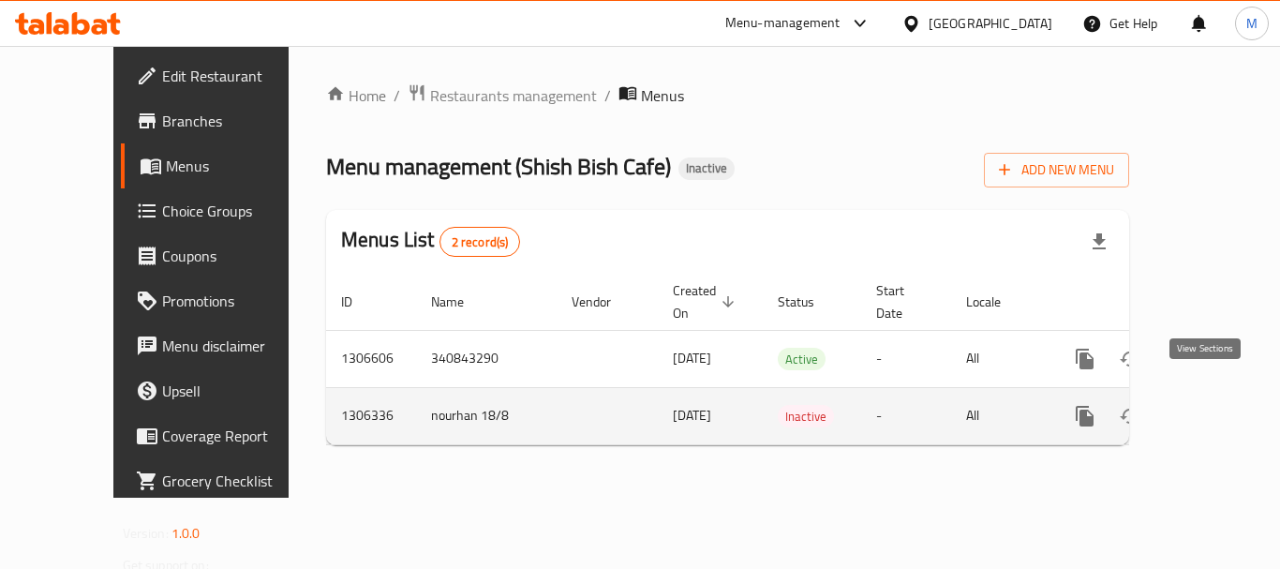
click at [1213, 405] on icon "enhanced table" at bounding box center [1220, 416] width 22 height 22
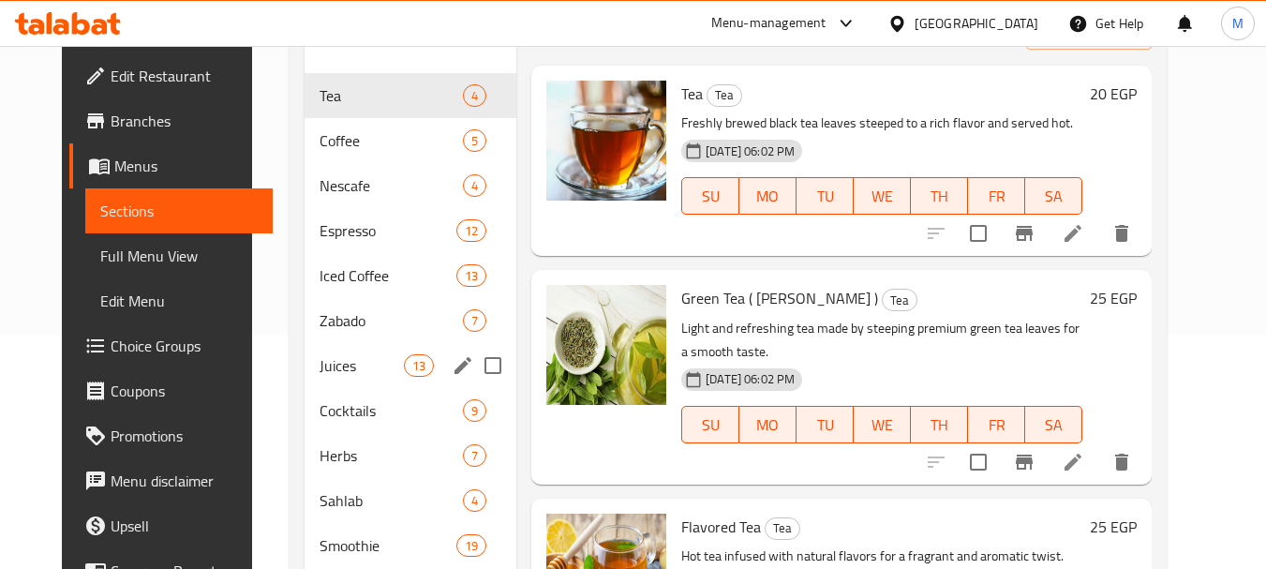
scroll to position [232, 0]
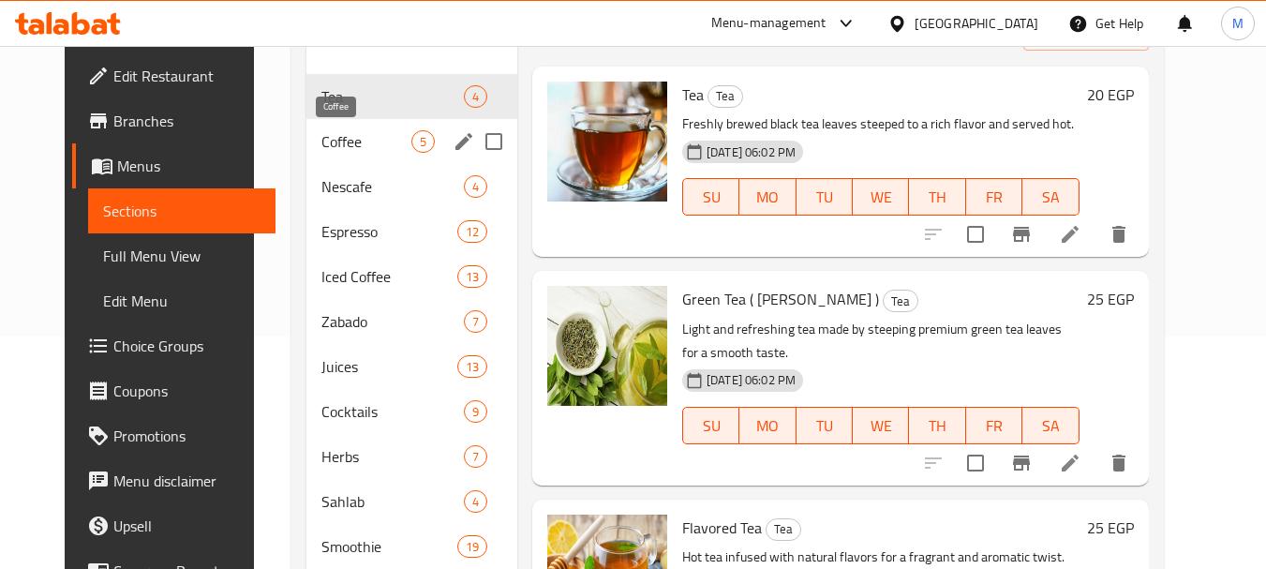
click at [327, 144] on span "Coffee" at bounding box center [365, 141] width 89 height 22
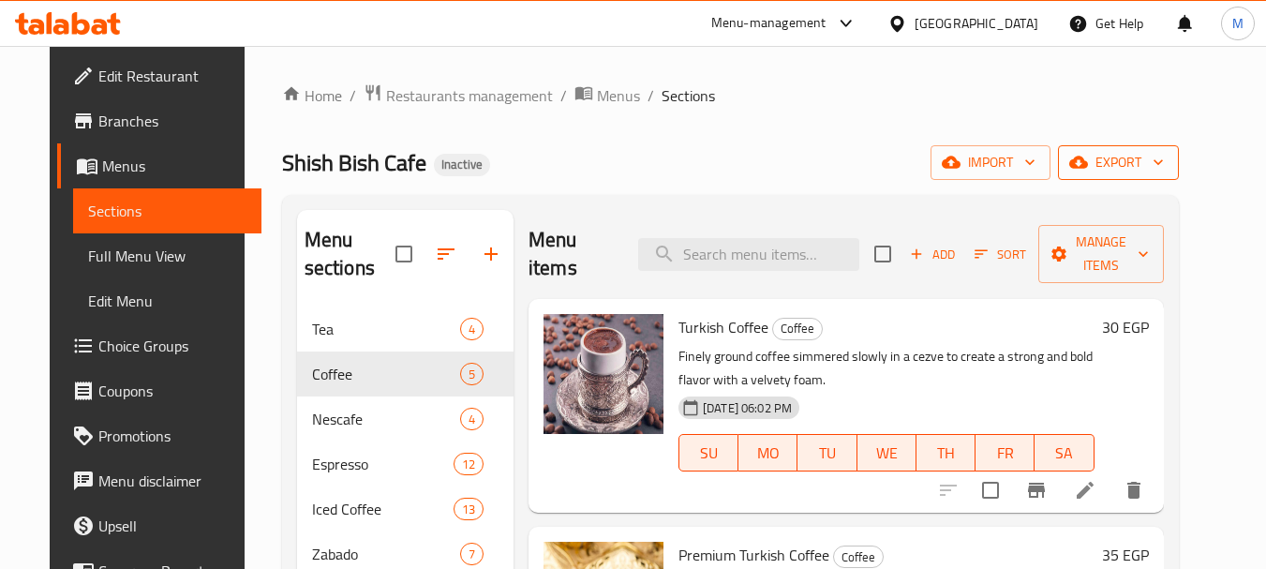
click at [1164, 155] on span "export" at bounding box center [1118, 162] width 91 height 23
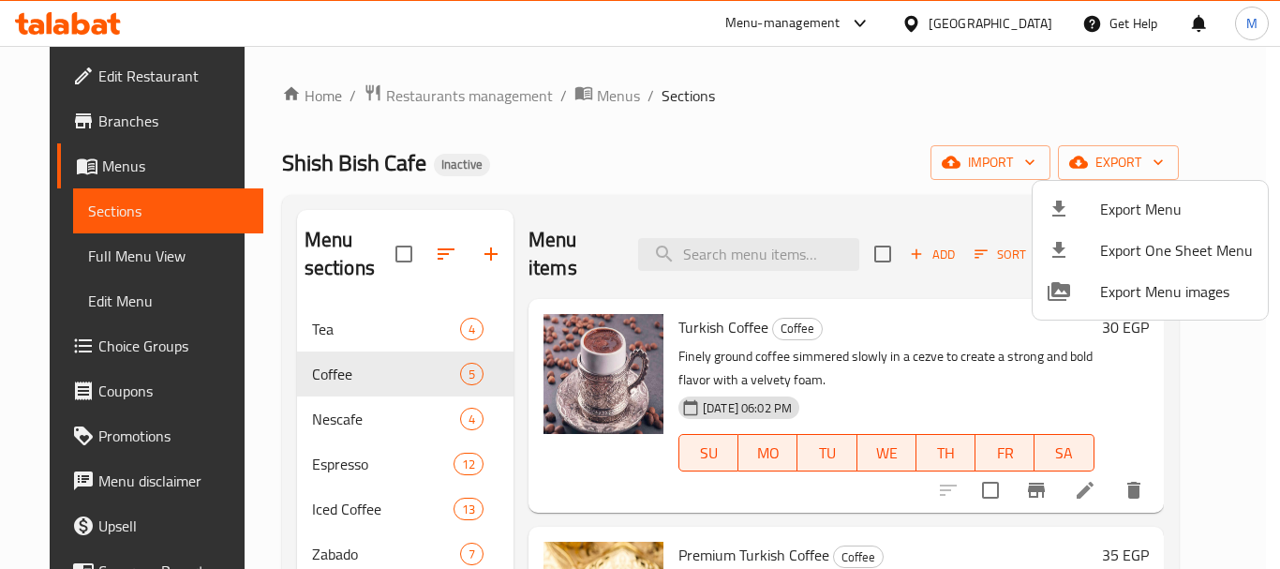
click at [1159, 208] on span "Export Menu" at bounding box center [1176, 209] width 153 height 22
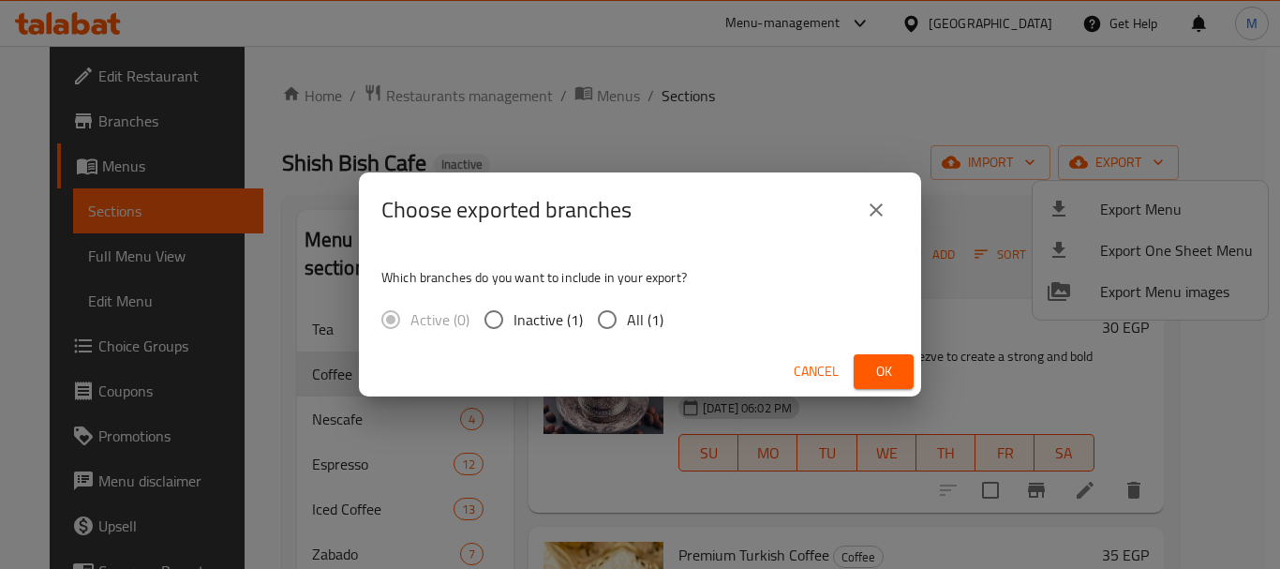
click at [604, 323] on input "All (1)" at bounding box center [607, 319] width 39 height 39
radio input "true"
click at [885, 371] on span "Ok" at bounding box center [884, 371] width 30 height 23
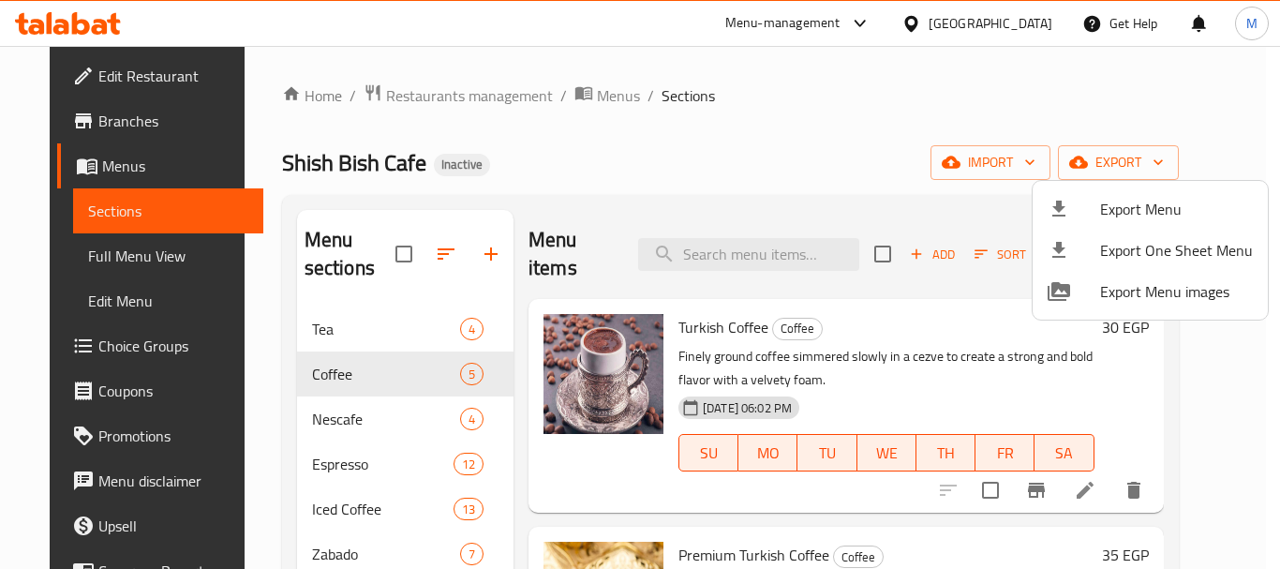
click at [99, 119] on div at bounding box center [640, 284] width 1280 height 569
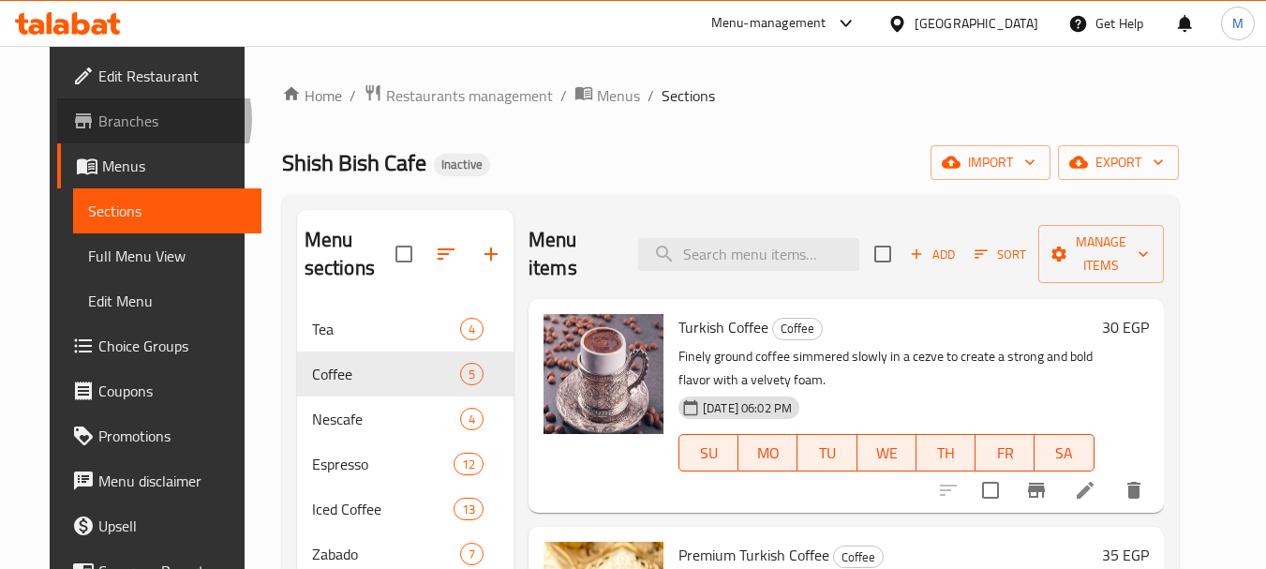
click at [99, 119] on span "Branches" at bounding box center [172, 121] width 148 height 22
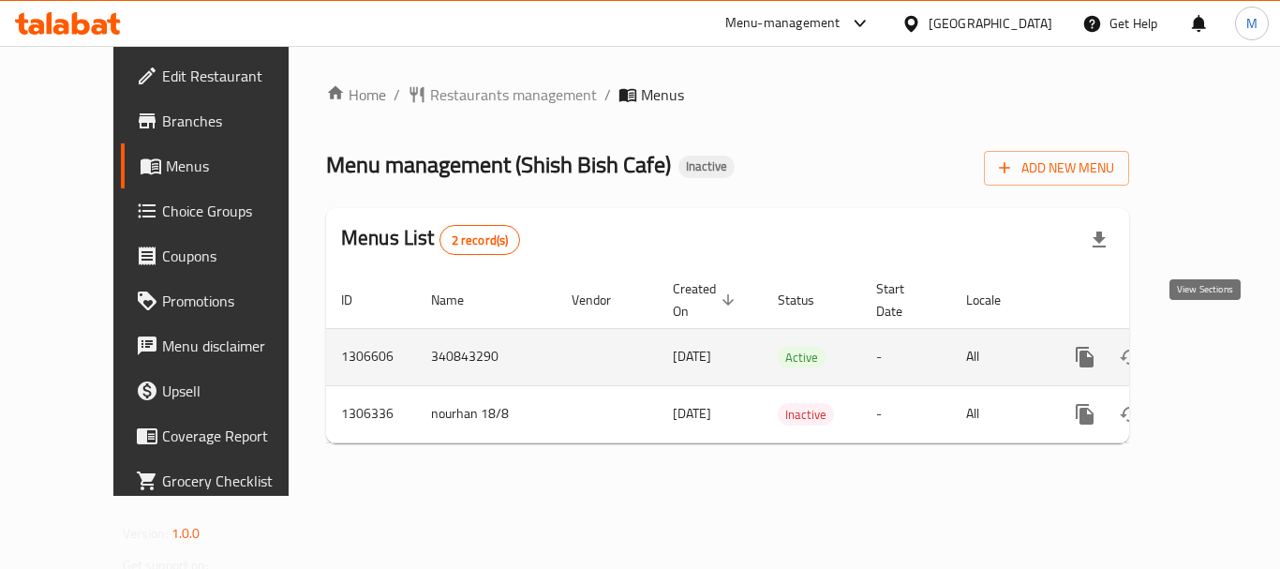
click at [1209, 346] on icon "enhanced table" at bounding box center [1220, 357] width 22 height 22
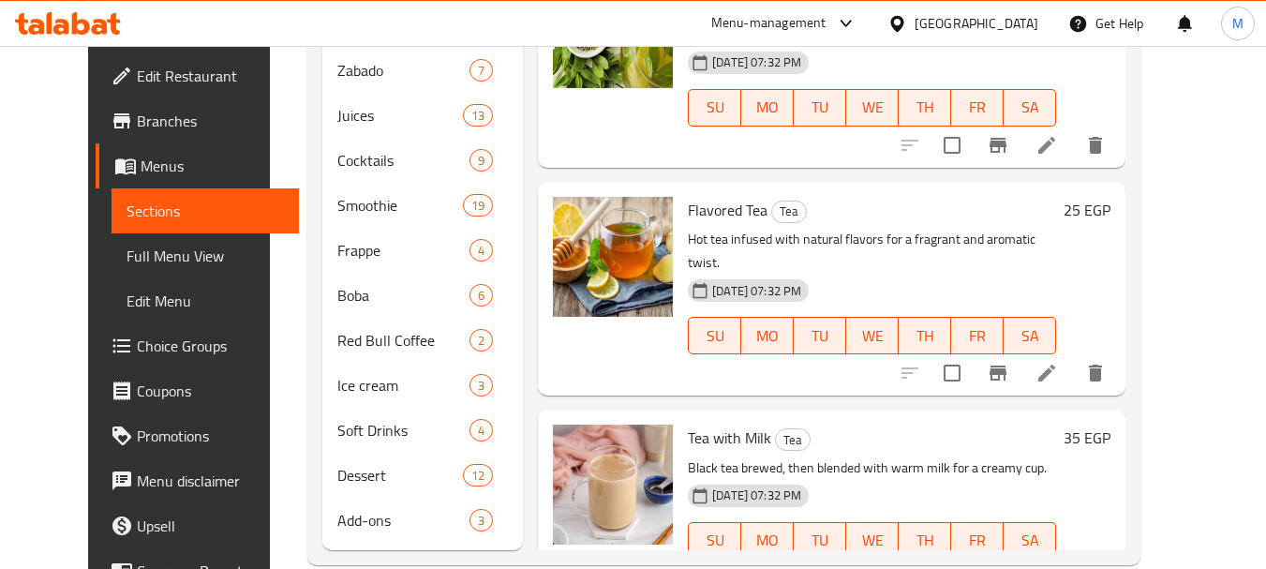
scroll to position [607, 0]
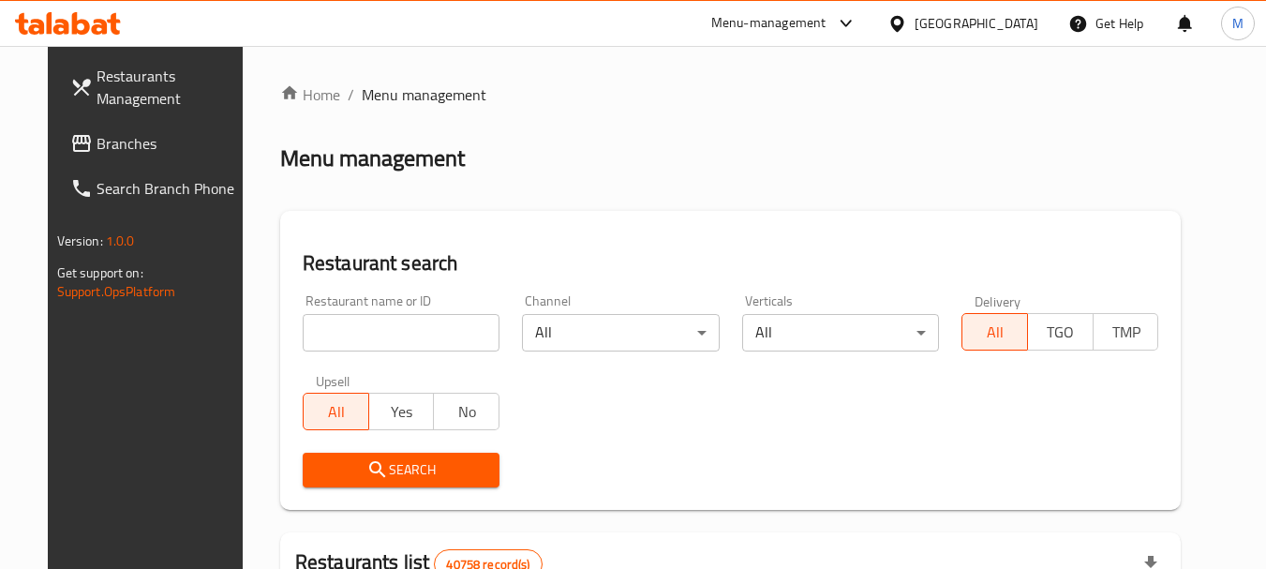
click at [97, 136] on span "Branches" at bounding box center [171, 143] width 148 height 22
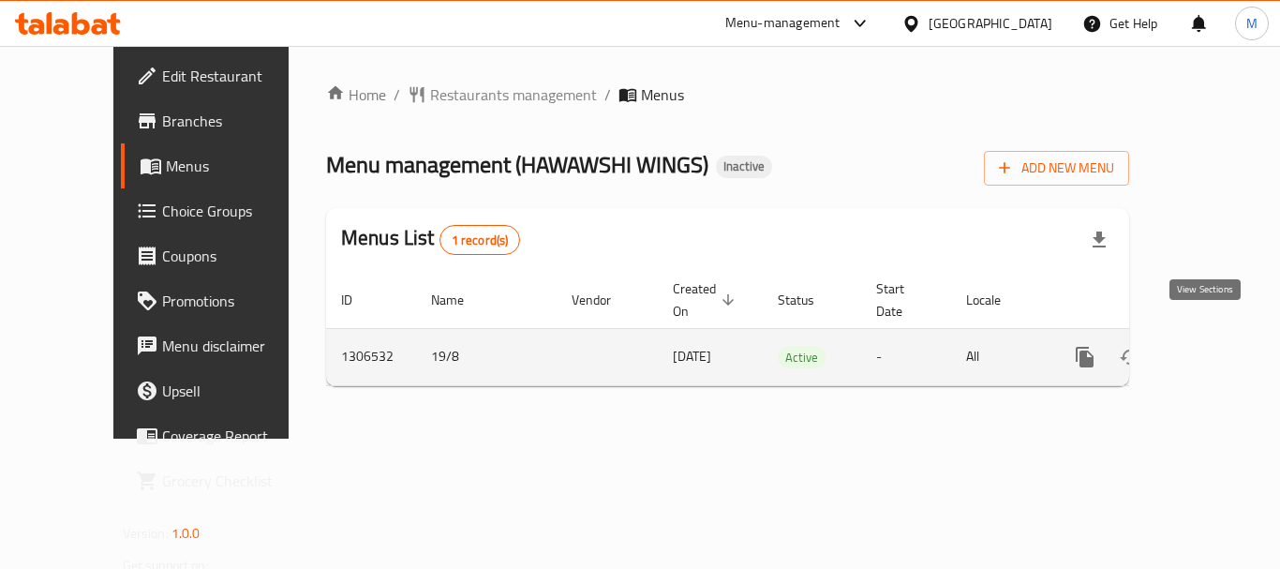
click at [1209, 346] on icon "enhanced table" at bounding box center [1220, 357] width 22 height 22
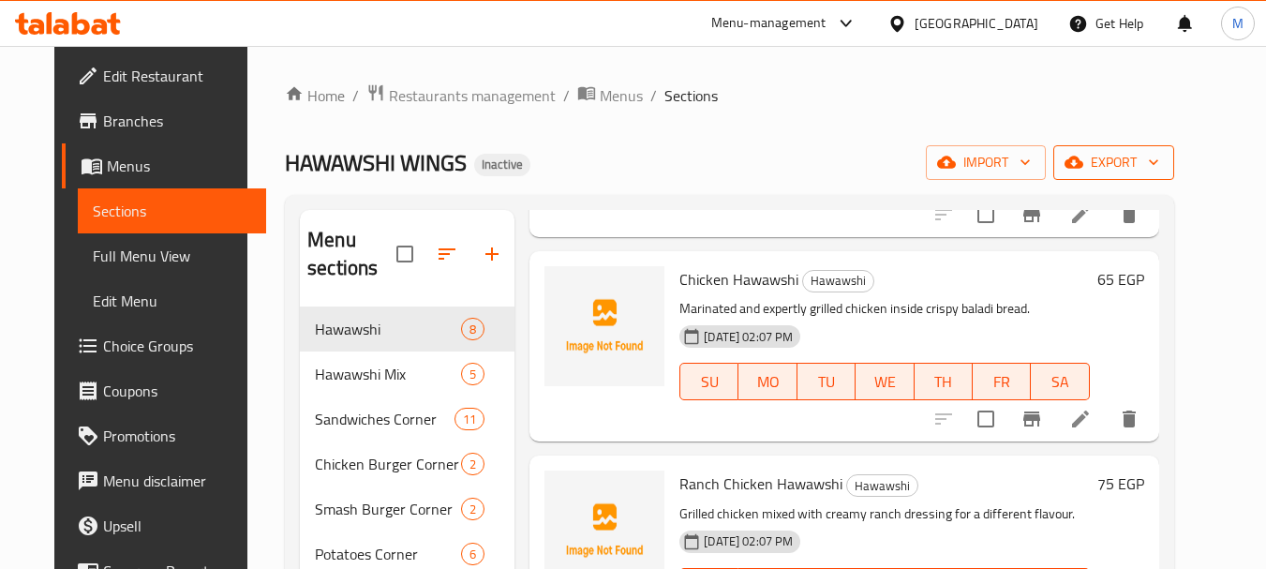
click at [1159, 172] on span "export" at bounding box center [1113, 162] width 91 height 23
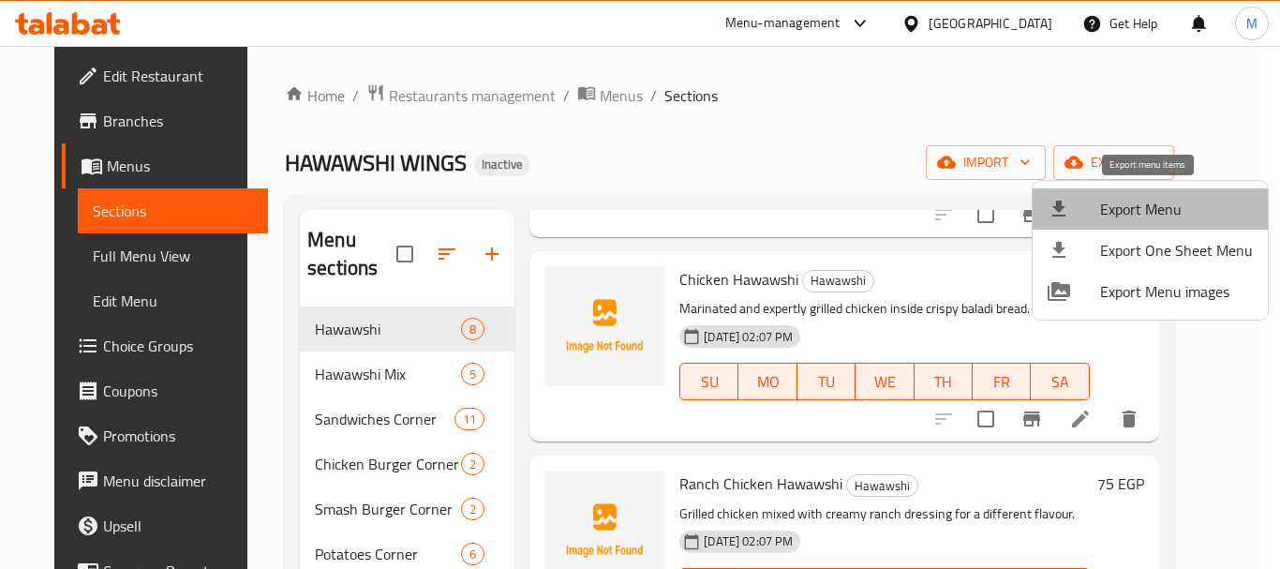
click at [1176, 198] on span "Export Menu" at bounding box center [1176, 209] width 153 height 22
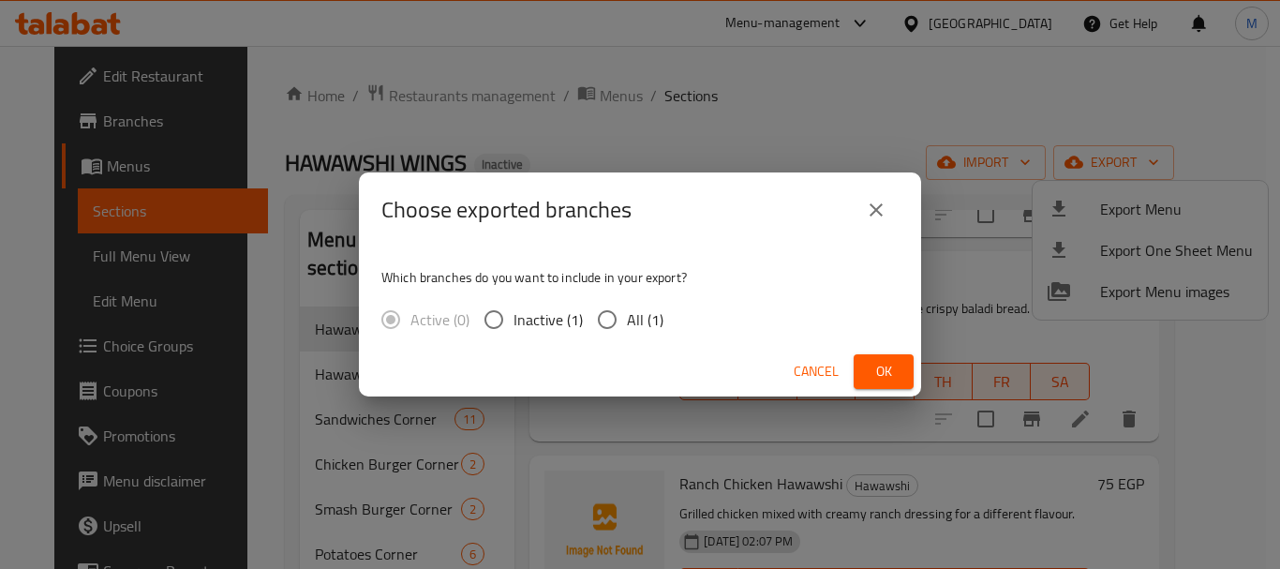
click at [614, 316] on input "All (1)" at bounding box center [607, 319] width 39 height 39
radio input "true"
click at [877, 363] on span "Ok" at bounding box center [884, 371] width 30 height 23
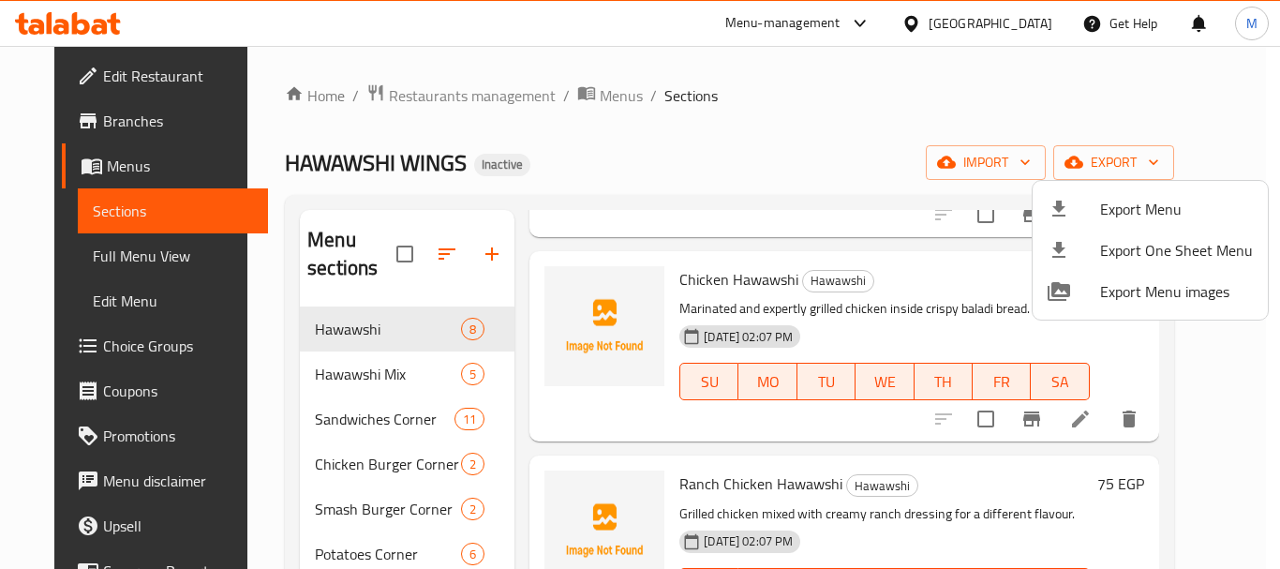
click at [81, 261] on div at bounding box center [640, 284] width 1280 height 569
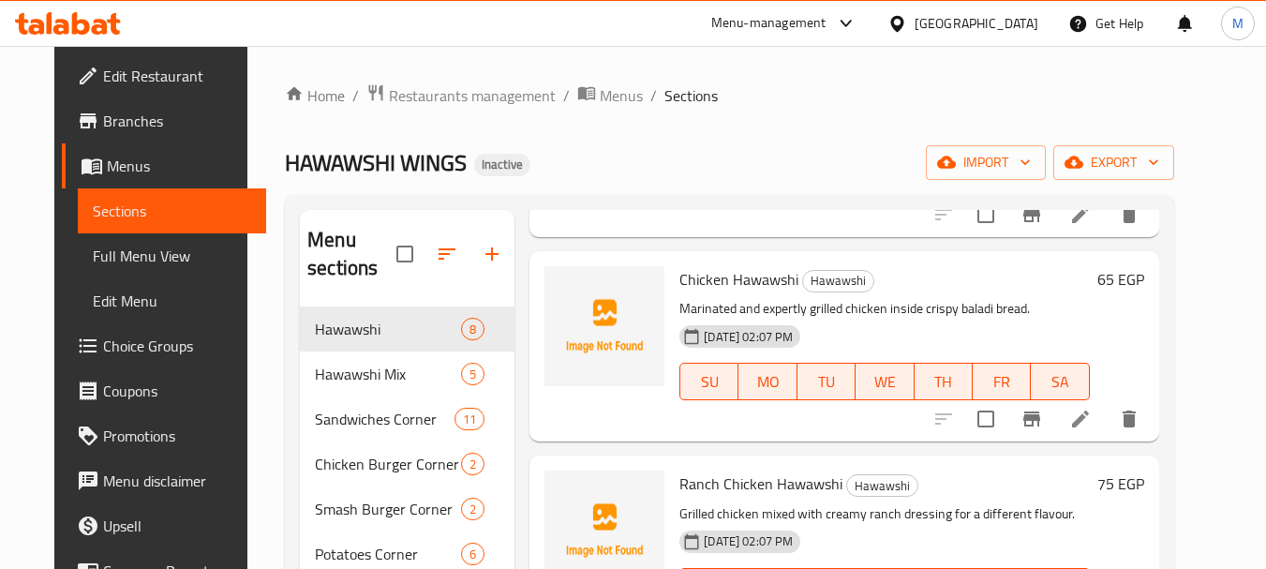
click at [93, 261] on span "Full Menu View" at bounding box center [172, 256] width 158 height 22
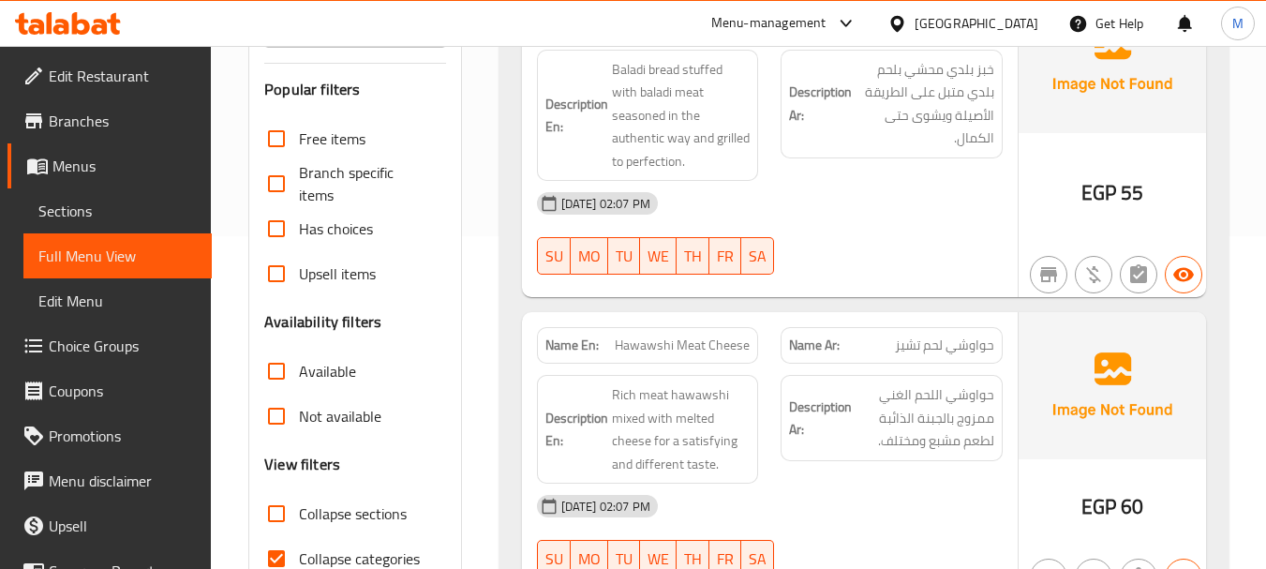
scroll to position [750, 0]
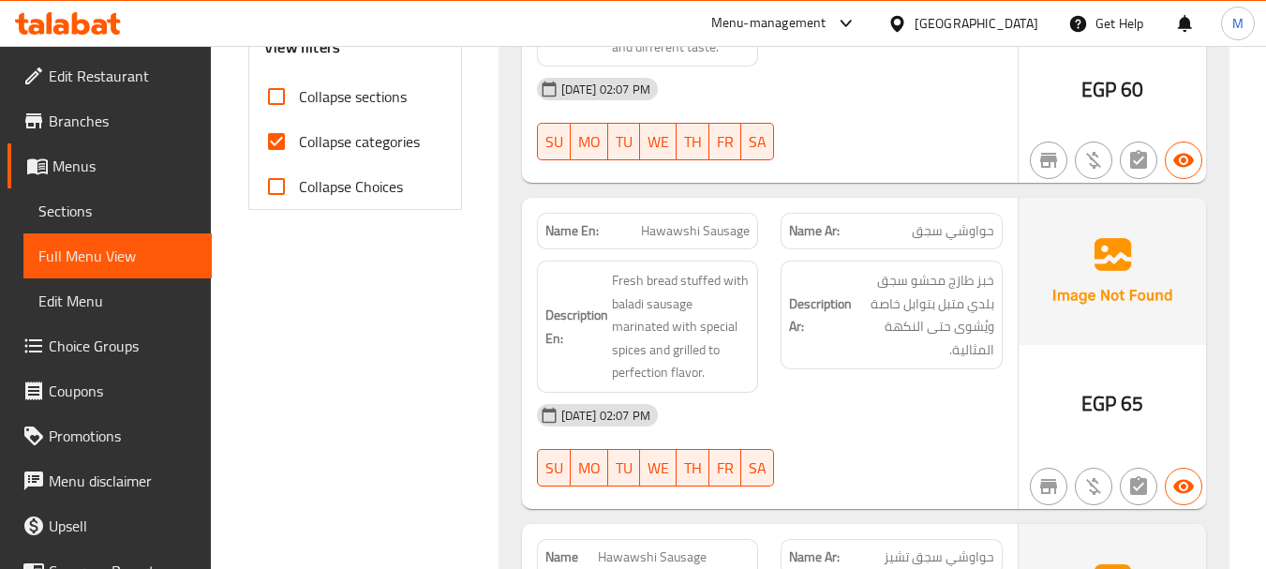
click at [281, 100] on input "Collapse sections" at bounding box center [276, 96] width 45 height 45
checkbox input "true"
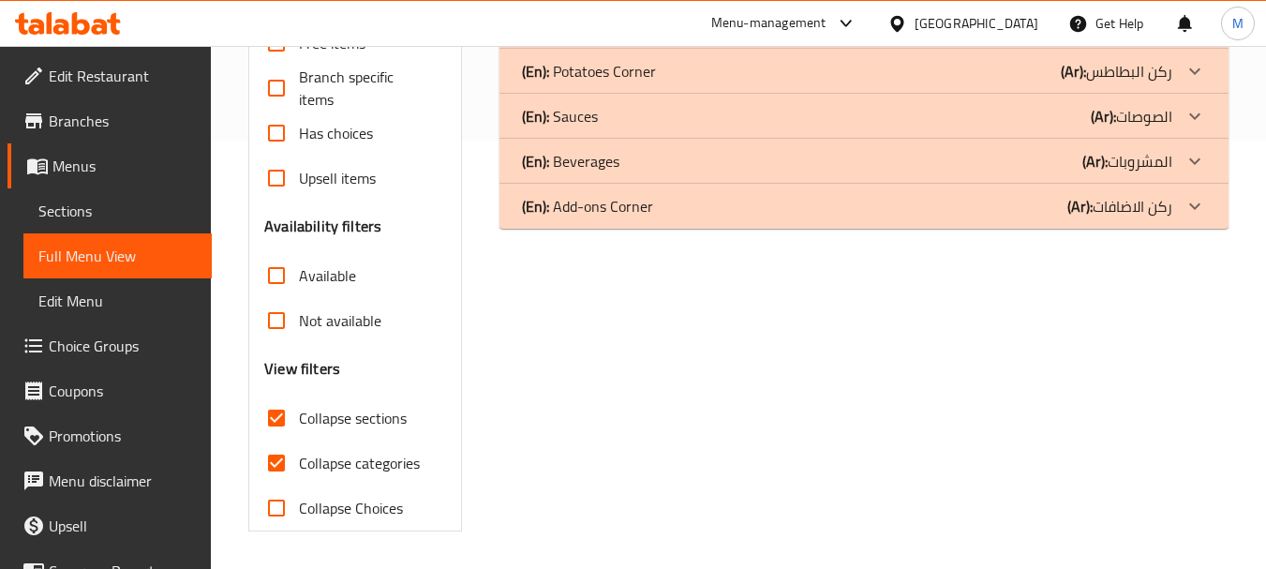
click at [289, 440] on input "Collapse categories" at bounding box center [276, 462] width 45 height 45
checkbox input "false"
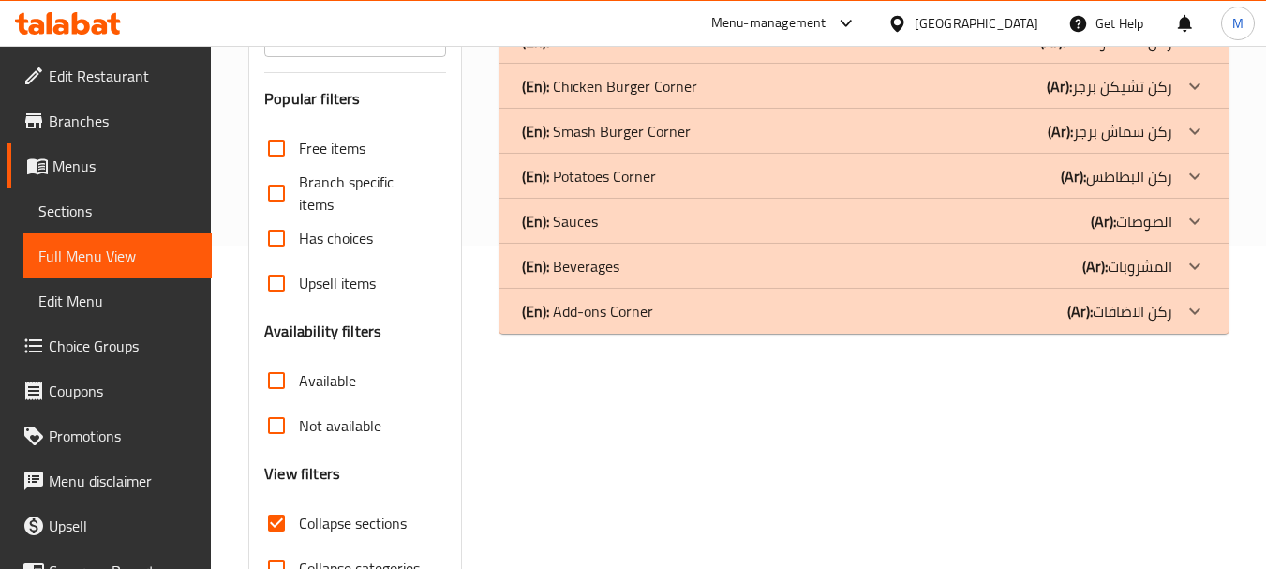
scroll to position [53, 0]
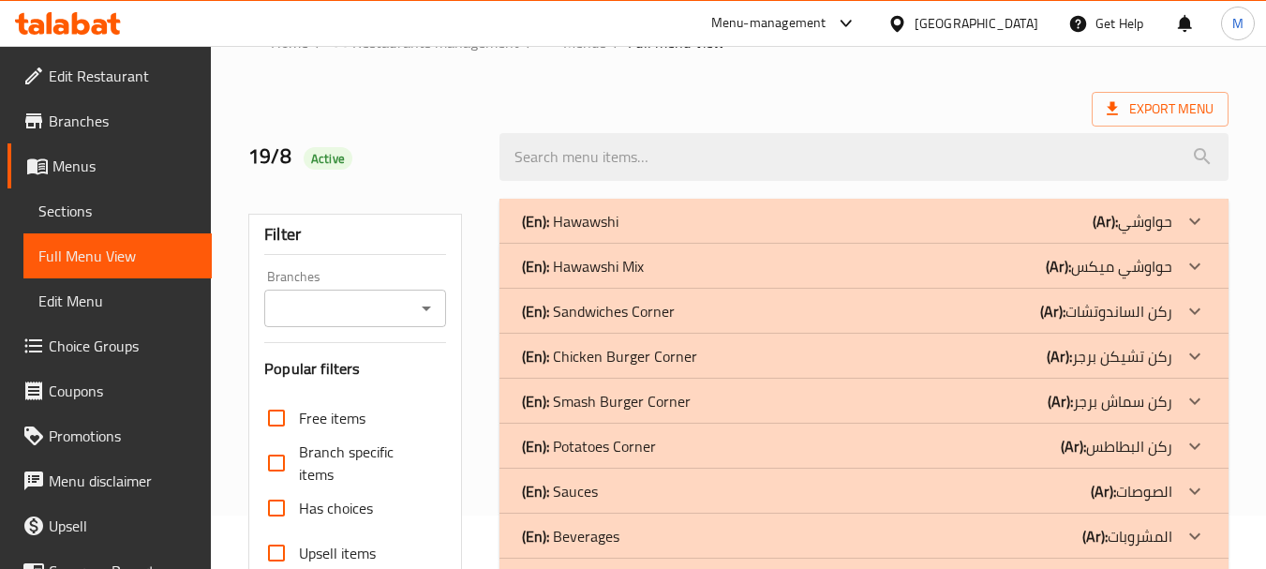
click at [577, 222] on p "(En): Hawawshi" at bounding box center [570, 221] width 97 height 22
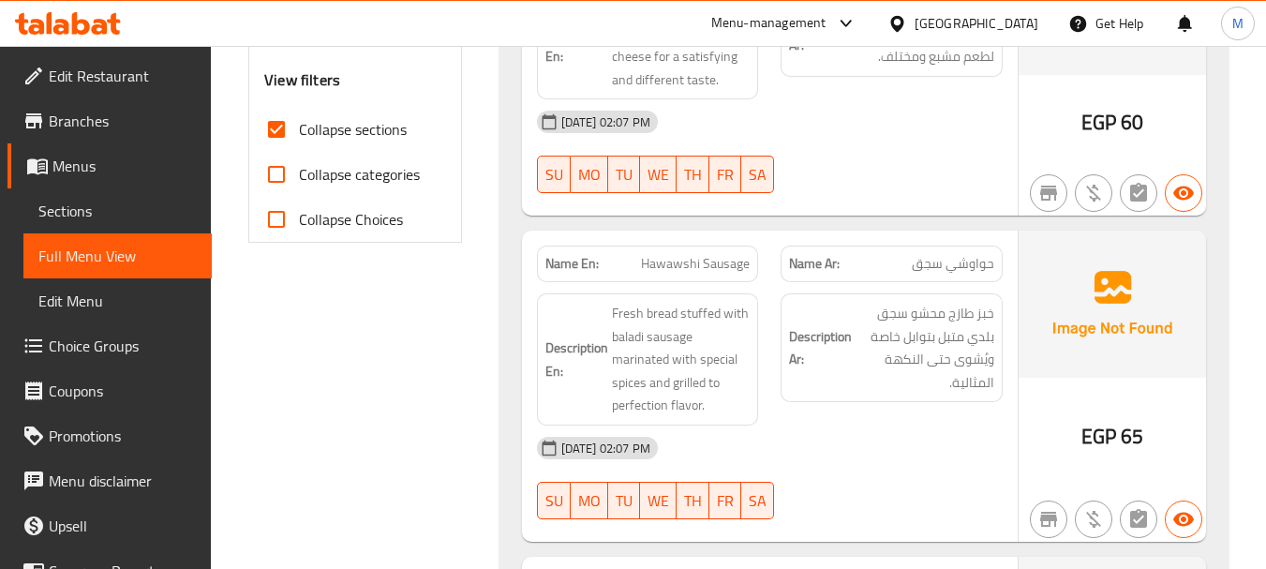
scroll to position [522, 0]
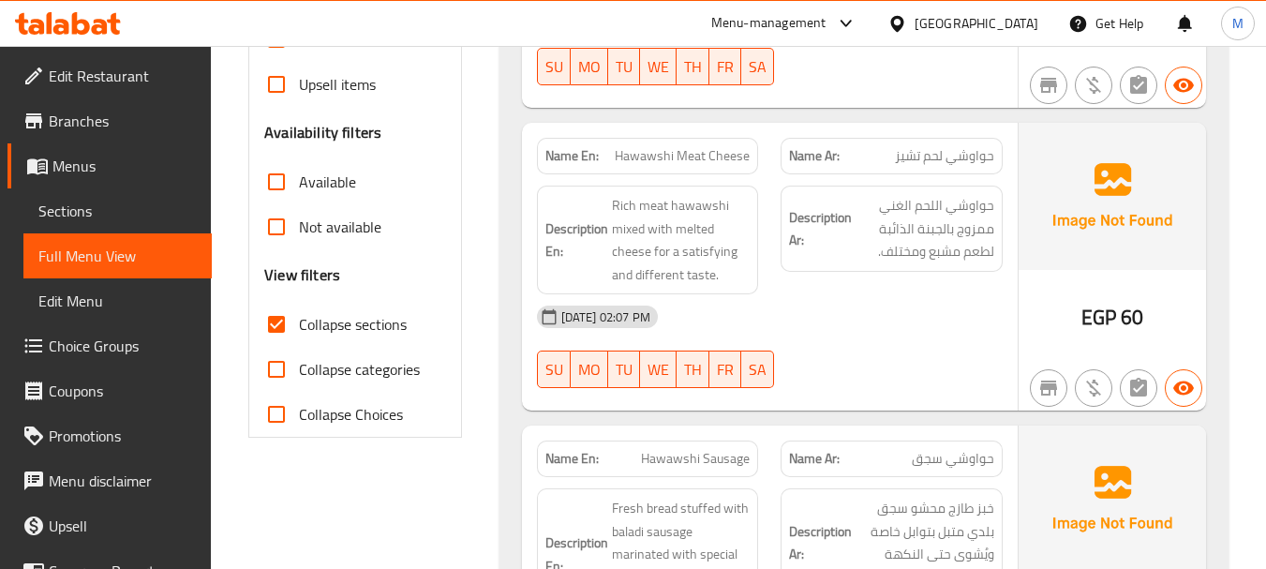
click at [789, 303] on div "19-08-2025 02:07 PM" at bounding box center [770, 316] width 488 height 45
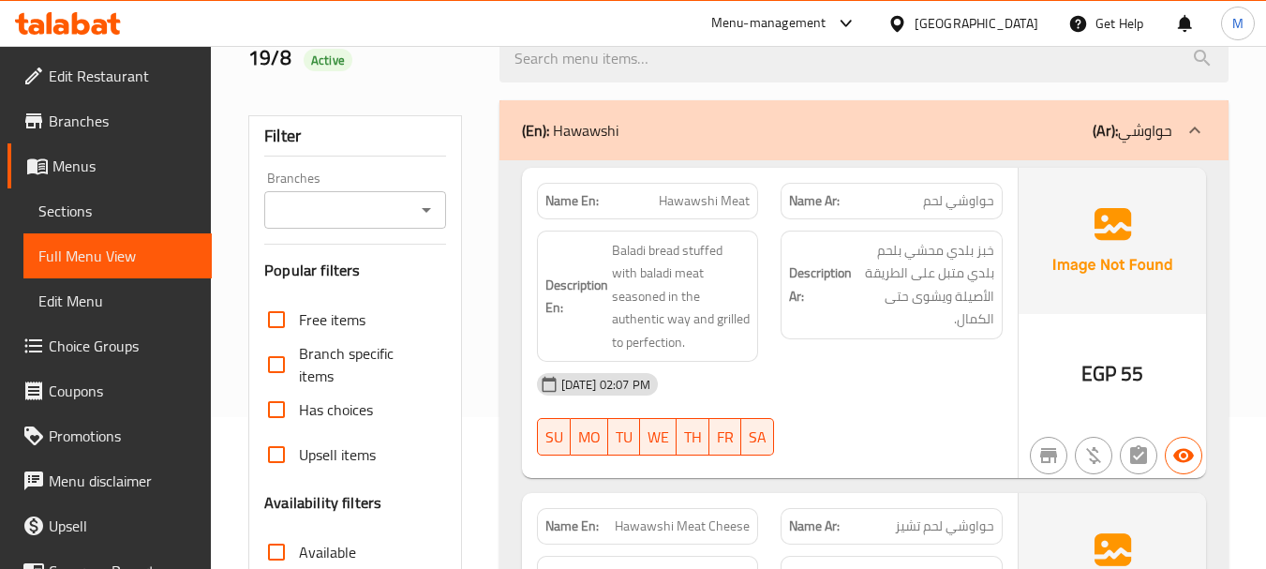
scroll to position [433, 0]
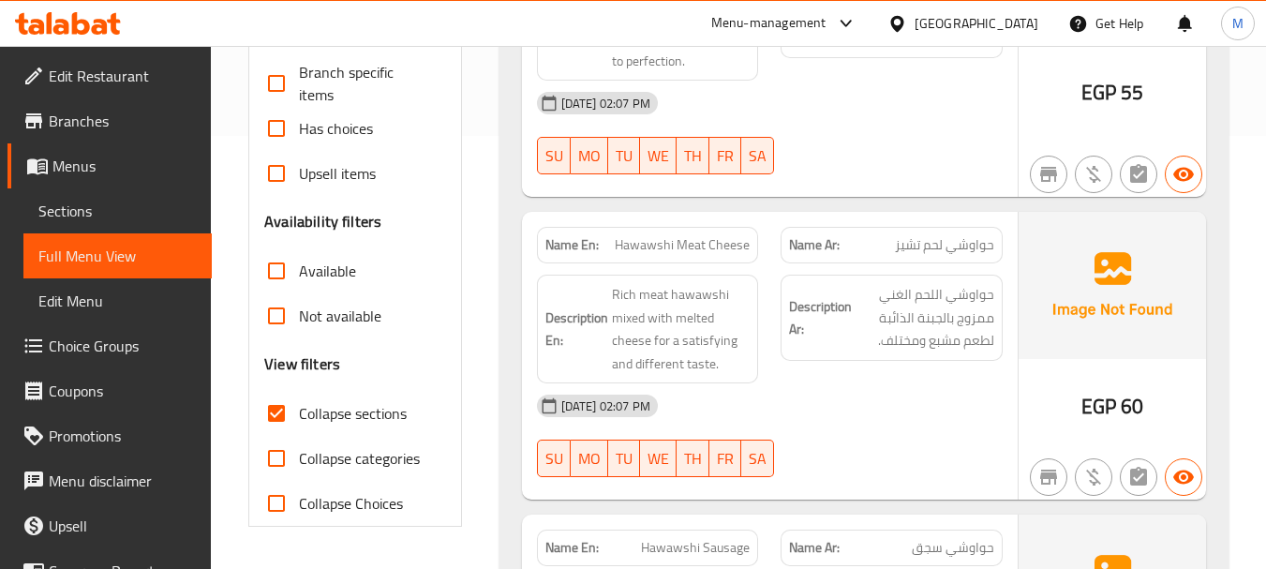
click at [841, 383] on div "19-08-2025 02:07 PM" at bounding box center [770, 405] width 488 height 45
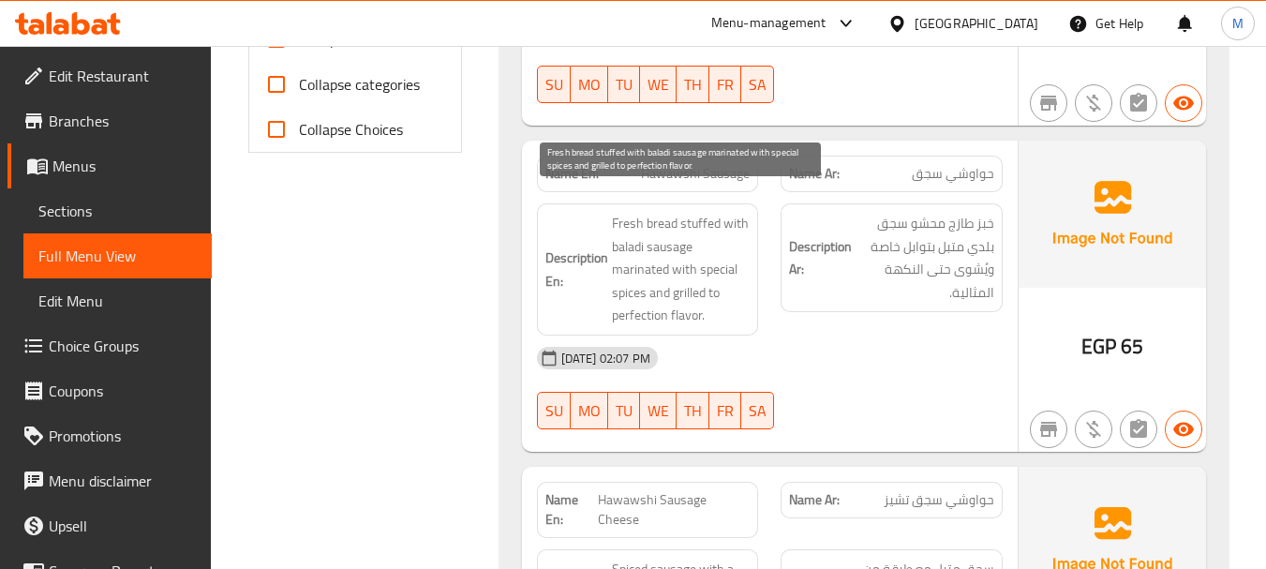
scroll to position [808, 0]
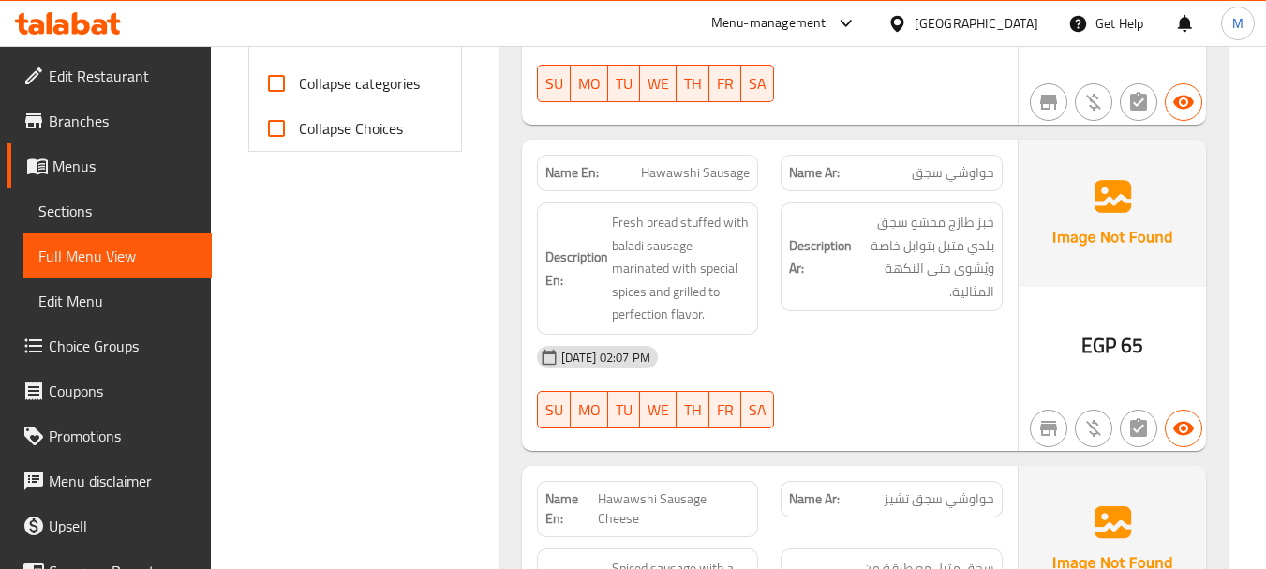
click at [797, 336] on div "19-08-2025 02:07 PM" at bounding box center [770, 357] width 488 height 45
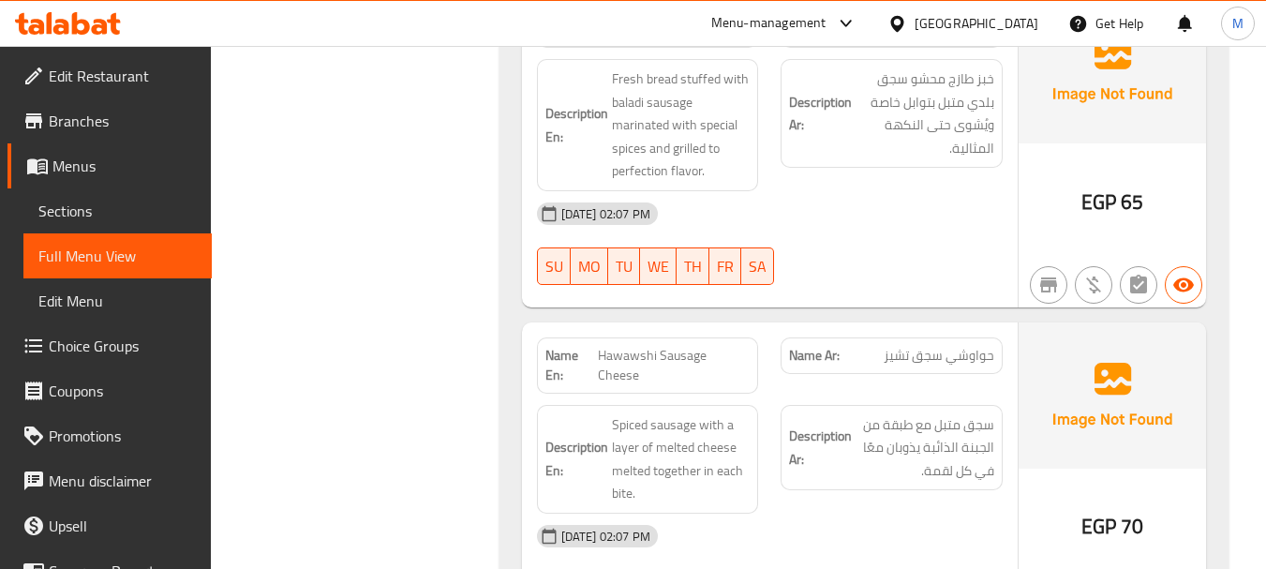
scroll to position [1183, 0]
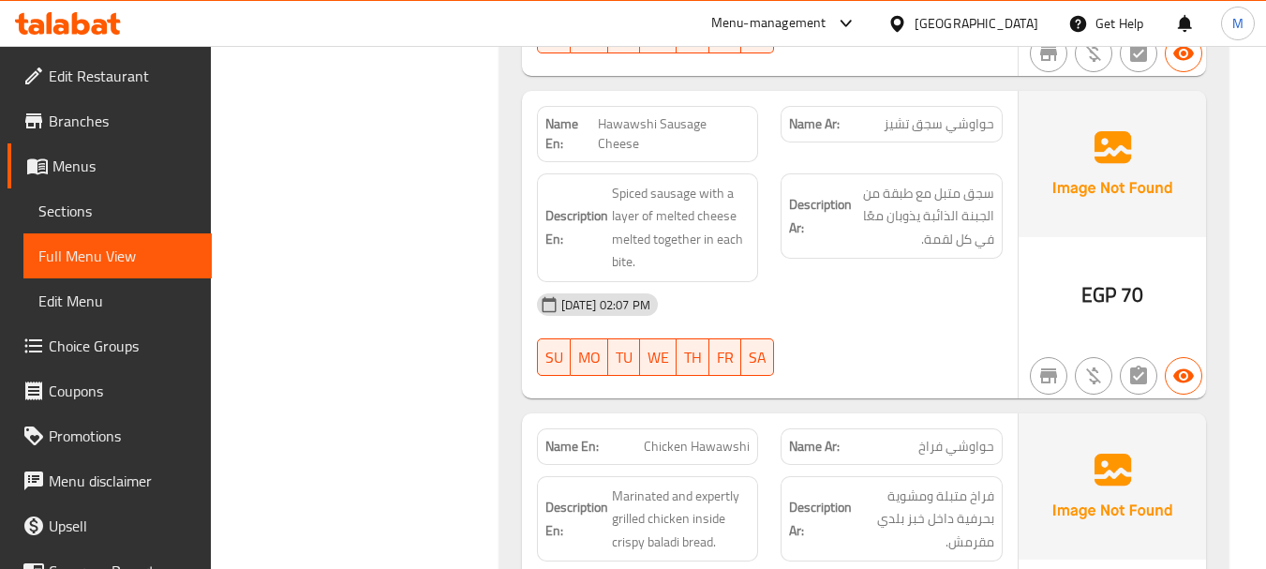
click at [854, 282] on div "19-08-2025 02:07 PM" at bounding box center [770, 304] width 488 height 45
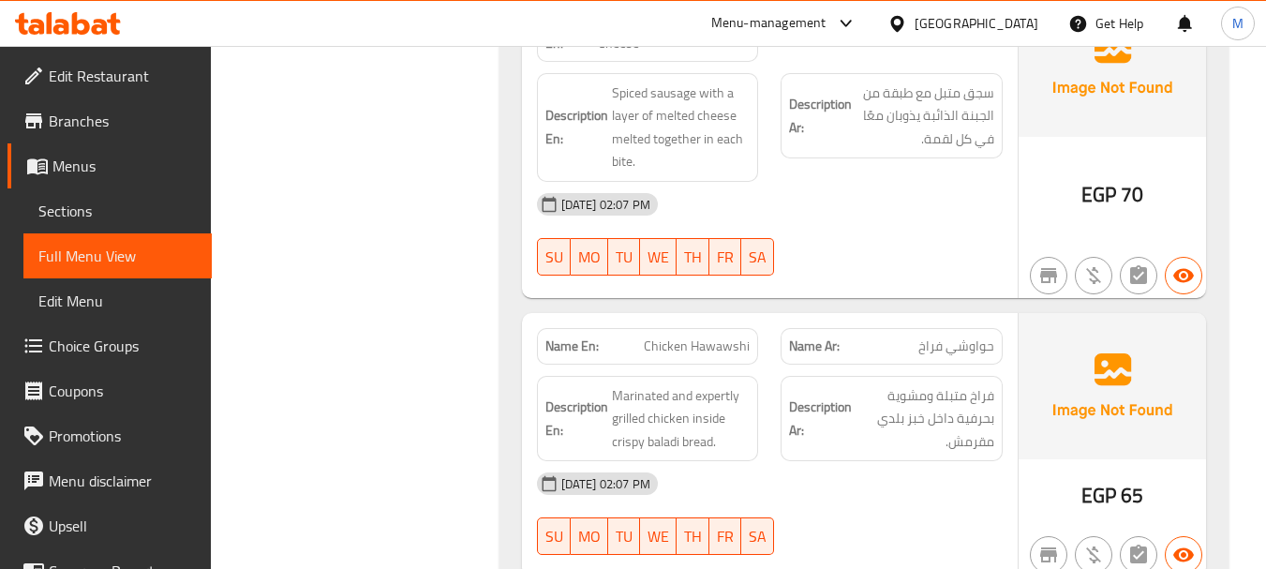
scroll to position [1464, 0]
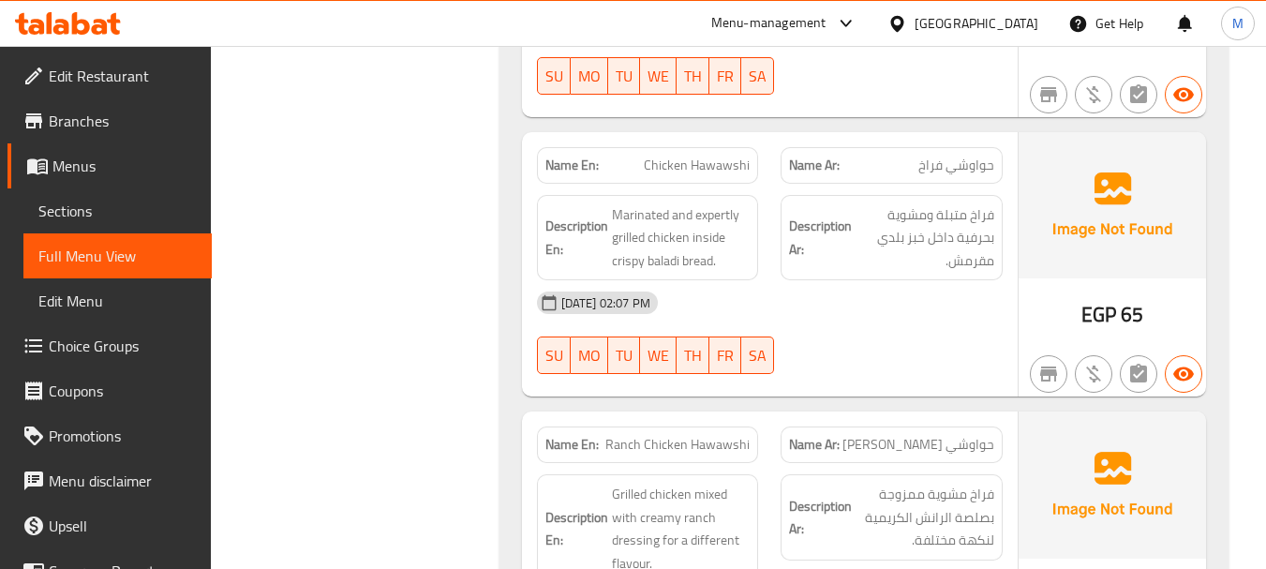
click at [843, 280] on div "19-08-2025 02:07 PM" at bounding box center [770, 302] width 488 height 45
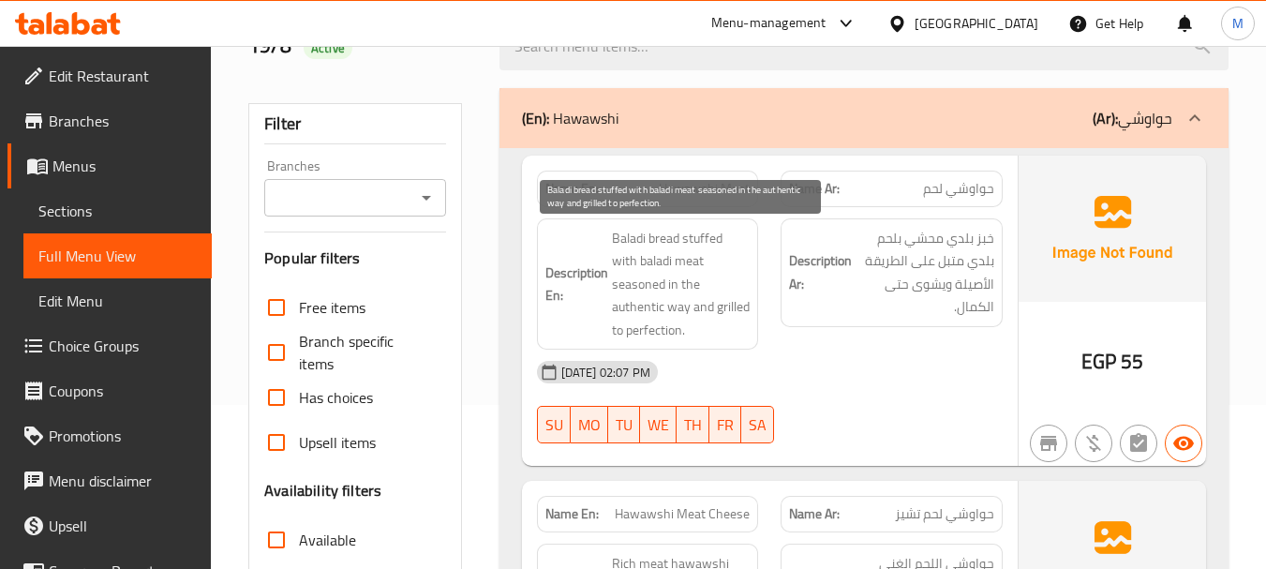
scroll to position [246, 0]
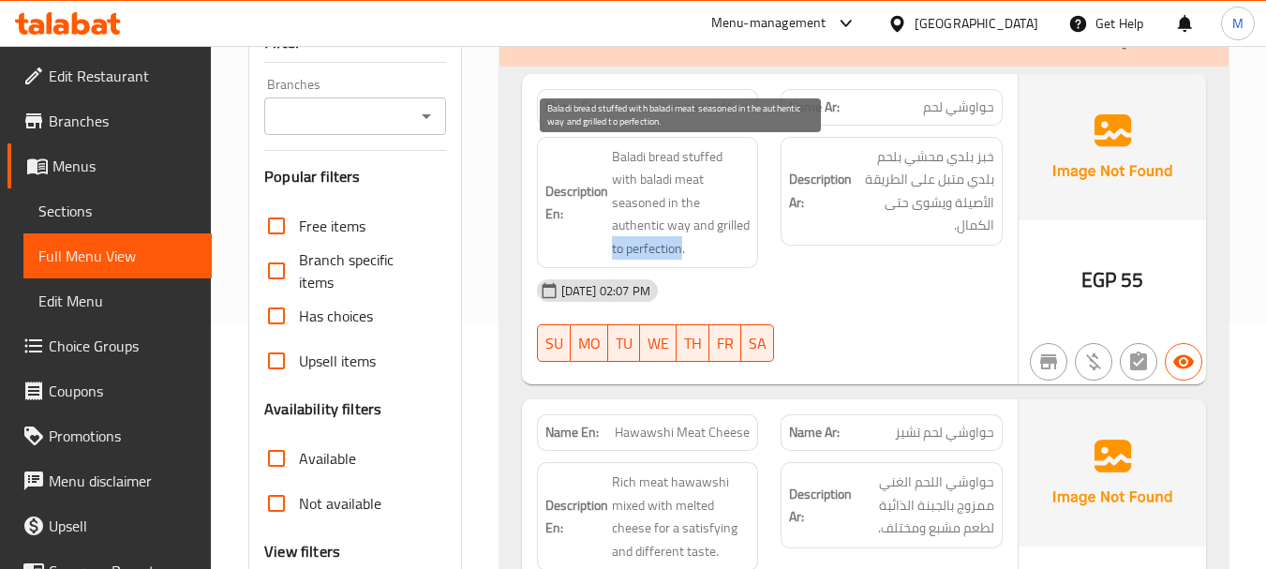
drag, startPoint x: 647, startPoint y: 223, endPoint x: 716, endPoint y: 226, distance: 69.4
click at [716, 226] on span "Baladi bread stuffed with baladi meat seasoned in the authentic way and grilled…" at bounding box center [681, 202] width 139 height 115
copy span "to perfection"
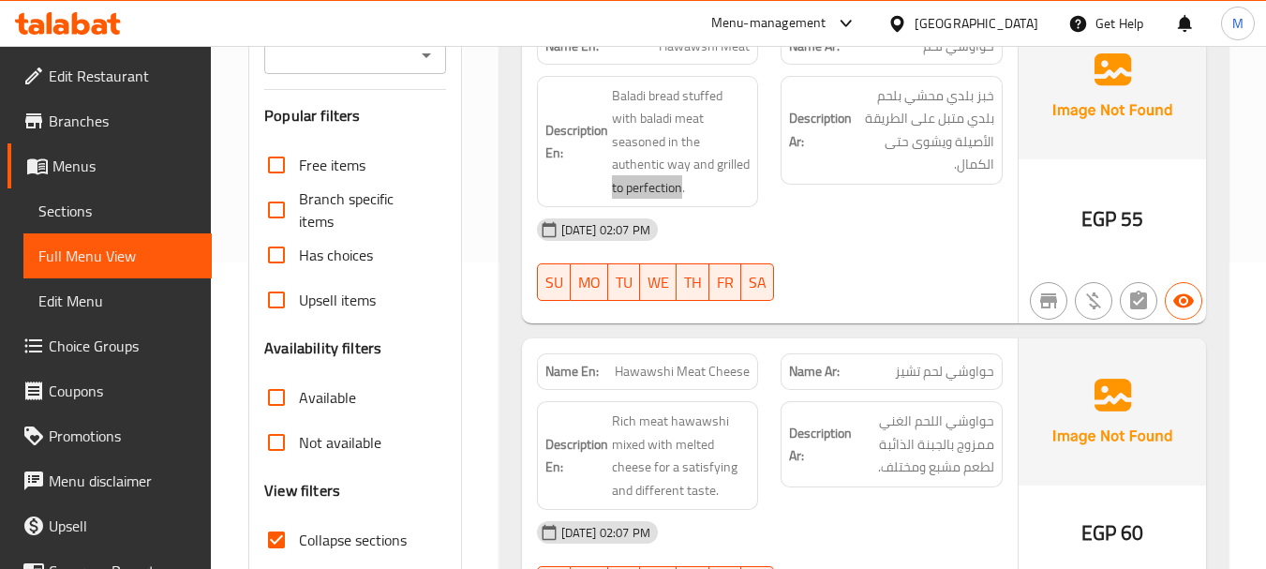
scroll to position [339, 0]
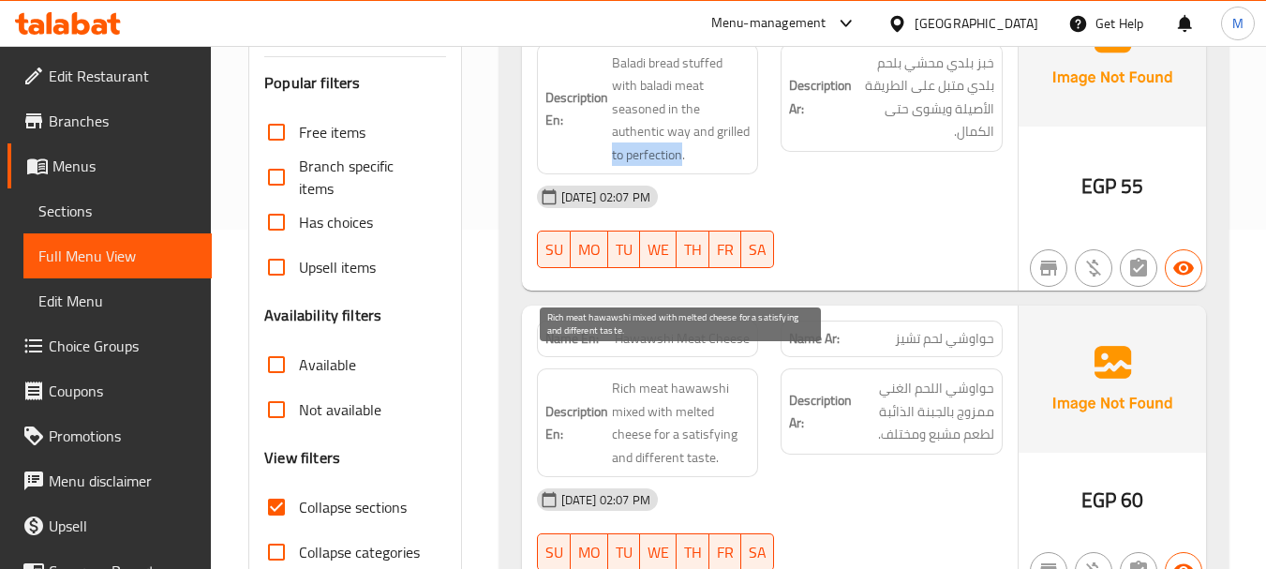
click at [693, 407] on span "Rich meat hawawshi mixed with melted cheese for a satisfying and different tast…" at bounding box center [681, 423] width 139 height 92
copy span "satisfying"
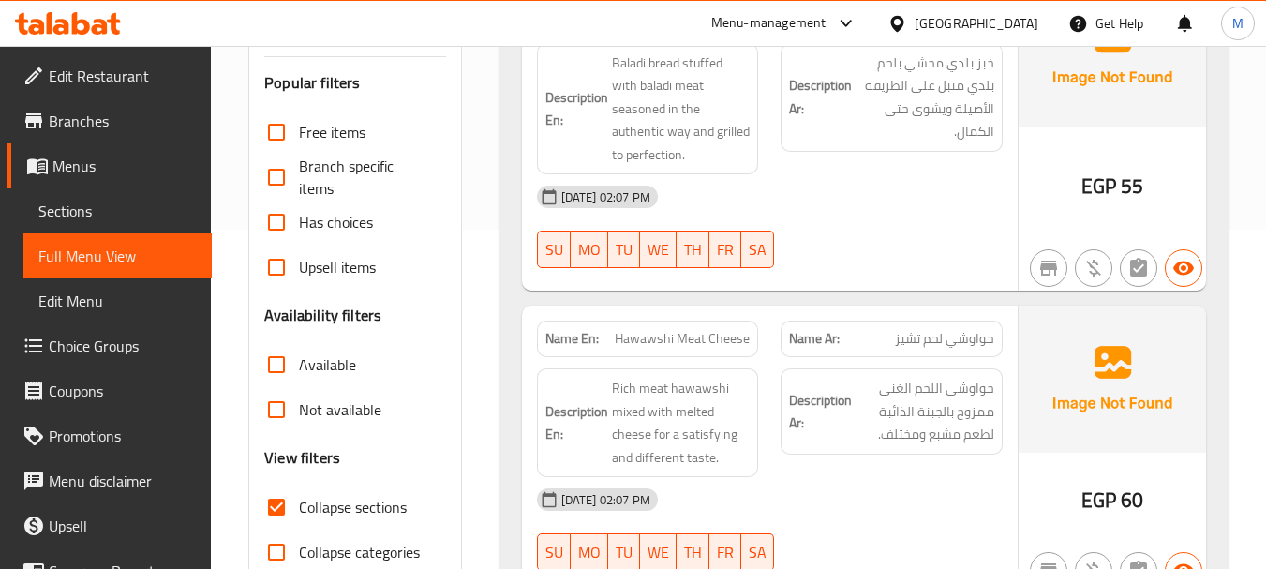
click at [816, 477] on div "19-08-2025 02:07 PM" at bounding box center [770, 499] width 488 height 45
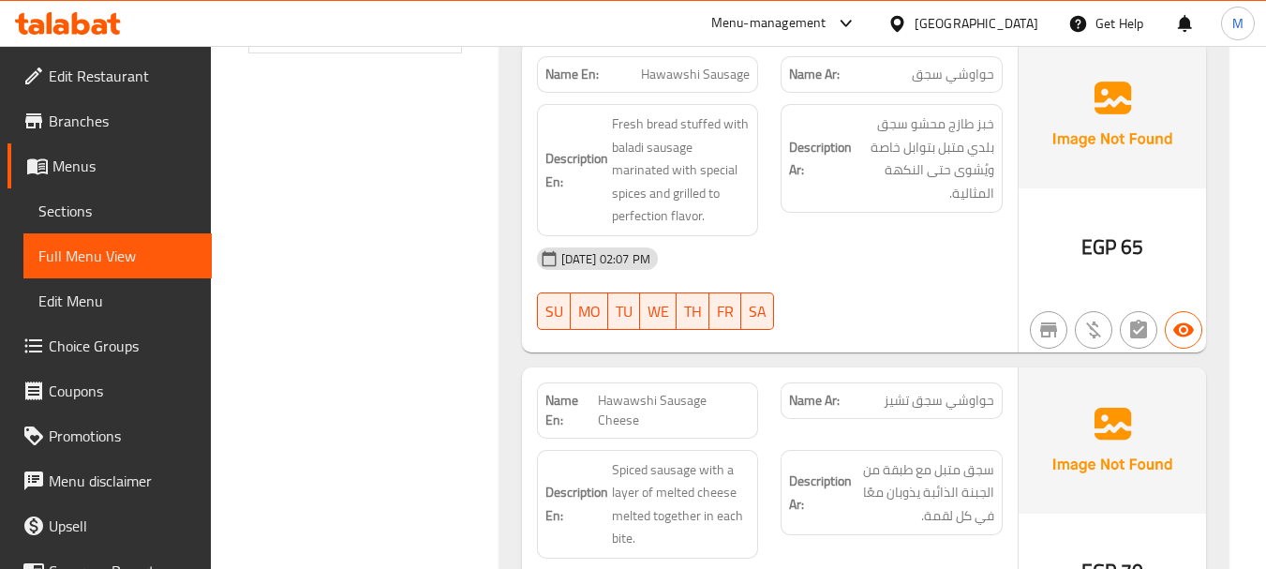
scroll to position [995, 0]
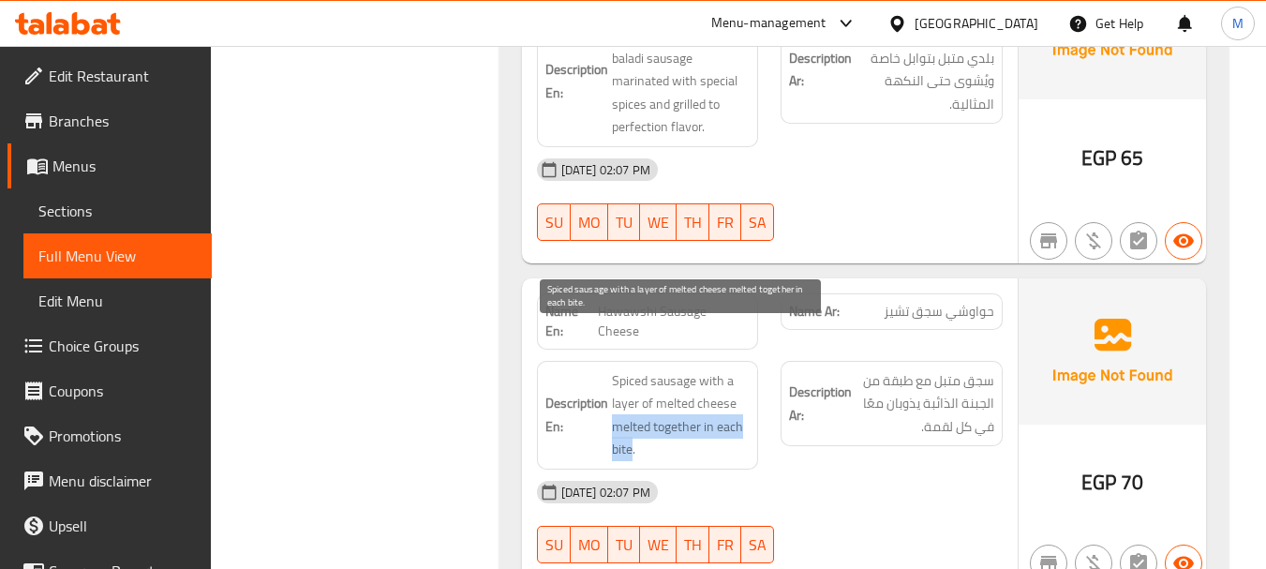
drag, startPoint x: 611, startPoint y: 387, endPoint x: 632, endPoint y: 400, distance: 24.4
click at [632, 400] on span "Spiced sausage with a layer of melted cheese melted together in each bite." at bounding box center [681, 415] width 139 height 92
copy span "melted together in each bite"
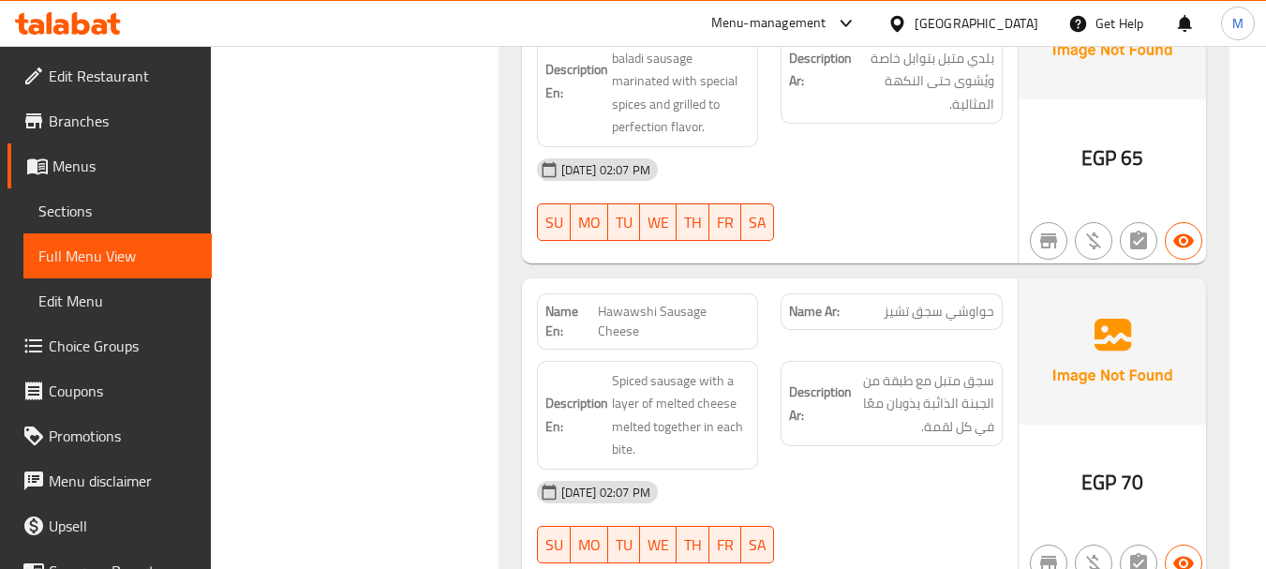
click at [842, 470] on div "19-08-2025 02:07 PM" at bounding box center [770, 492] width 488 height 45
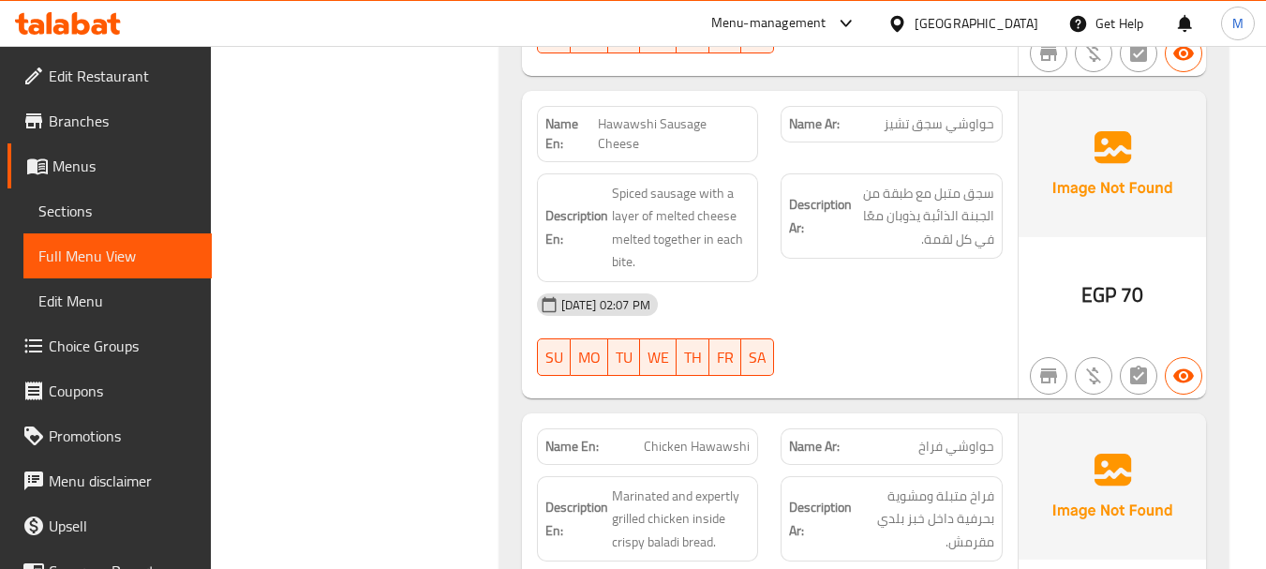
scroll to position [1370, 0]
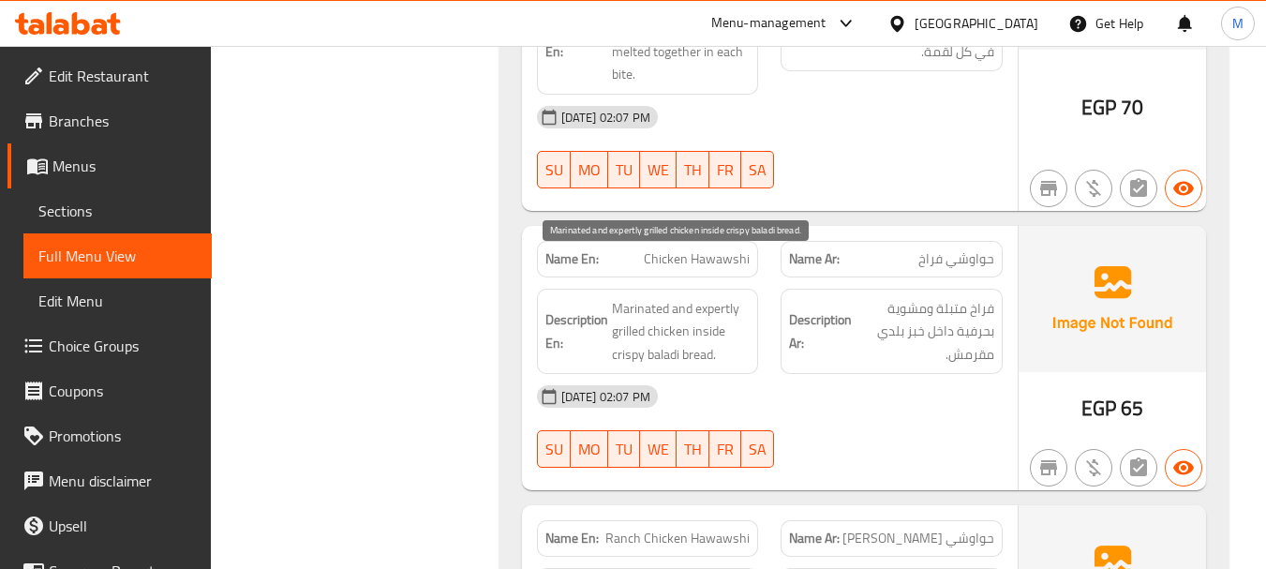
click at [712, 297] on span "Marinated and expertly grilled chicken inside crispy baladi bread." at bounding box center [681, 331] width 139 height 69
copy span "expertly"
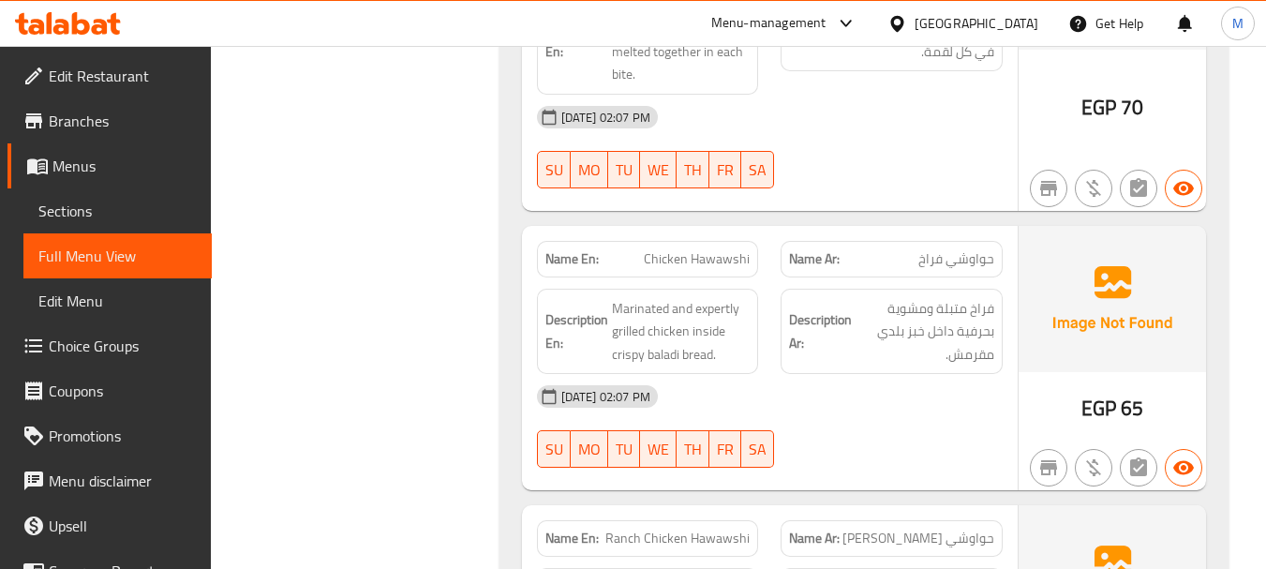
click at [768, 374] on div "19-08-2025 02:07 PM" at bounding box center [770, 396] width 488 height 45
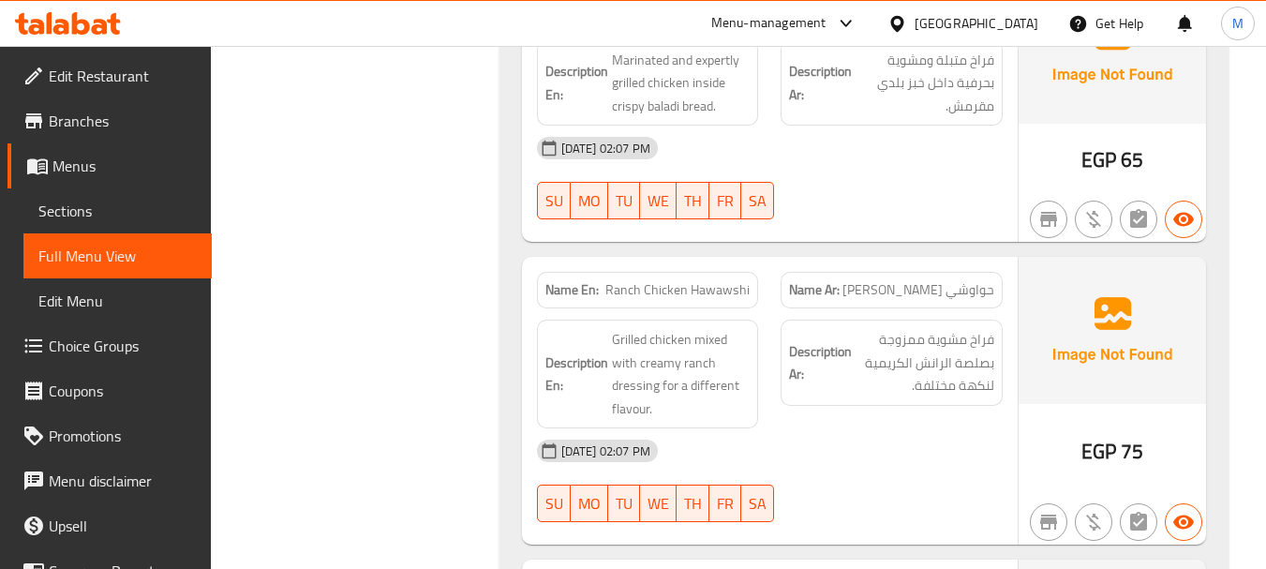
scroll to position [1651, 0]
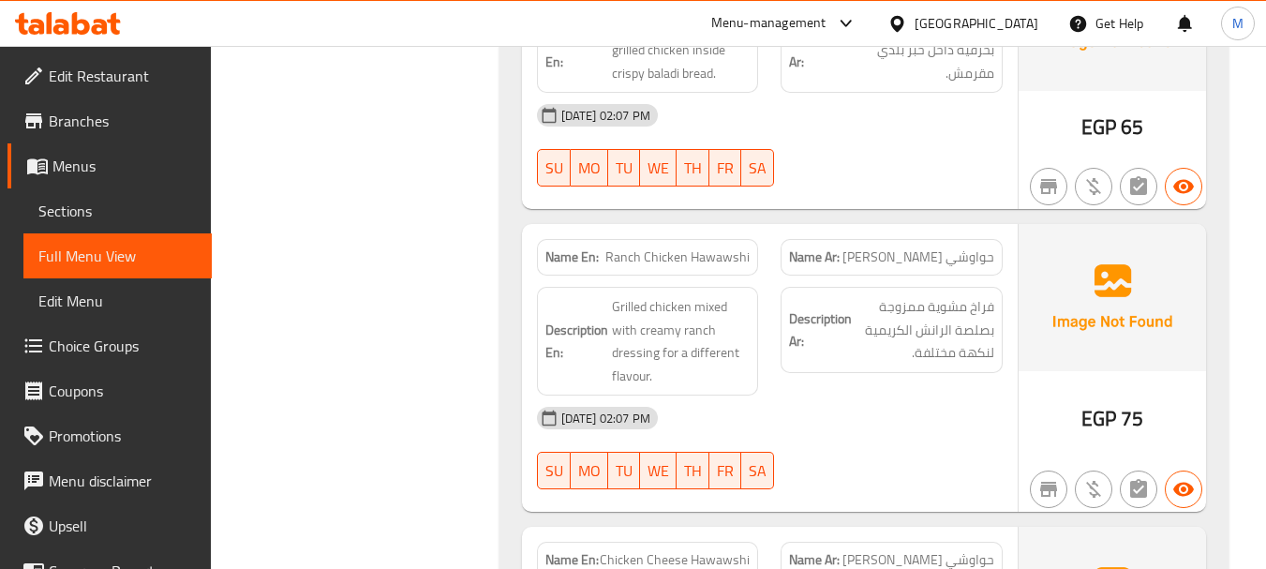
click at [815, 396] on div "19-08-2025 02:07 PM" at bounding box center [770, 418] width 488 height 45
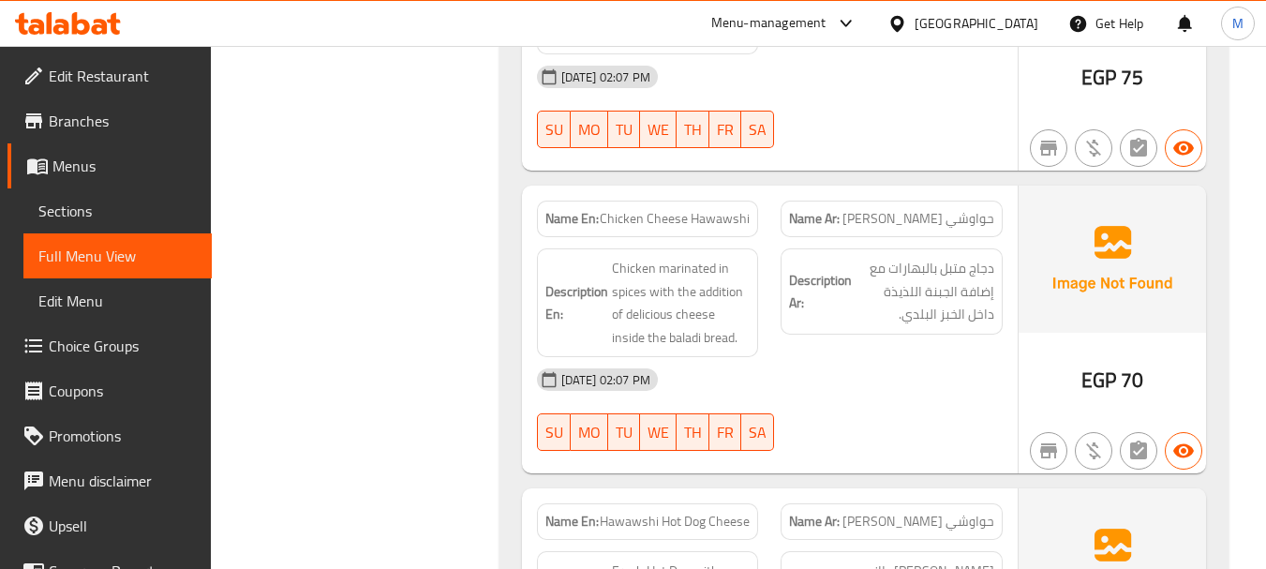
scroll to position [2026, 0]
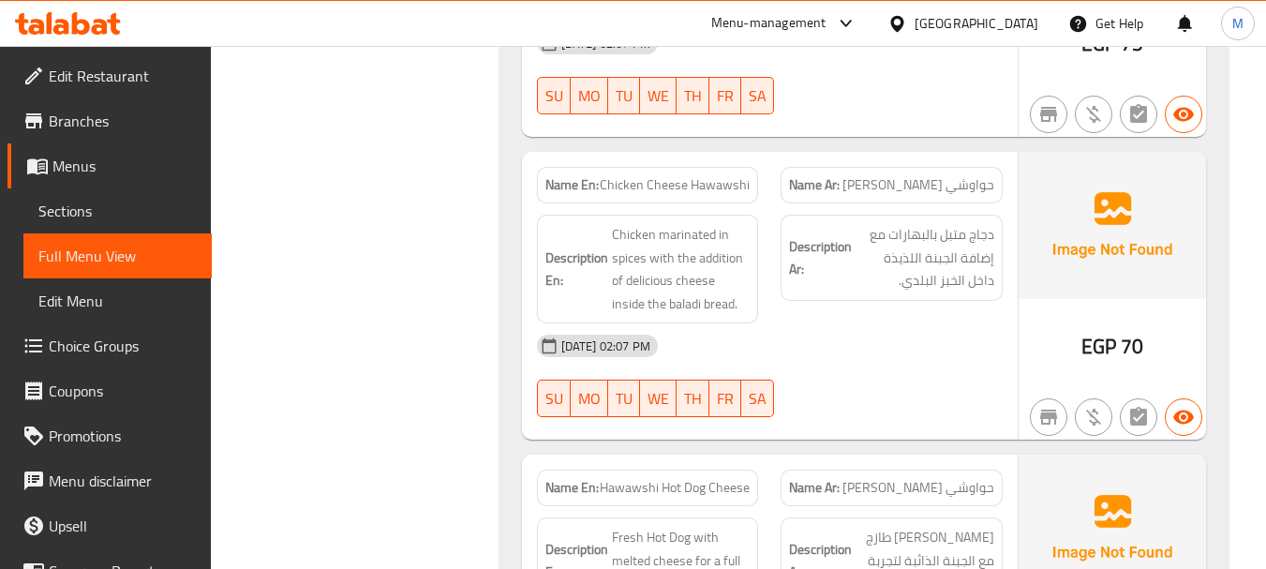
click at [751, 323] on div "19-08-2025 02:07 PM" at bounding box center [770, 345] width 488 height 45
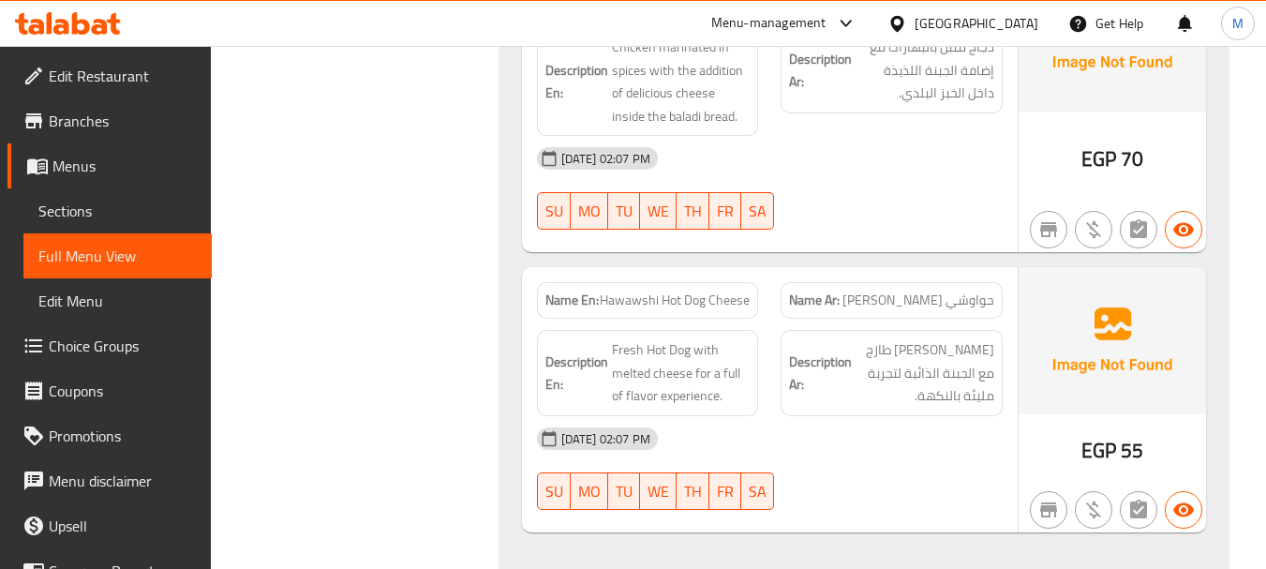
click at [827, 416] on div "19-08-2025 02:07 PM" at bounding box center [770, 438] width 488 height 45
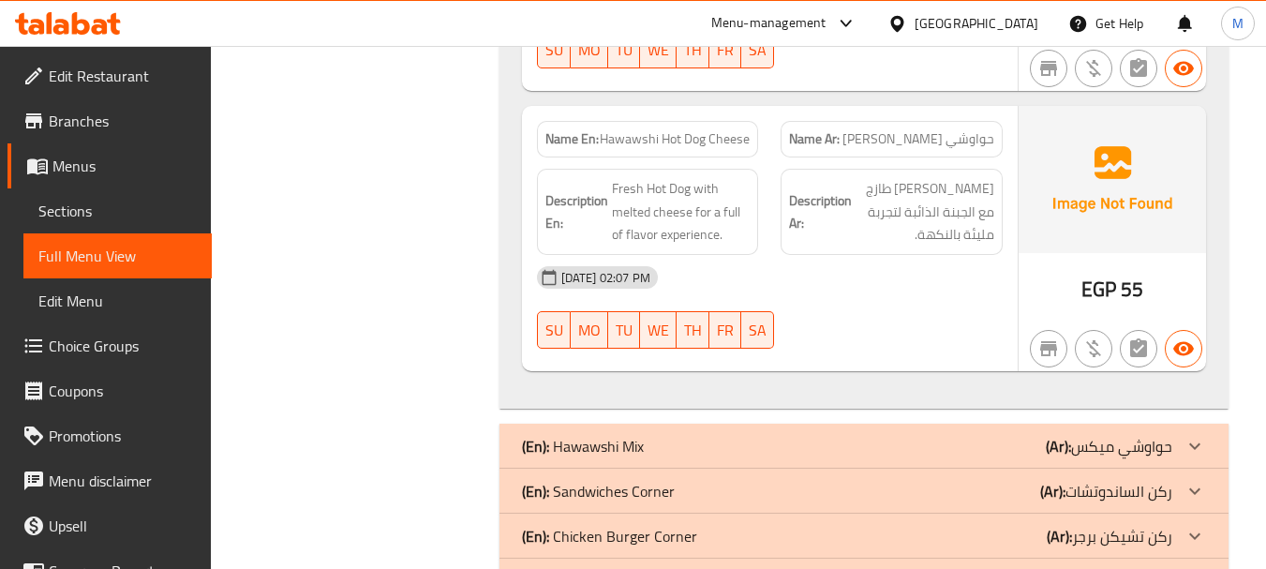
scroll to position [2401, 0]
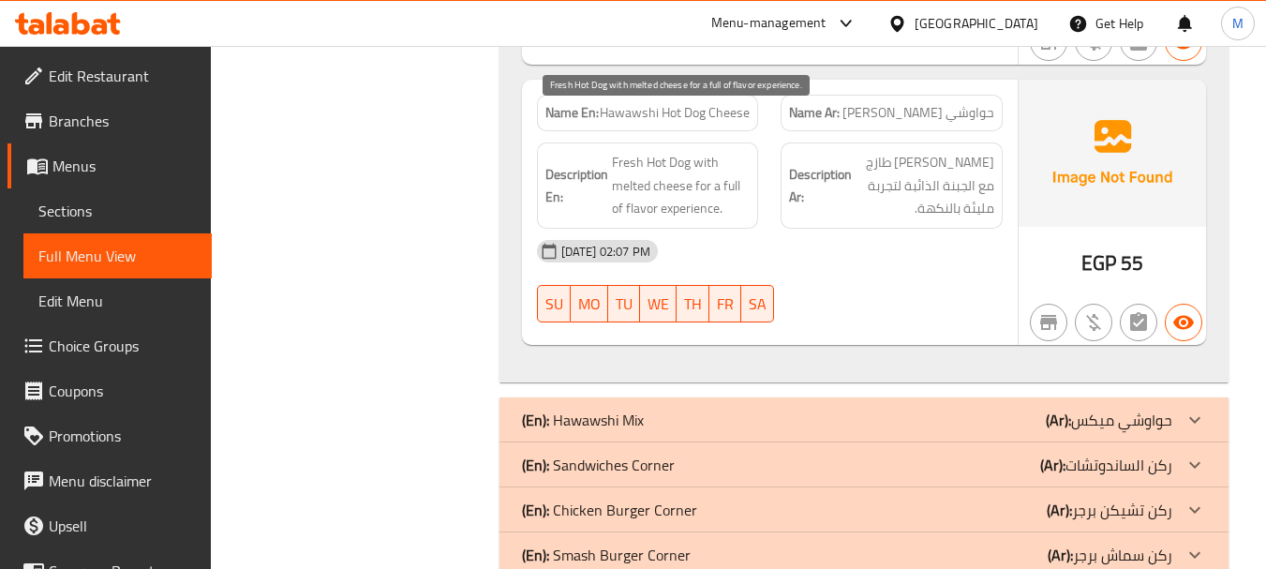
click at [715, 164] on span "Fresh Hot Dog with melted cheese for a full of flavor experience." at bounding box center [681, 185] width 139 height 69
drag, startPoint x: 721, startPoint y: 164, endPoint x: 695, endPoint y: 142, distance: 33.9
click at [695, 151] on span "Fresh Hot Dog with melted cheese for a full of flavor experience." at bounding box center [681, 185] width 139 height 69
copy span "for a full of flavor experience."
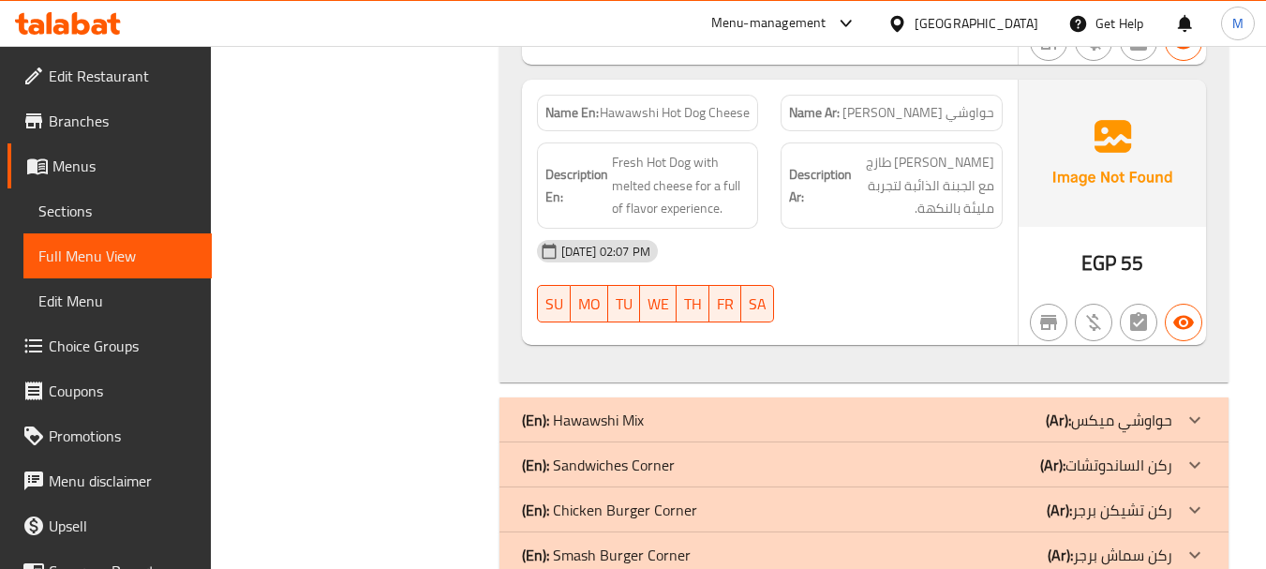
click at [811, 229] on div "19-08-2025 02:07 PM" at bounding box center [770, 251] width 488 height 45
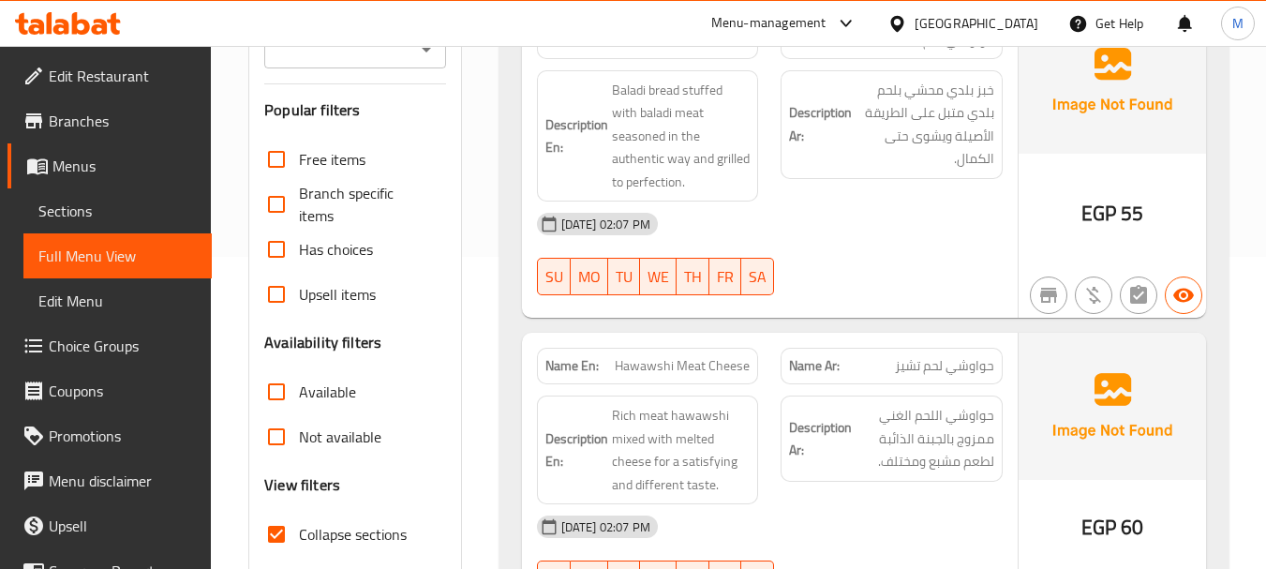
scroll to position [58, 0]
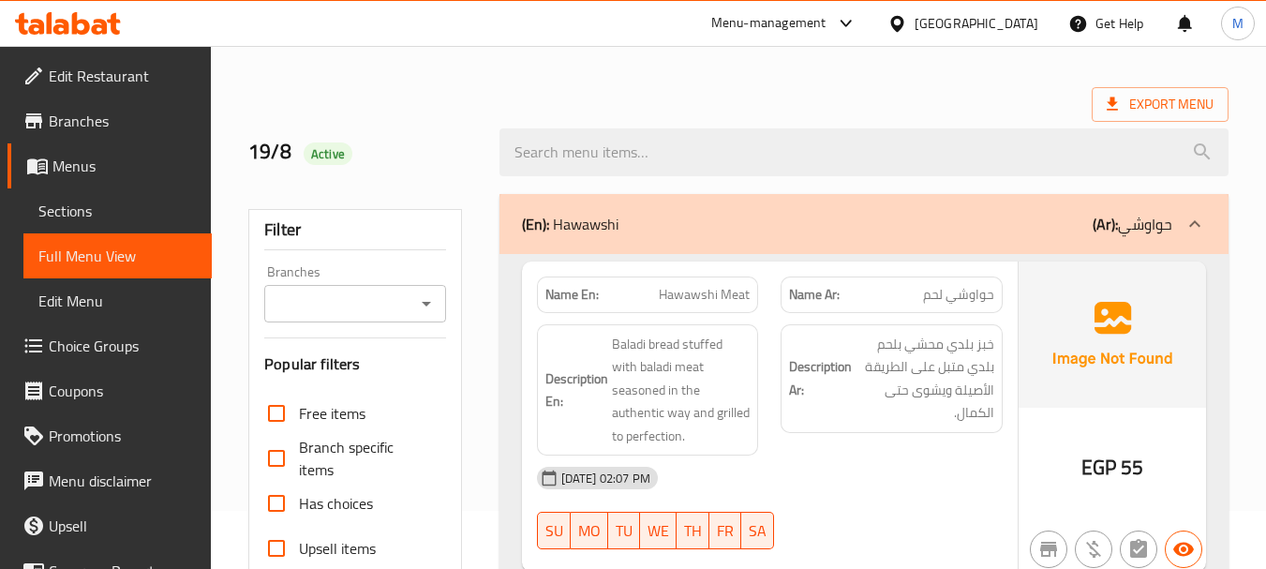
click at [656, 217] on div "(En): Hawawshi (Ar): حواوشي" at bounding box center [847, 224] width 650 height 22
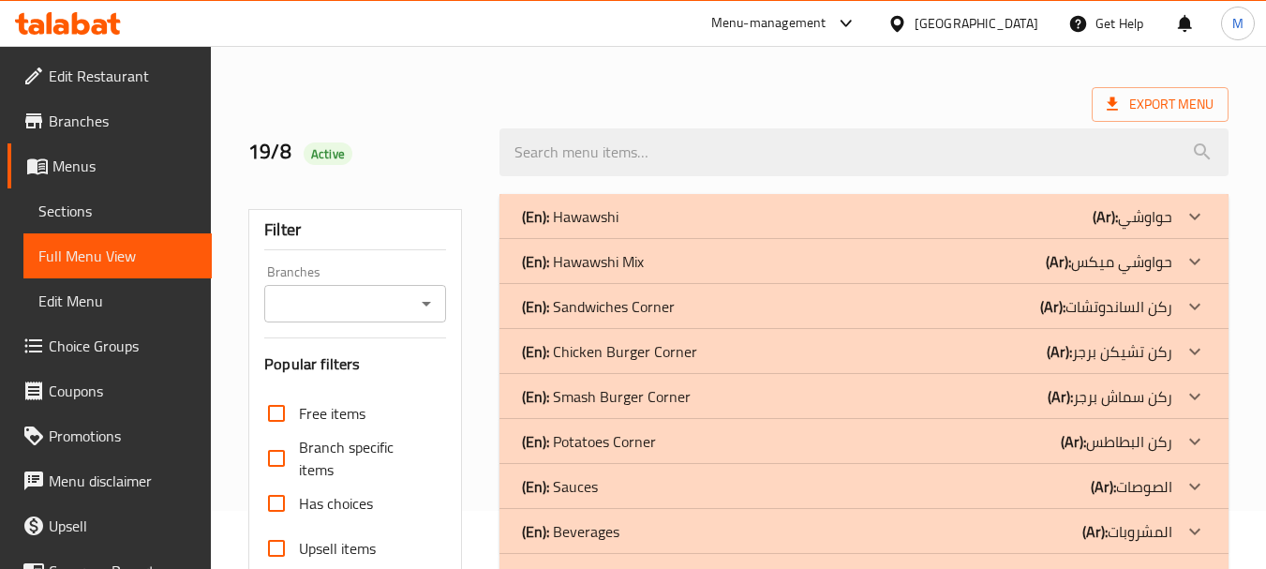
click at [619, 228] on p "(En): Hawawshi Mix" at bounding box center [570, 216] width 97 height 22
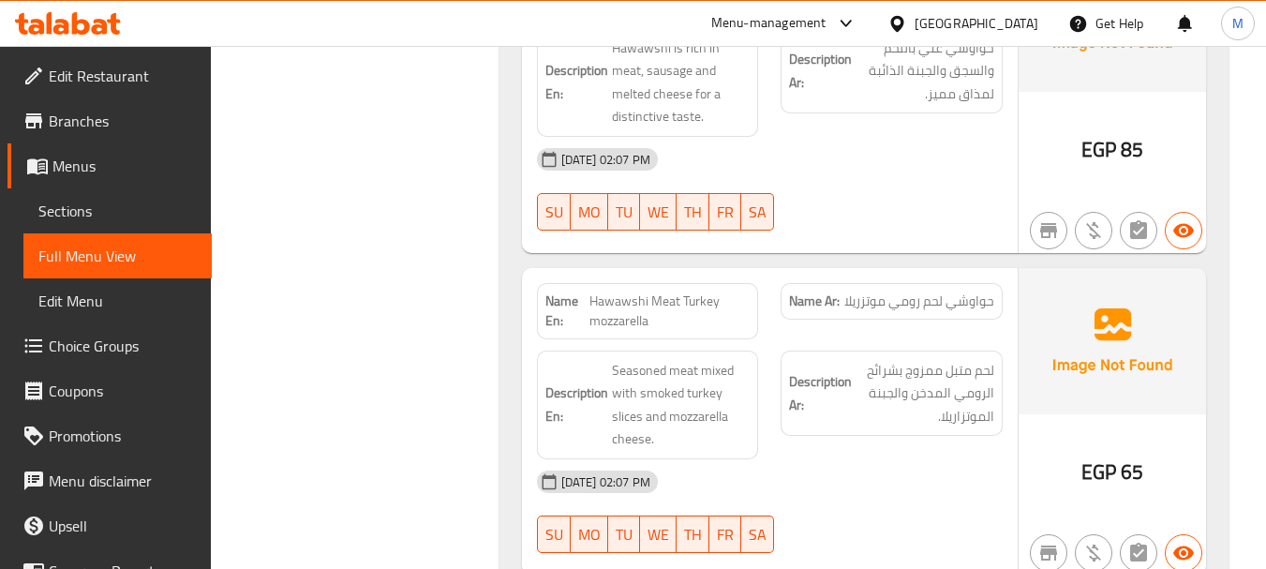
scroll to position [1183, 0]
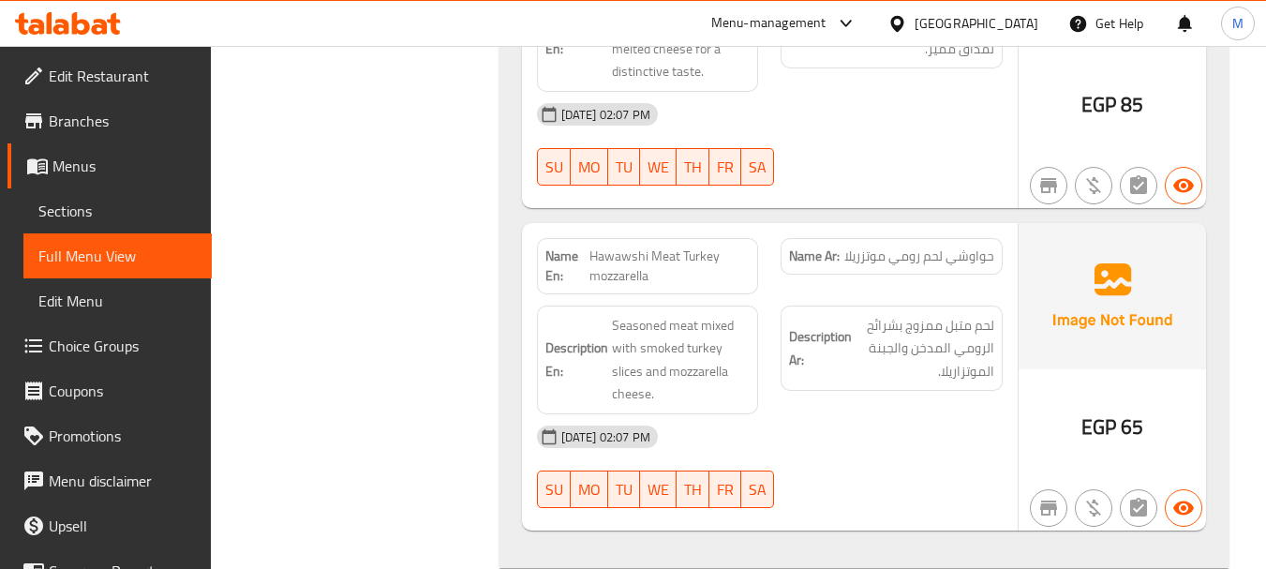
click at [696, 252] on span "Hawawshi Meat Turkey mozzarella" at bounding box center [670, 265] width 160 height 39
copy span "Hawawshi Meat Turkey mozzarella"
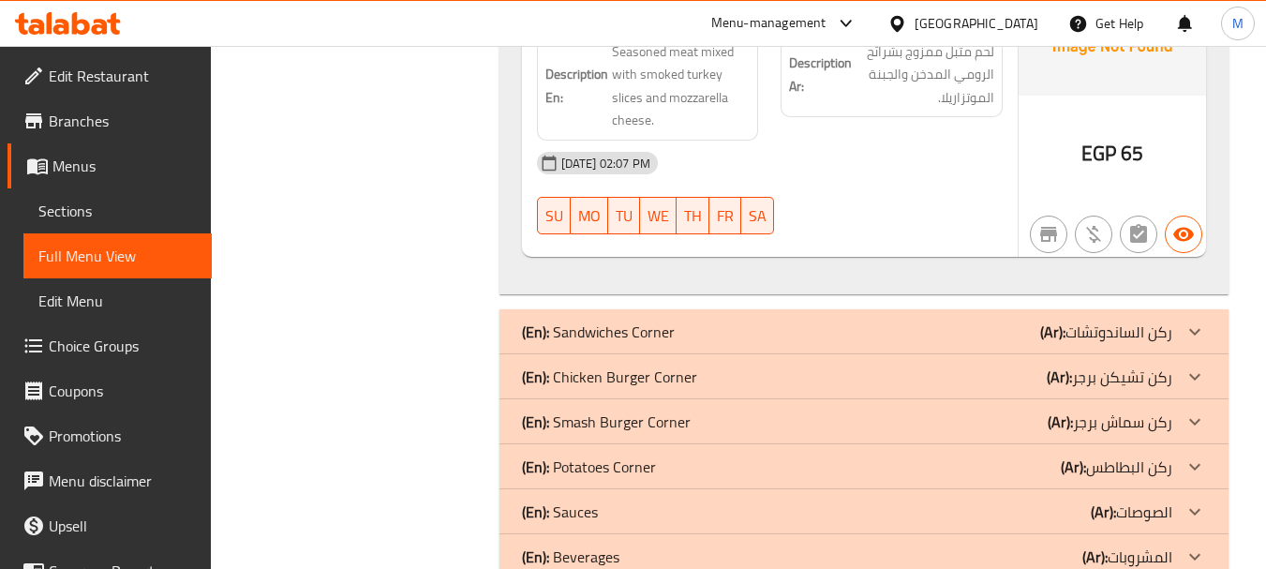
scroll to position [1464, 0]
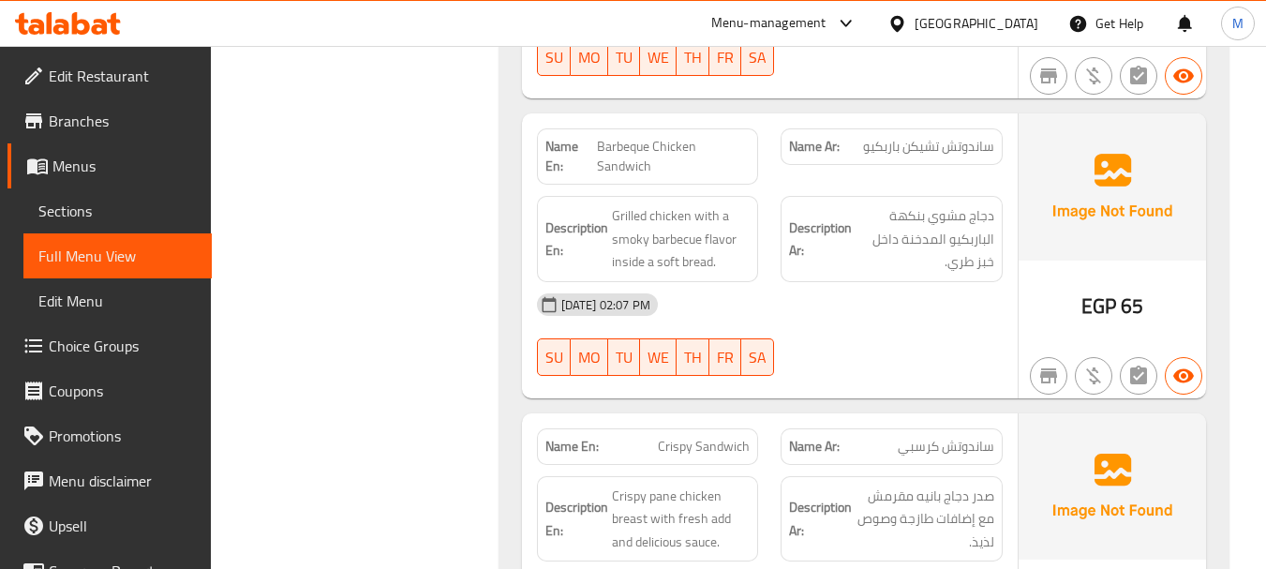
scroll to position [2307, 0]
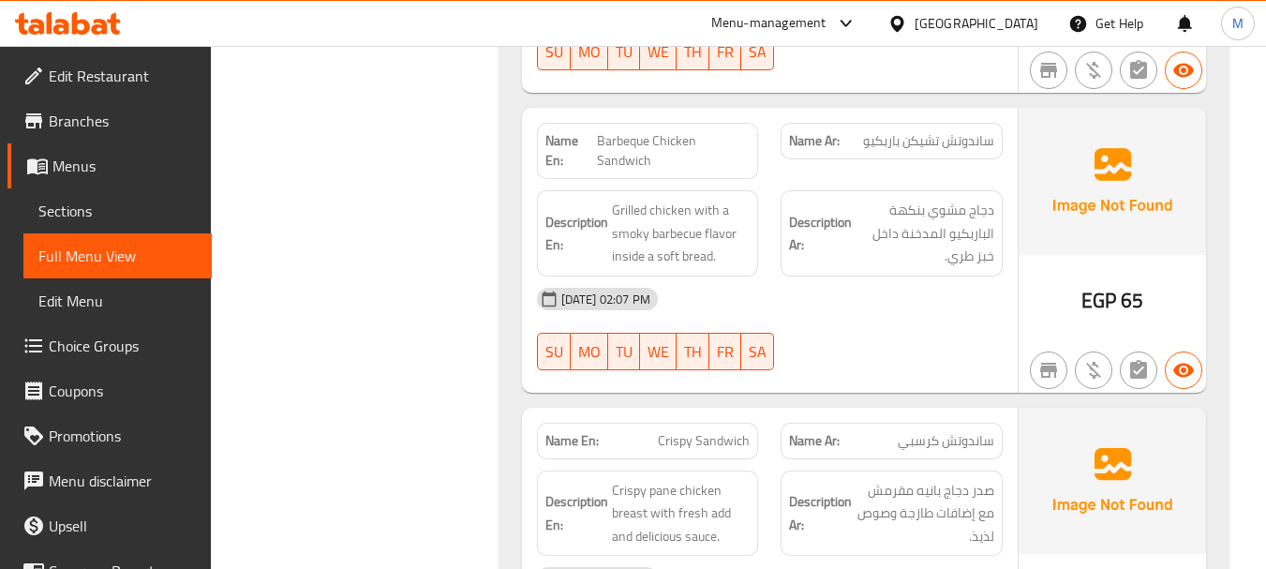
copy span "Barbeque Chicken Sandwich"
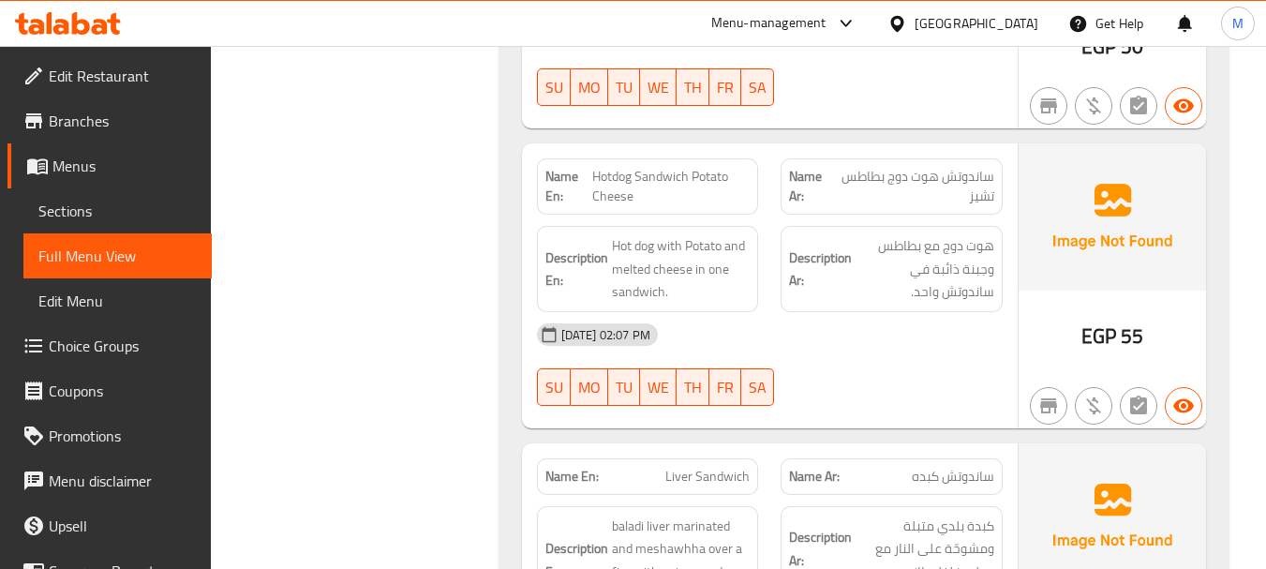
scroll to position [3432, 0]
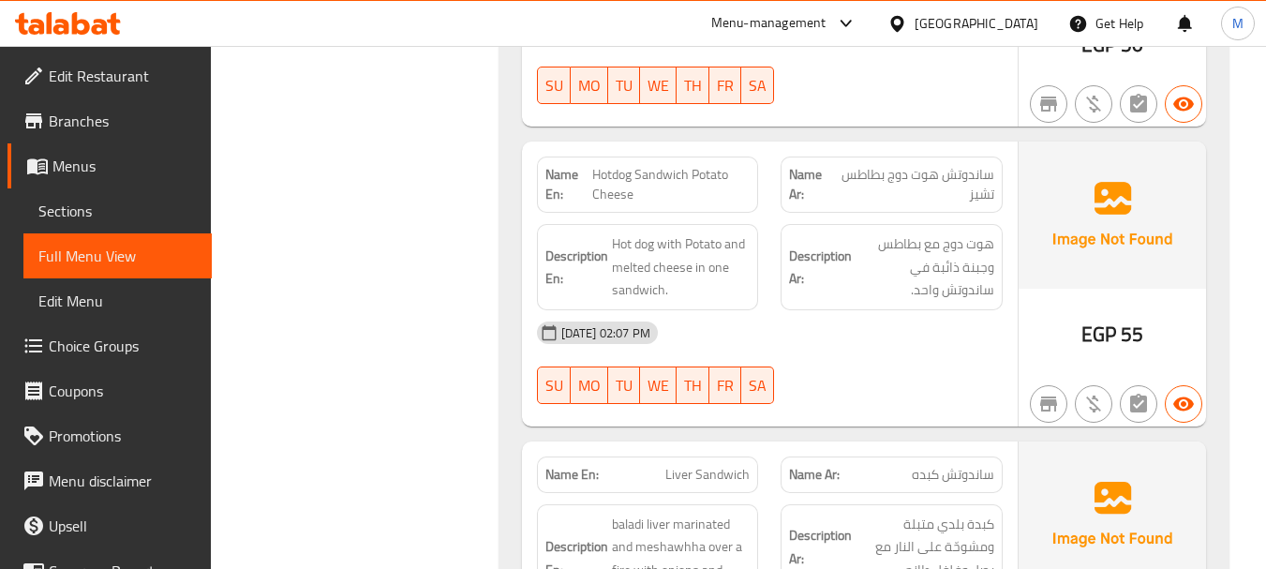
click at [668, 191] on span "Hotdog Sandwich Potato Cheese" at bounding box center [671, 184] width 158 height 39
copy span "Hotdog Sandwich Potato Cheese"
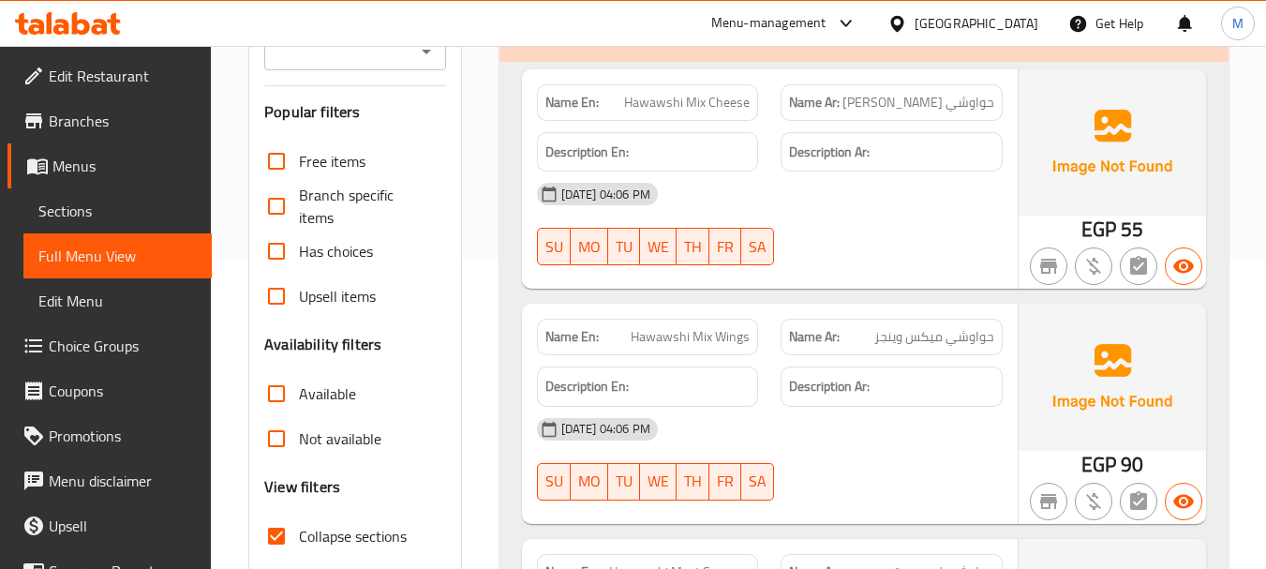
scroll to position [281, 0]
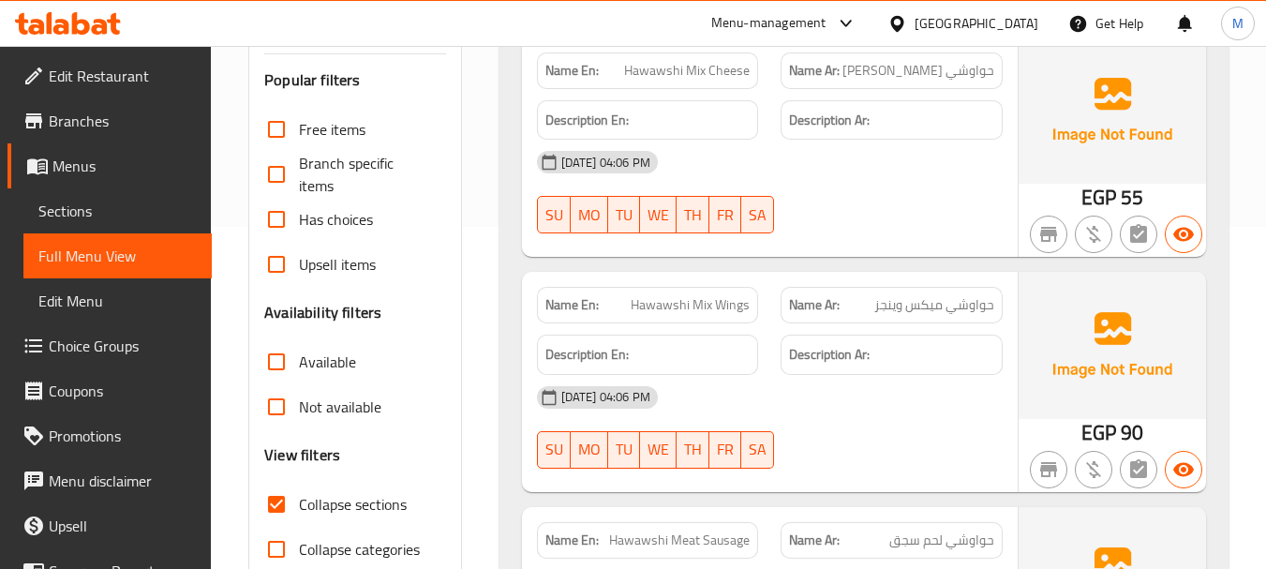
click at [803, 221] on div "Name En: Hawawshi Mix Cheese Name Ar: حواوشي مكس جبن Description En: Descriptio…" at bounding box center [770, 146] width 496 height 219
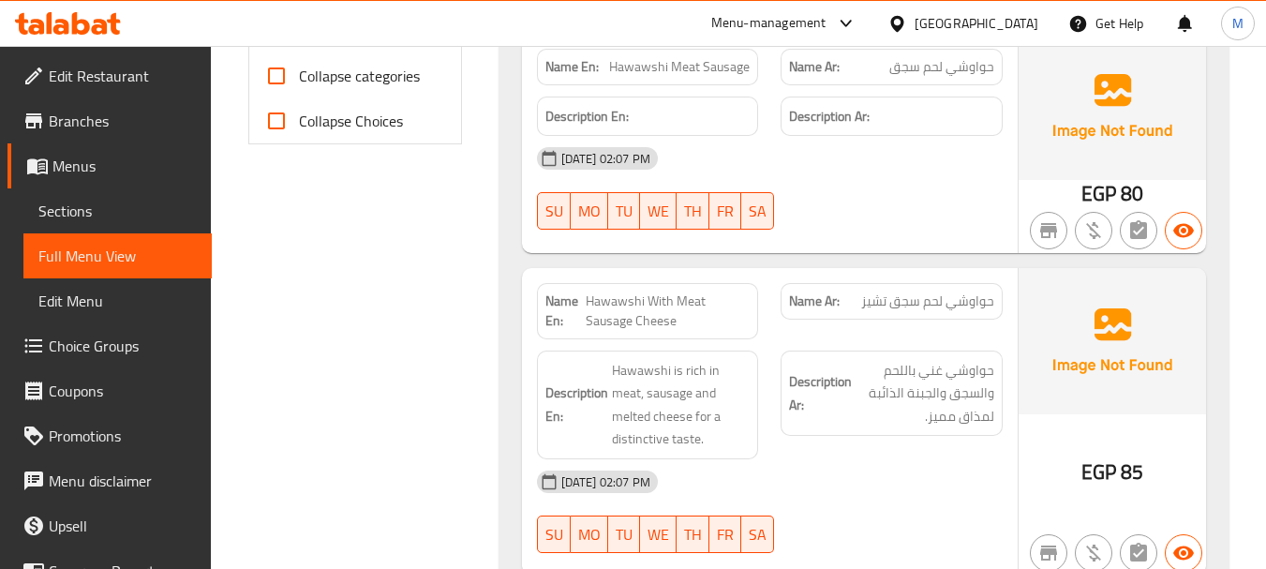
scroll to position [843, 0]
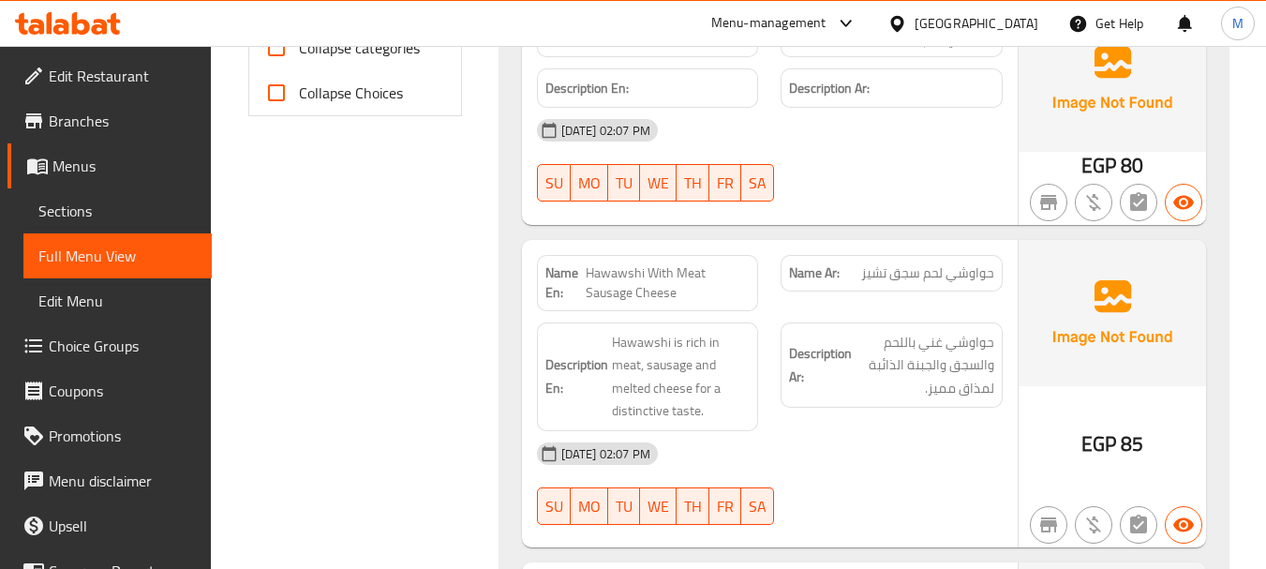
click at [847, 425] on div "Description Ar: حواوشي غني باللحم والسجق والجبنة الذائبة لمذاق مميز." at bounding box center [891, 376] width 245 height 131
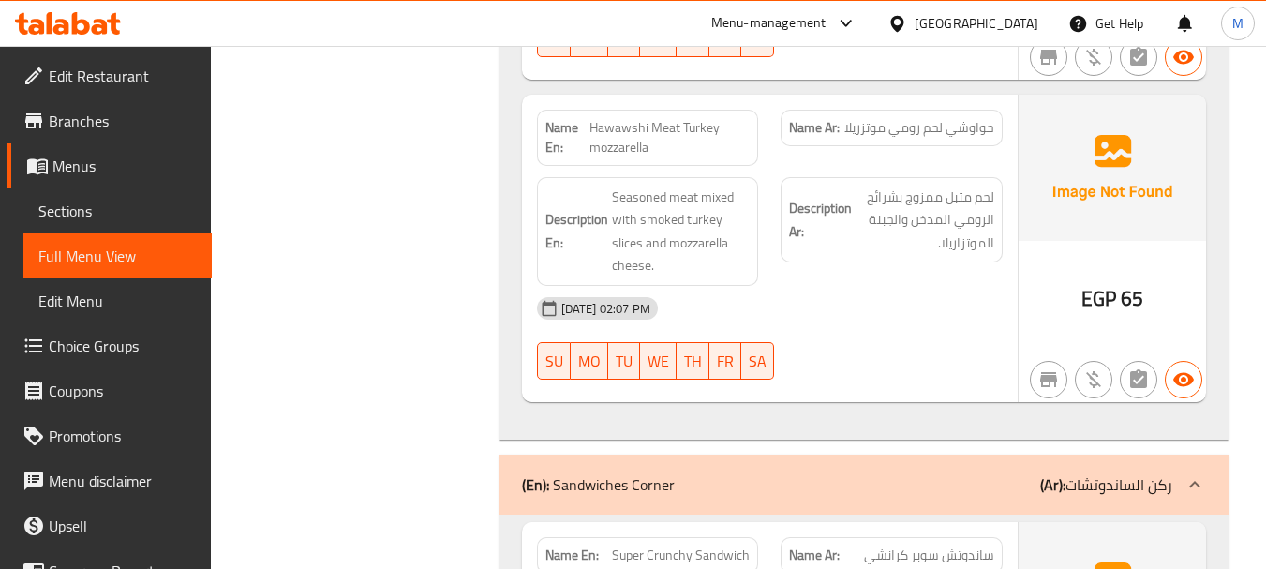
scroll to position [1312, 0]
click at [865, 303] on div "19-08-2025 02:07 PM" at bounding box center [770, 307] width 488 height 45
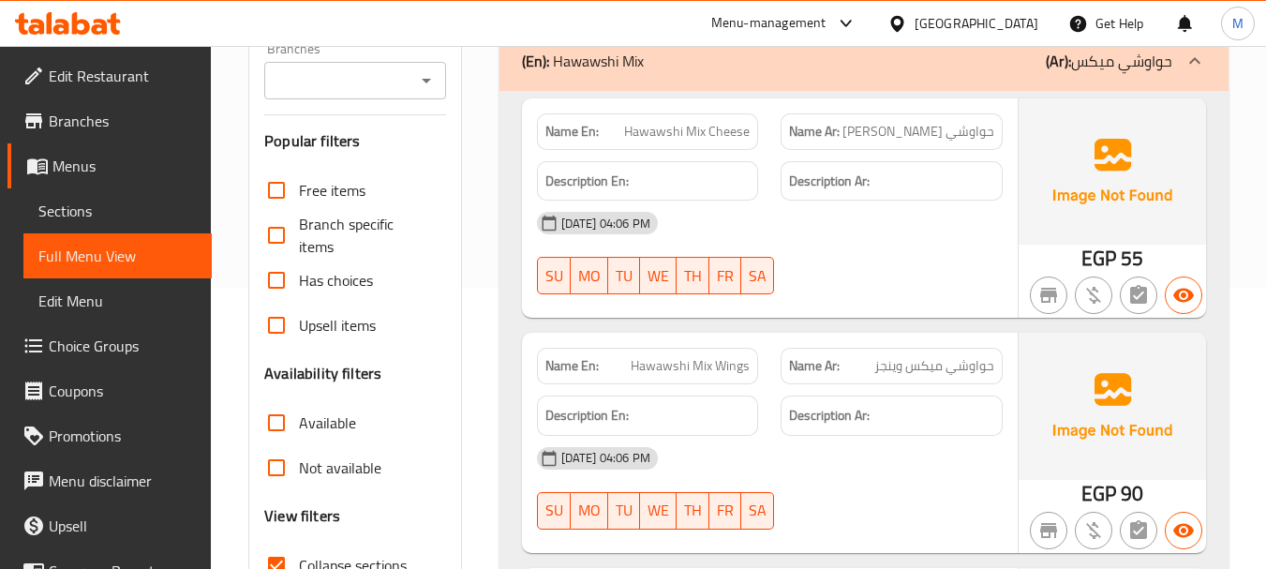
scroll to position [94, 0]
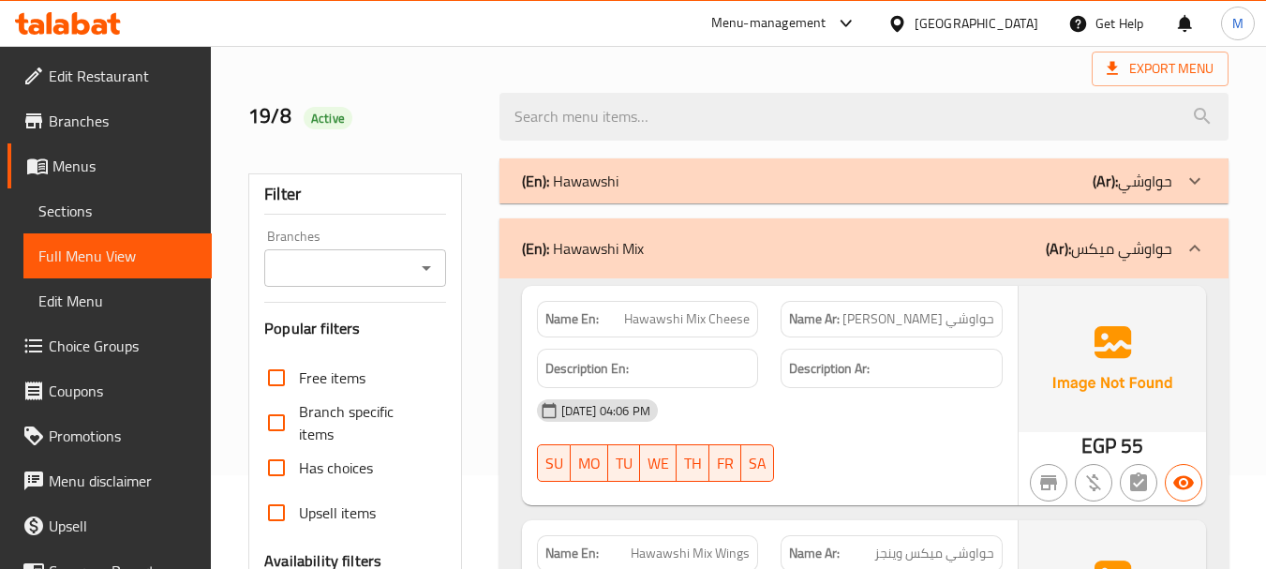
click at [761, 247] on div "(En): Hawawshi Mix (Ar): حواوشي ميكس" at bounding box center [847, 248] width 650 height 22
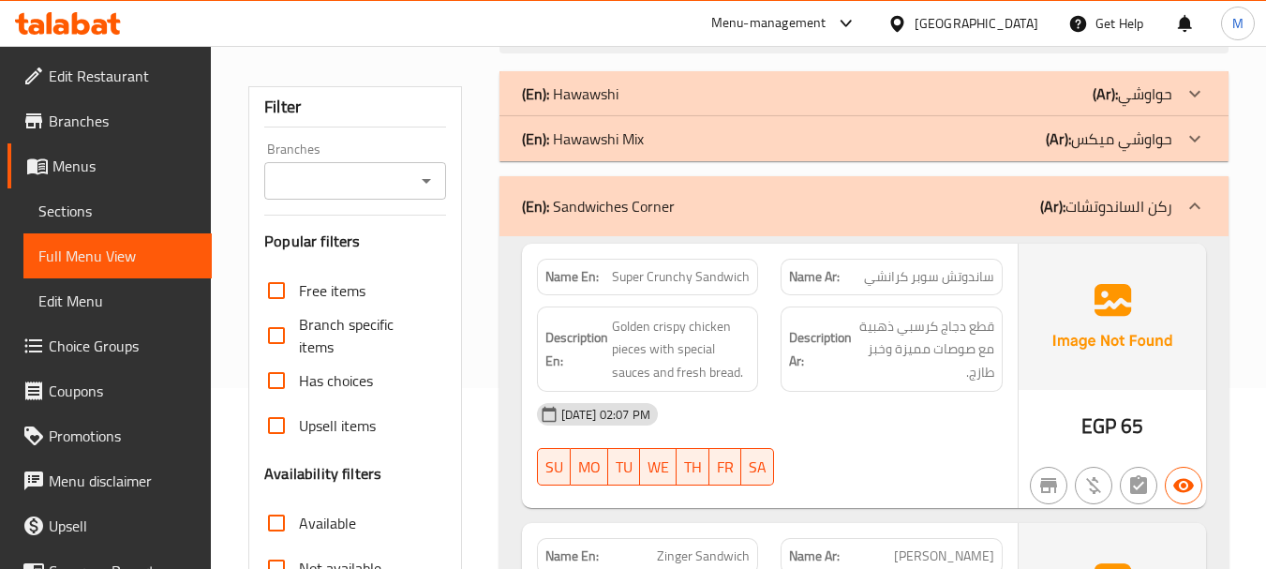
scroll to position [281, 0]
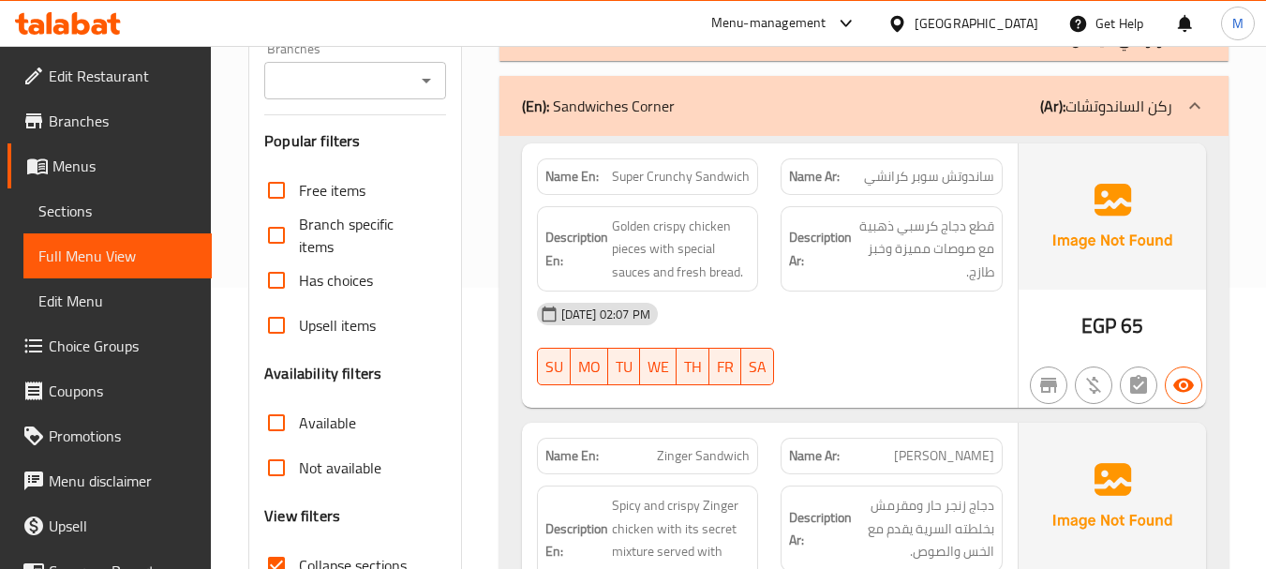
click at [804, 317] on div "19-08-2025 02:07 PM" at bounding box center [770, 313] width 488 height 45
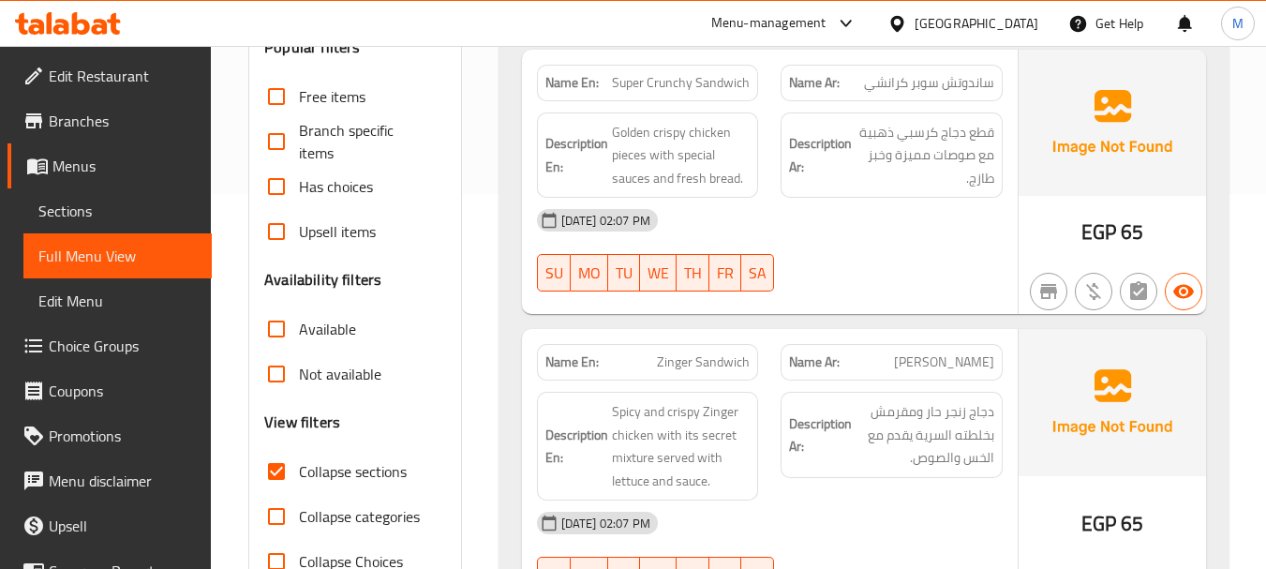
click at [888, 483] on div "Description Ar: دجاج زنجر حار ومقرمش بخلطته السرية يقدم مع الخس والصوص." at bounding box center [891, 446] width 245 height 131
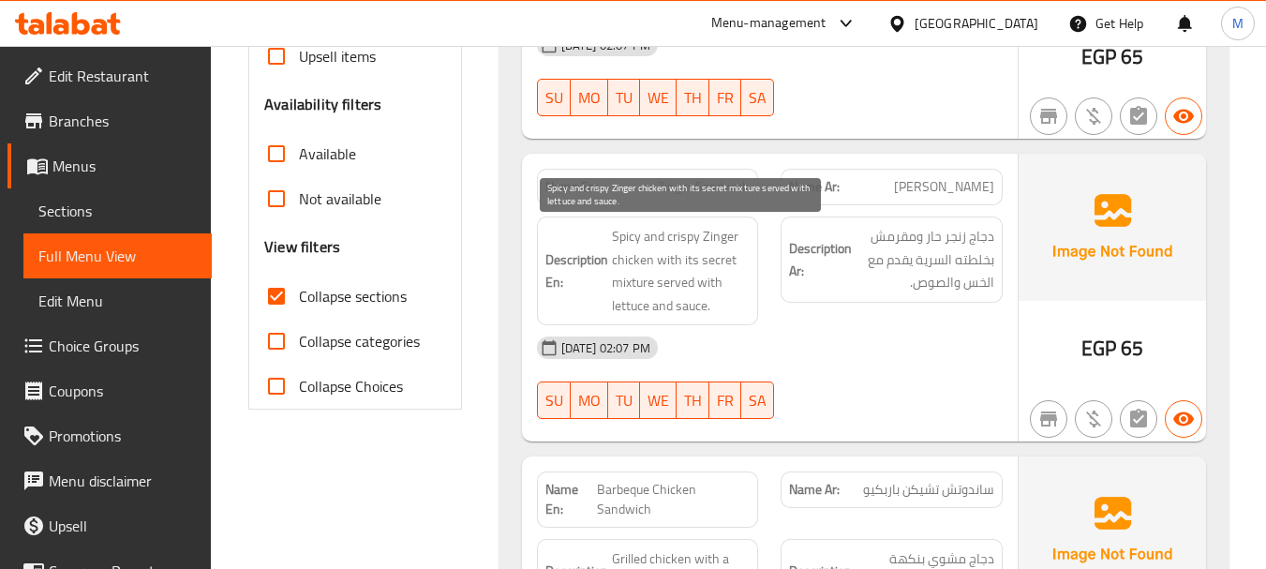
scroll to position [562, 0]
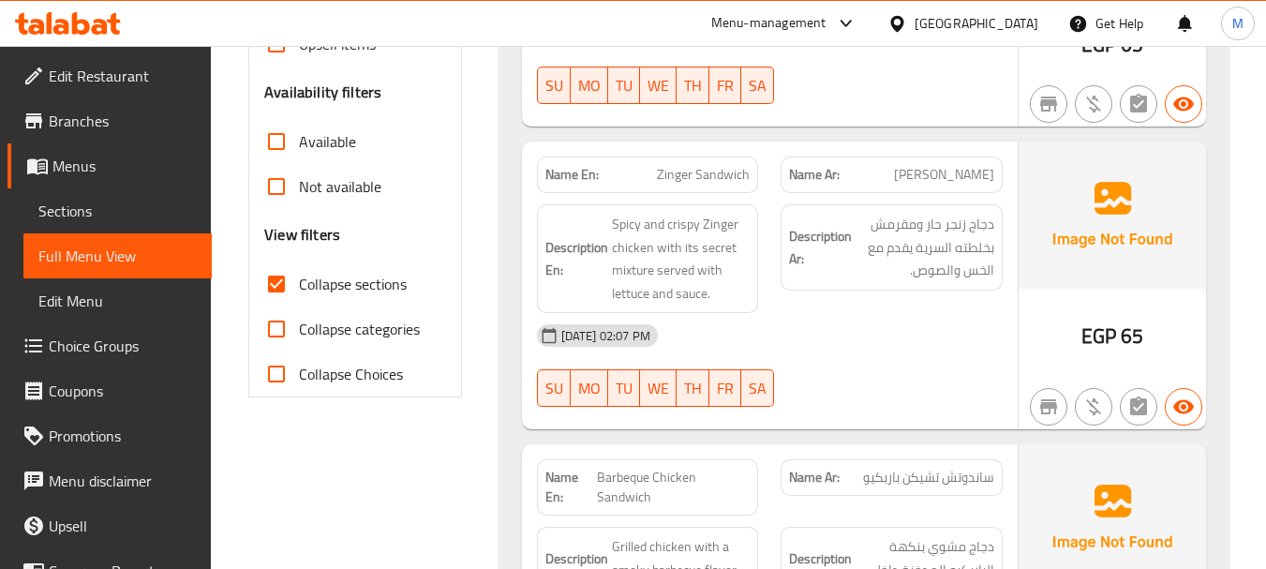
click at [864, 415] on div at bounding box center [891, 407] width 245 height 22
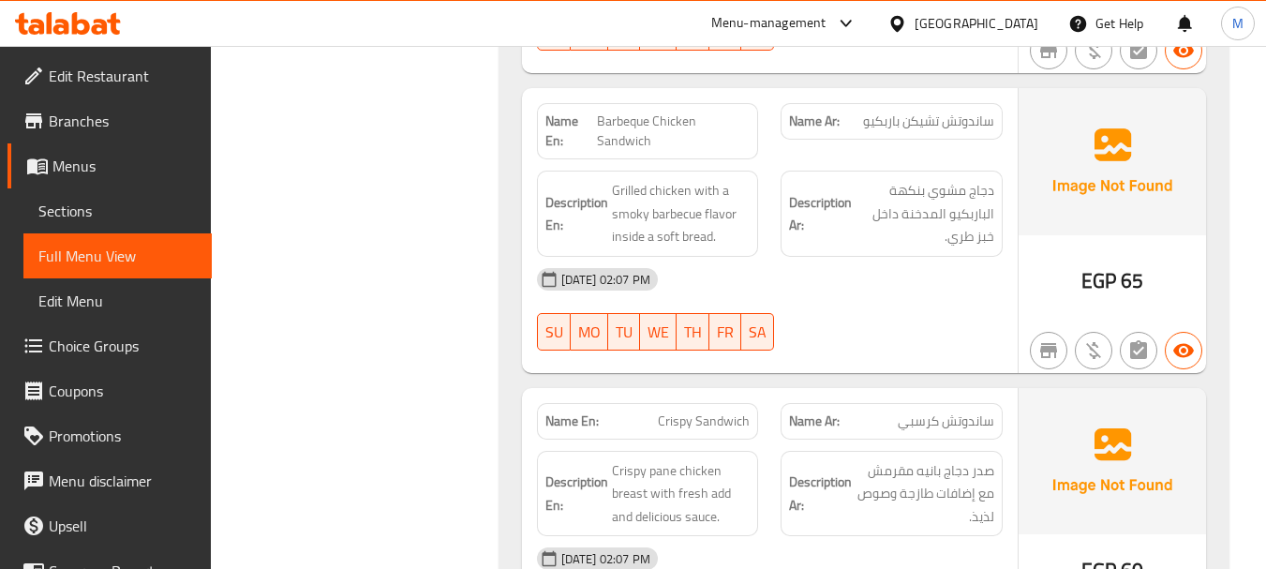
scroll to position [973, 0]
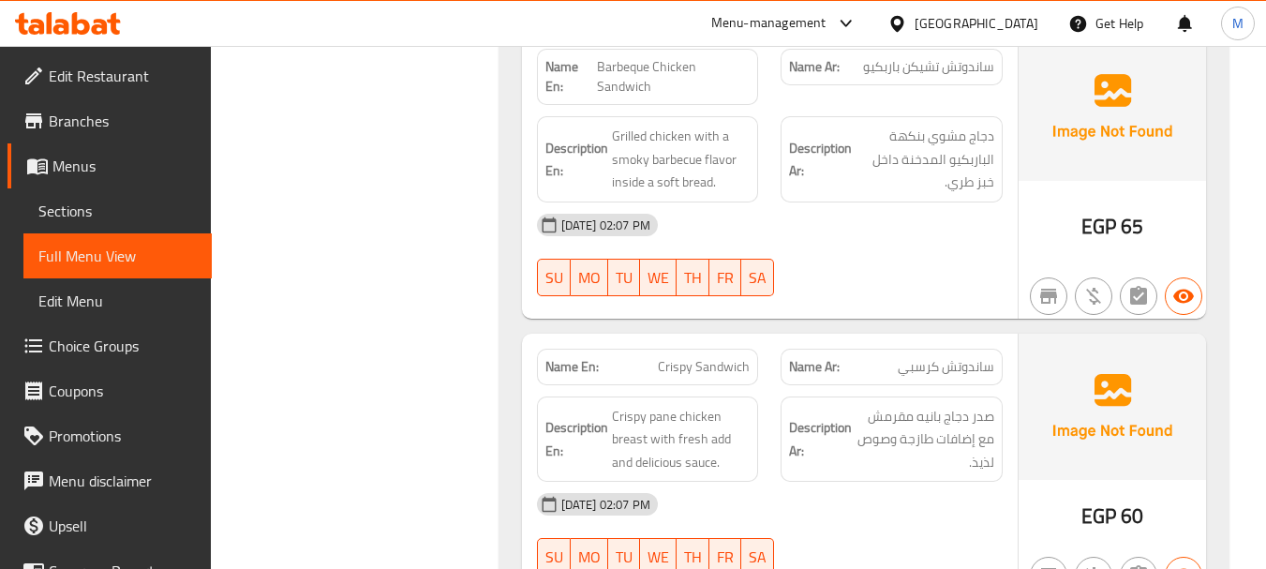
click at [822, 496] on div "19-08-2025 02:07 PM" at bounding box center [770, 504] width 488 height 45
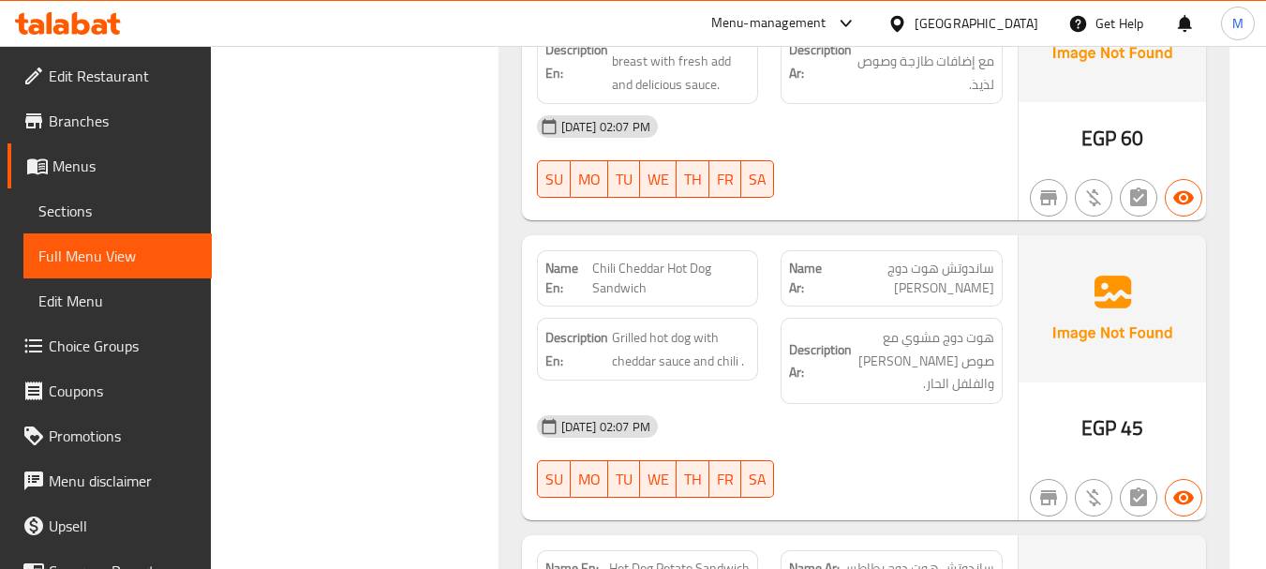
scroll to position [1441, 0]
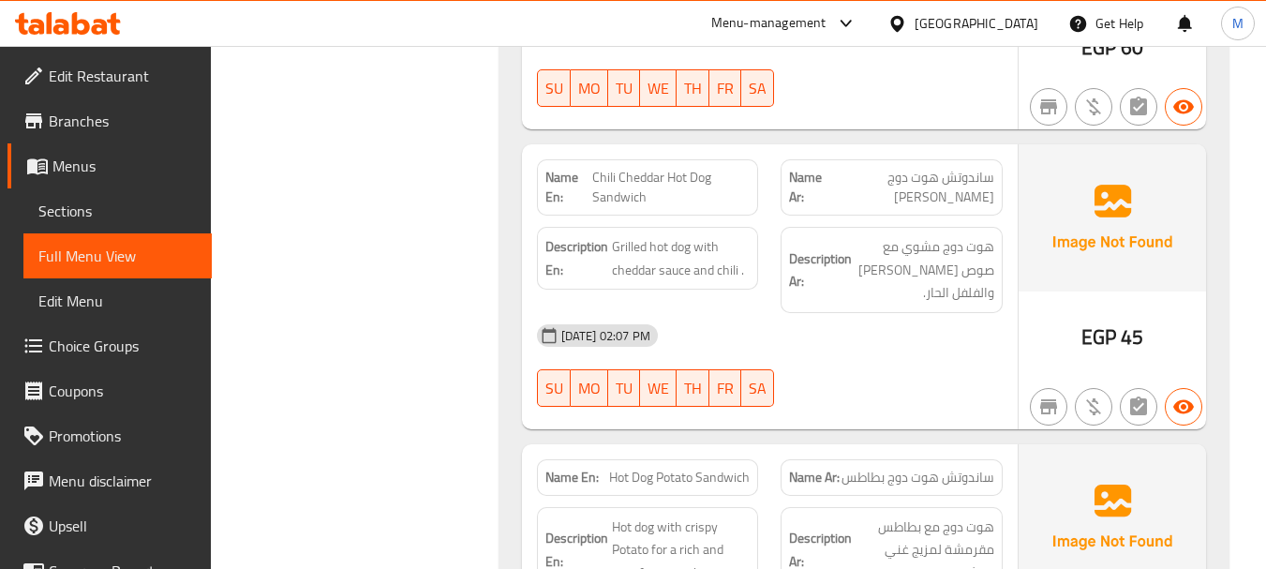
click at [820, 410] on div at bounding box center [891, 407] width 245 height 22
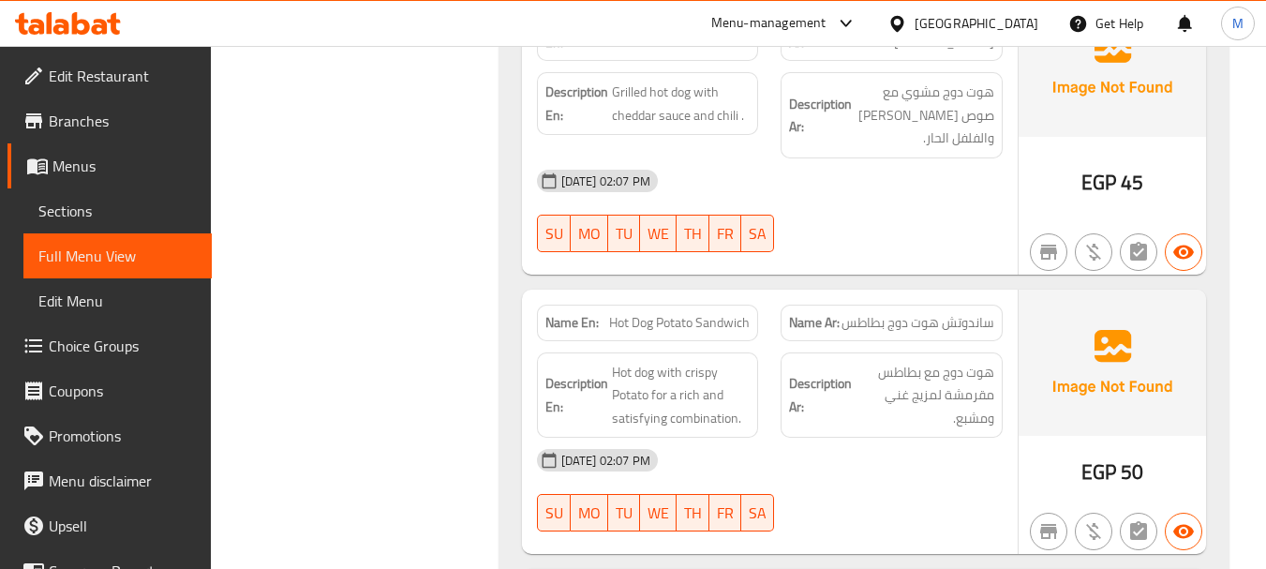
scroll to position [1629, 0]
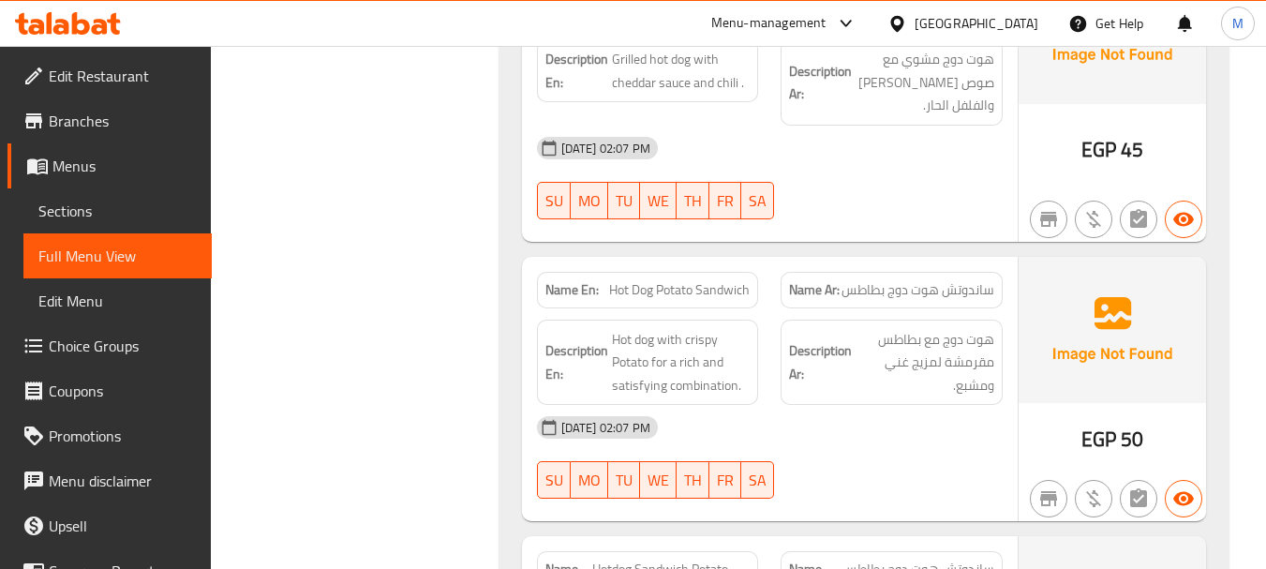
click at [855, 440] on div "19-08-2025 02:07 PM" at bounding box center [770, 427] width 488 height 45
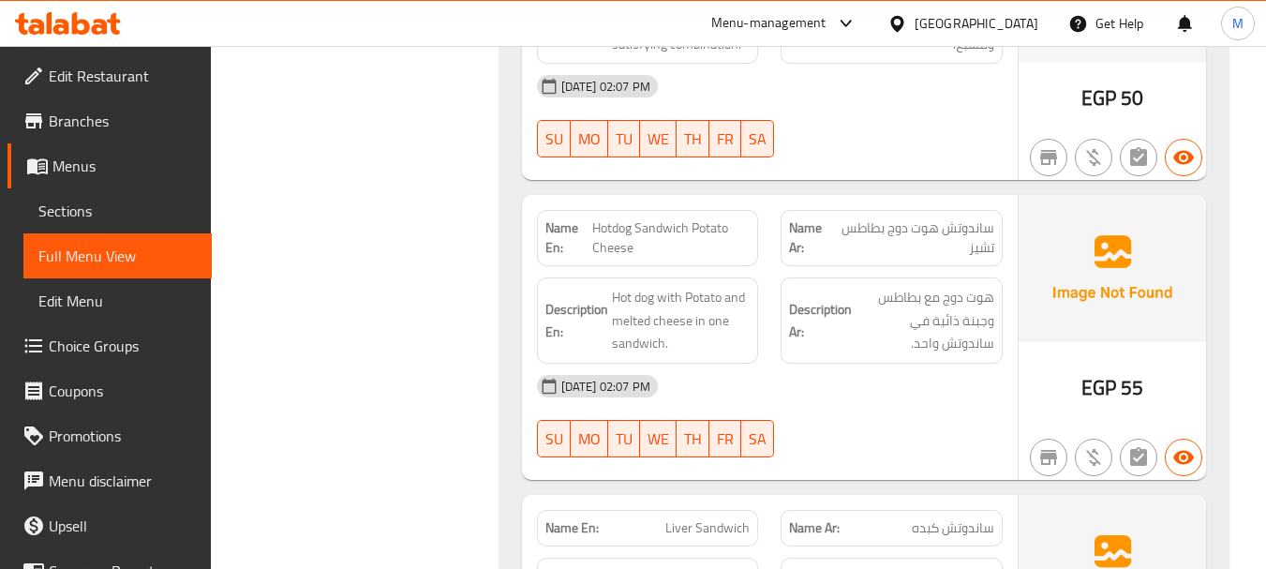
scroll to position [2004, 0]
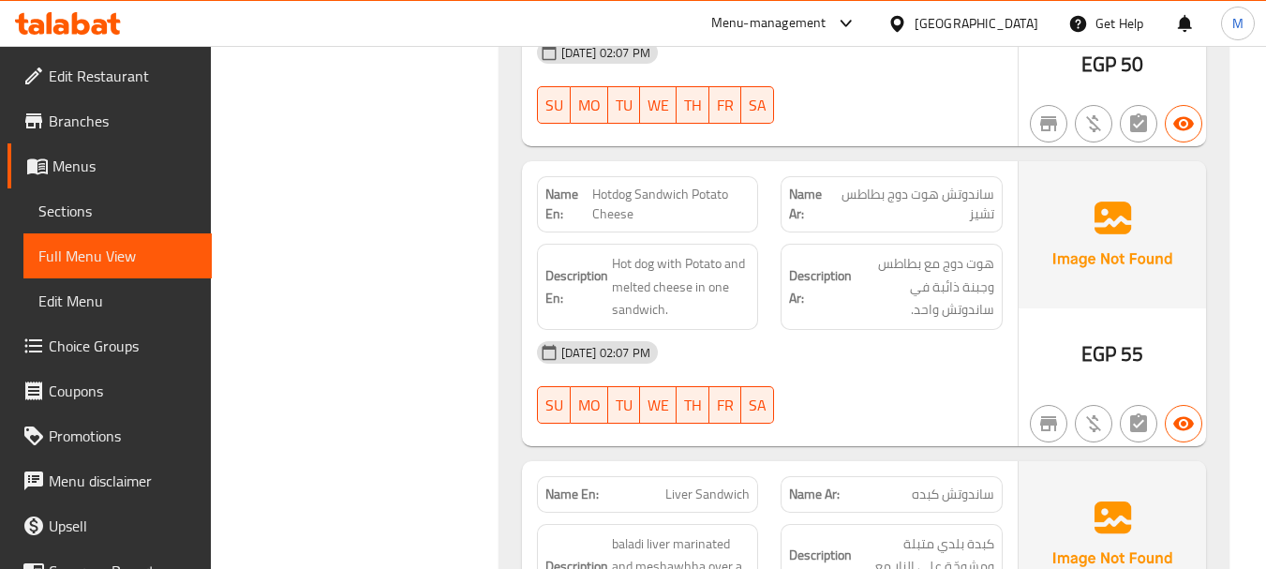
click at [836, 402] on div "19-08-2025 02:07 PM SU MO TU WE TH FR SA" at bounding box center [770, 382] width 488 height 105
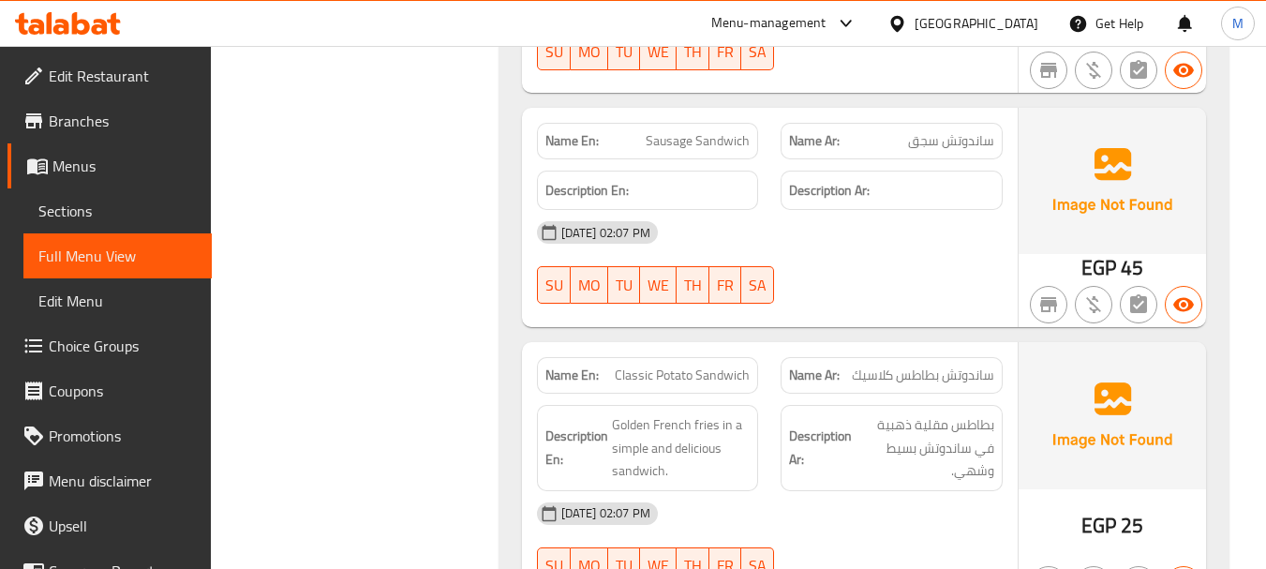
scroll to position [2754, 0]
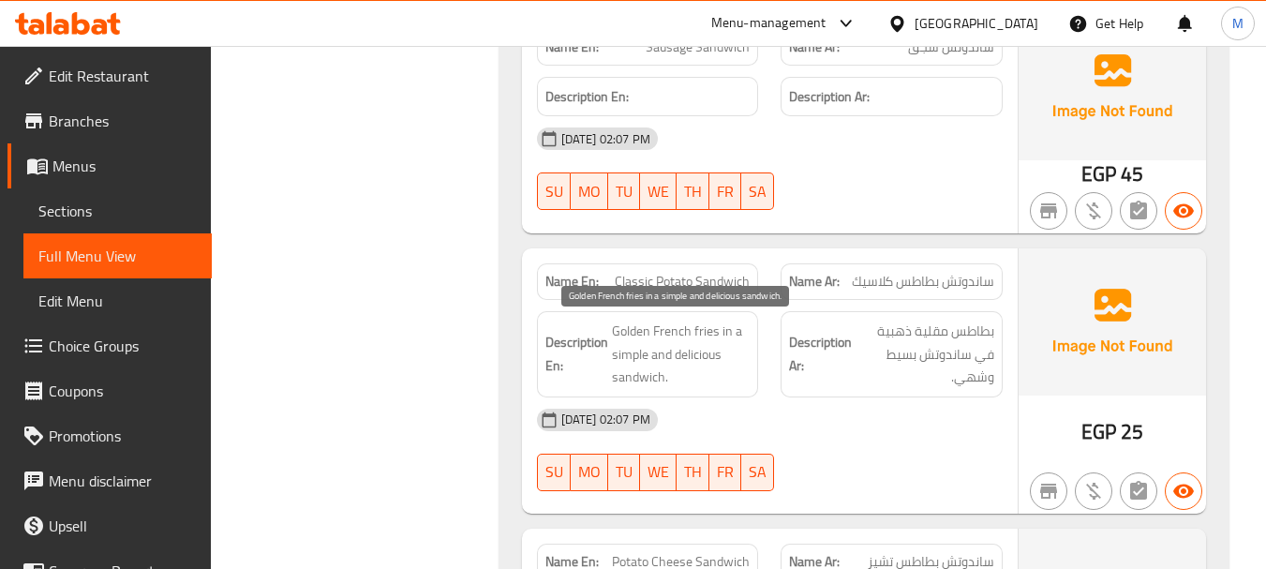
click at [703, 359] on span "Golden French fries in a simple and delicious sandwich." at bounding box center [681, 354] width 139 height 69
copy span "Golden French fries in a simple and delicious sandwich."
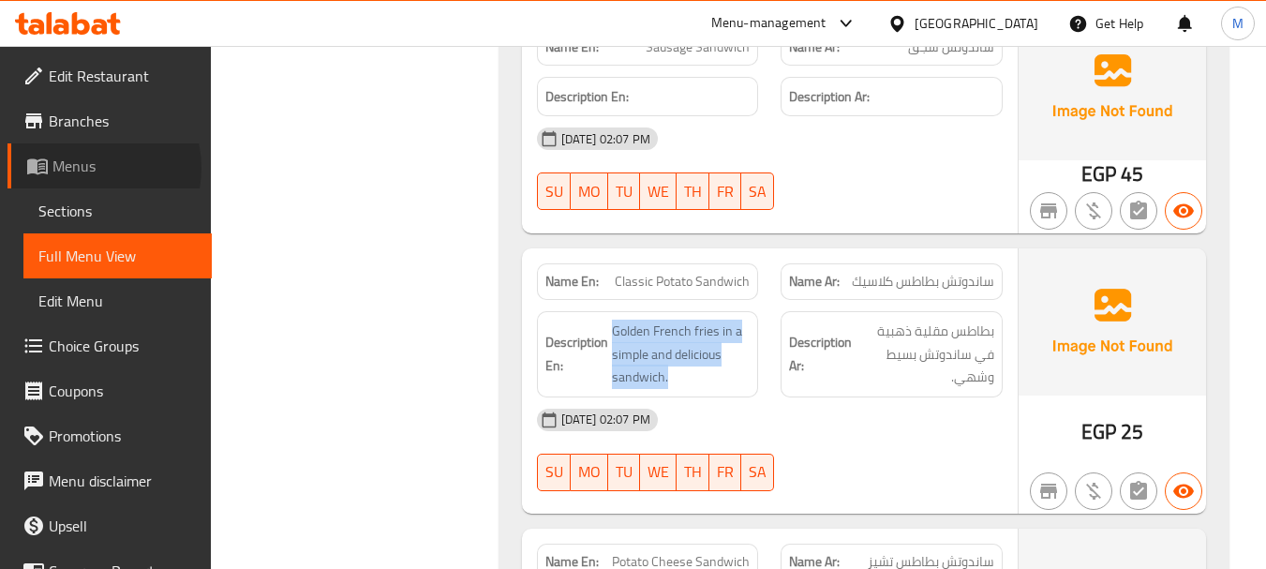
click at [82, 168] on span "Menus" at bounding box center [124, 166] width 144 height 22
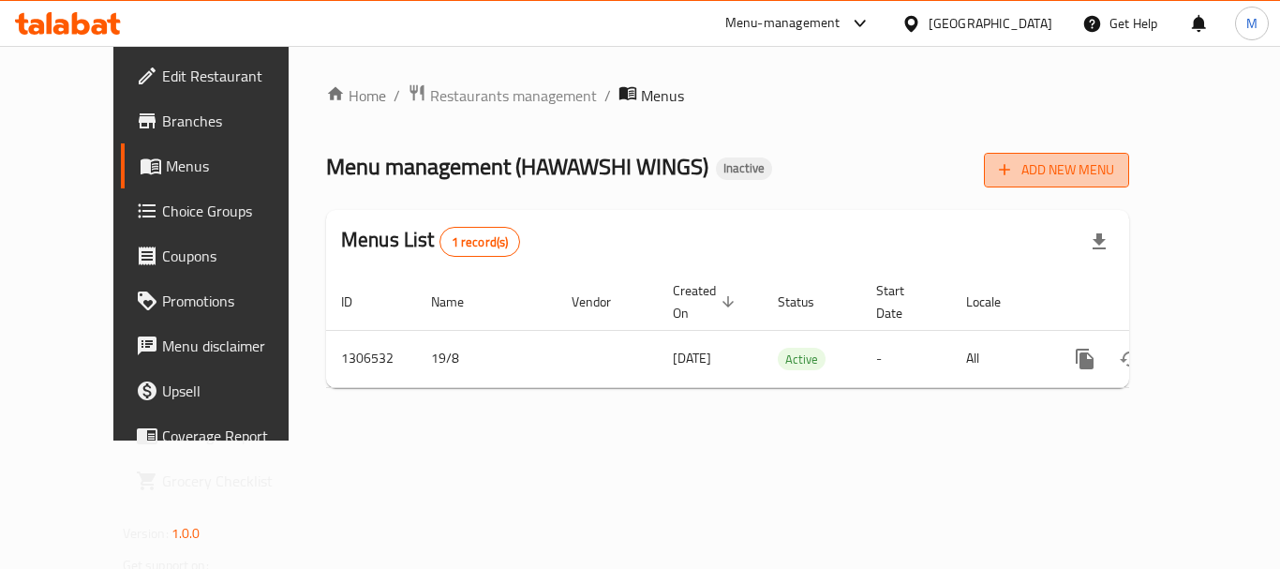
click at [1114, 181] on span "Add New Menu" at bounding box center [1056, 169] width 115 height 23
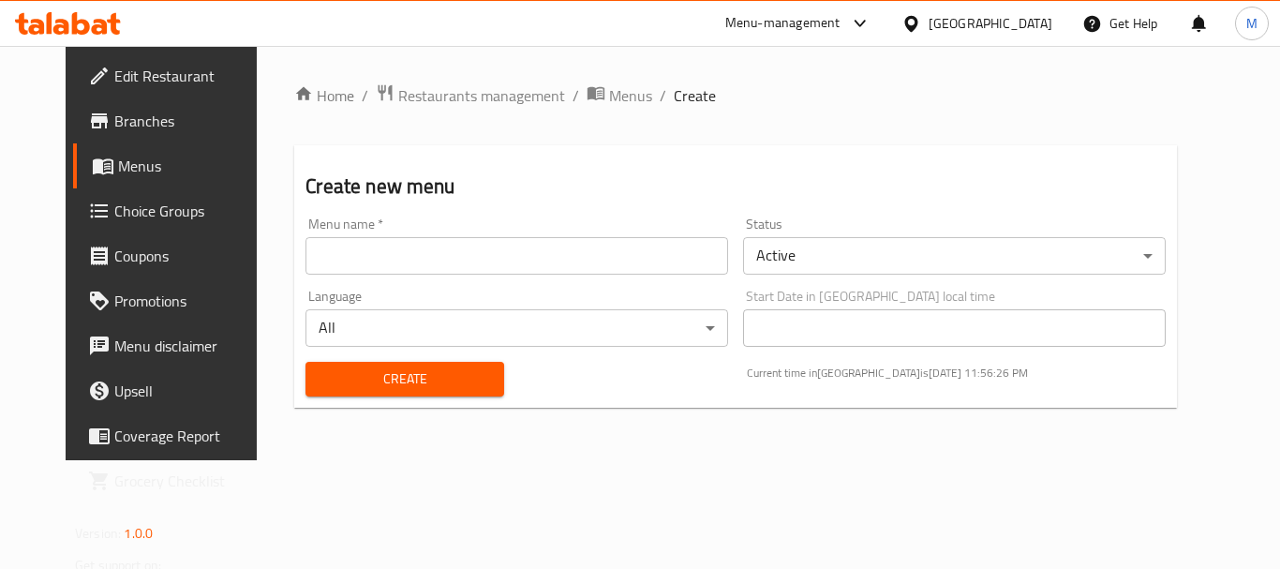
click at [631, 270] on input "text" at bounding box center [517, 255] width 423 height 37
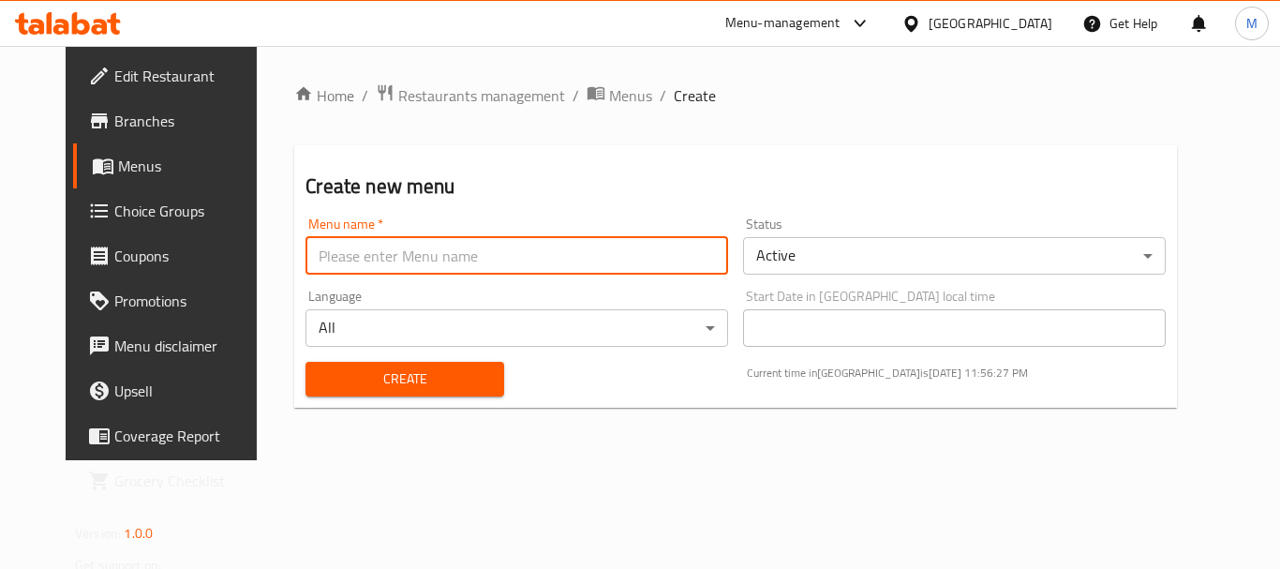
paste input "340926335"
type input "340926335"
click at [391, 380] on span "Create" at bounding box center [405, 378] width 168 height 23
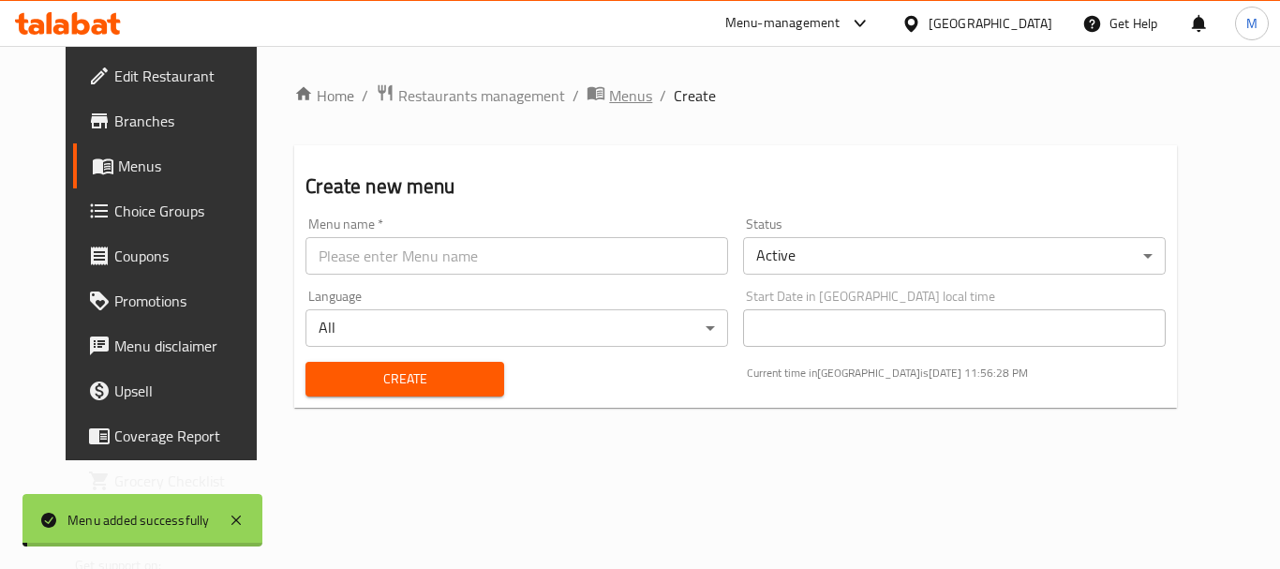
click at [609, 101] on span "Menus" at bounding box center [630, 95] width 43 height 22
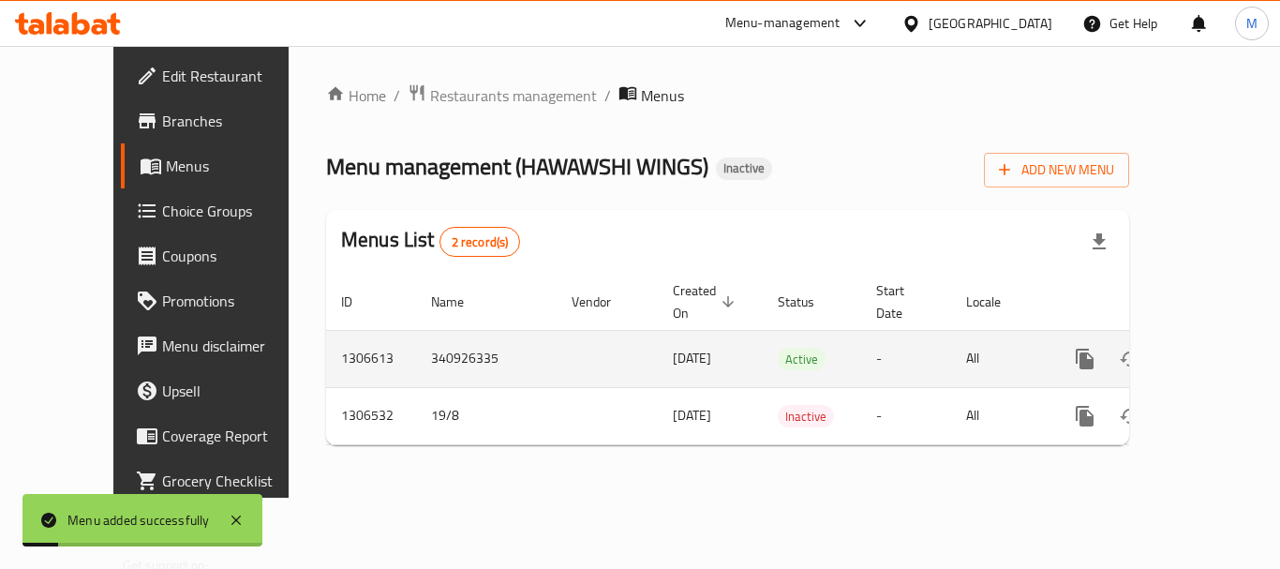
click at [1209, 348] on icon "enhanced table" at bounding box center [1220, 359] width 22 height 22
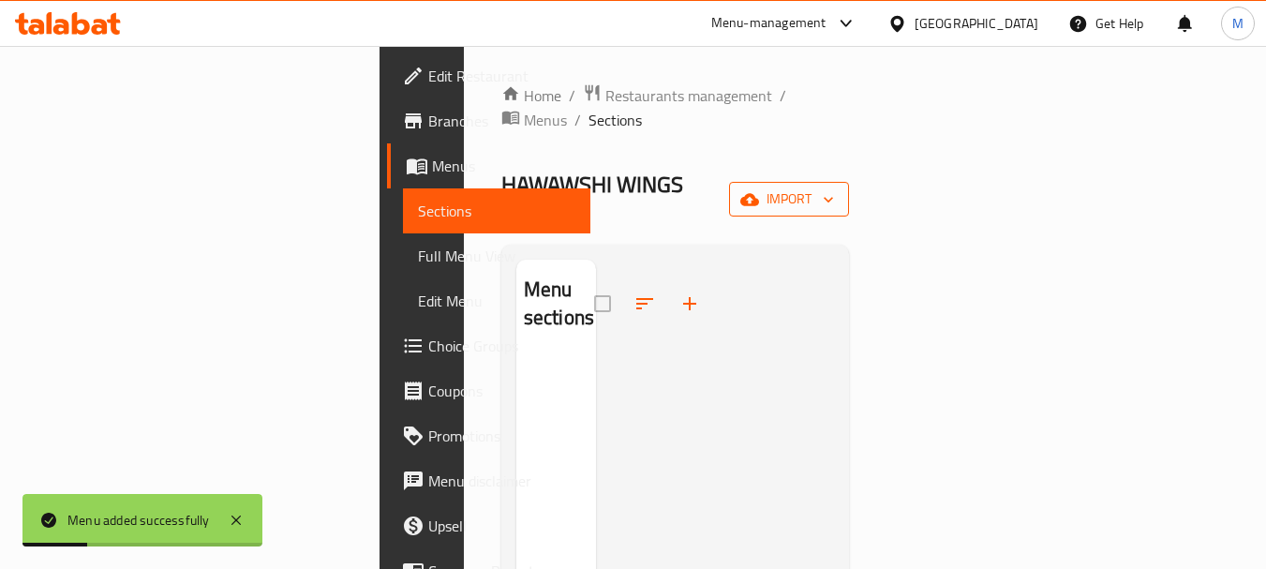
click at [759, 190] on icon "button" at bounding box center [749, 199] width 19 height 19
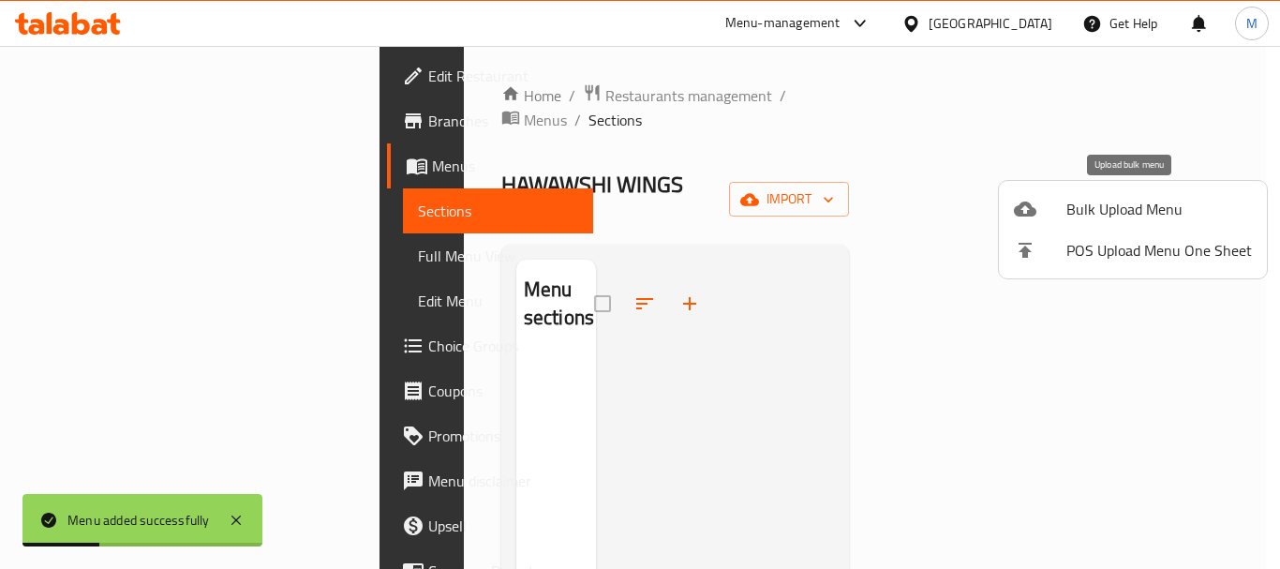
click at [1090, 203] on span "Bulk Upload Menu" at bounding box center [1160, 209] width 186 height 22
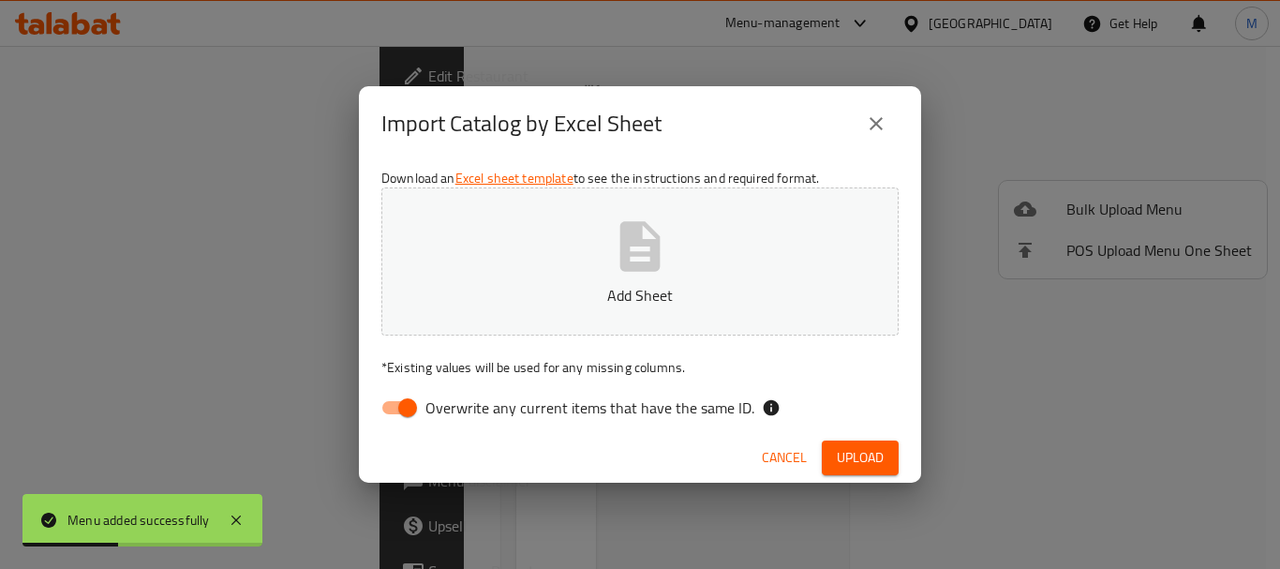
click at [439, 409] on span "Overwrite any current items that have the same ID." at bounding box center [589, 407] width 329 height 22
click at [439, 409] on input "Overwrite any current items that have the same ID." at bounding box center [407, 408] width 107 height 36
checkbox input "false"
click at [456, 321] on button "Add Sheet" at bounding box center [639, 261] width 517 height 148
click at [840, 455] on span "Upload" at bounding box center [860, 457] width 47 height 23
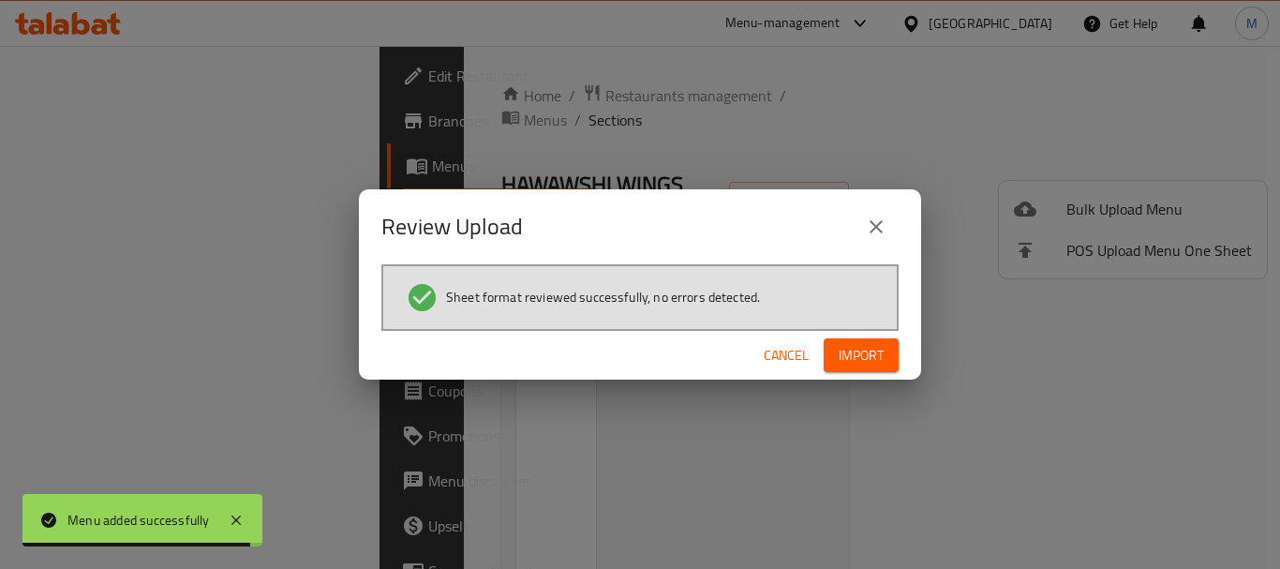
click at [858, 351] on span "Import" at bounding box center [861, 355] width 45 height 23
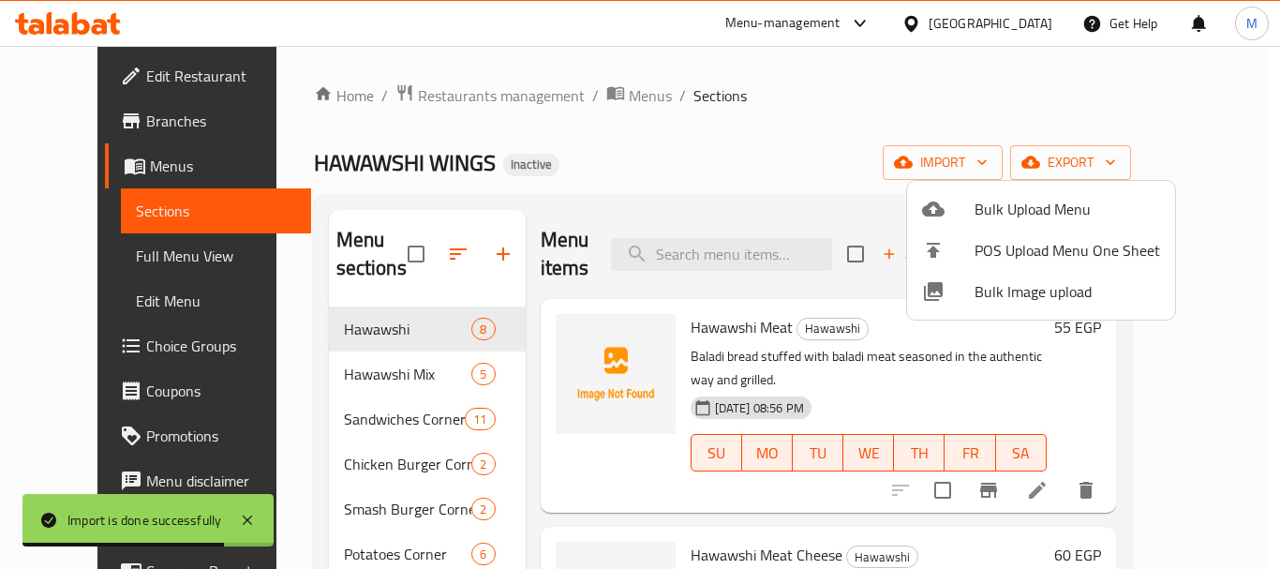
click at [104, 263] on div at bounding box center [640, 284] width 1280 height 569
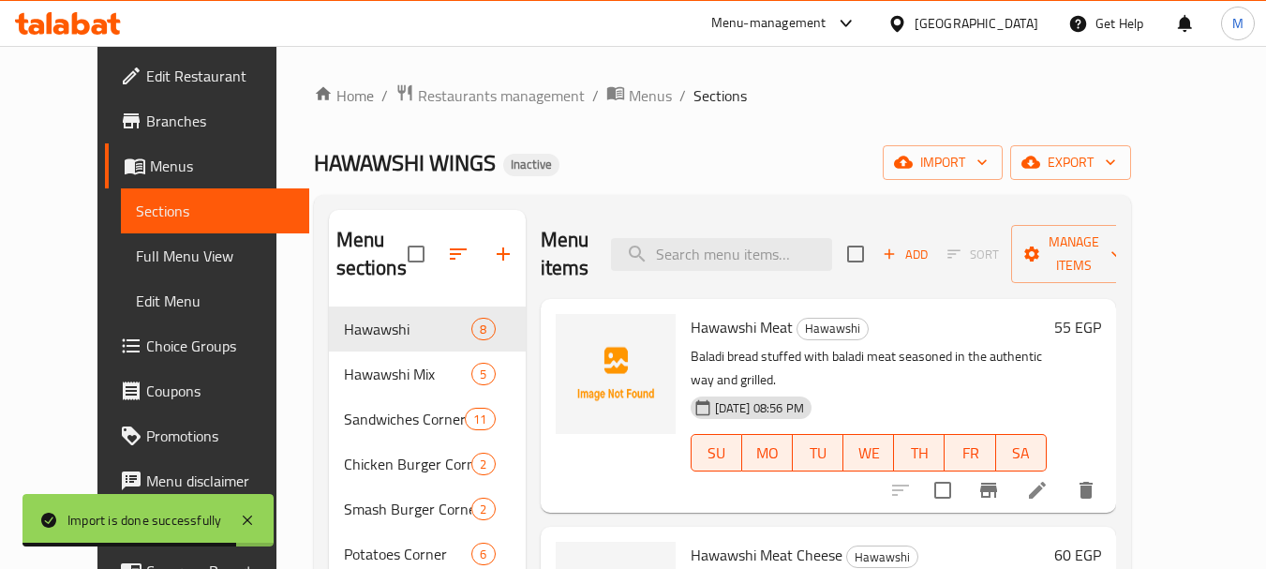
click at [136, 263] on span "Full Menu View" at bounding box center [215, 256] width 158 height 22
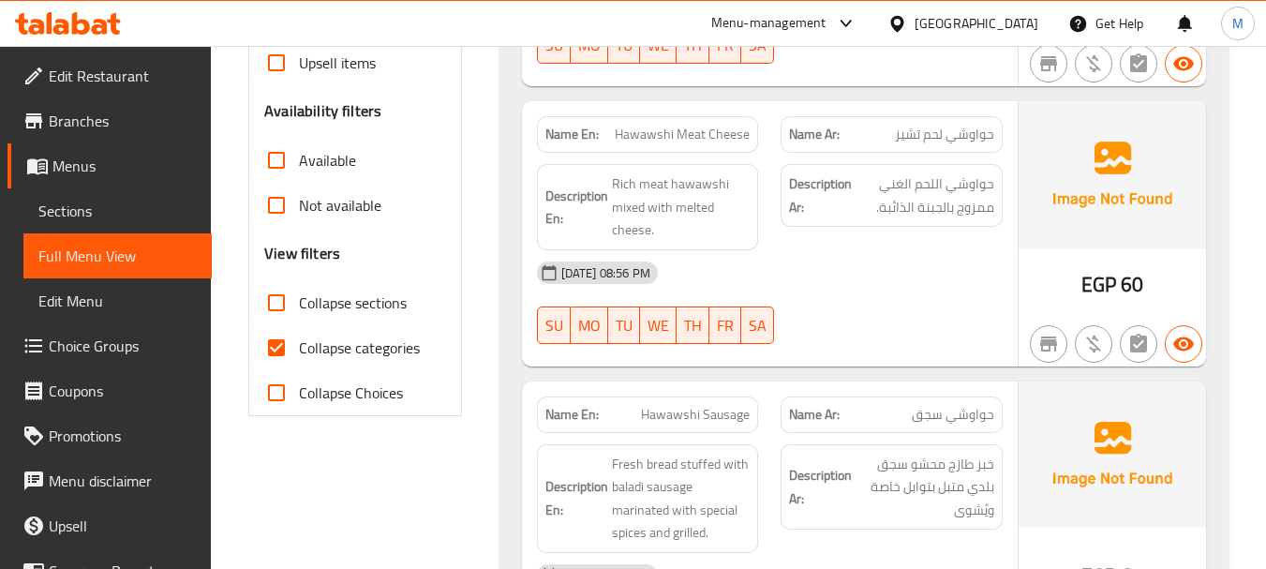
scroll to position [656, 0]
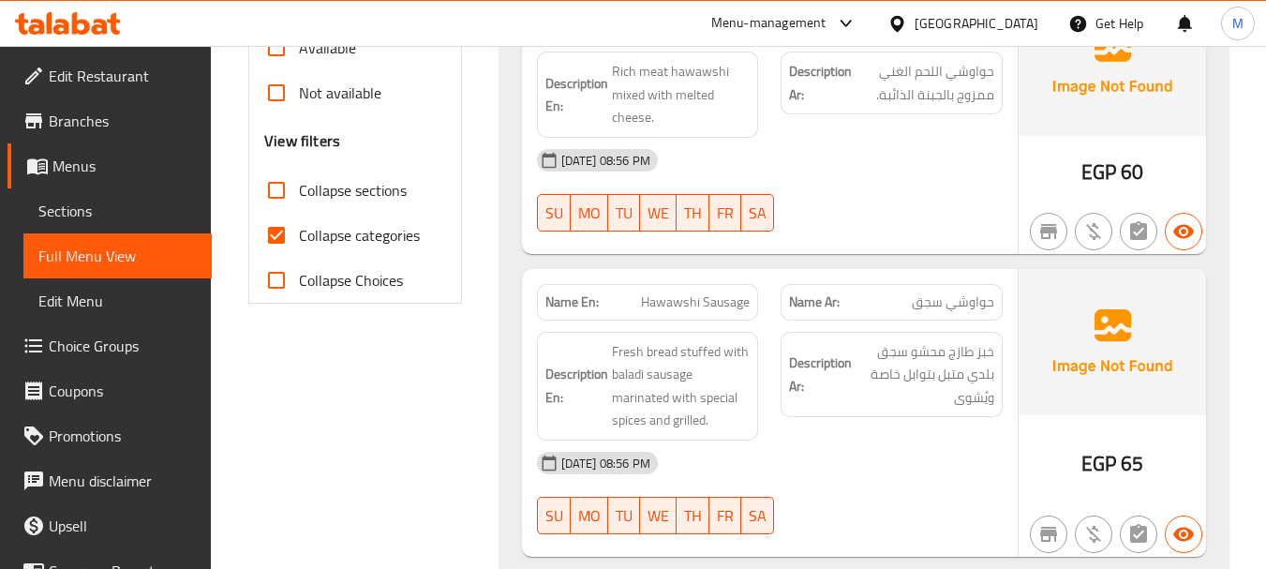
click at [283, 185] on input "Collapse sections" at bounding box center [276, 190] width 45 height 45
checkbox input "true"
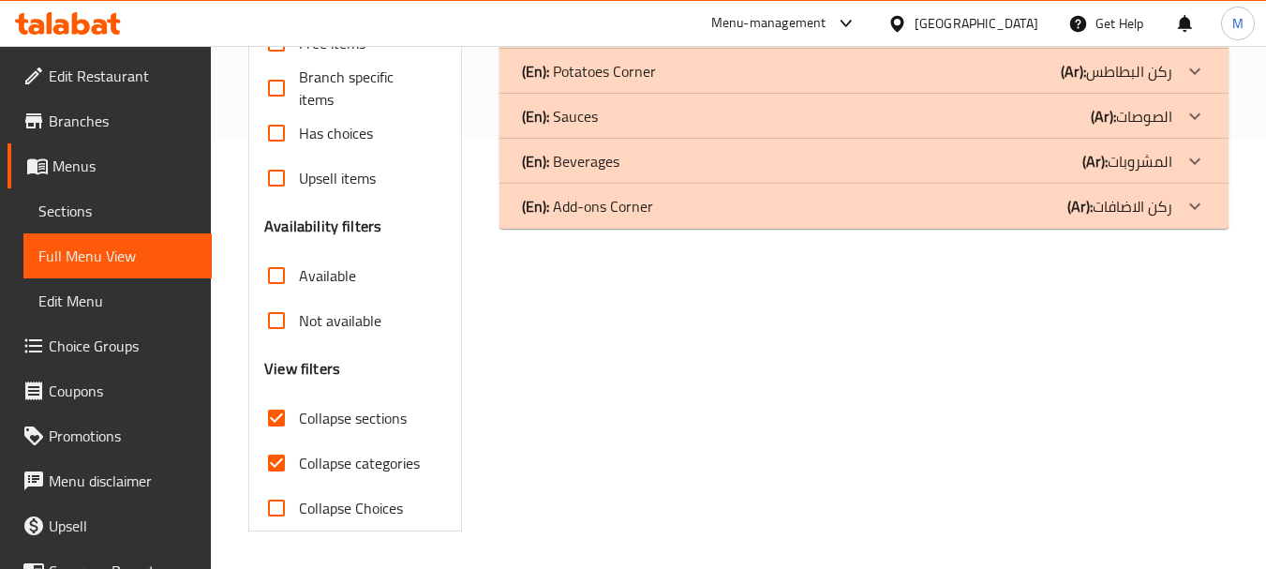
click at [276, 440] on input "Collapse categories" at bounding box center [276, 462] width 45 height 45
checkbox input "false"
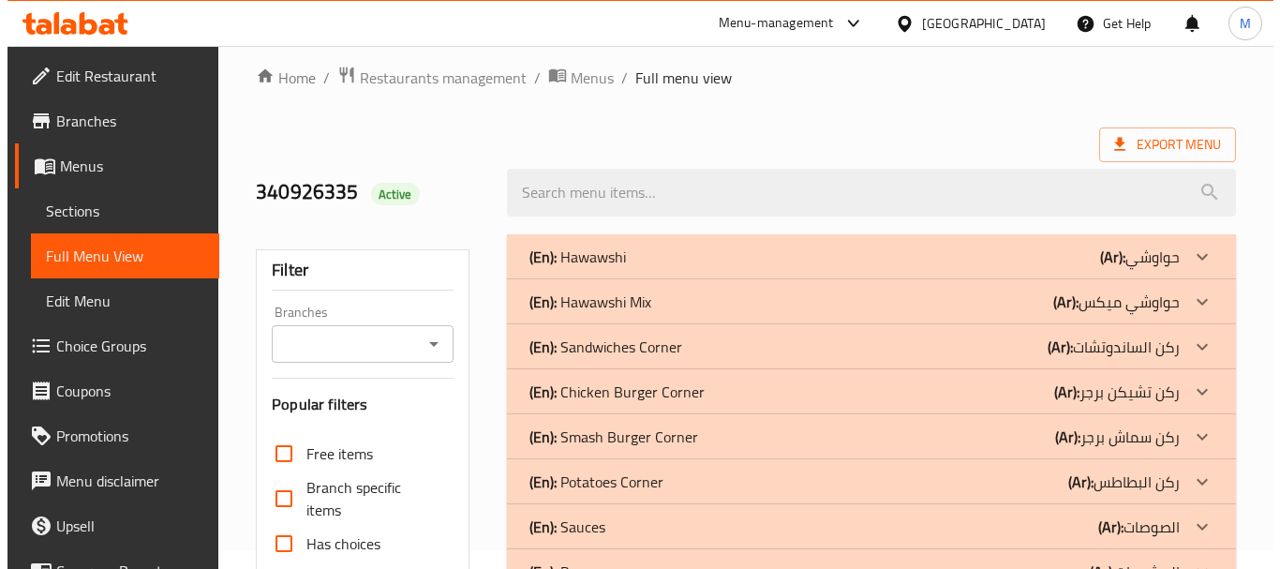
scroll to position [0, 0]
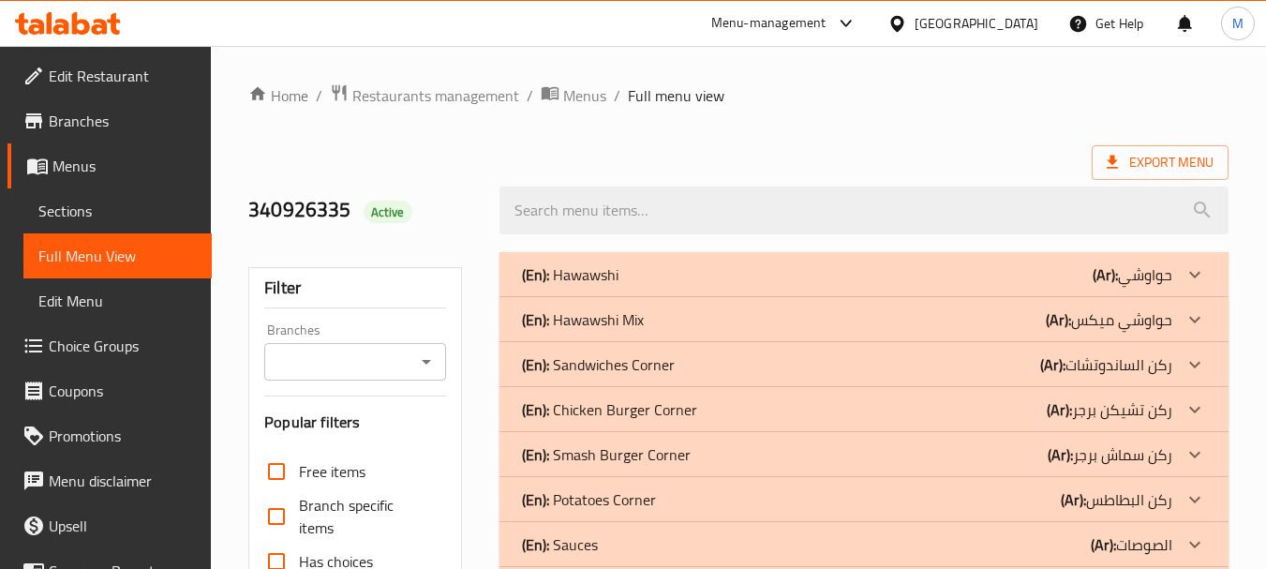
click at [610, 286] on p "(En): Sandwiches Corner" at bounding box center [570, 274] width 97 height 22
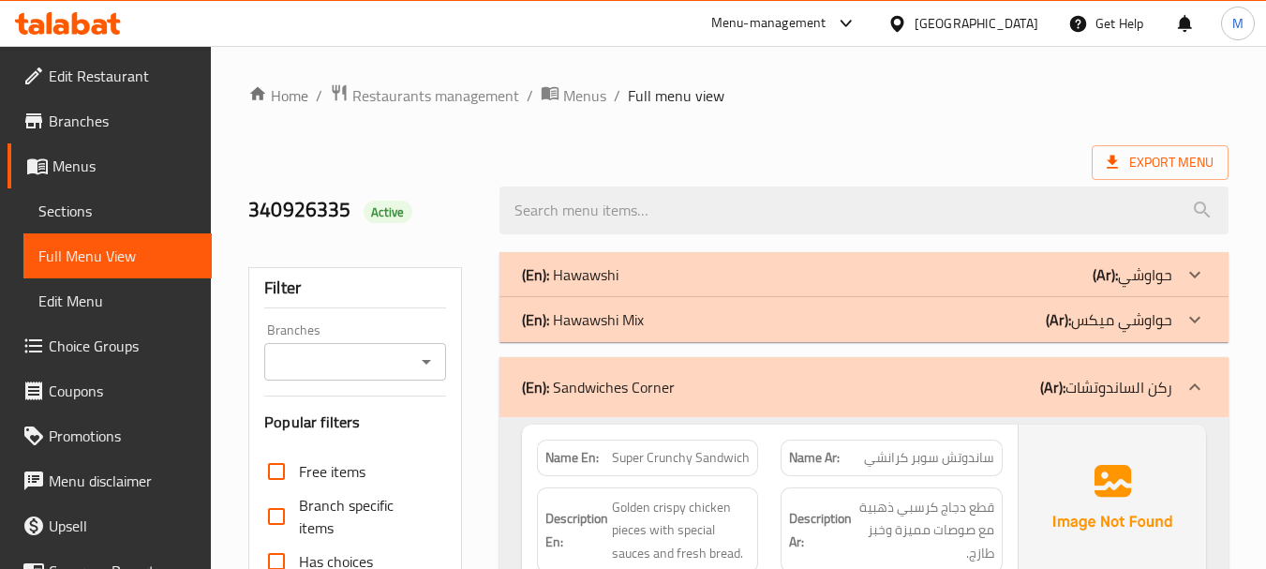
click at [611, 286] on p "(En): Hawawshi Mix" at bounding box center [570, 274] width 97 height 22
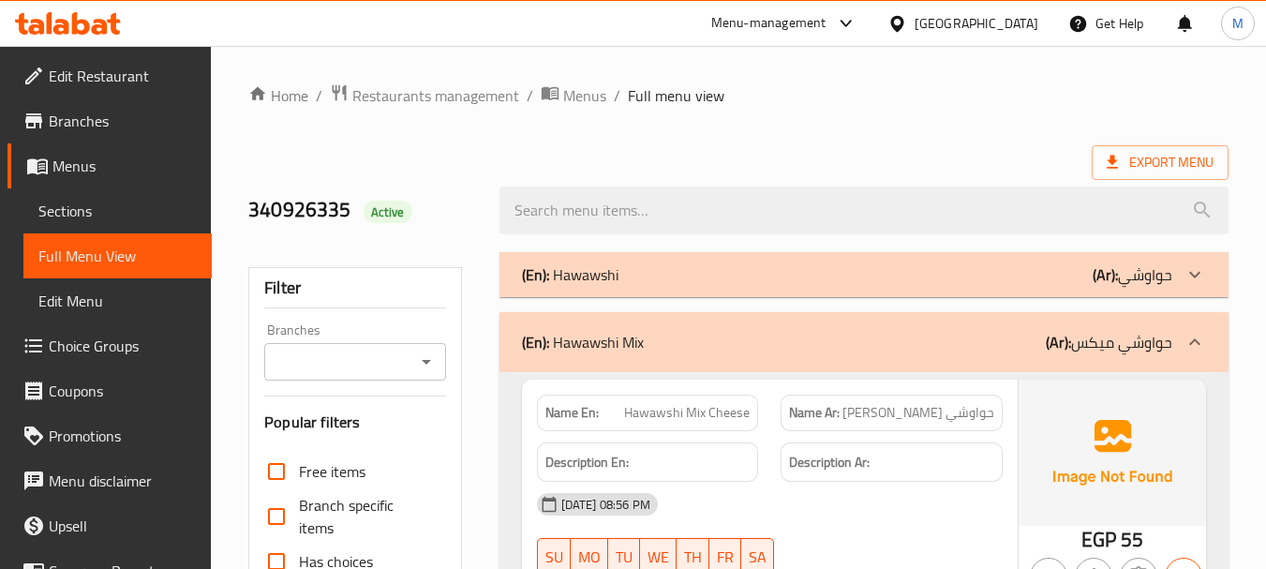
click at [599, 259] on div "(En): Hawawshi (Ar): حواوشي" at bounding box center [864, 274] width 729 height 45
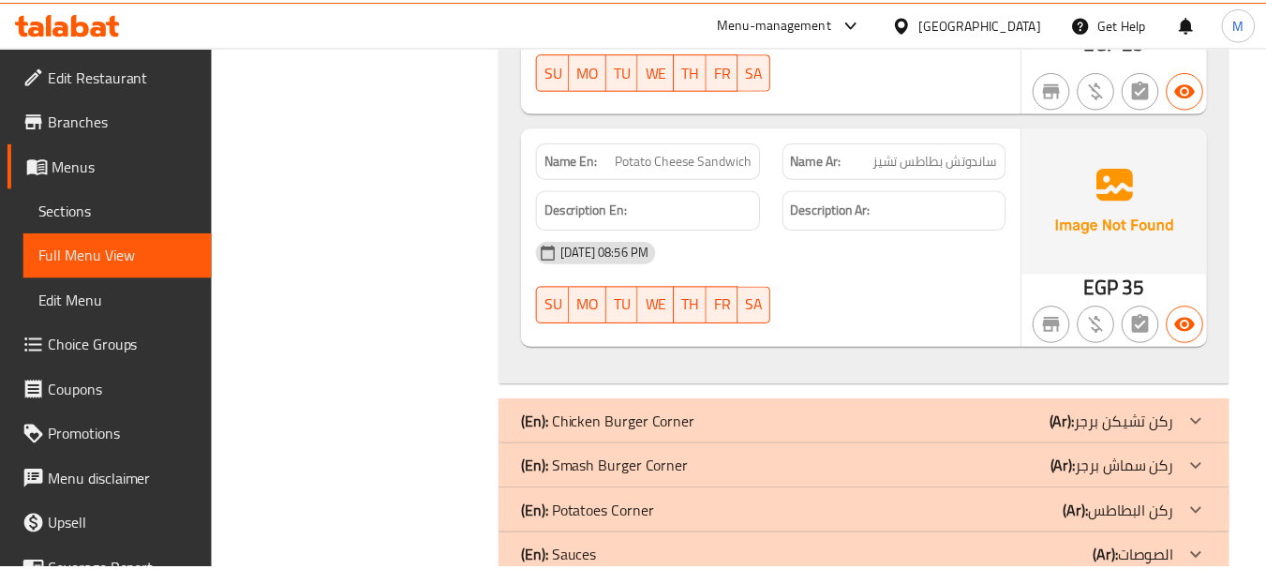
scroll to position [6942, 0]
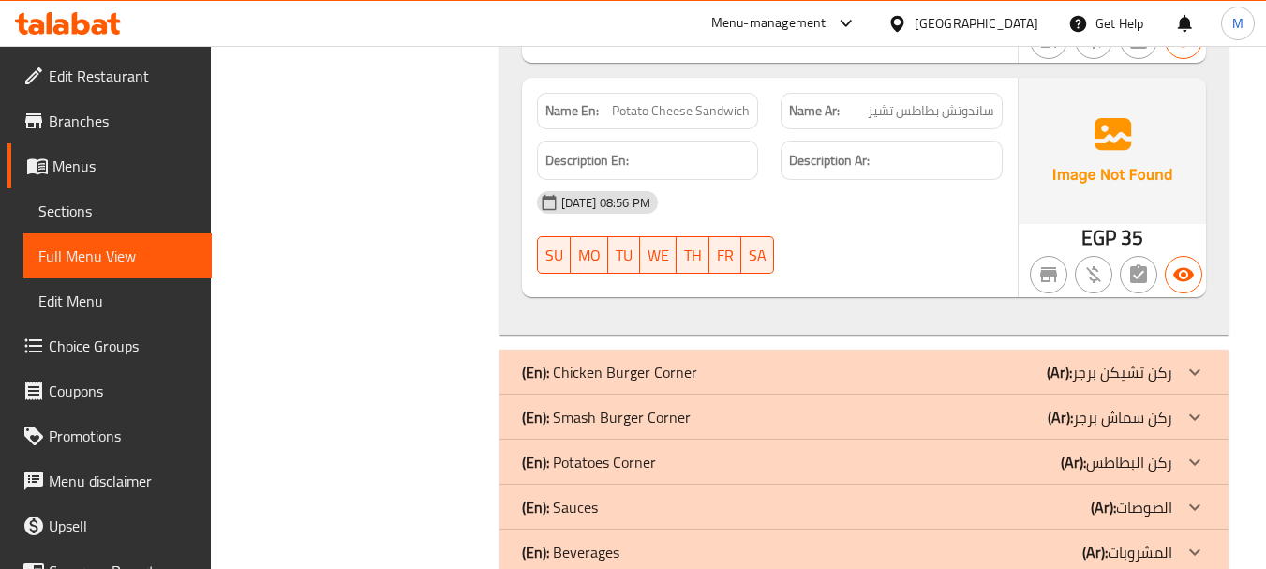
click at [51, 68] on span "Edit Restaurant" at bounding box center [123, 76] width 148 height 22
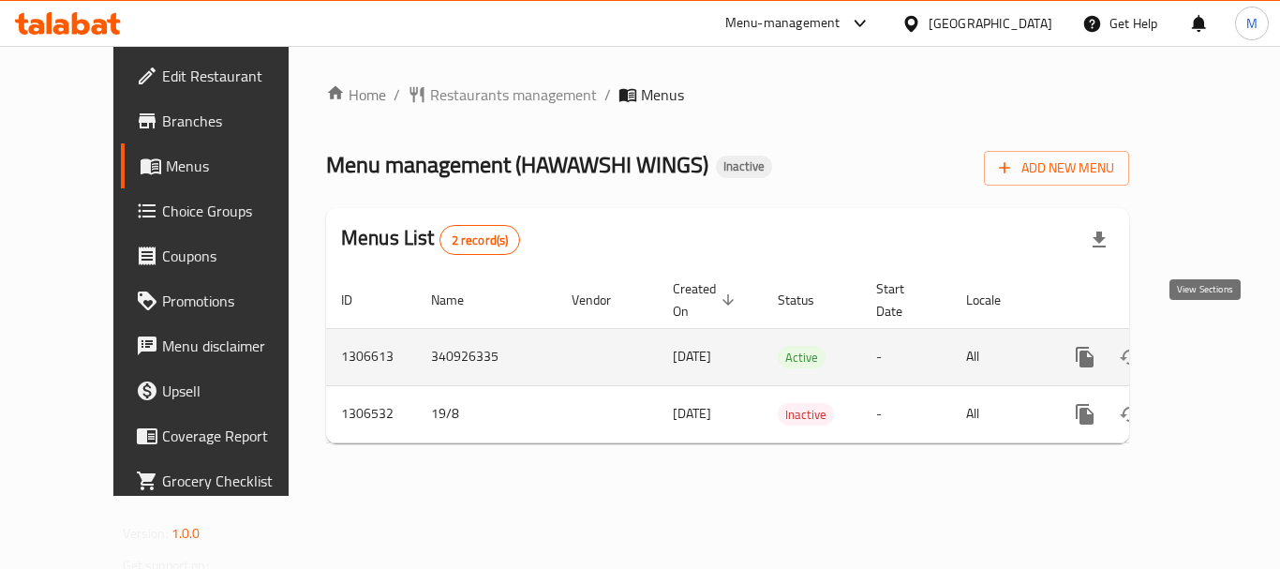
click at [1212, 349] on icon "enhanced table" at bounding box center [1220, 357] width 17 height 17
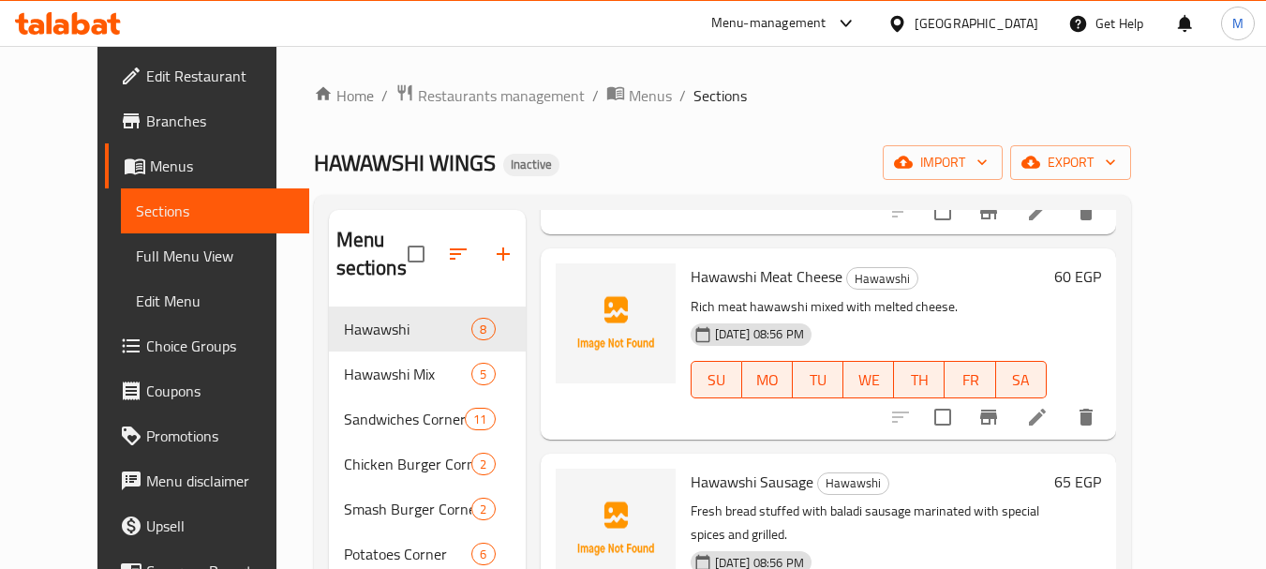
scroll to position [281, 0]
